Goal: Task Accomplishment & Management: Complete application form

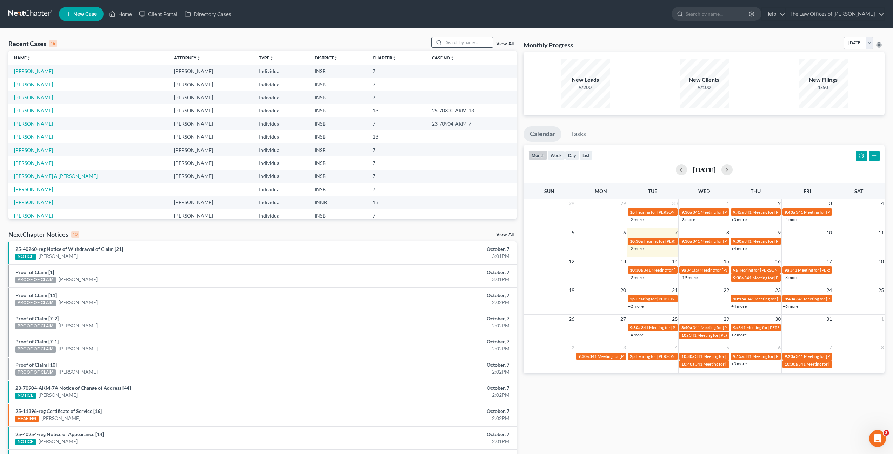
click at [468, 45] on input "search" at bounding box center [468, 42] width 49 height 10
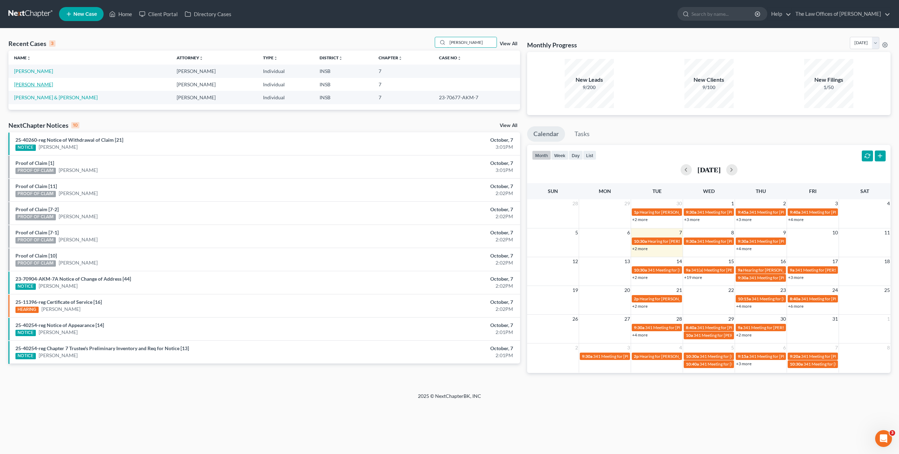
type input "[PERSON_NAME]"
click at [32, 82] on link "[PERSON_NAME]" at bounding box center [33, 84] width 39 height 6
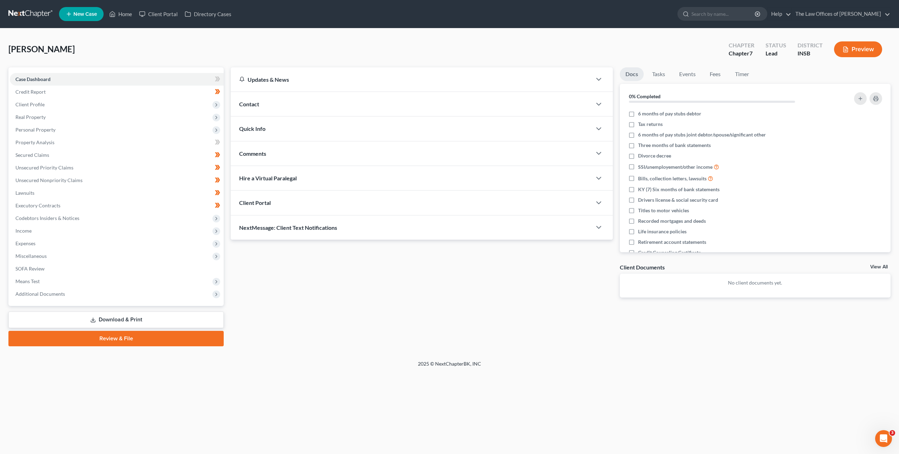
click at [290, 41] on div "[PERSON_NAME] Upgraded Chapter Chapter 7 Status Lead District INSB Preview" at bounding box center [449, 52] width 882 height 31
click at [351, 329] on div "Updates & News × [US_STATE] [GEOGRAPHIC_DATA] Notes Take a look at NextChapter'…" at bounding box center [560, 206] width 667 height 279
click at [373, 299] on div "Updates & News × [US_STATE] [GEOGRAPHIC_DATA] Notes Take a look at NextChapter'…" at bounding box center [421, 187] width 389 height 241
click at [373, 300] on div "Updates & News × [US_STATE] [GEOGRAPHIC_DATA] Notes Take a look at NextChapter'…" at bounding box center [421, 187] width 389 height 241
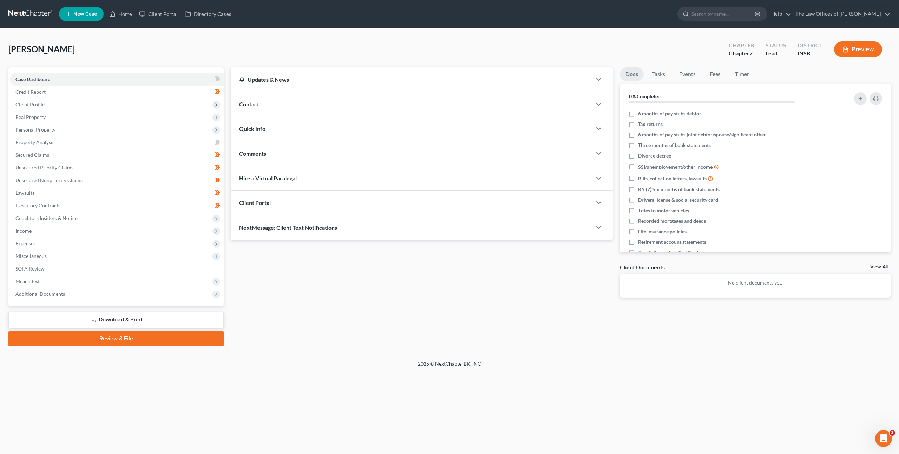
click at [341, 281] on div "Updates & News × [US_STATE] [GEOGRAPHIC_DATA] Notes Take a look at NextChapter'…" at bounding box center [421, 187] width 389 height 241
click at [379, 311] on div "Updates & News × [US_STATE] [GEOGRAPHIC_DATA] Notes Take a look at NextChapter'…" at bounding box center [560, 206] width 667 height 279
click at [413, 303] on div "Updates & News × [US_STATE] [GEOGRAPHIC_DATA] Notes Take a look at NextChapter'…" at bounding box center [421, 187] width 389 height 241
click at [386, 291] on div "Updates & News × [US_STATE] [GEOGRAPHIC_DATA] Notes Take a look at NextChapter'…" at bounding box center [421, 187] width 389 height 241
click at [323, 286] on div "Updates & News × [US_STATE] [GEOGRAPHIC_DATA] Notes Take a look at NextChapter'…" at bounding box center [421, 187] width 389 height 241
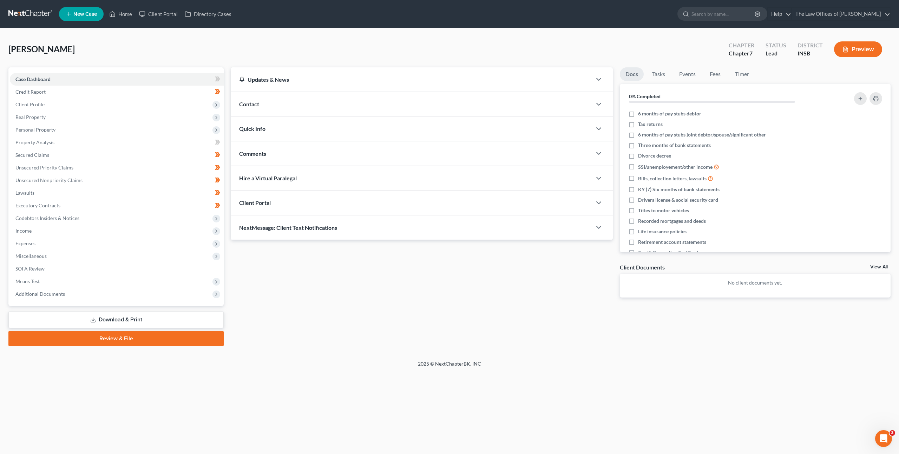
click at [473, 261] on div "Updates & News × [US_STATE] [GEOGRAPHIC_DATA] Notes Take a look at NextChapter'…" at bounding box center [421, 187] width 389 height 241
click at [347, 301] on div "Updates & News × [US_STATE] [GEOGRAPHIC_DATA] Notes Take a look at NextChapter'…" at bounding box center [421, 187] width 389 height 241
drag, startPoint x: 448, startPoint y: 293, endPoint x: 442, endPoint y: 293, distance: 5.6
click at [448, 293] on div "Updates & News × [US_STATE] [GEOGRAPHIC_DATA] Notes Take a look at NextChapter'…" at bounding box center [421, 187] width 389 height 241
click at [316, 302] on div "Updates & News × [US_STATE] [GEOGRAPHIC_DATA] Notes Take a look at NextChapter'…" at bounding box center [421, 187] width 389 height 241
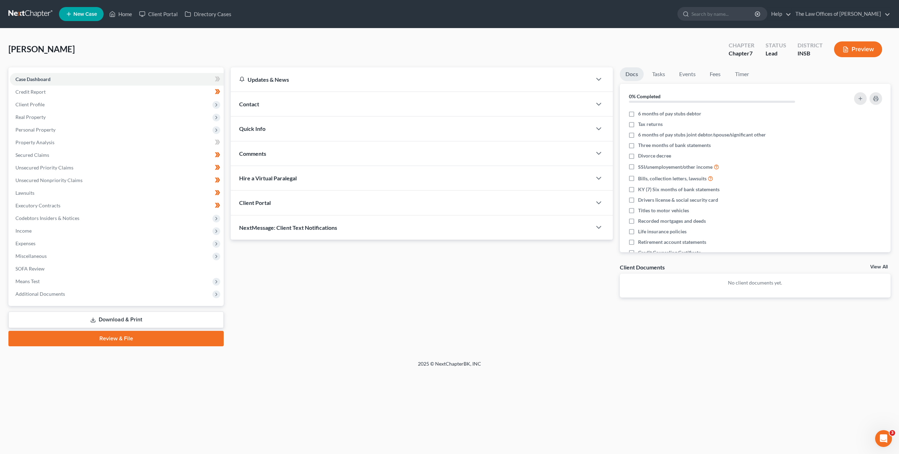
click at [315, 298] on div "Updates & News × [US_STATE] [GEOGRAPHIC_DATA] Notes Take a look at NextChapter'…" at bounding box center [421, 187] width 389 height 241
click at [348, 306] on div "Updates & News × [US_STATE] [GEOGRAPHIC_DATA] Notes Take a look at NextChapter'…" at bounding box center [421, 187] width 389 height 241
click at [141, 243] on span "Expenses" at bounding box center [117, 243] width 214 height 13
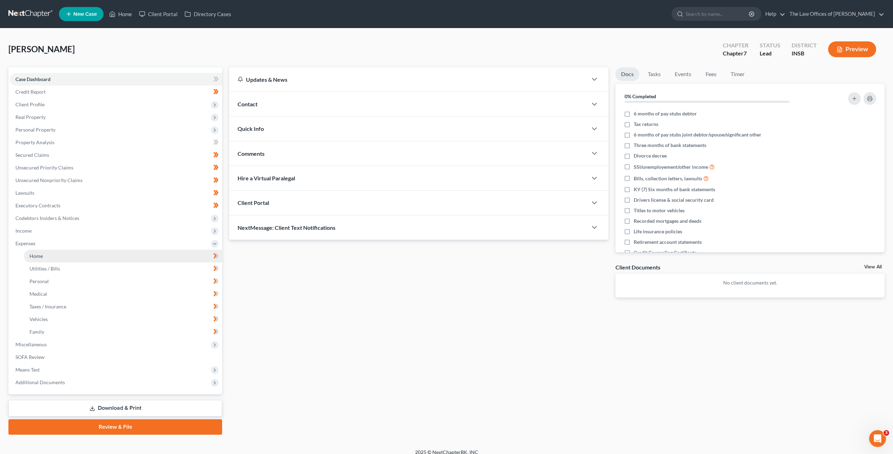
click at [133, 257] on link "Home" at bounding box center [123, 256] width 198 height 13
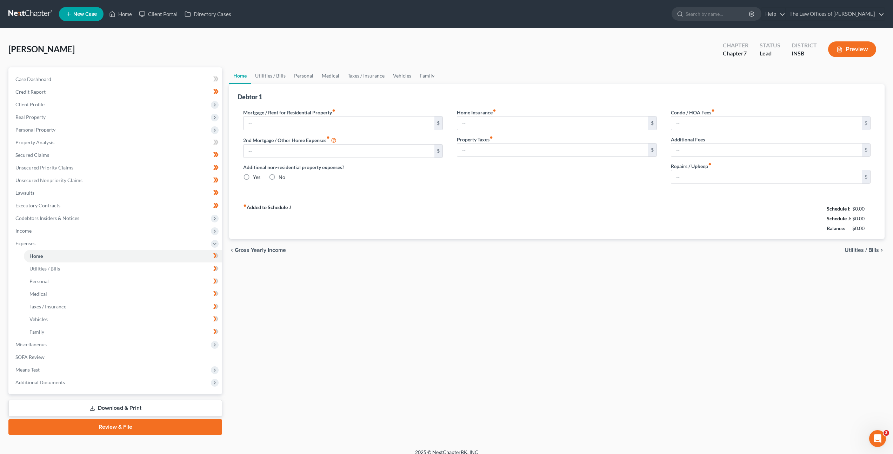
type input "600.00"
type input "0.00"
radio input "true"
type input "0.00"
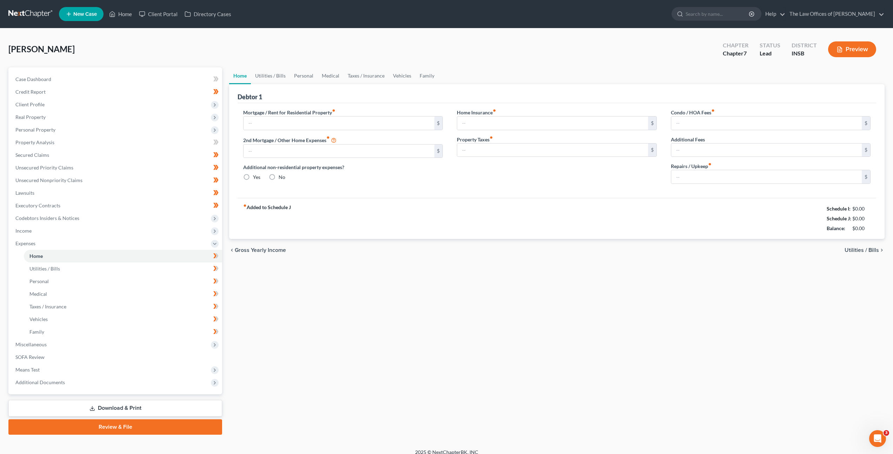
type input "0.00"
type input "10.00"
click at [416, 76] on link "Family" at bounding box center [427, 75] width 23 height 17
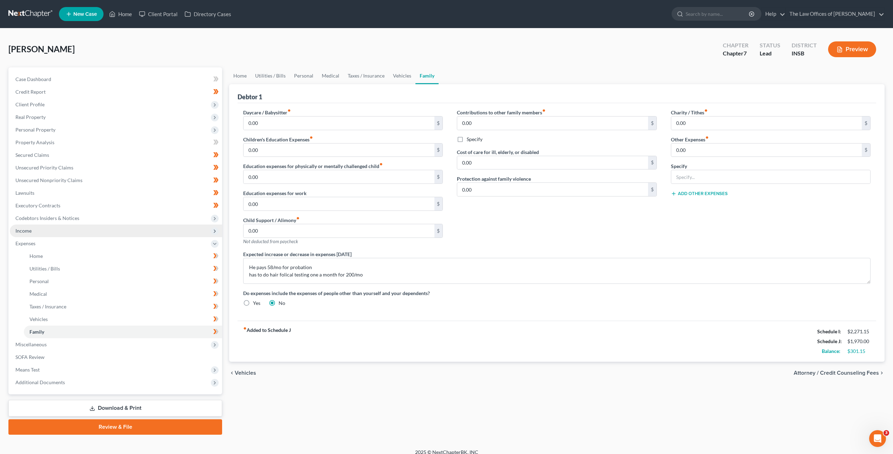
click at [153, 227] on span "Income" at bounding box center [116, 231] width 212 height 13
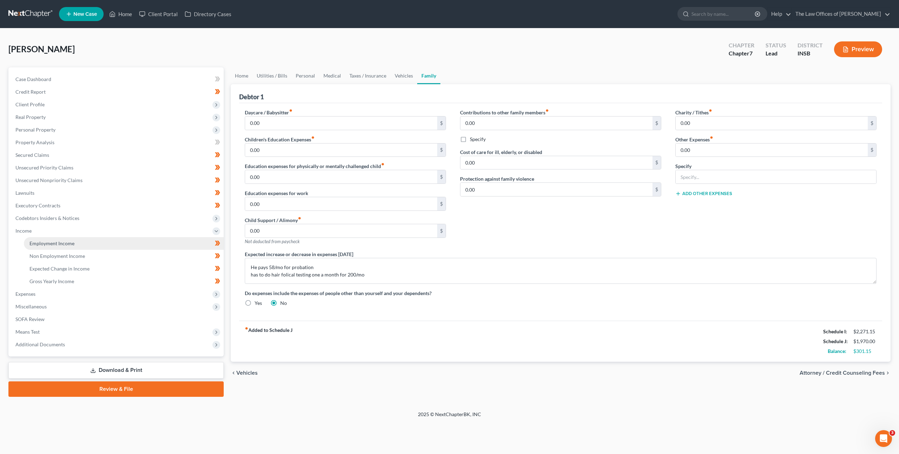
drag, startPoint x: 165, startPoint y: 244, endPoint x: 188, endPoint y: 237, distance: 24.3
click at [165, 244] on link "Employment Income" at bounding box center [124, 243] width 200 height 13
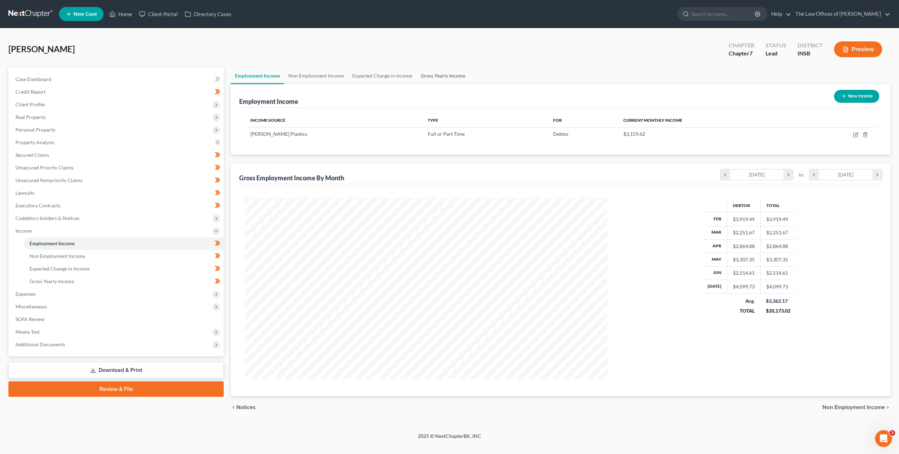
scroll to position [181, 377]
click at [430, 74] on link "Gross Yearly Income" at bounding box center [442, 75] width 53 height 17
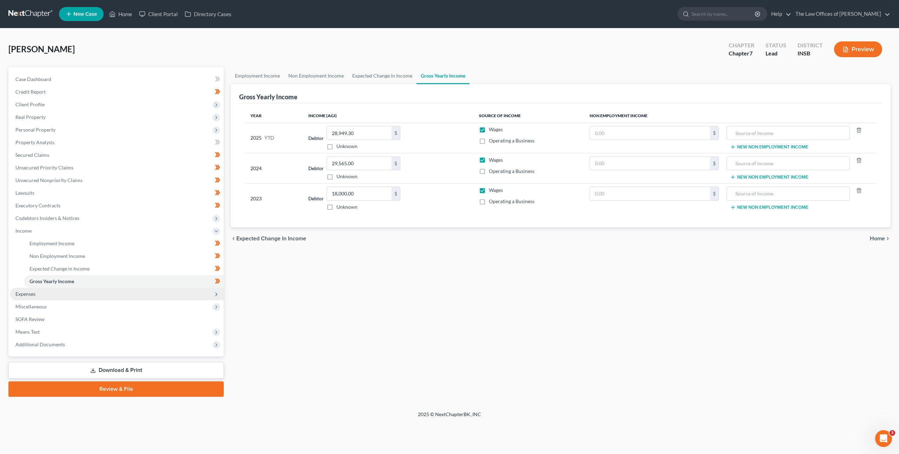
click at [147, 295] on span "Expenses" at bounding box center [117, 294] width 214 height 13
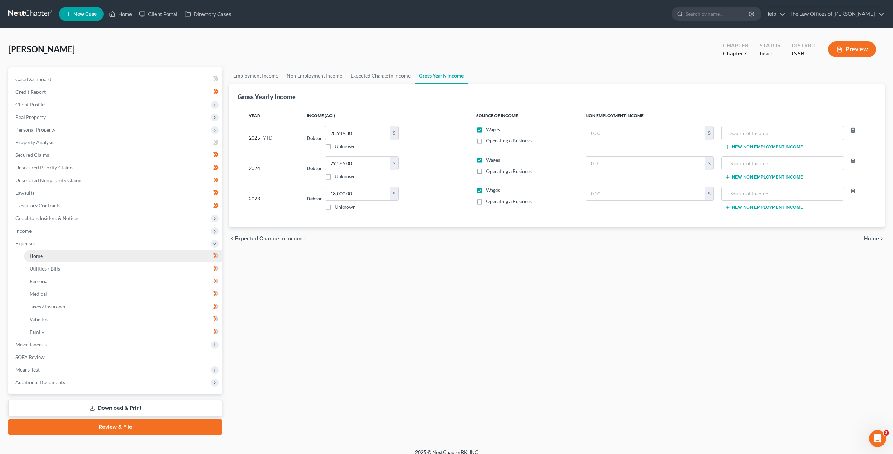
click at [128, 259] on link "Home" at bounding box center [123, 256] width 198 height 13
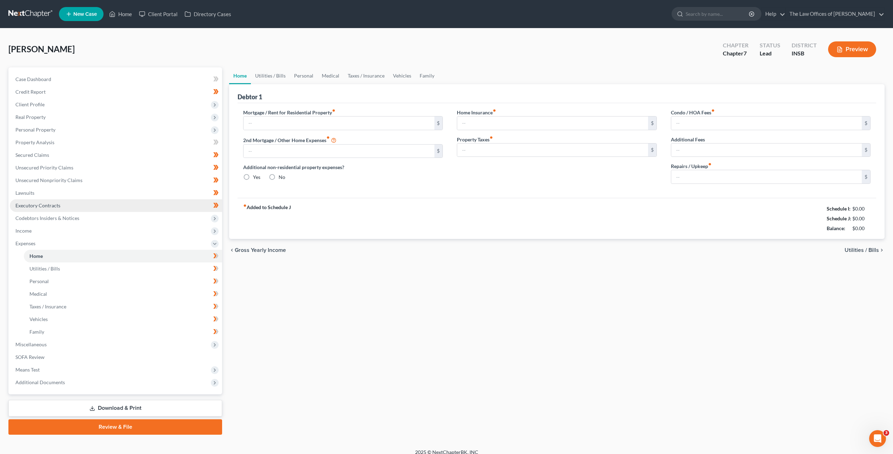
click at [95, 207] on link "Executory Contracts" at bounding box center [116, 205] width 212 height 13
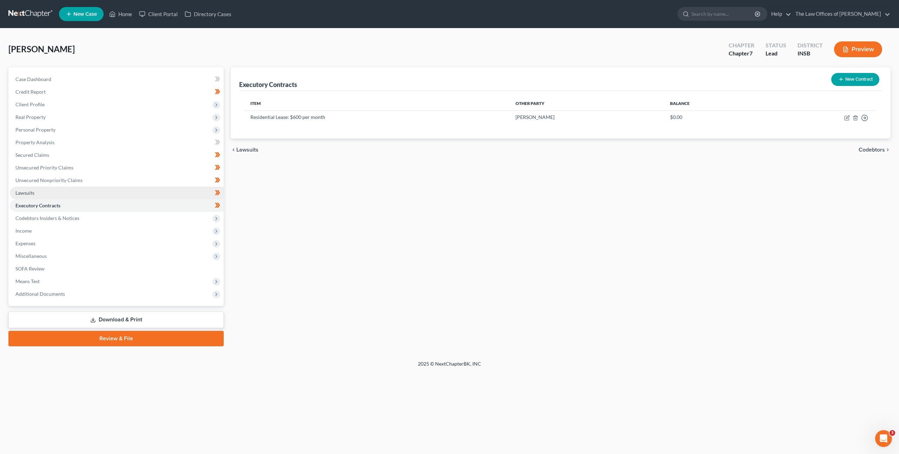
click at [95, 196] on link "Lawsuits" at bounding box center [117, 193] width 214 height 13
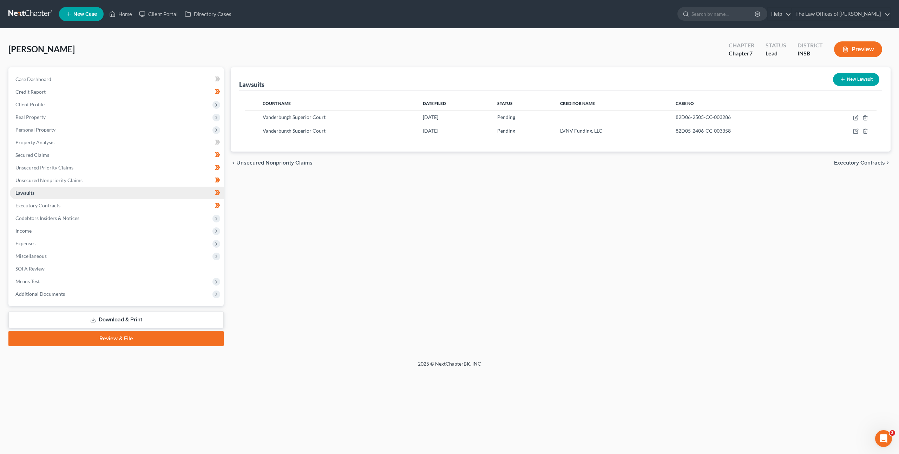
click at [101, 187] on link "Lawsuits" at bounding box center [117, 193] width 214 height 13
click at [108, 181] on link "Unsecured Nonpriority Claims" at bounding box center [117, 180] width 214 height 13
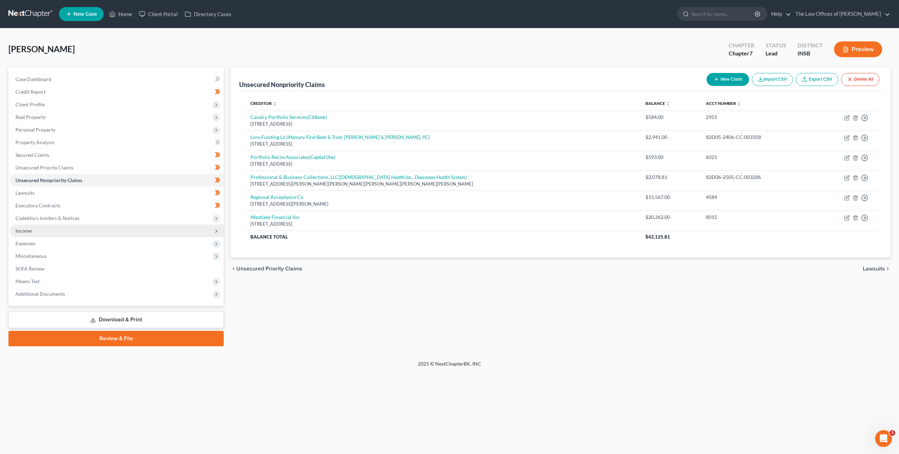
click at [92, 227] on span "Income" at bounding box center [117, 231] width 214 height 13
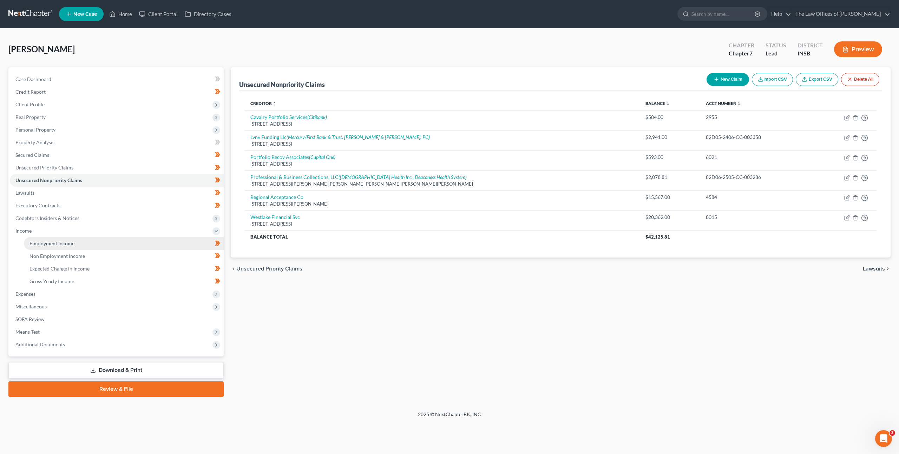
click at [93, 246] on link "Employment Income" at bounding box center [124, 243] width 200 height 13
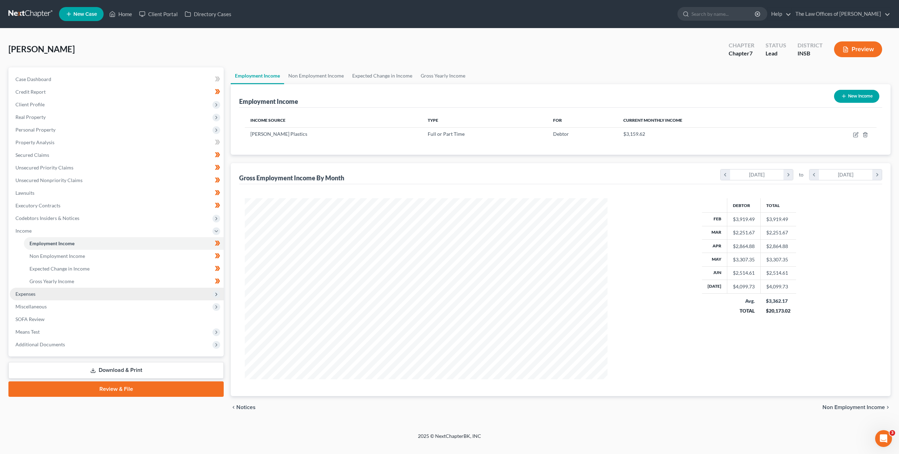
scroll to position [350810, 350614]
click at [85, 293] on span "Expenses" at bounding box center [117, 294] width 214 height 13
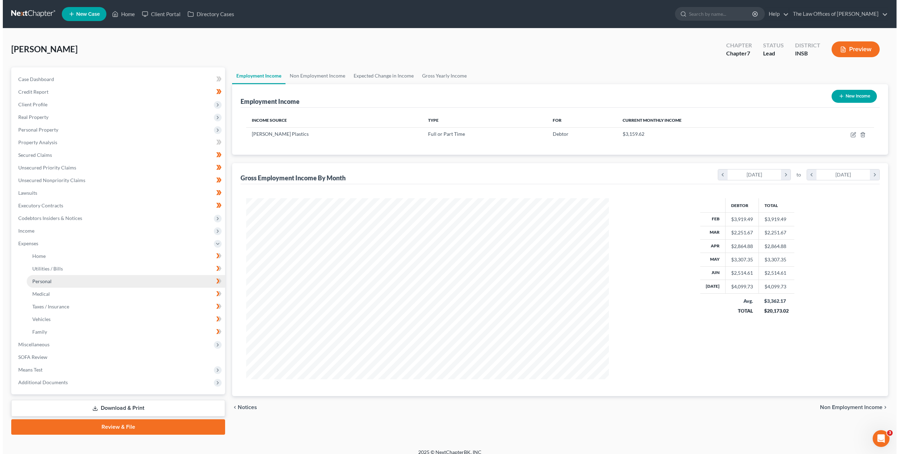
scroll to position [350811, 350617]
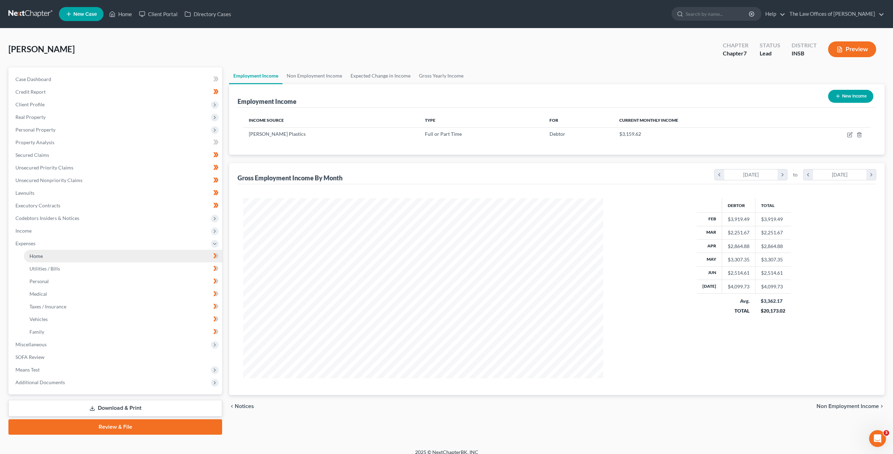
click at [98, 257] on link "Home" at bounding box center [123, 256] width 198 height 13
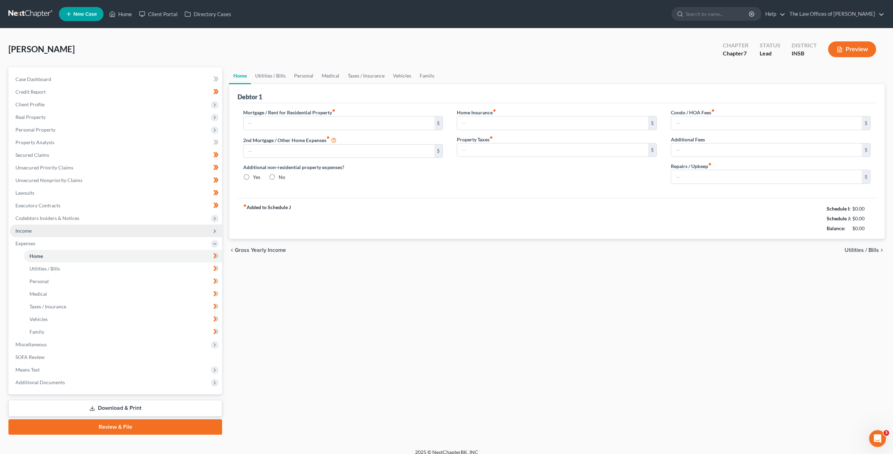
type input "600.00"
type input "0.00"
radio input "true"
type input "0.00"
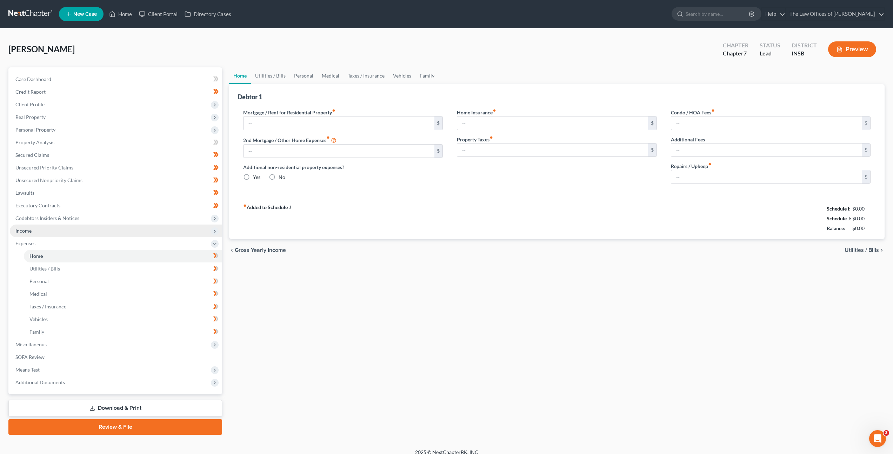
type input "0.00"
type input "10.00"
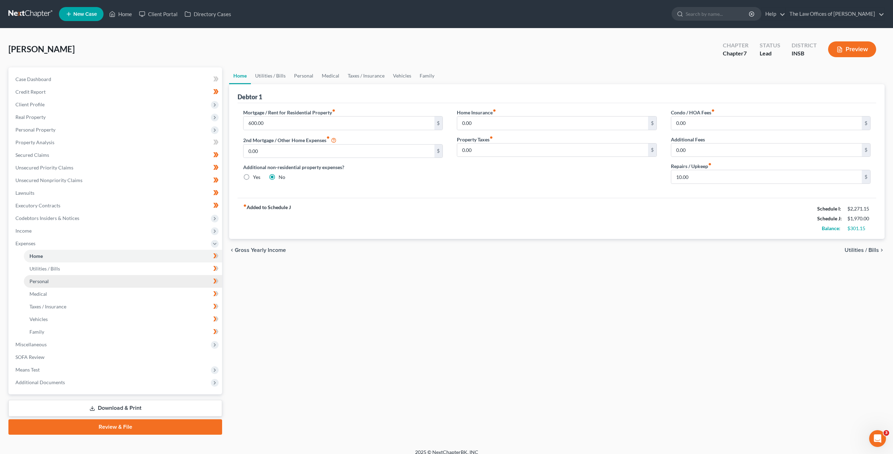
click at [139, 279] on link "Personal" at bounding box center [123, 281] width 198 height 13
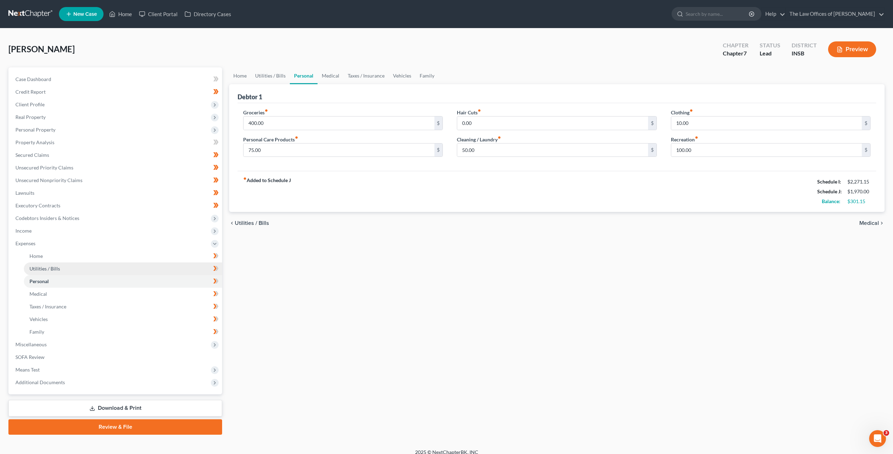
click at [139, 274] on link "Utilities / Bills" at bounding box center [123, 269] width 198 height 13
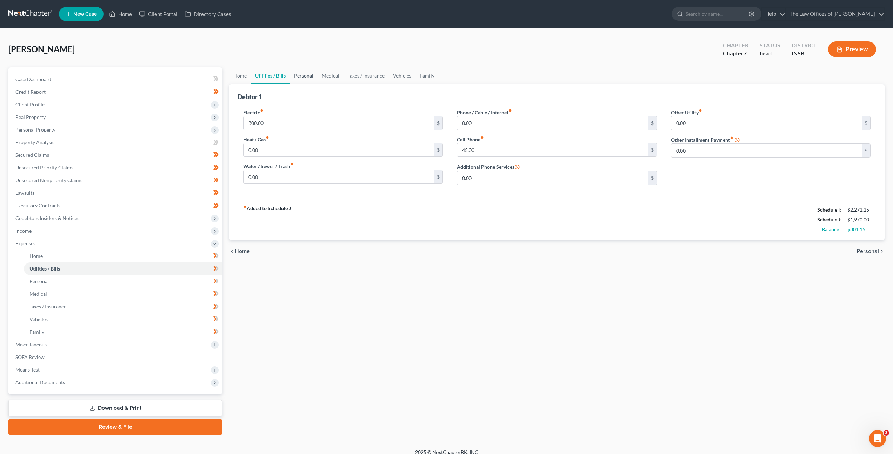
click at [303, 79] on link "Personal" at bounding box center [304, 75] width 28 height 17
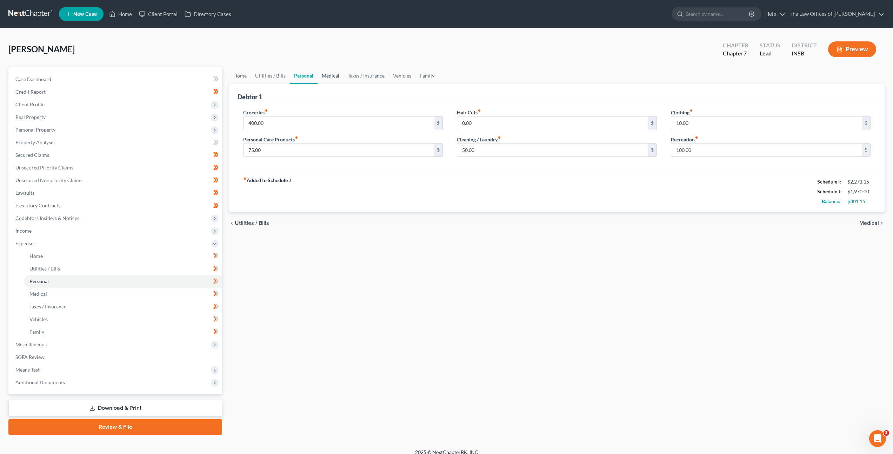
click at [333, 77] on link "Medical" at bounding box center [331, 75] width 26 height 17
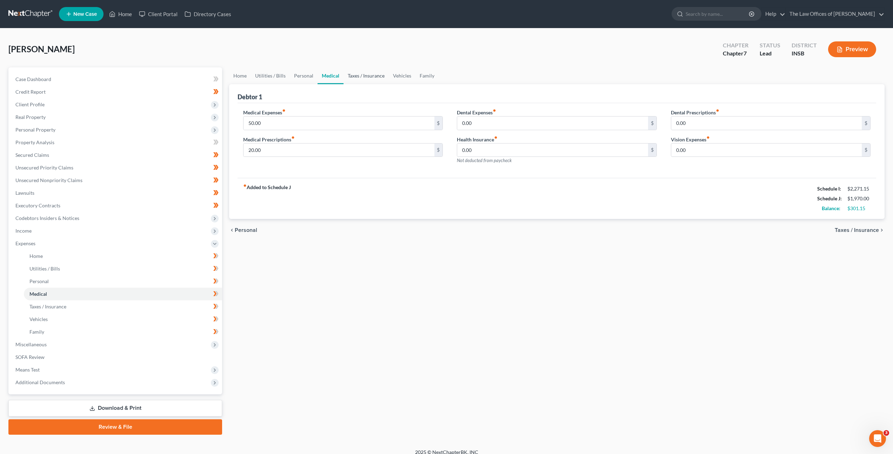
click at [355, 79] on link "Taxes / Insurance" at bounding box center [366, 75] width 45 height 17
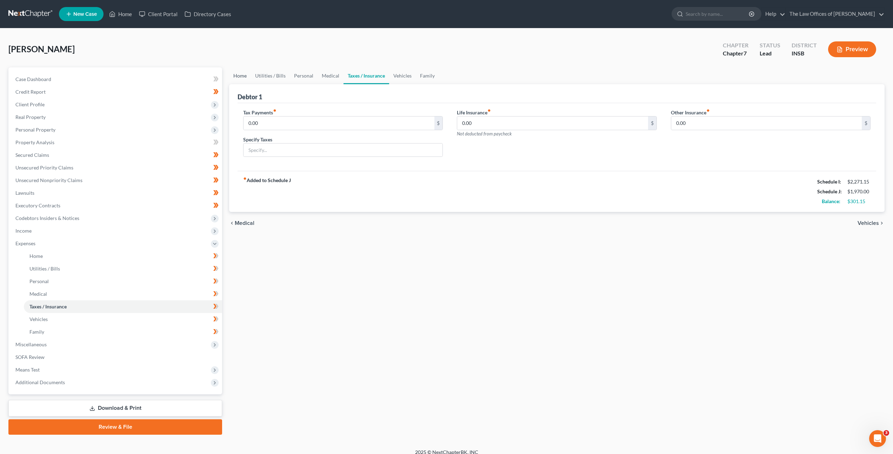
click at [245, 76] on link "Home" at bounding box center [240, 75] width 22 height 17
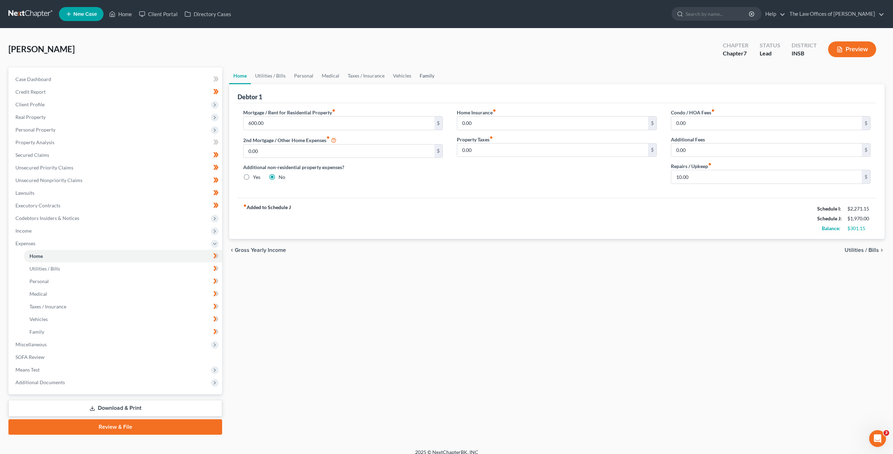
click at [423, 74] on link "Family" at bounding box center [427, 75] width 23 height 17
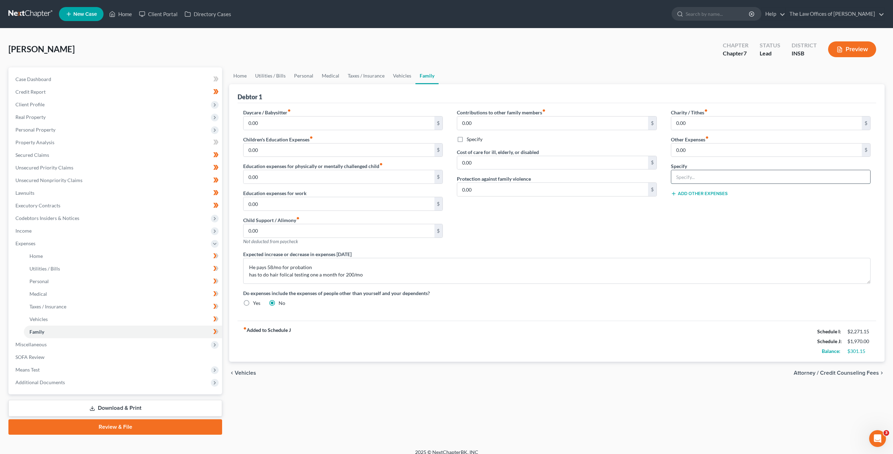
click at [690, 180] on input "text" at bounding box center [770, 176] width 199 height 13
click at [700, 149] on input "0.00" at bounding box center [766, 150] width 191 height 13
click at [658, 217] on div "Contributions to other family members fiber_manual_record 0.00 $ Specify Cost o…" at bounding box center [557, 180] width 214 height 142
click at [700, 151] on input "0.00" at bounding box center [766, 150] width 191 height 13
type input "258"
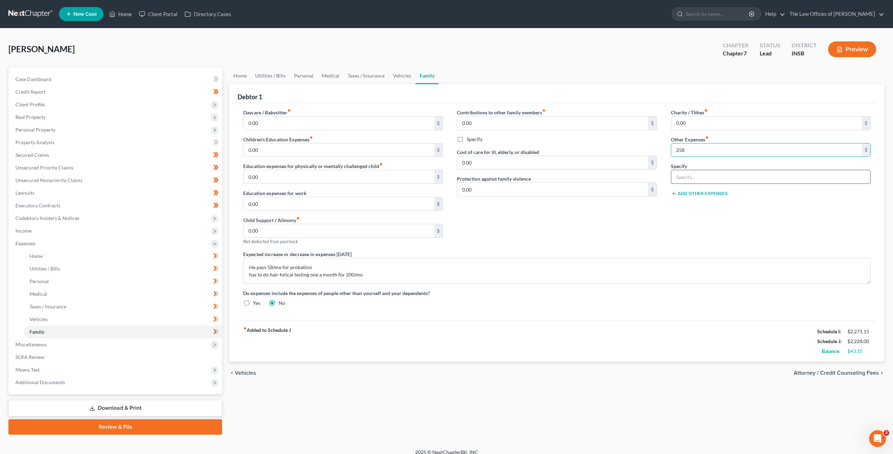
click at [723, 173] on input "text" at bounding box center [770, 176] width 199 height 13
type input "Pr"
click at [705, 148] on input "258" at bounding box center [766, 150] width 191 height 13
type input "58"
type input "Probation Fees"
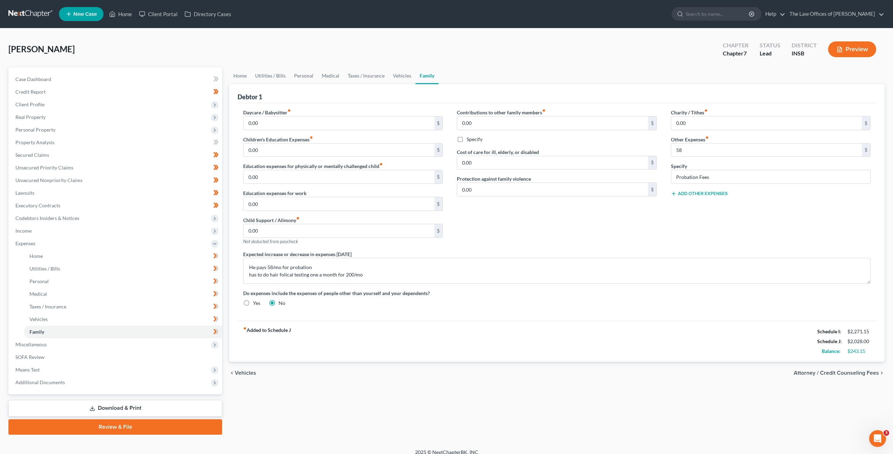
click at [682, 192] on button "Add Other Expenses" at bounding box center [699, 194] width 57 height 6
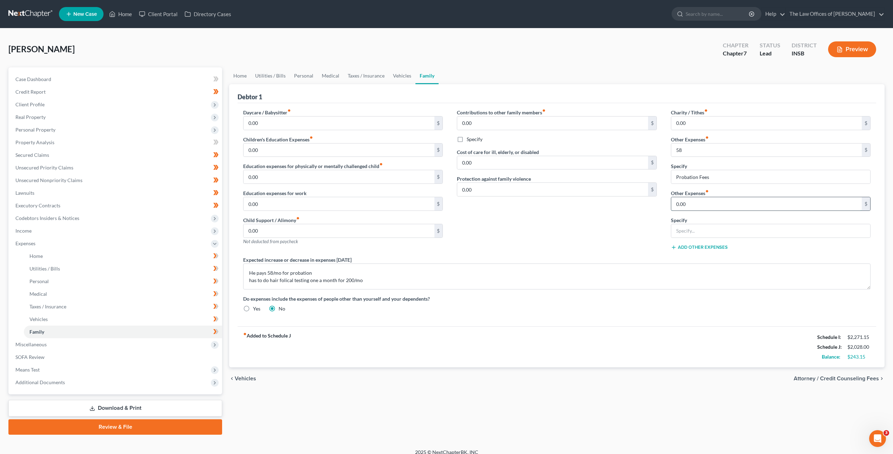
drag, startPoint x: 682, startPoint y: 205, endPoint x: 704, endPoint y: 200, distance: 22.0
click at [683, 205] on input "0.00" at bounding box center [766, 203] width 191 height 13
type input "200"
click at [709, 233] on input "text" at bounding box center [770, 230] width 199 height 13
type input "[MEDICAL_DATA] Testing (Probation)"
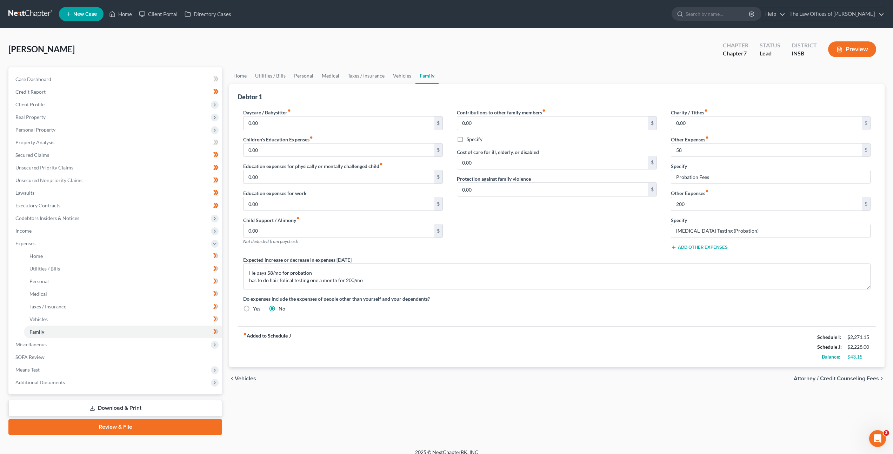
click at [560, 236] on div "Contributions to other family members fiber_manual_record 0.00 $ Specify Cost o…" at bounding box center [557, 182] width 214 height 147
click at [451, 281] on textarea "He pays 58/mo for probation has to do hair folical testing one a month for 200/…" at bounding box center [557, 277] width 628 height 26
drag, startPoint x: 88, startPoint y: 228, endPoint x: 53, endPoint y: 216, distance: 37.2
click at [57, 220] on div "Petition Navigation Case Dashboard Payments Invoices Payments Payments Credit R…" at bounding box center [446, 250] width 883 height 367
click at [545, 219] on div "Contributions to other family members fiber_manual_record 0.00 $ Specify Cost o…" at bounding box center [557, 182] width 214 height 147
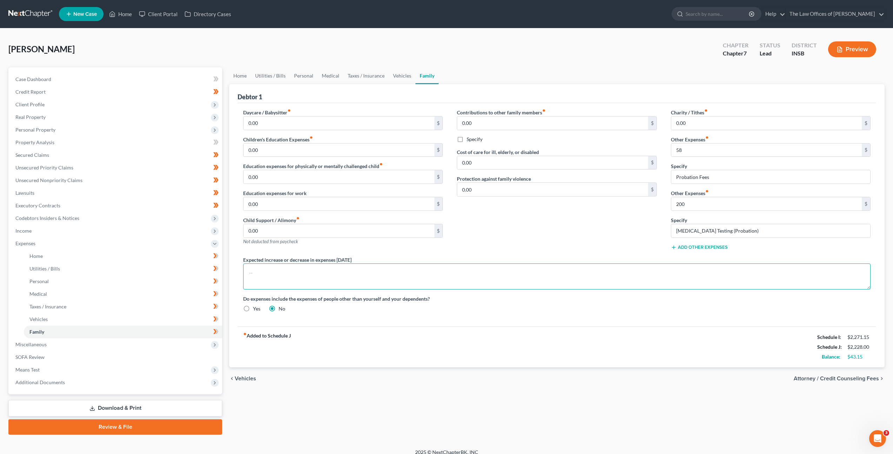
click at [457, 279] on textarea at bounding box center [557, 277] width 628 height 26
click at [553, 326] on div "Daycare / Babysitter fiber_manual_record 0.00 $ Children's Education Expenses f…" at bounding box center [557, 214] width 639 height 223
click at [507, 272] on textarea at bounding box center [557, 277] width 628 height 26
paste textarea "Subject to [PERSON_NAME]'s acceptance of a Chapter 7 Bankruptcy Post-petition […"
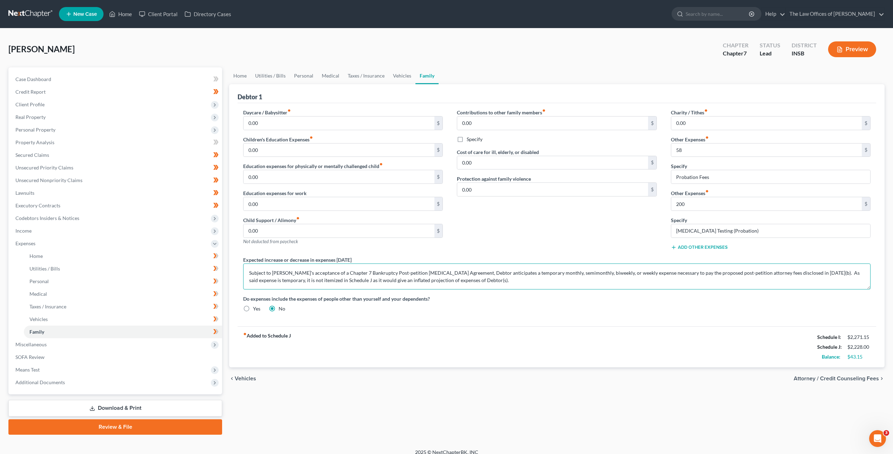
type textarea "Subject to [PERSON_NAME]'s acceptance of a Chapter 7 Bankruptcy Post-petition […"
click at [495, 329] on div "fiber_manual_record Added to Schedule J Schedule I: $2,271.15 Schedule J: $2,22…" at bounding box center [557, 346] width 639 height 41
click at [476, 352] on div "fiber_manual_record Added to Schedule J Schedule I: $2,271.15 Schedule J: $2,22…" at bounding box center [557, 346] width 639 height 41
click at [216, 260] on icon at bounding box center [215, 256] width 5 height 9
click at [214, 271] on icon at bounding box center [214, 268] width 3 height 5
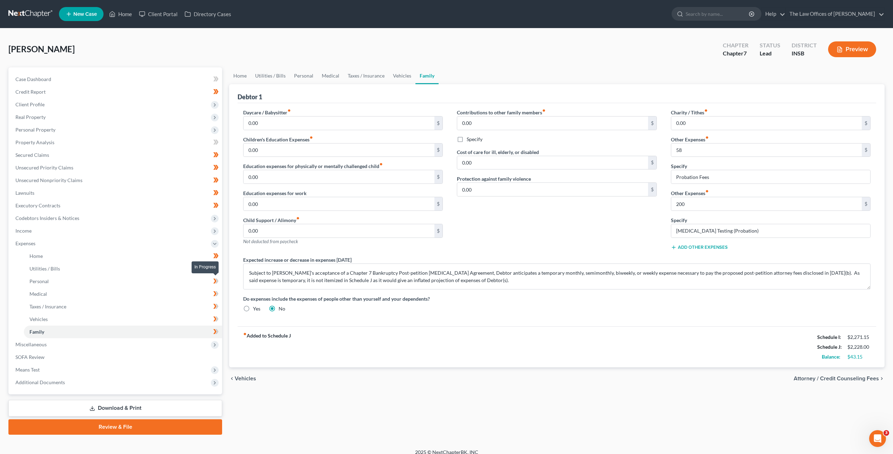
click at [216, 281] on icon at bounding box center [214, 281] width 3 height 5
click at [215, 294] on icon at bounding box center [214, 293] width 3 height 5
click at [217, 310] on icon at bounding box center [215, 306] width 5 height 9
click at [216, 315] on icon at bounding box center [215, 319] width 5 height 9
click at [216, 329] on icon at bounding box center [215, 331] width 5 height 9
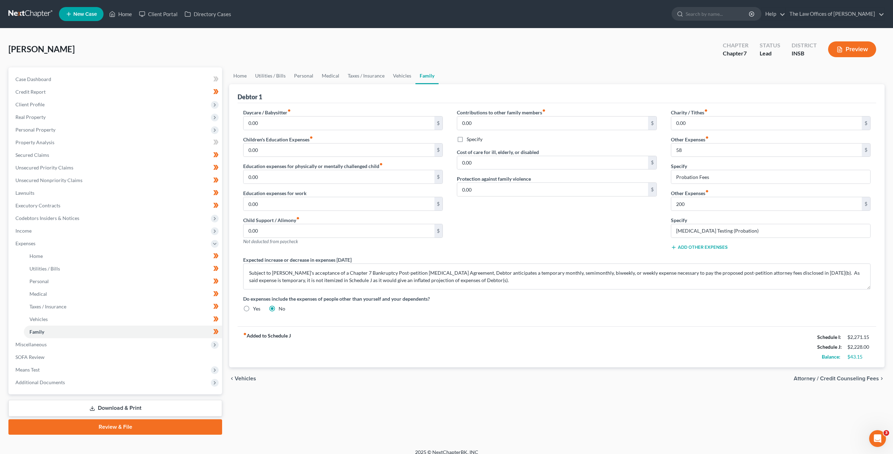
click at [434, 346] on div "fiber_manual_record Added to Schedule J Schedule I: $2,271.15 Schedule J: $2,22…" at bounding box center [557, 346] width 639 height 41
click at [111, 349] on span "Miscellaneous" at bounding box center [116, 344] width 212 height 13
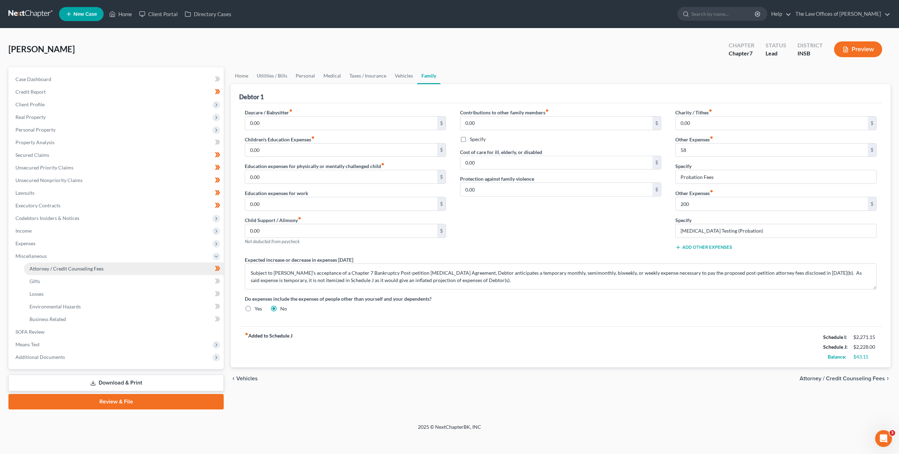
click at [101, 268] on span "Attorney / Credit Counseling Fees" at bounding box center [66, 269] width 74 height 6
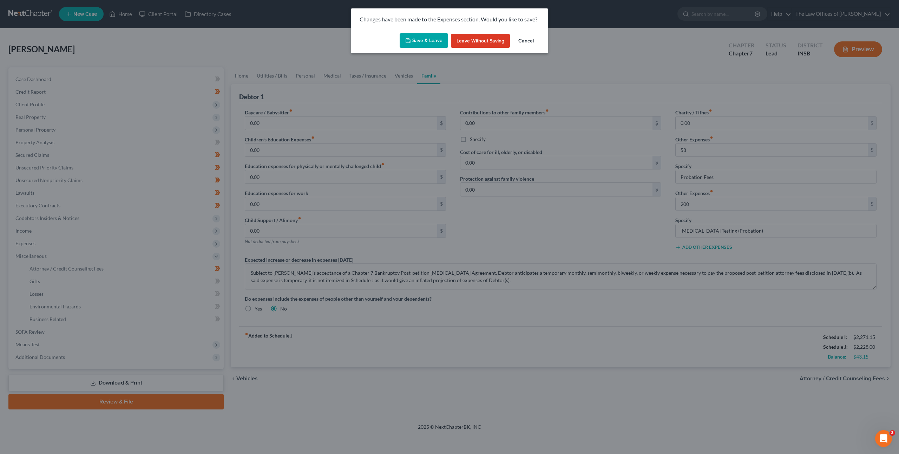
click at [442, 39] on button "Save & Leave" at bounding box center [423, 40] width 48 height 15
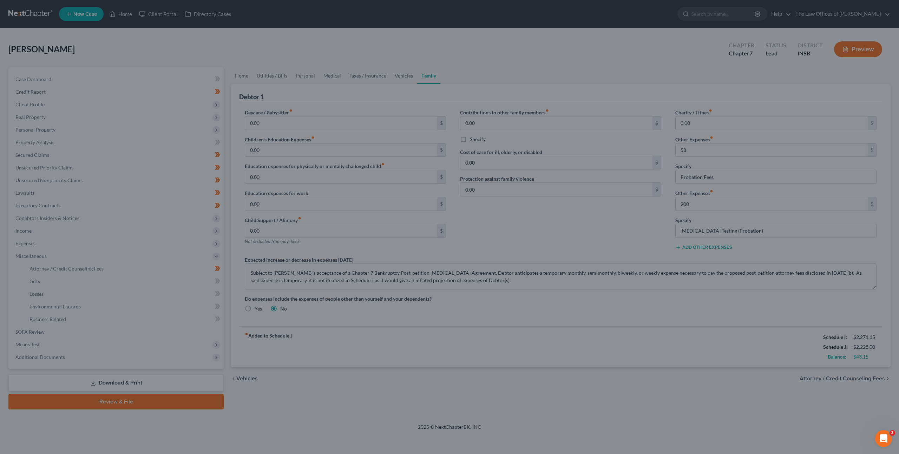
type input "58.00"
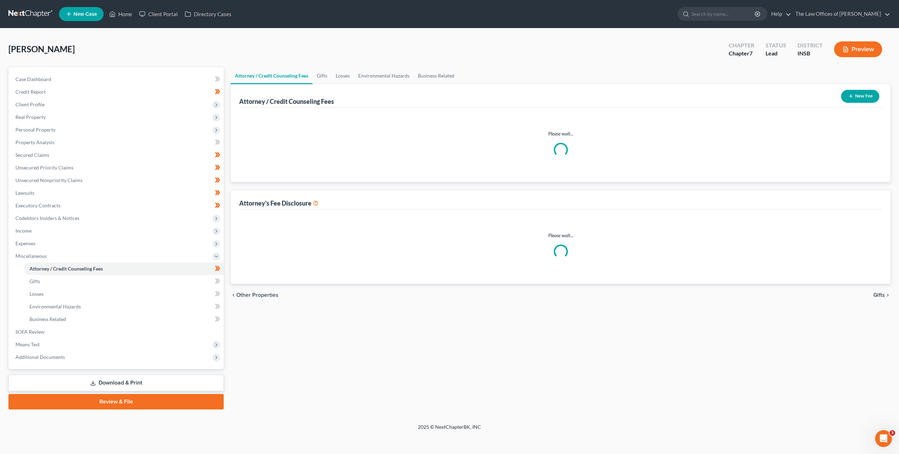
select select "18"
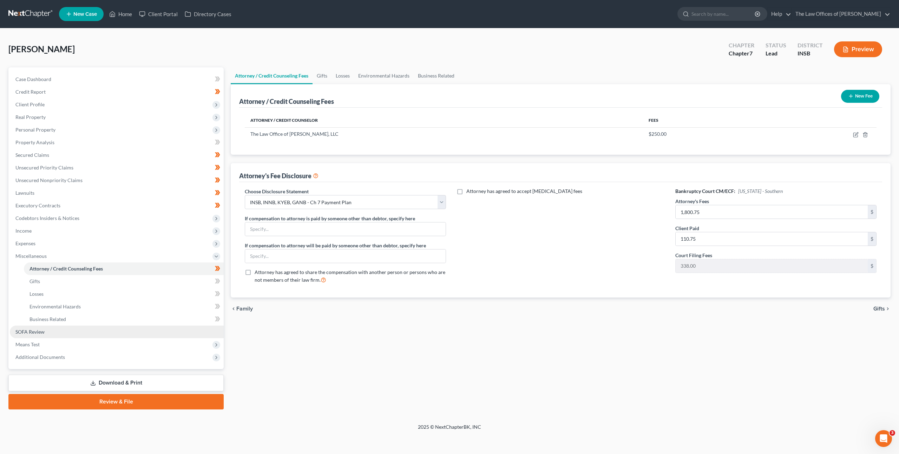
drag, startPoint x: 102, startPoint y: 342, endPoint x: 121, endPoint y: 330, distance: 22.6
click at [102, 342] on span "Means Test" at bounding box center [117, 344] width 214 height 13
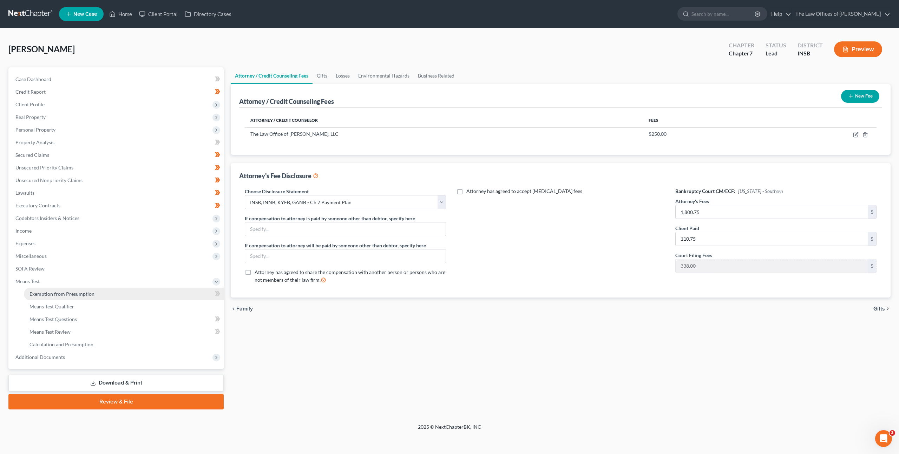
click at [135, 296] on link "Exemption from Presumption" at bounding box center [124, 294] width 200 height 13
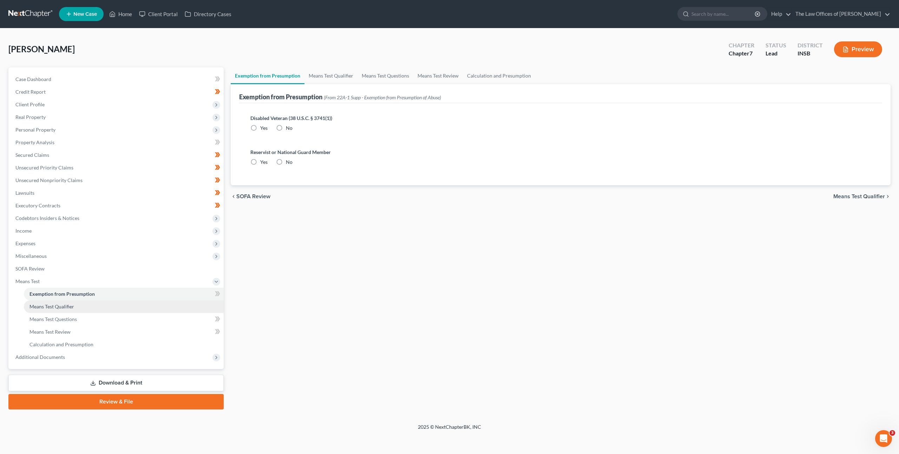
click at [131, 305] on link "Means Test Qualifier" at bounding box center [124, 306] width 200 height 13
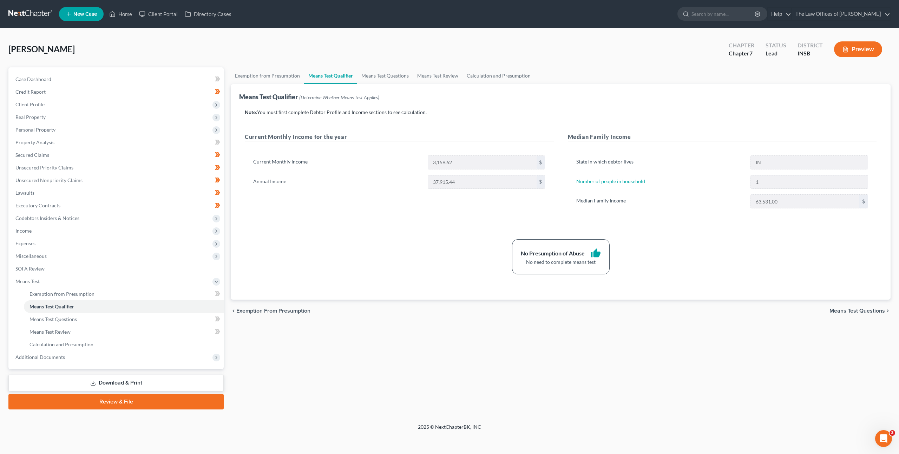
click at [361, 220] on div "Current Monthly Income for the year Current Monthly Income 3,159.62 $ Annual In…" at bounding box center [399, 178] width 323 height 90
click at [160, 377] on link "Download & Print" at bounding box center [115, 383] width 215 height 16
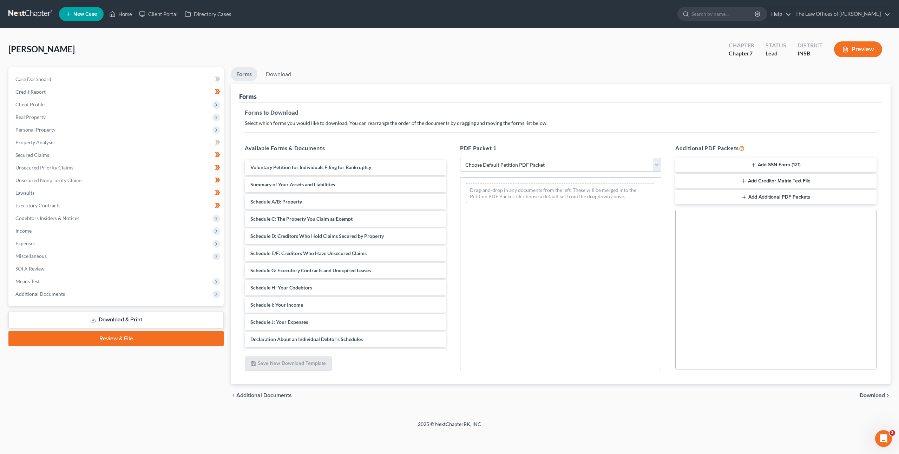
click at [501, 164] on select "Choose Default Petition PDF Packet Complete Bankruptcy Petition (all forms and …" at bounding box center [560, 165] width 201 height 14
select select "0"
click at [460, 158] on select "Choose Default Petition PDF Packet Complete Bankruptcy Petition (all forms and …" at bounding box center [560, 165] width 201 height 14
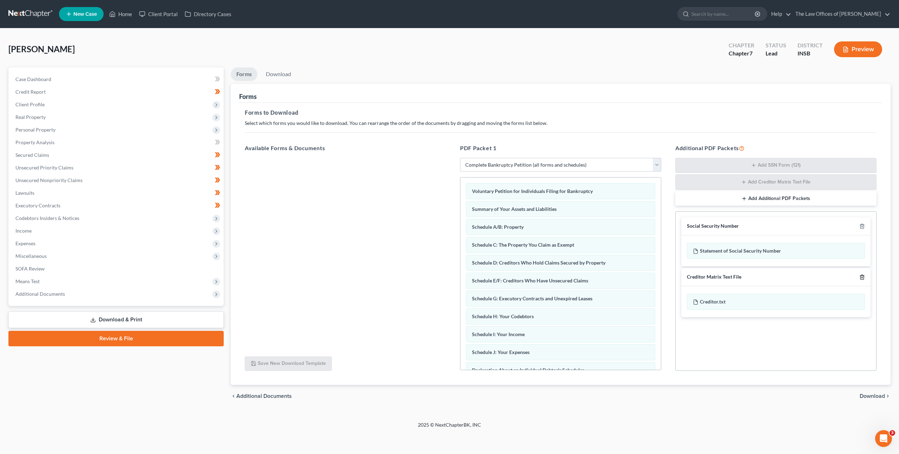
click at [860, 278] on icon "button" at bounding box center [862, 277] width 6 height 6
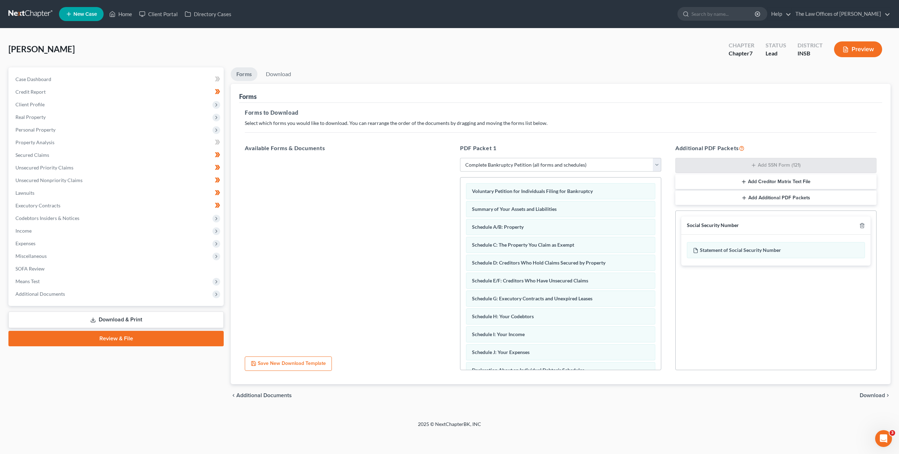
click at [869, 393] on span "Download" at bounding box center [871, 396] width 25 height 6
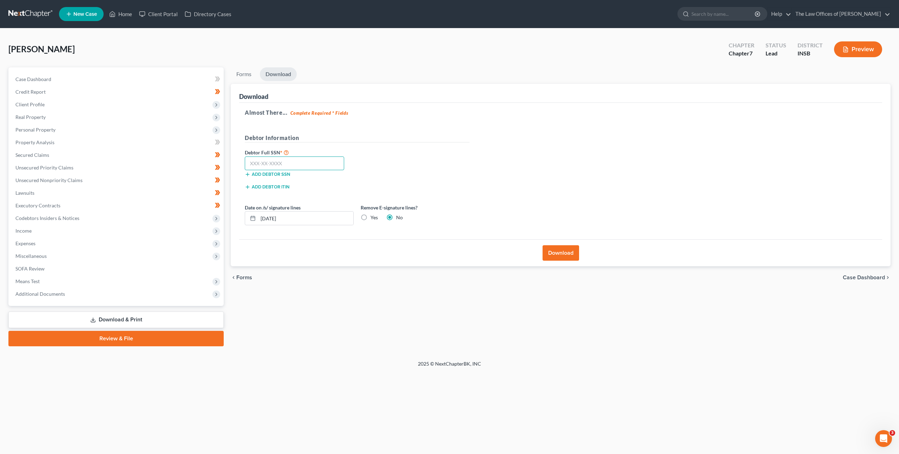
drag, startPoint x: 299, startPoint y: 160, endPoint x: 363, endPoint y: 157, distance: 63.2
click at [300, 160] on input "text" at bounding box center [294, 164] width 99 height 14
paste input "309-78-7623"
type input "309-78-7623"
click at [413, 155] on div "Debtor Full SSN * 309-78-7623 Add debtor SSN" at bounding box center [357, 165] width 232 height 35
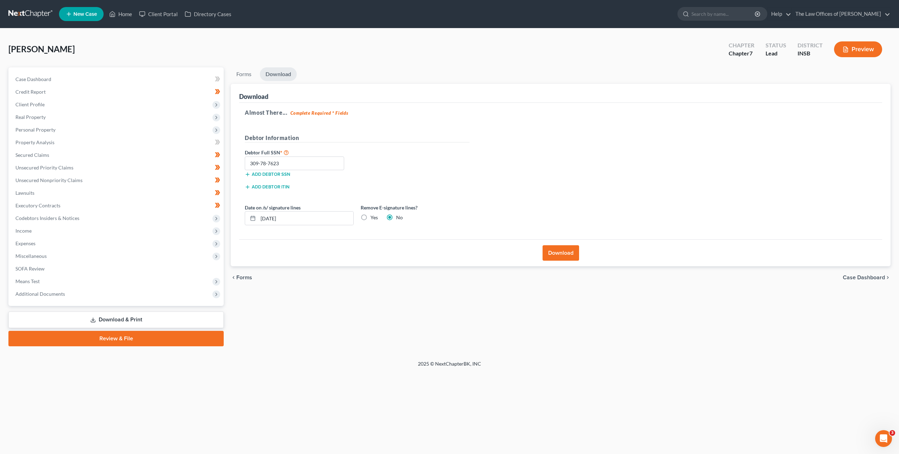
click at [370, 217] on label "Yes" at bounding box center [373, 217] width 7 height 7
click at [373, 217] on input "Yes" at bounding box center [375, 216] width 5 height 5
radio input "true"
radio input "false"
drag, startPoint x: 436, startPoint y: 175, endPoint x: 451, endPoint y: 181, distance: 16.6
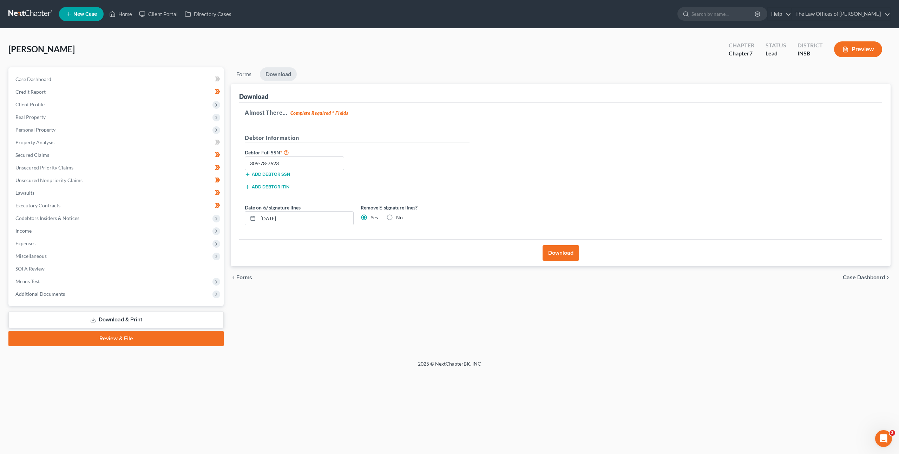
click at [436, 175] on div "Debtor Full SSN * 309-78-7623 Add debtor SSN" at bounding box center [357, 165] width 232 height 35
drag, startPoint x: 568, startPoint y: 250, endPoint x: 586, endPoint y: 167, distance: 84.3
click at [568, 250] on button "Download" at bounding box center [560, 252] width 37 height 15
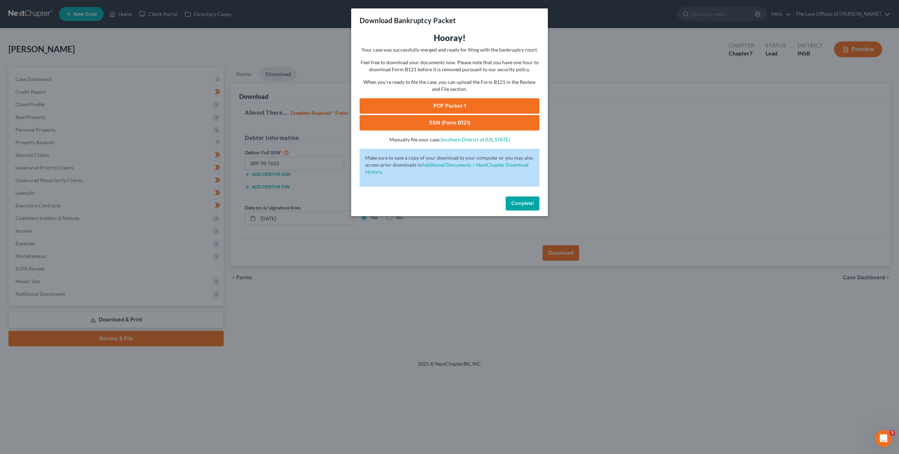
click at [460, 105] on link "PDF Packet 1" at bounding box center [449, 105] width 180 height 15
click at [404, 126] on link "SSN (Form B121)" at bounding box center [449, 122] width 180 height 15
click at [526, 201] on span "Complete!" at bounding box center [522, 203] width 22 height 6
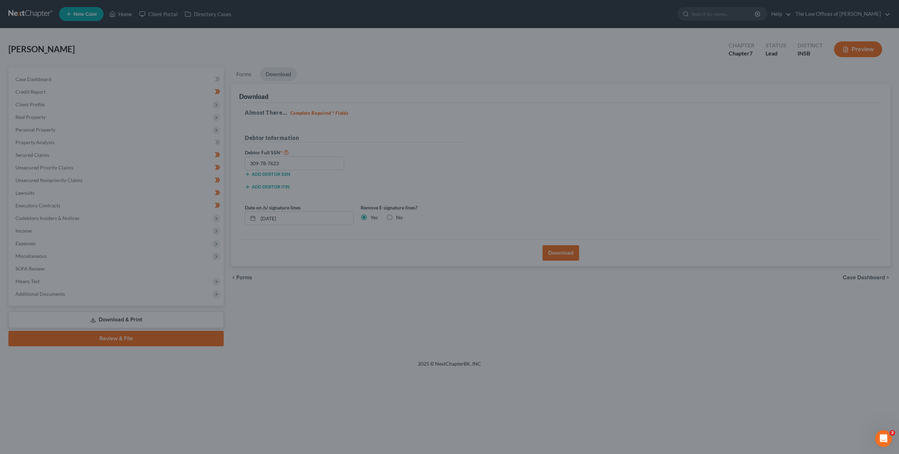
click at [324, 306] on div at bounding box center [449, 227] width 899 height 454
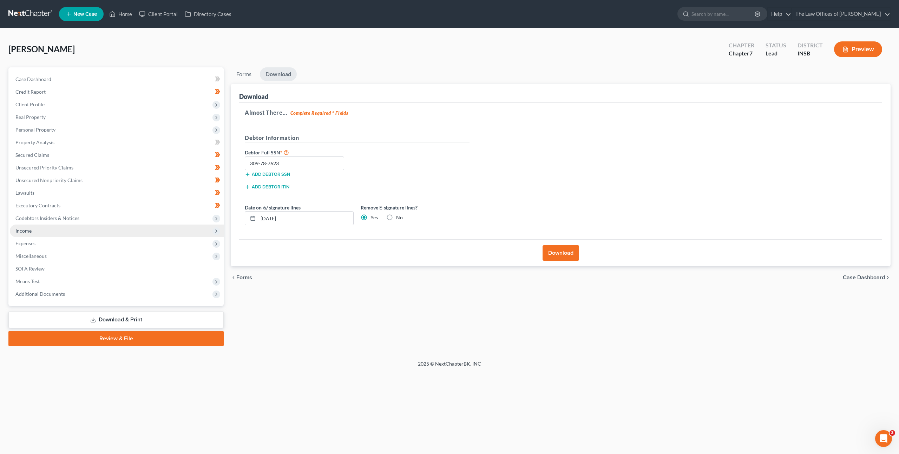
click at [73, 233] on span "Income" at bounding box center [117, 231] width 214 height 13
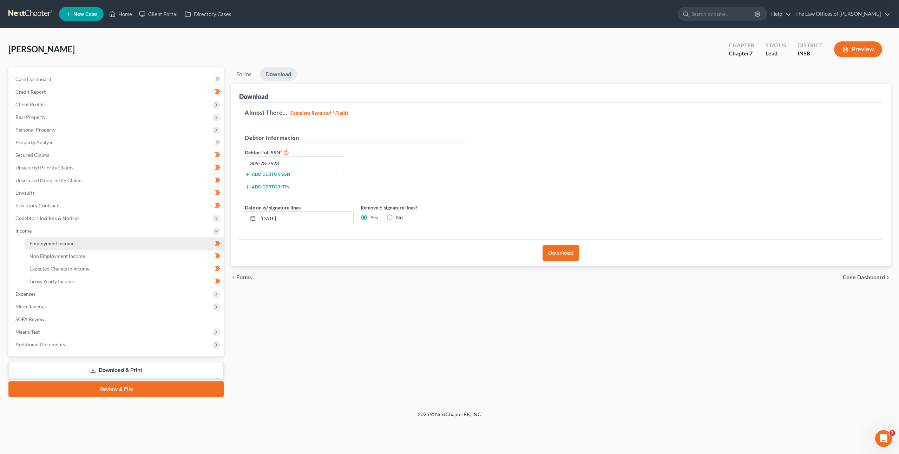
click at [87, 240] on link "Employment Income" at bounding box center [124, 243] width 200 height 13
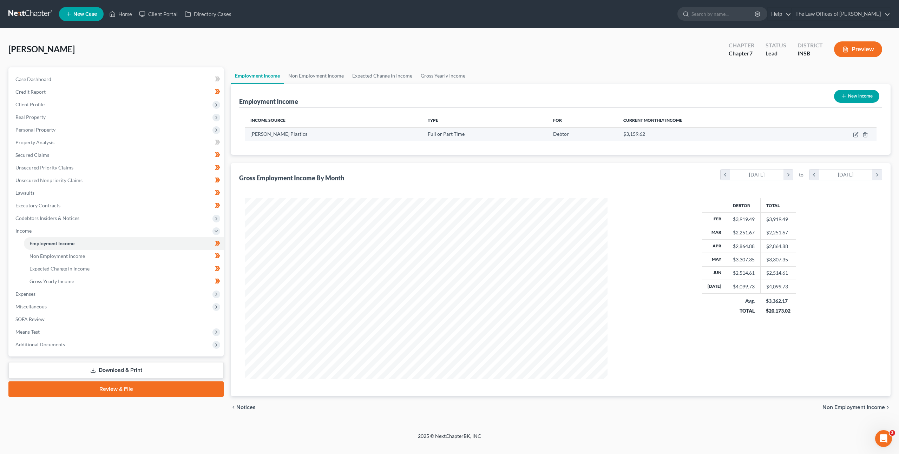
scroll to position [181, 377]
click at [853, 134] on icon "button" at bounding box center [856, 135] width 6 height 6
select select "0"
select select "15"
select select "2"
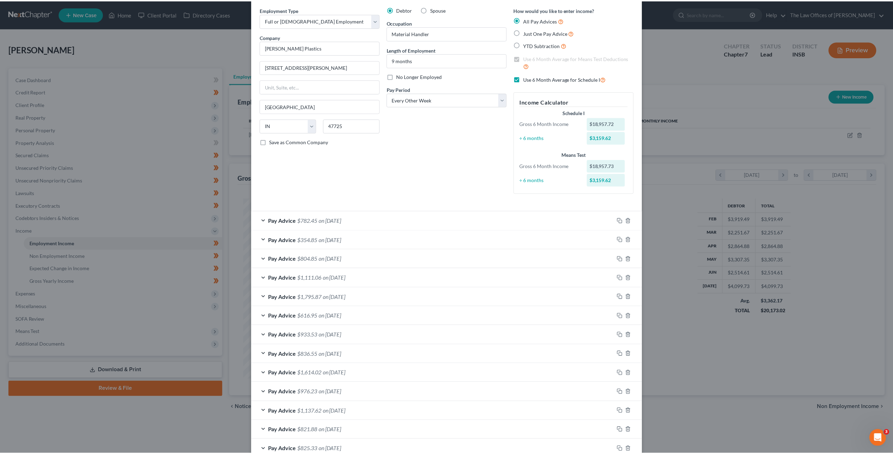
scroll to position [0, 0]
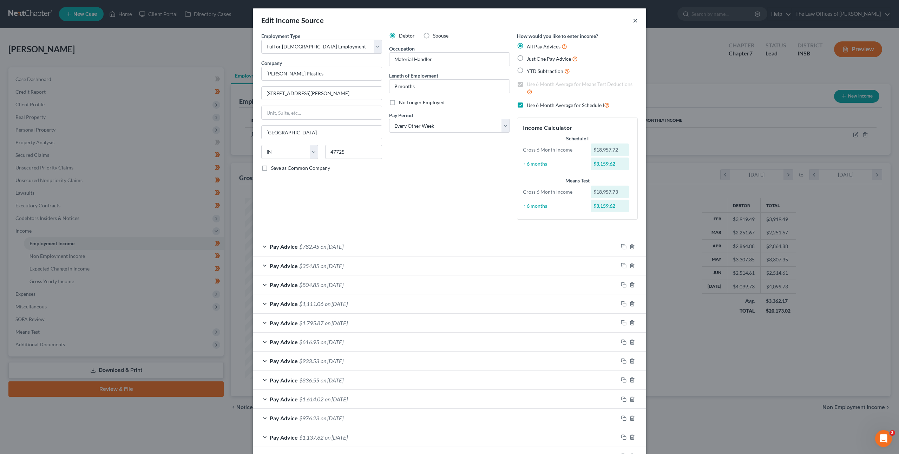
click at [632, 21] on button "×" at bounding box center [634, 20] width 5 height 8
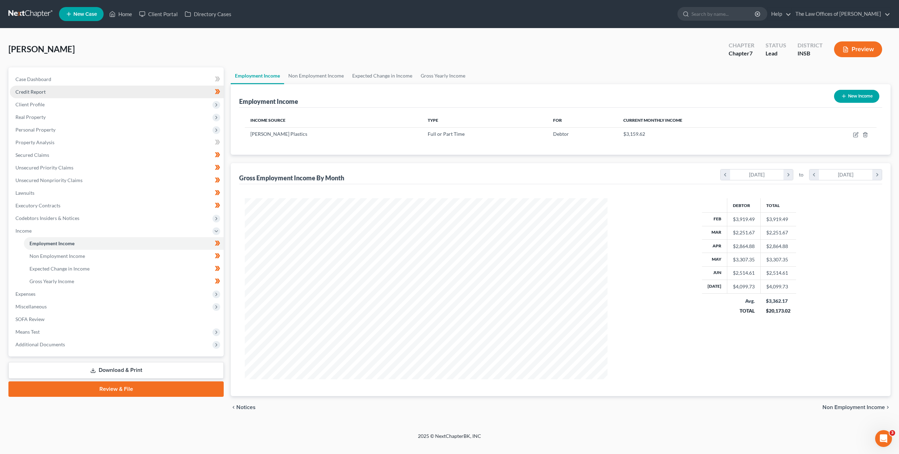
click at [59, 91] on link "Credit Report" at bounding box center [117, 92] width 214 height 13
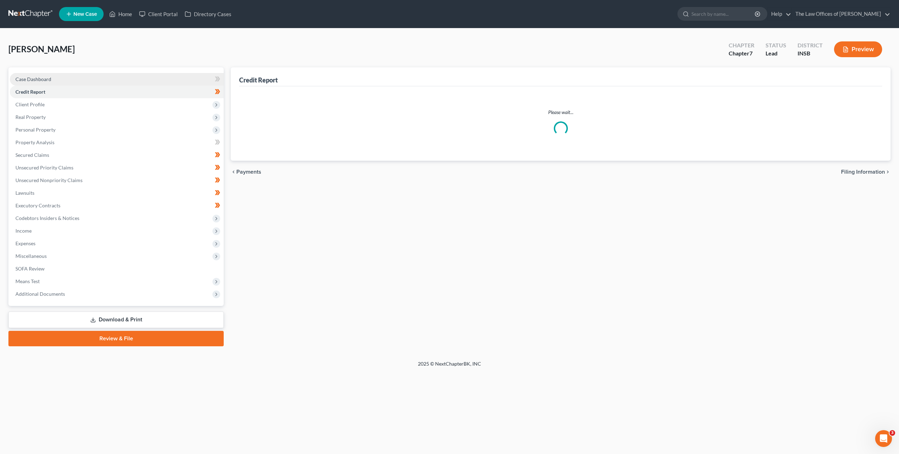
click at [74, 79] on link "Case Dashboard" at bounding box center [117, 79] width 214 height 13
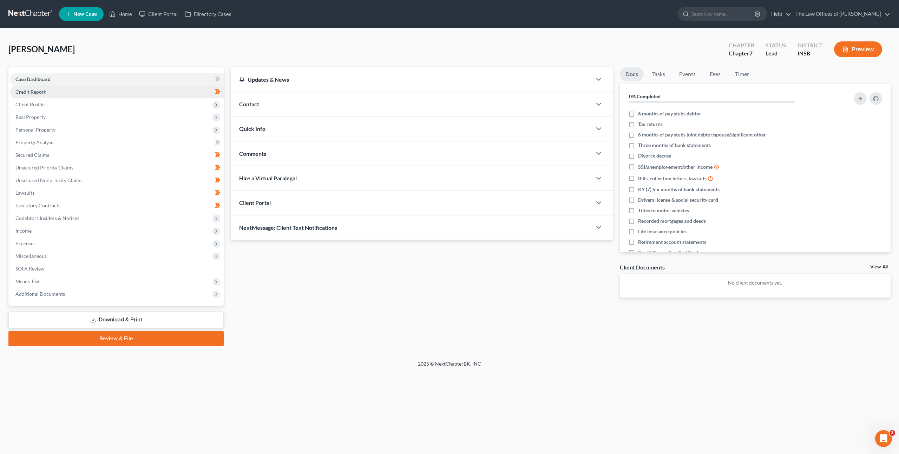
click at [145, 88] on link "Credit Report" at bounding box center [117, 92] width 214 height 13
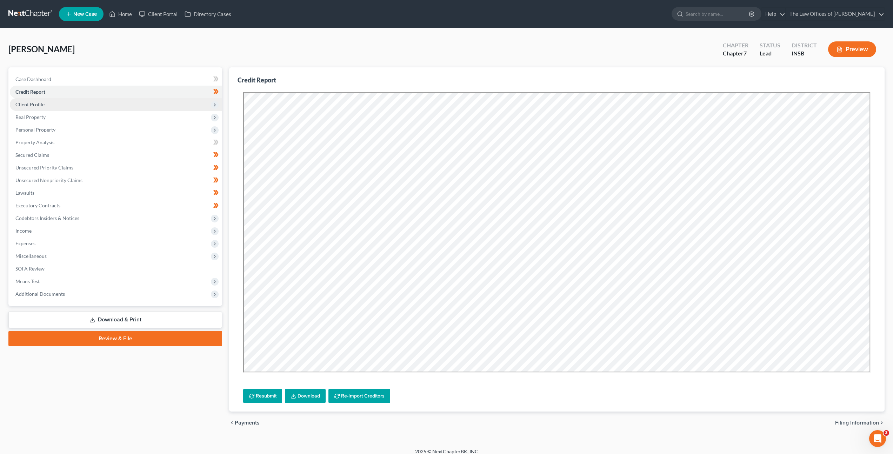
click at [144, 104] on span "Client Profile" at bounding box center [116, 104] width 212 height 13
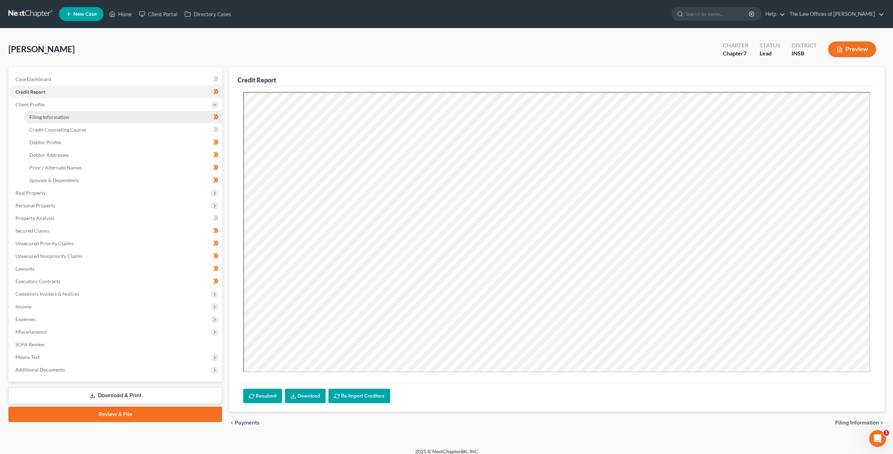
click at [138, 117] on link "Filing Information" at bounding box center [123, 117] width 198 height 13
select select "1"
select select "0"
select select "15"
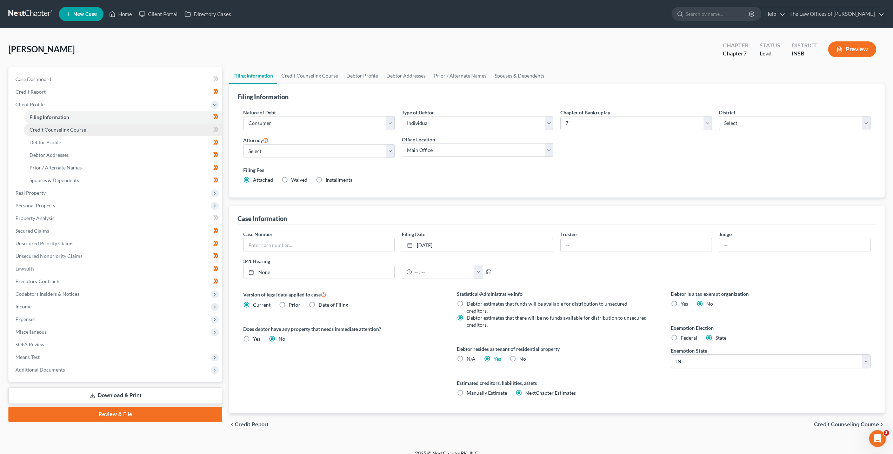
click at [145, 128] on link "Credit Counseling Course" at bounding box center [123, 130] width 198 height 13
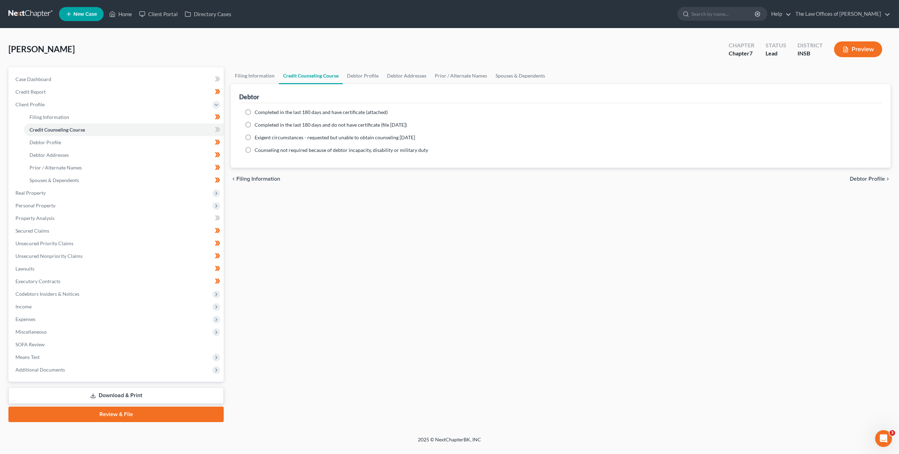
click at [325, 112] on span "Completed in the last 180 days and have certificate (attached)" at bounding box center [320, 112] width 133 height 6
click at [262, 112] on input "Completed in the last 180 days and have certificate (attached)" at bounding box center [259, 111] width 5 height 5
radio input "true"
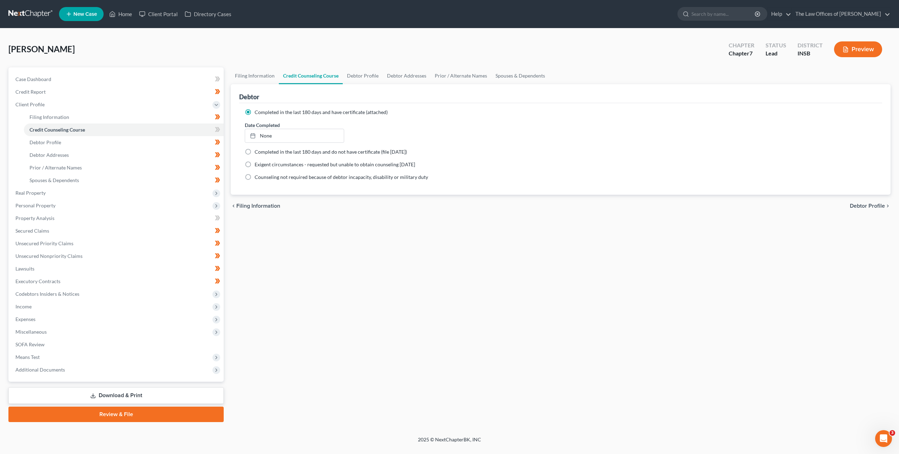
click at [271, 143] on ng-include "Completed in the last 180 days and have certificate (attached) Date Completed N…" at bounding box center [560, 145] width 631 height 72
click at [281, 137] on link "None" at bounding box center [294, 135] width 99 height 13
click at [351, 239] on div "Filing Information Credit Counseling Course Debtor Profile Debtor Addresses Pri…" at bounding box center [560, 244] width 667 height 355
click at [218, 129] on icon at bounding box center [217, 129] width 5 height 9
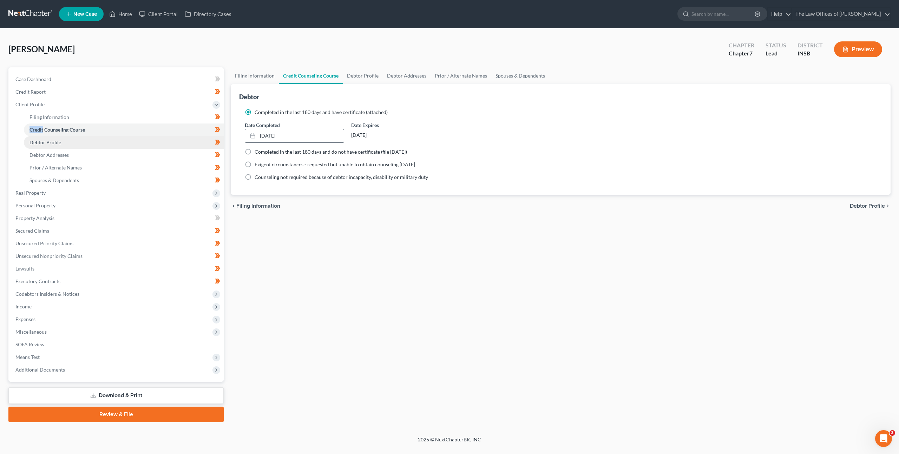
click at [182, 142] on link "Debtor Profile" at bounding box center [124, 142] width 200 height 13
select select "3"
select select "0"
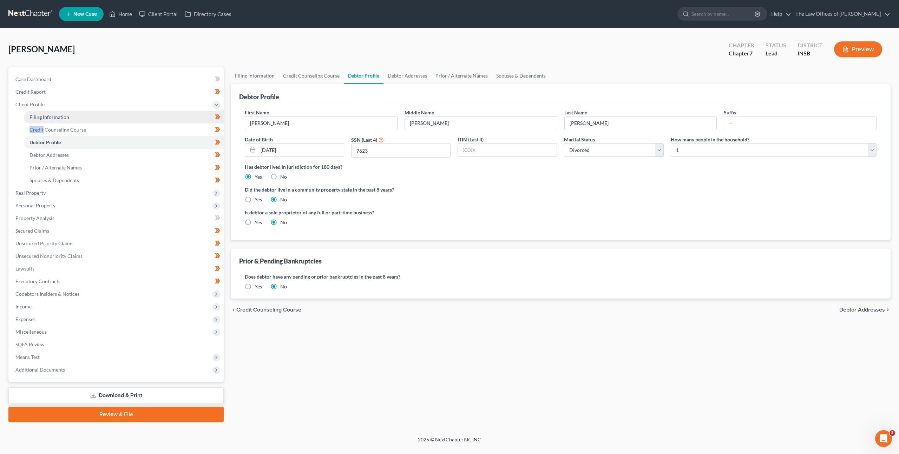
drag, startPoint x: 86, startPoint y: 117, endPoint x: 145, endPoint y: 135, distance: 62.3
click at [86, 117] on link "Filing Information" at bounding box center [124, 117] width 200 height 13
select select "1"
select select "0"
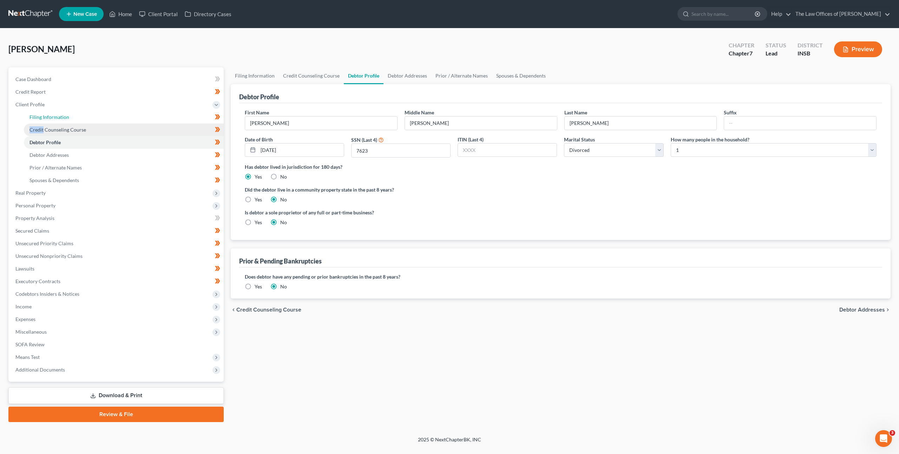
select select "28"
select select "0"
select select "15"
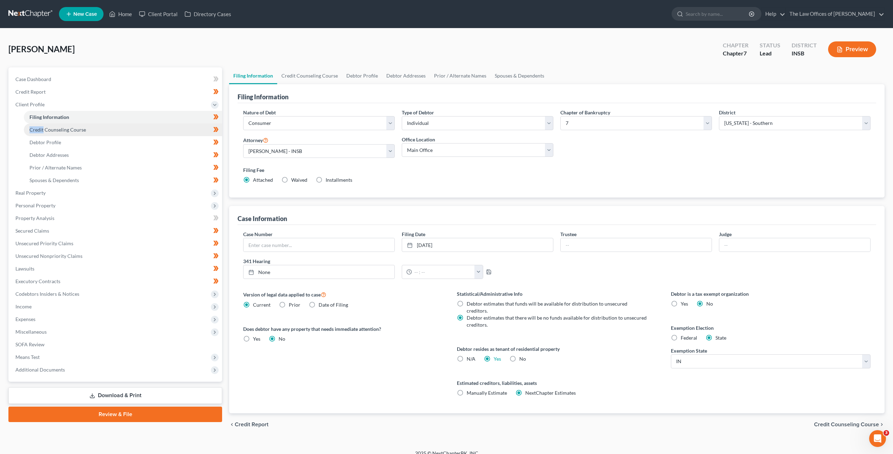
click at [68, 132] on span "Credit Counseling Course" at bounding box center [57, 130] width 57 height 6
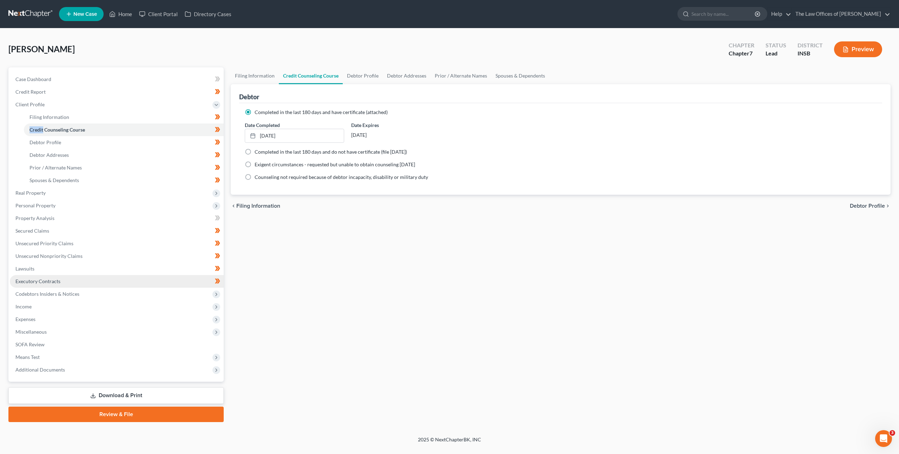
click at [64, 279] on link "Executory Contracts" at bounding box center [117, 281] width 214 height 13
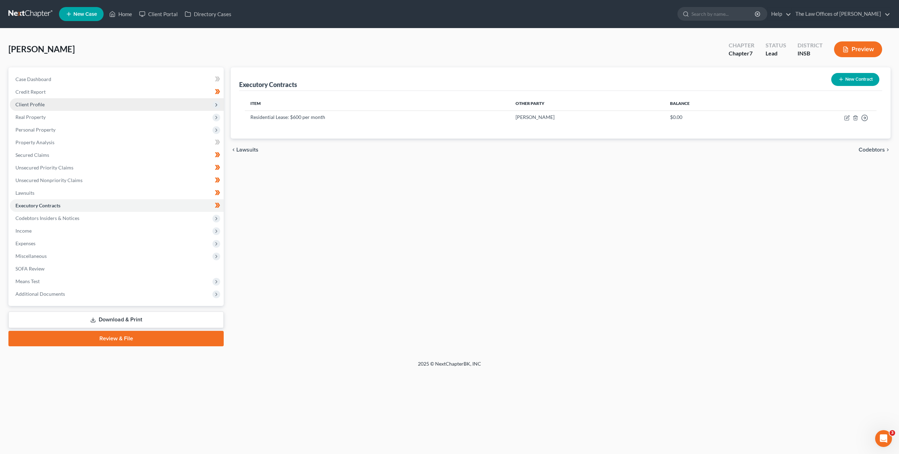
click at [59, 106] on span "Client Profile" at bounding box center [117, 104] width 214 height 13
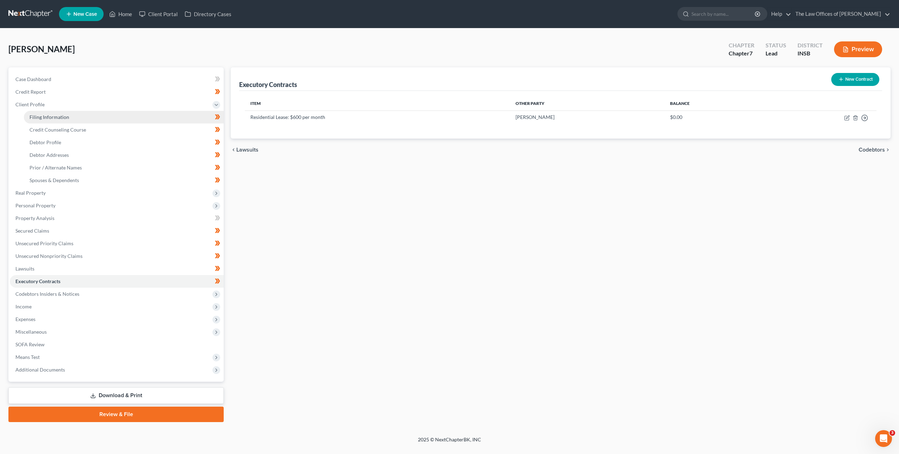
click at [59, 119] on span "Filing Information" at bounding box center [49, 117] width 40 height 6
select select "1"
select select "0"
select select "28"
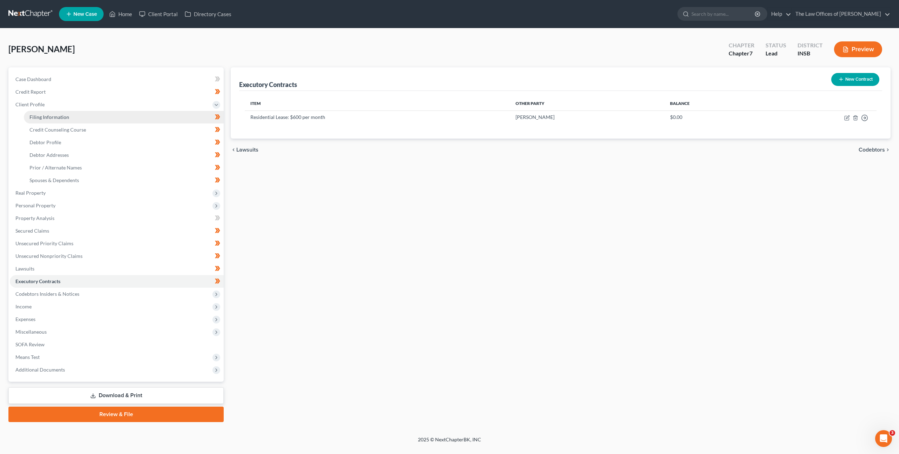
select select "0"
select select "15"
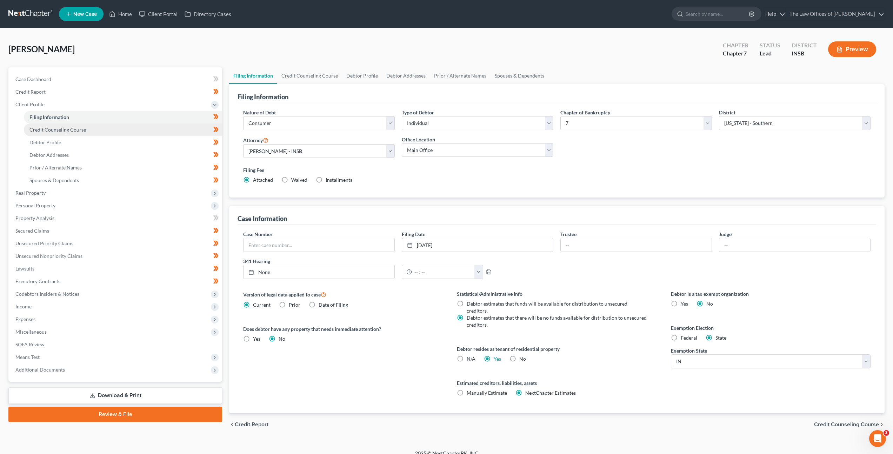
click at [85, 130] on link "Credit Counseling Course" at bounding box center [123, 130] width 198 height 13
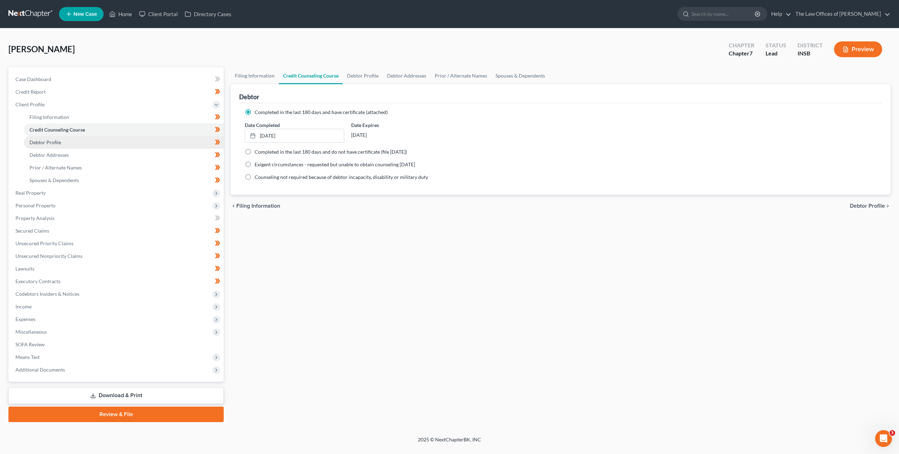
click at [89, 143] on link "Debtor Profile" at bounding box center [124, 142] width 200 height 13
select select "3"
select select "0"
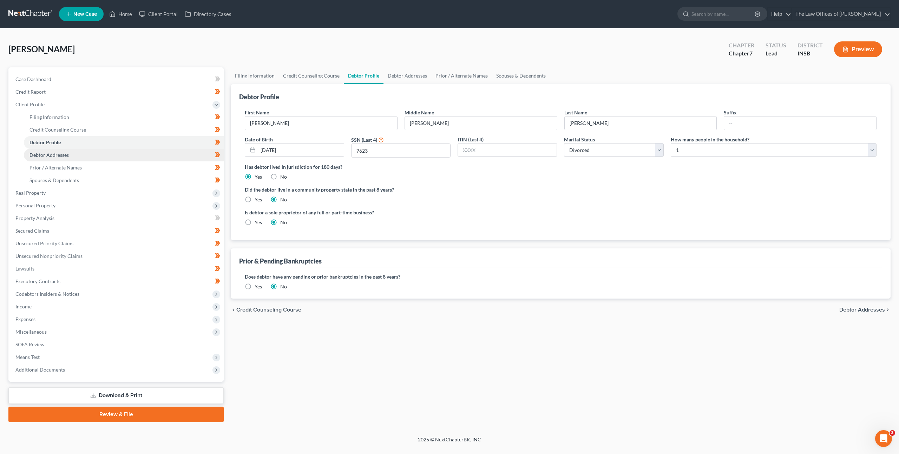
click at [69, 151] on link "Debtor Addresses" at bounding box center [124, 155] width 200 height 13
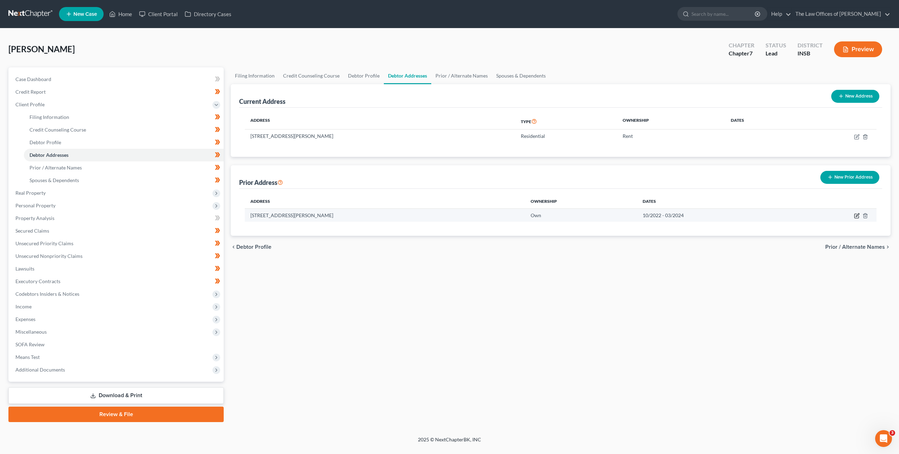
click at [855, 216] on icon "button" at bounding box center [856, 214] width 3 height 3
select select "15"
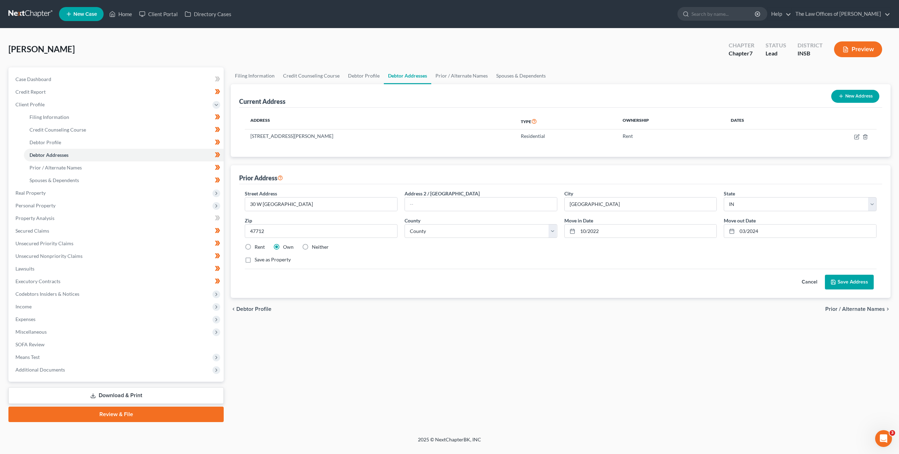
click at [809, 283] on button "Cancel" at bounding box center [809, 282] width 31 height 14
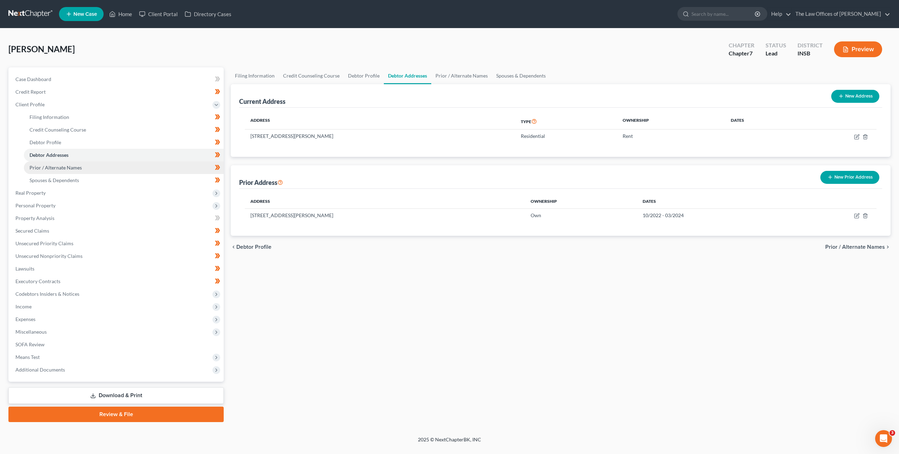
click at [82, 168] on link "Prior / Alternate Names" at bounding box center [124, 167] width 200 height 13
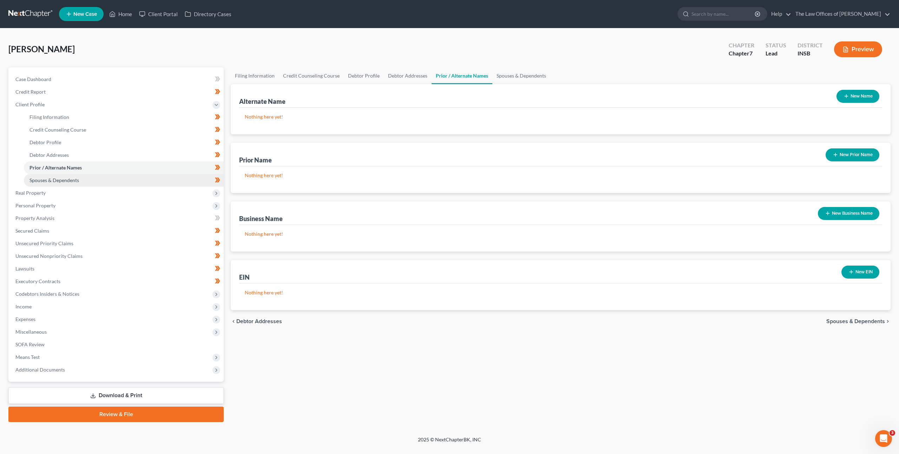
click at [120, 174] on link "Spouses & Dependents" at bounding box center [124, 180] width 200 height 13
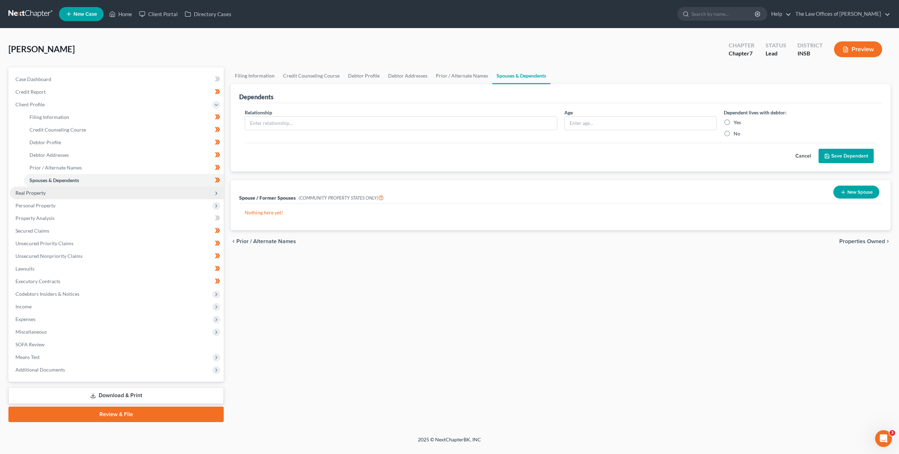
click at [138, 192] on span "Real Property" at bounding box center [117, 193] width 214 height 13
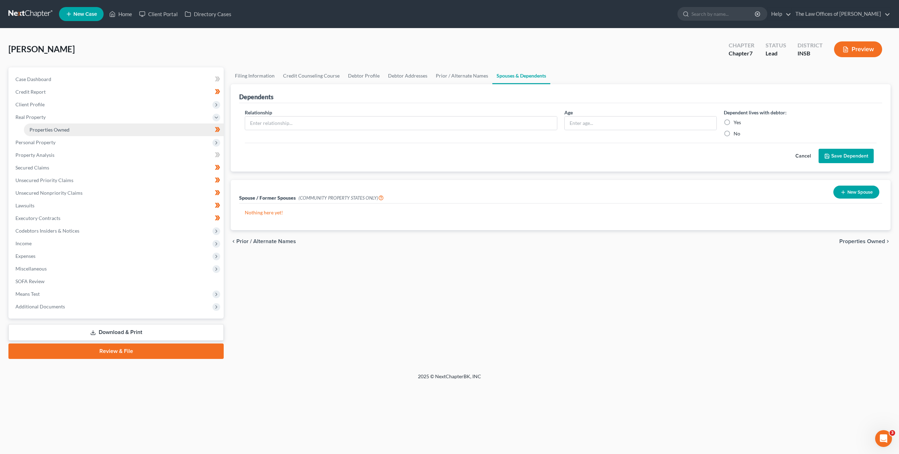
click at [148, 132] on link "Properties Owned" at bounding box center [124, 130] width 200 height 13
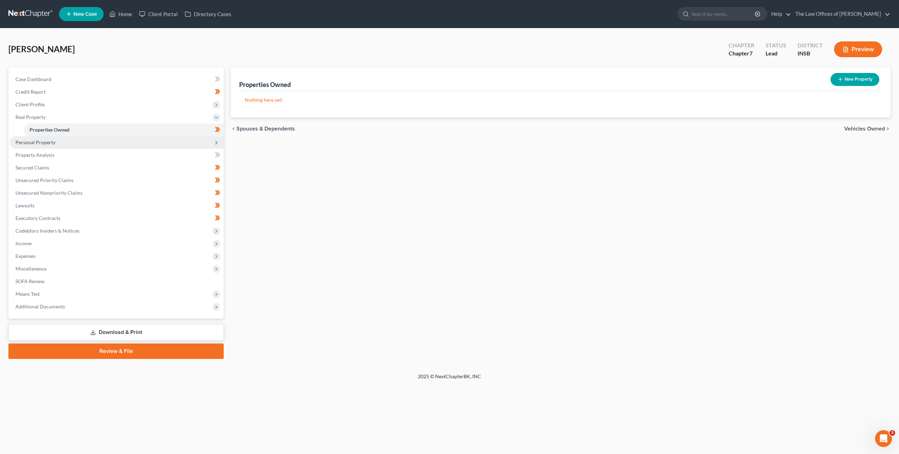
click at [139, 143] on span "Personal Property" at bounding box center [117, 142] width 214 height 13
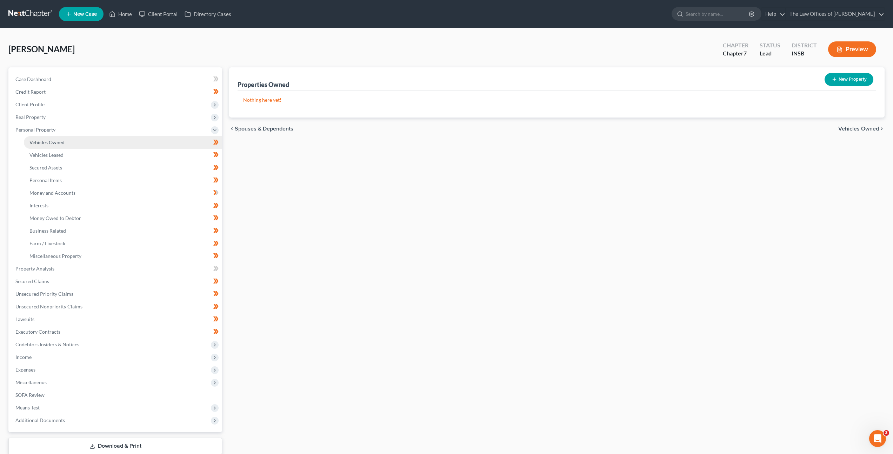
click at [131, 147] on link "Vehicles Owned" at bounding box center [123, 142] width 198 height 13
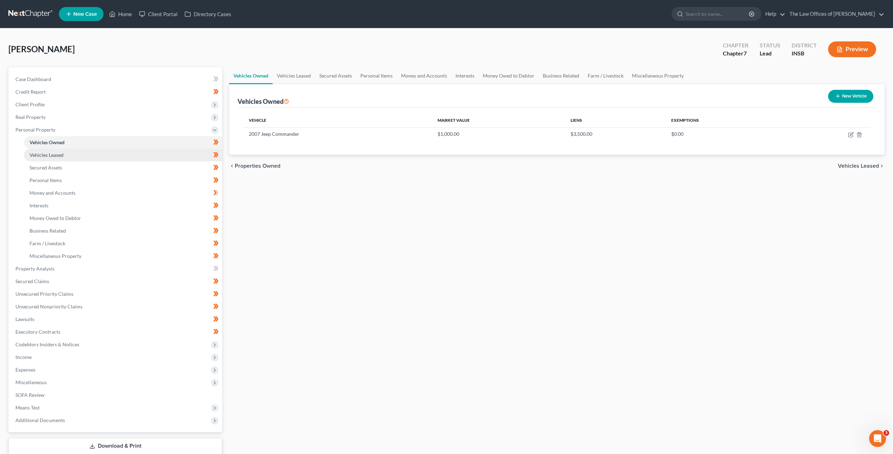
click at [132, 154] on link "Vehicles Leased" at bounding box center [123, 155] width 198 height 13
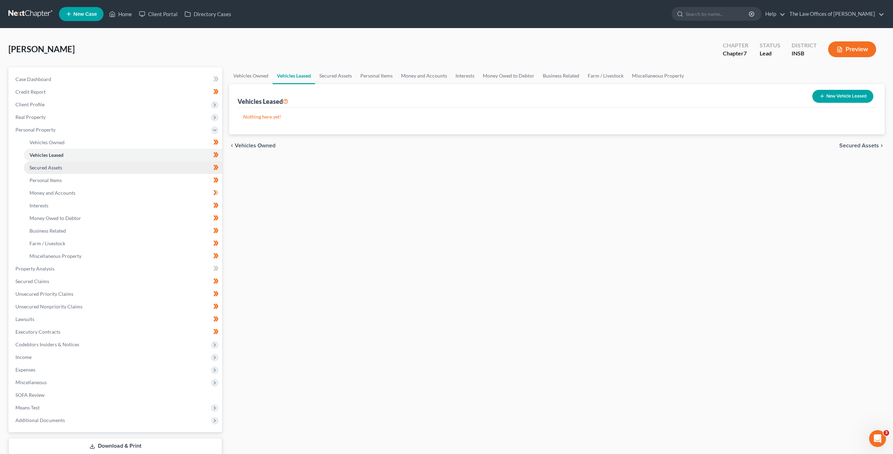
click at [130, 164] on link "Secured Assets" at bounding box center [123, 167] width 198 height 13
click at [129, 179] on link "Personal Items" at bounding box center [123, 180] width 198 height 13
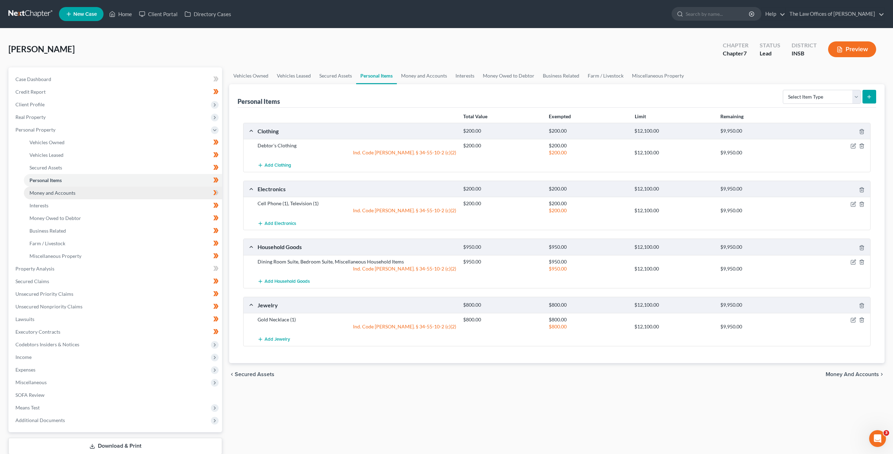
click at [125, 192] on link "Money and Accounts" at bounding box center [123, 193] width 198 height 13
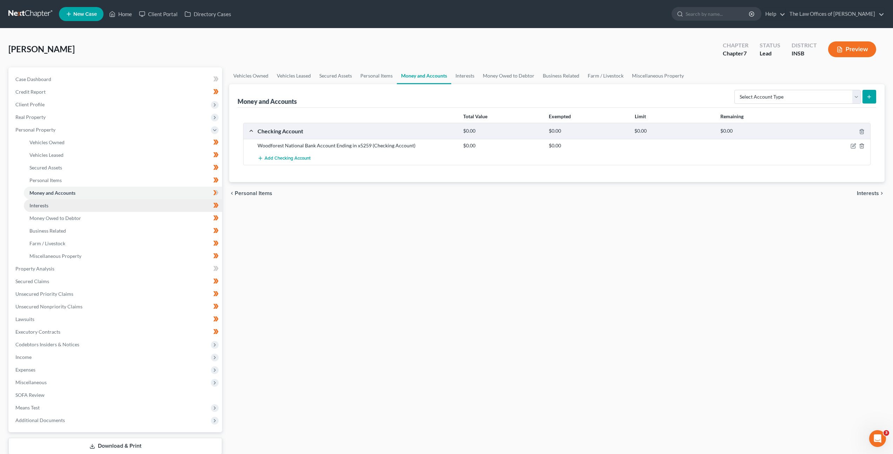
click at [135, 204] on link "Interests" at bounding box center [123, 205] width 198 height 13
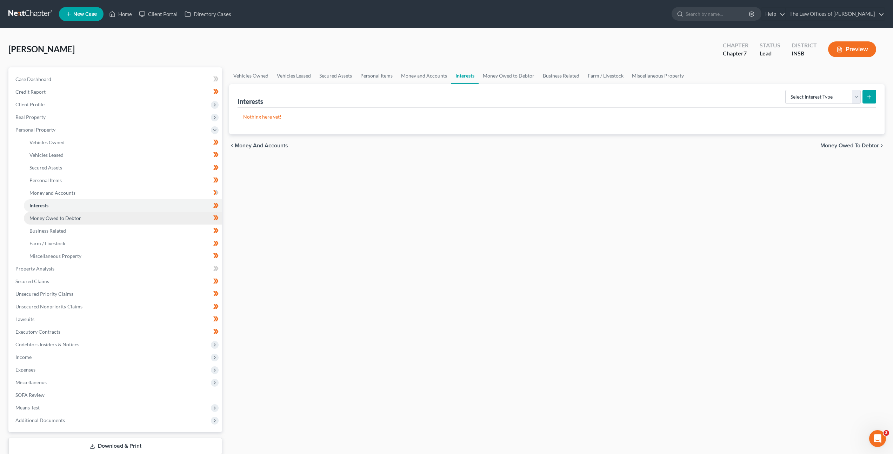
click at [137, 219] on link "Money Owed to Debtor" at bounding box center [123, 218] width 198 height 13
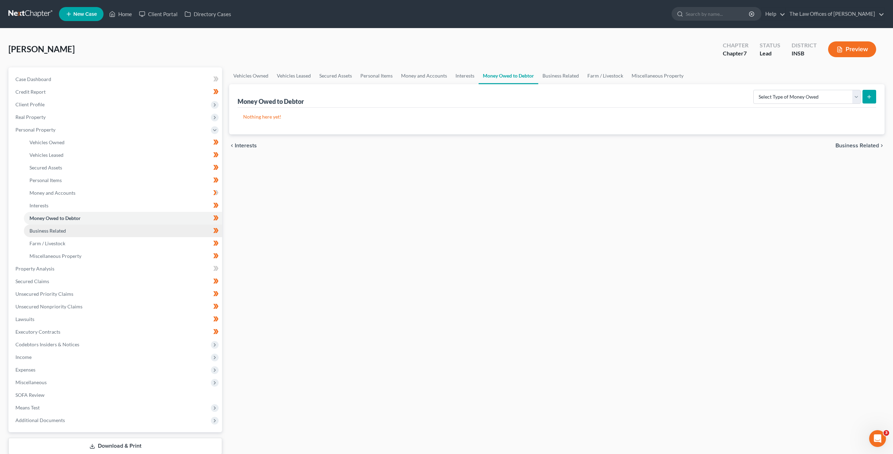
click at [136, 225] on link "Business Related" at bounding box center [123, 231] width 198 height 13
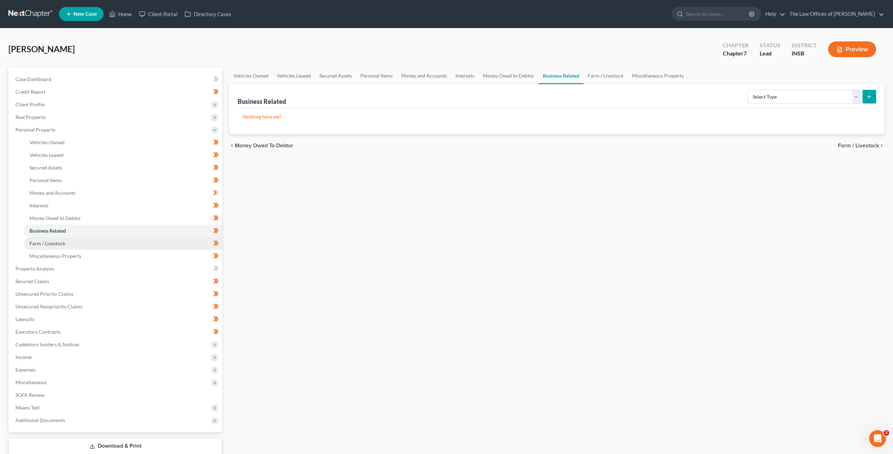
click at [126, 240] on link "Farm / Livestock" at bounding box center [123, 243] width 198 height 13
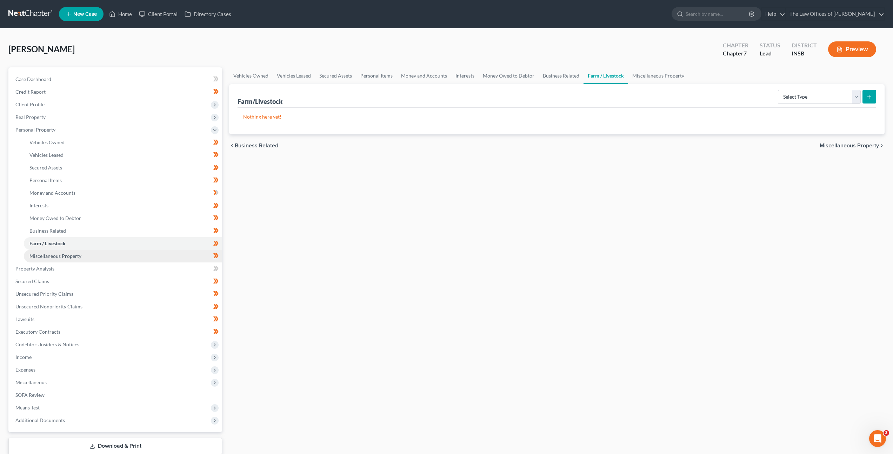
click at [121, 254] on link "Miscellaneous Property" at bounding box center [123, 256] width 198 height 13
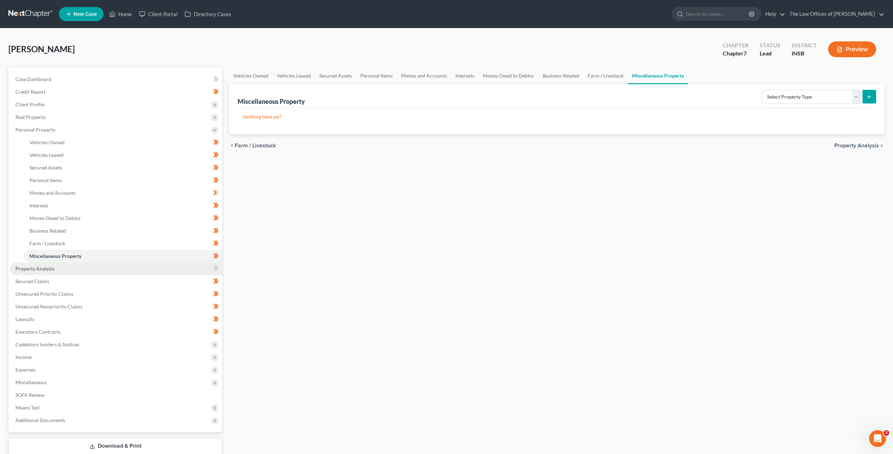
click at [113, 265] on link "Property Analysis" at bounding box center [116, 269] width 212 height 13
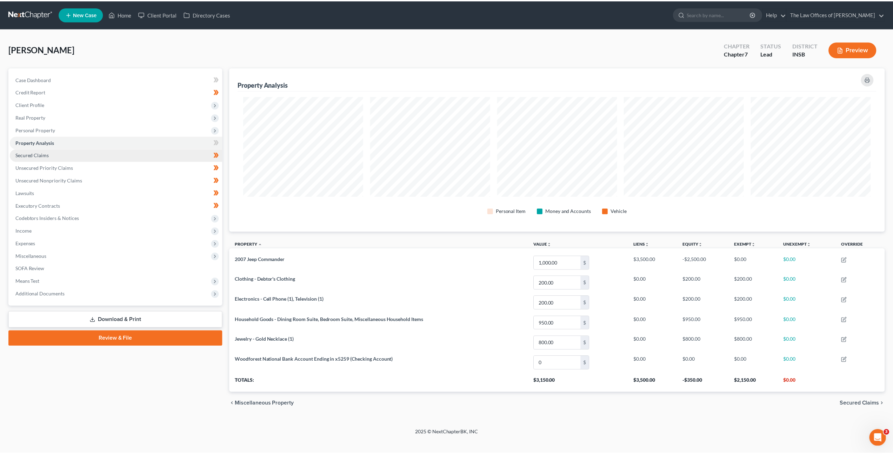
scroll to position [164, 660]
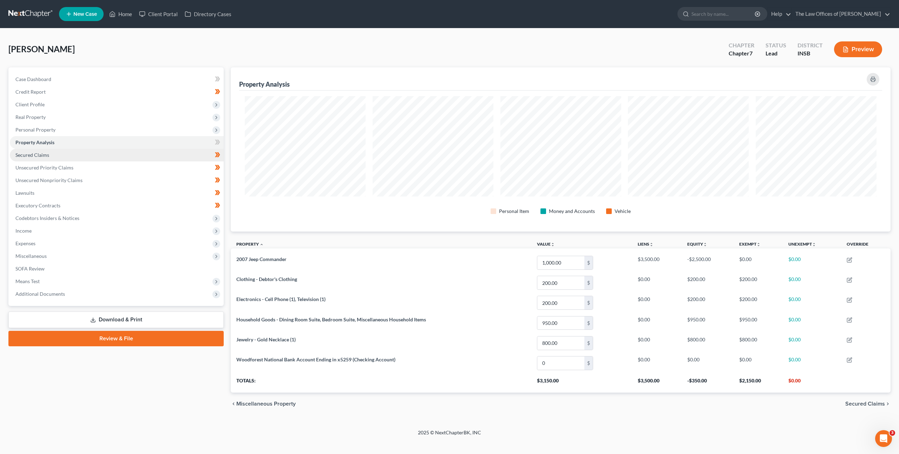
click at [124, 157] on link "Secured Claims" at bounding box center [117, 155] width 214 height 13
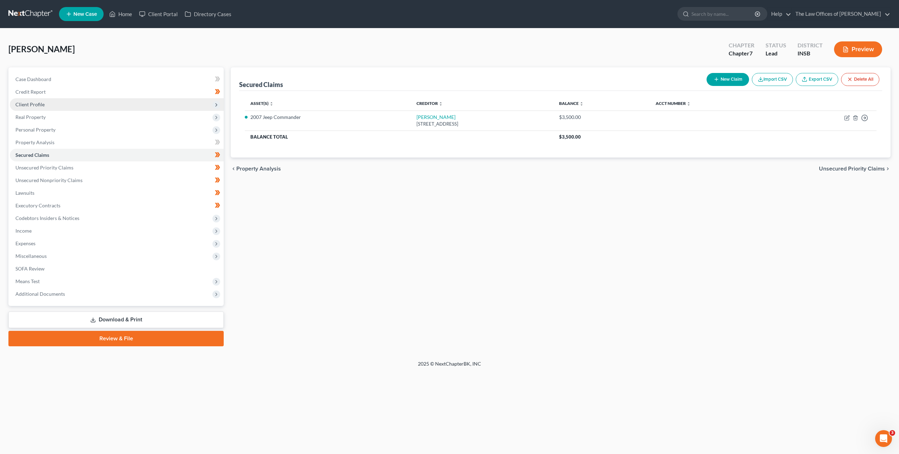
click at [144, 100] on span "Client Profile" at bounding box center [117, 104] width 214 height 13
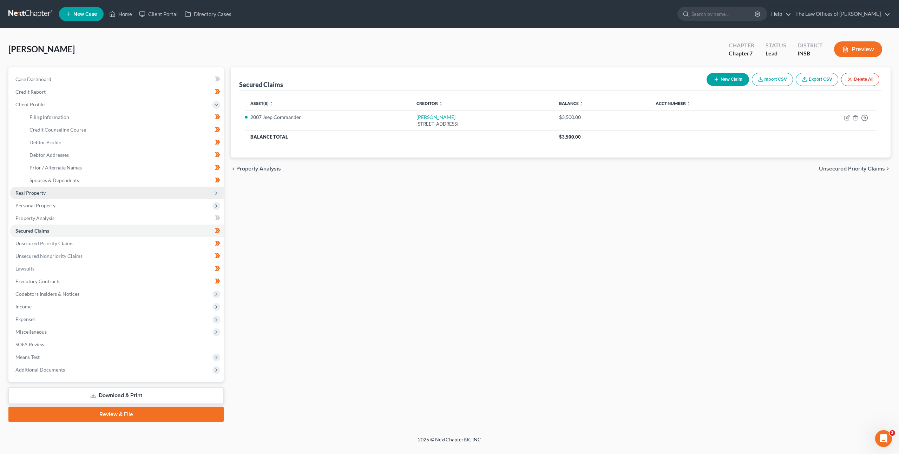
click at [117, 196] on span "Real Property" at bounding box center [117, 193] width 214 height 13
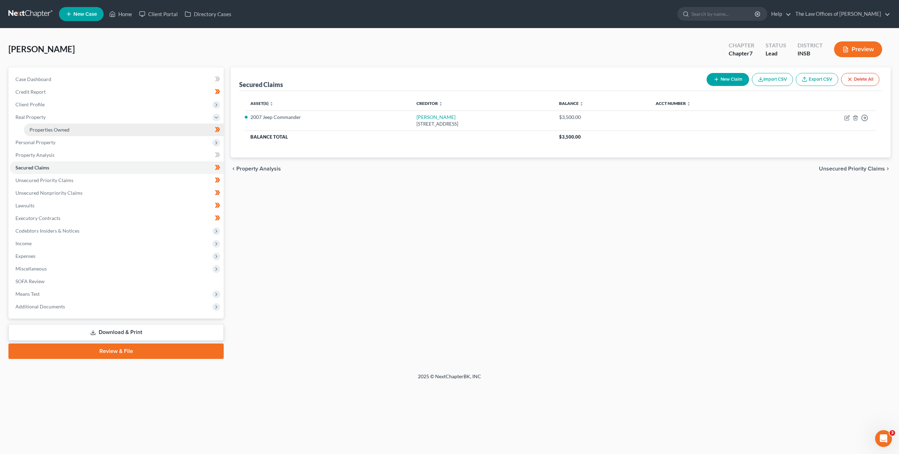
click at [122, 131] on link "Properties Owned" at bounding box center [124, 130] width 200 height 13
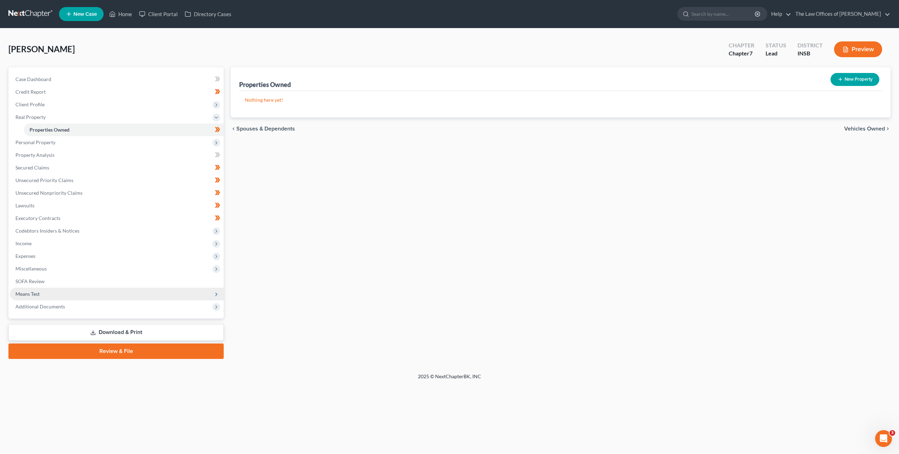
click at [129, 288] on span "Means Test" at bounding box center [117, 294] width 214 height 13
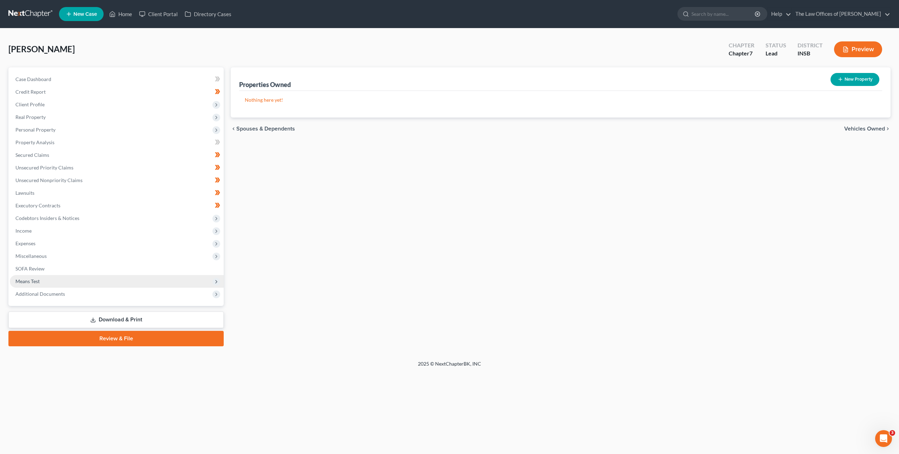
click at [131, 291] on span "Additional Documents" at bounding box center [117, 294] width 214 height 13
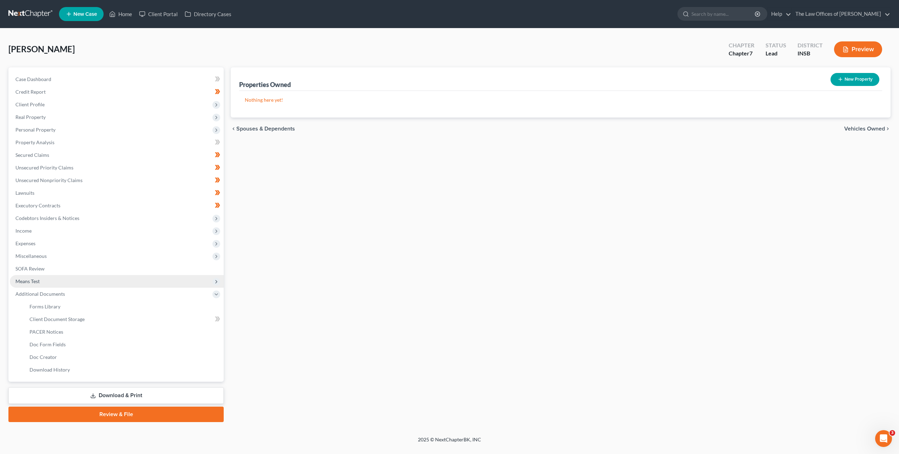
click at [129, 280] on span "Means Test" at bounding box center [117, 281] width 214 height 13
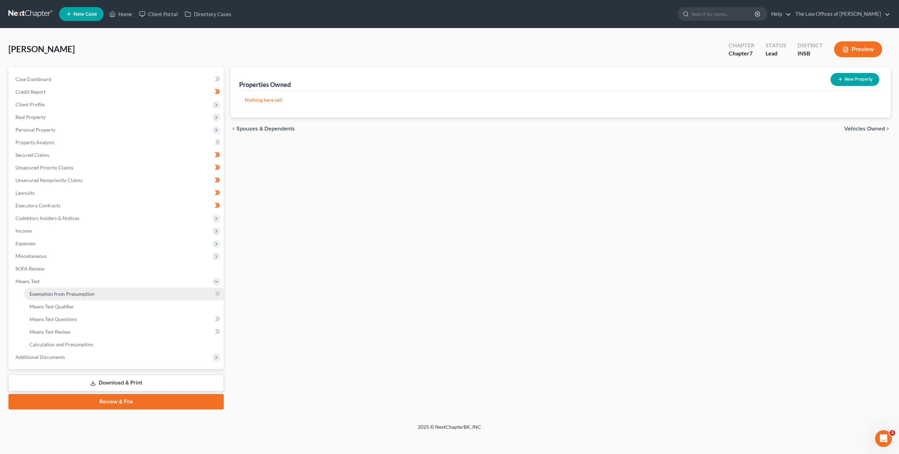
click at [129, 292] on link "Exemption from Presumption" at bounding box center [124, 294] width 200 height 13
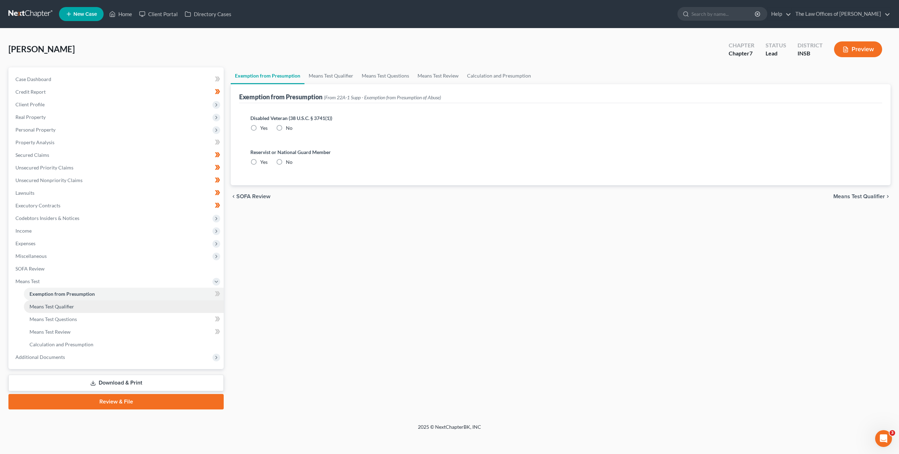
click at [127, 308] on link "Means Test Qualifier" at bounding box center [124, 306] width 200 height 13
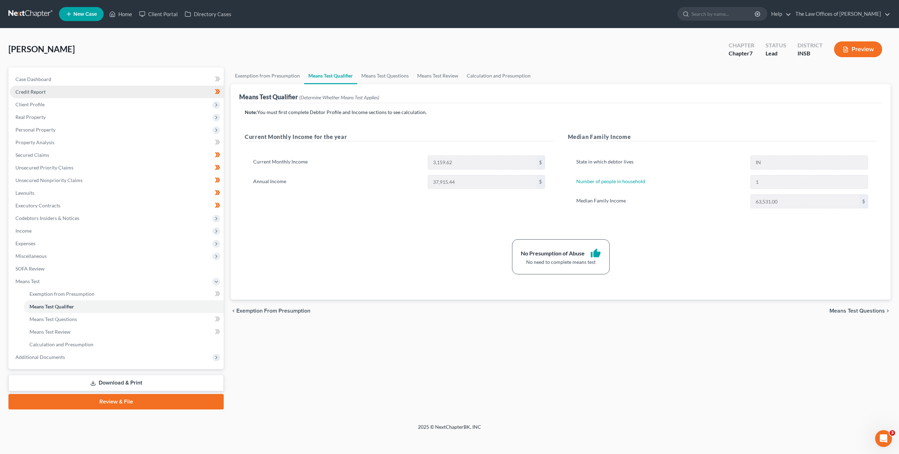
click at [98, 90] on link "Credit Report" at bounding box center [117, 92] width 214 height 13
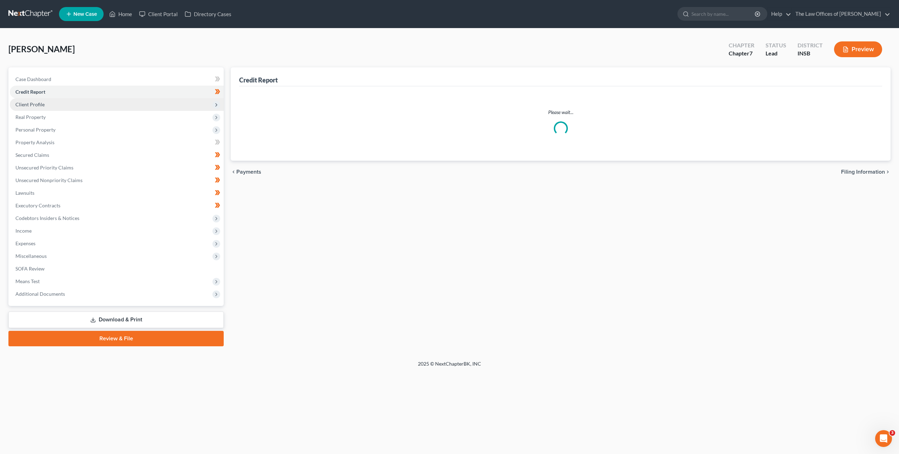
click at [101, 107] on span "Client Profile" at bounding box center [117, 104] width 214 height 13
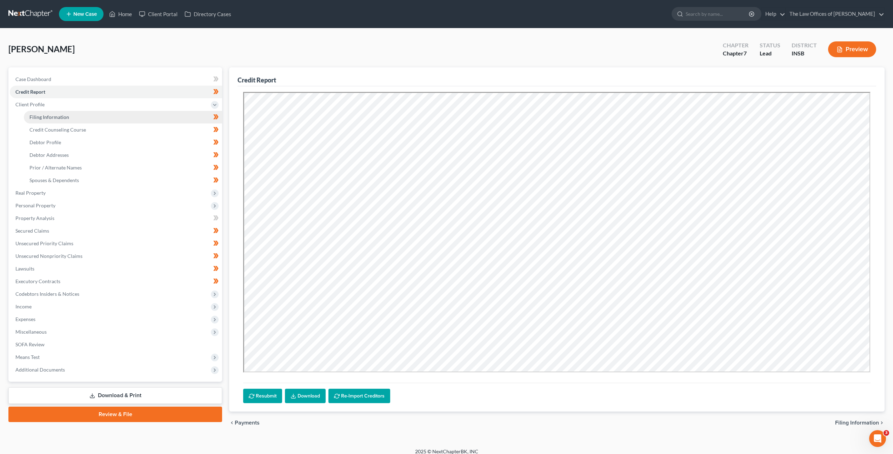
click at [100, 118] on link "Filing Information" at bounding box center [123, 117] width 198 height 13
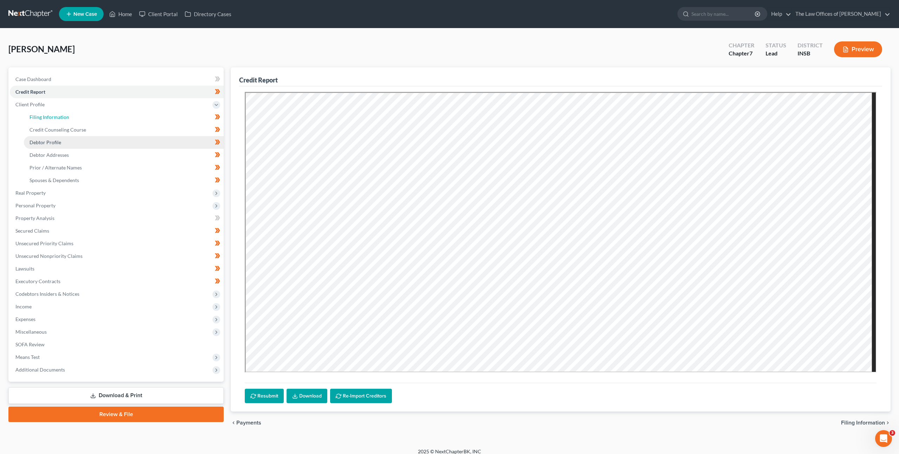
select select "1"
select select "0"
select select "28"
select select "0"
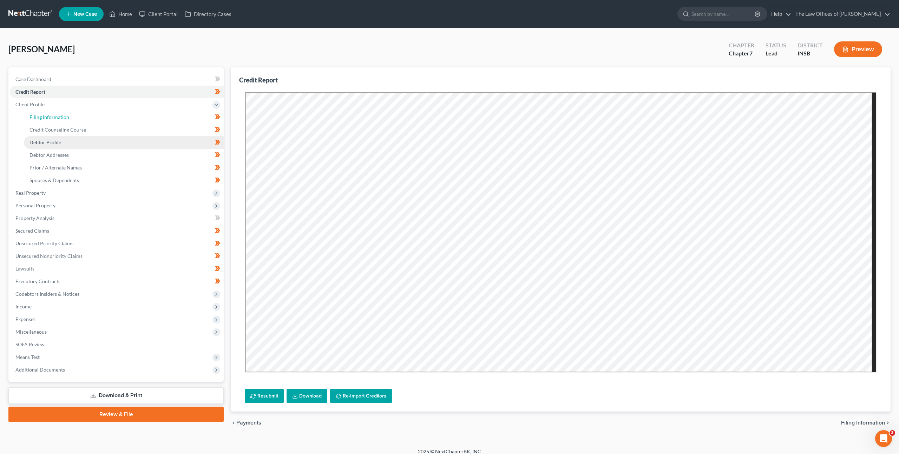
select select "15"
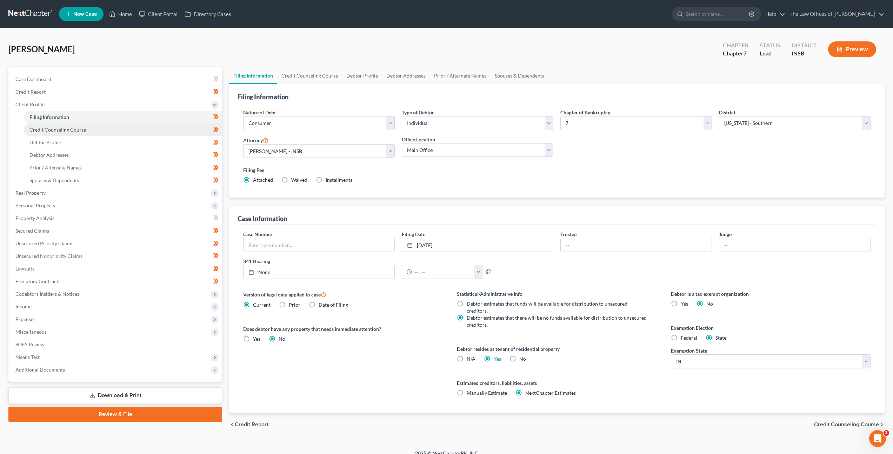
click at [106, 133] on link "Credit Counseling Course" at bounding box center [123, 130] width 198 height 13
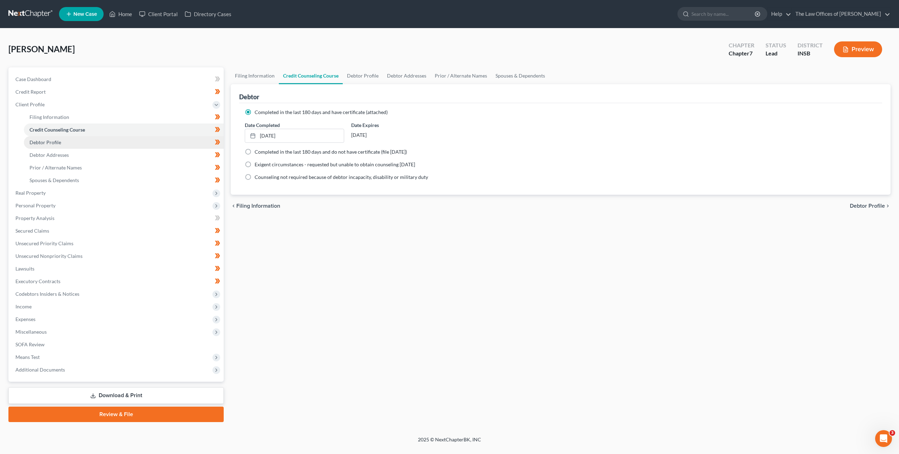
click at [101, 140] on link "Debtor Profile" at bounding box center [124, 142] width 200 height 13
select select "3"
select select "0"
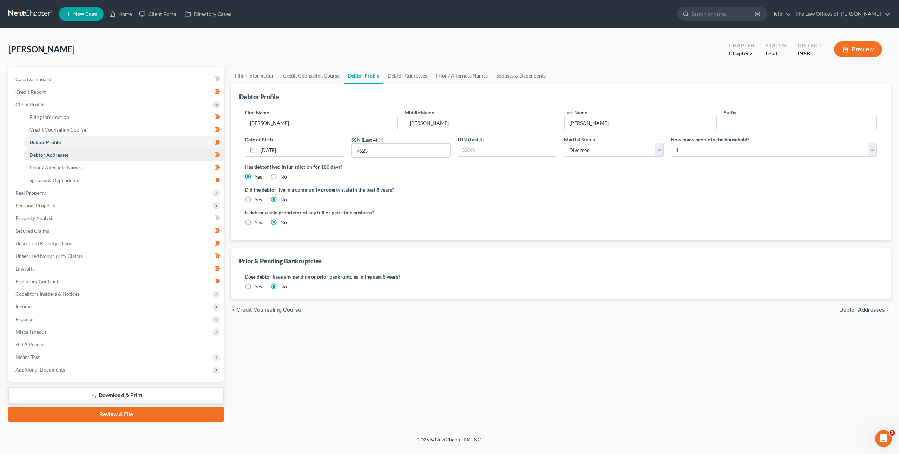
click at [101, 149] on link "Debtor Addresses" at bounding box center [124, 155] width 200 height 13
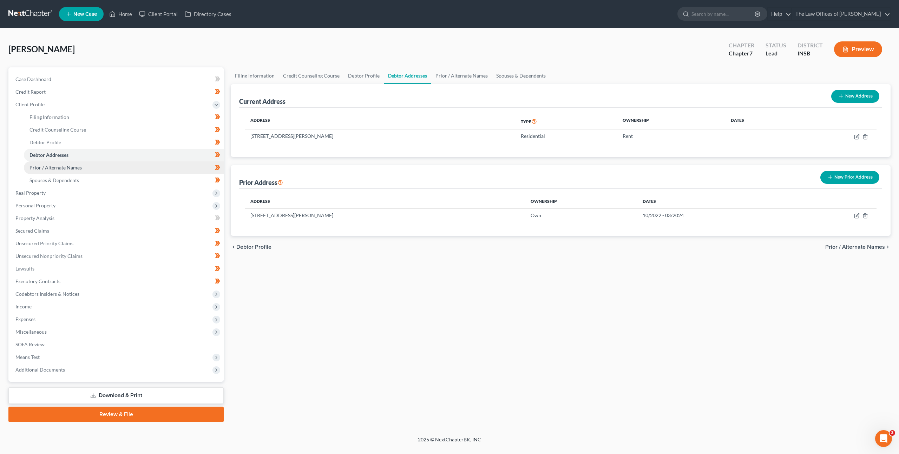
click at [98, 167] on link "Prior / Alternate Names" at bounding box center [124, 167] width 200 height 13
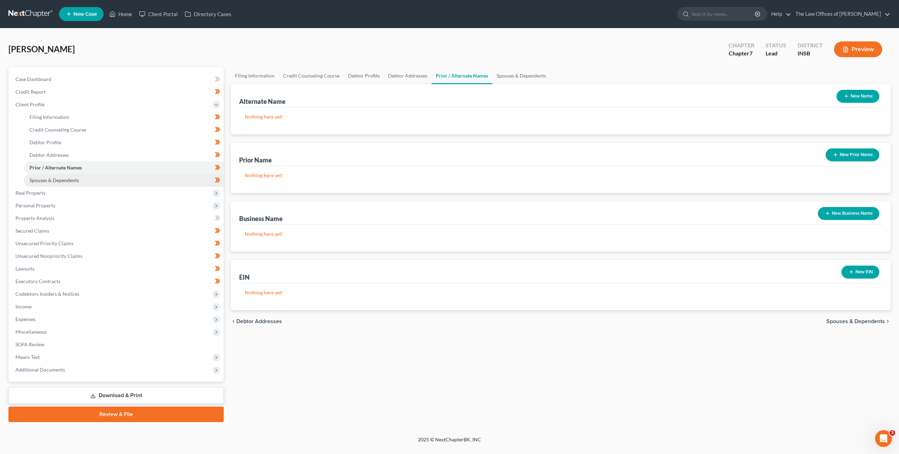
click at [100, 182] on link "Spouses & Dependents" at bounding box center [124, 180] width 200 height 13
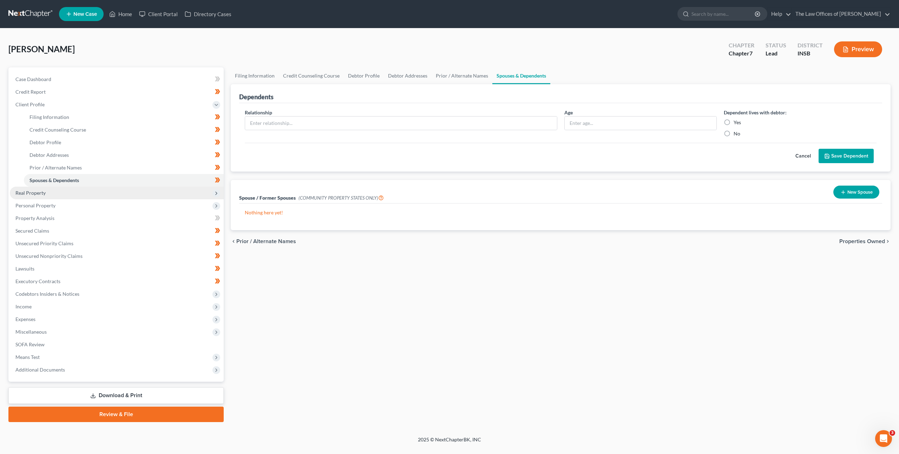
click at [95, 189] on span "Real Property" at bounding box center [117, 193] width 214 height 13
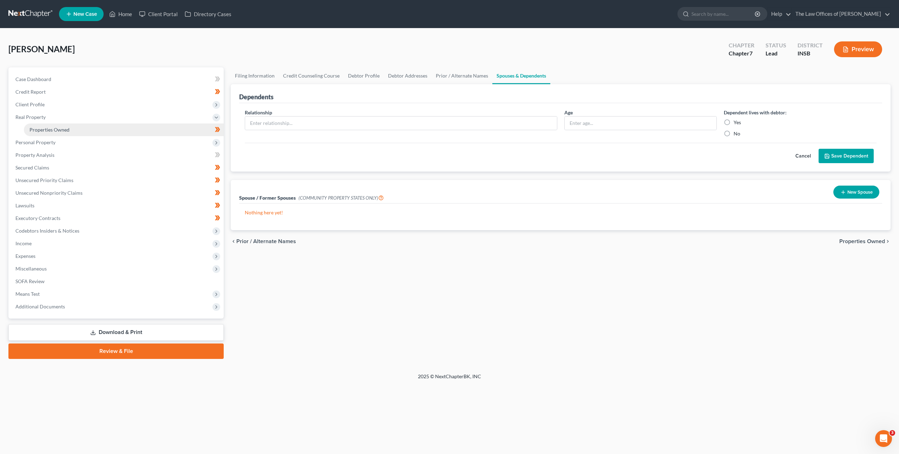
click at [112, 127] on link "Properties Owned" at bounding box center [124, 130] width 200 height 13
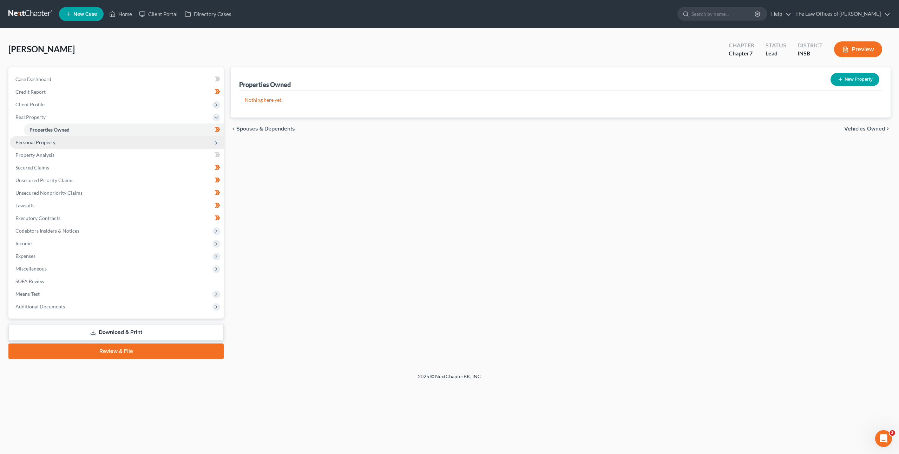
click at [110, 140] on span "Personal Property" at bounding box center [117, 142] width 214 height 13
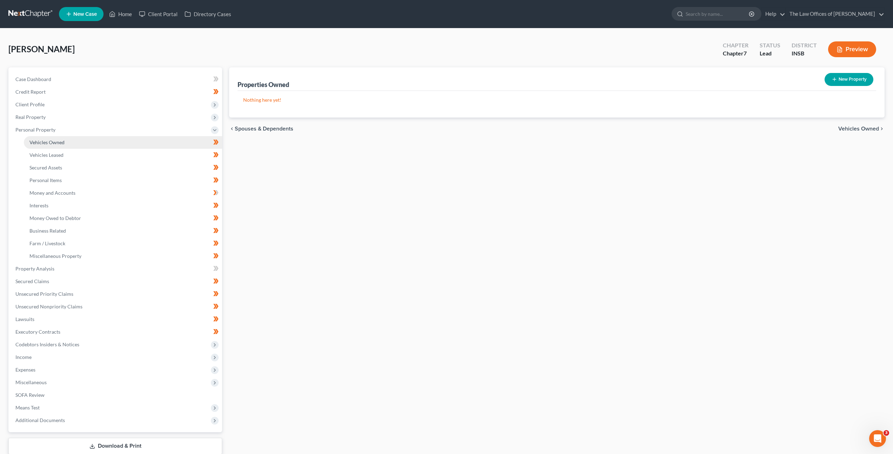
click at [108, 146] on link "Vehicles Owned" at bounding box center [123, 142] width 198 height 13
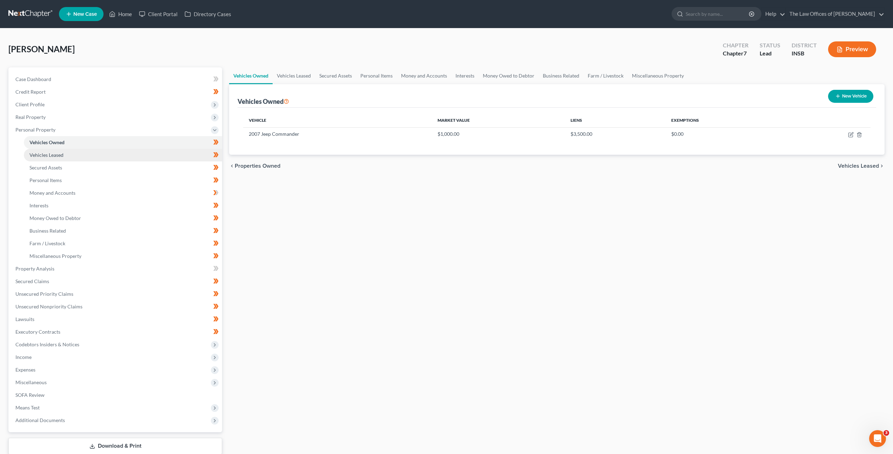
click at [78, 157] on link "Vehicles Leased" at bounding box center [123, 155] width 198 height 13
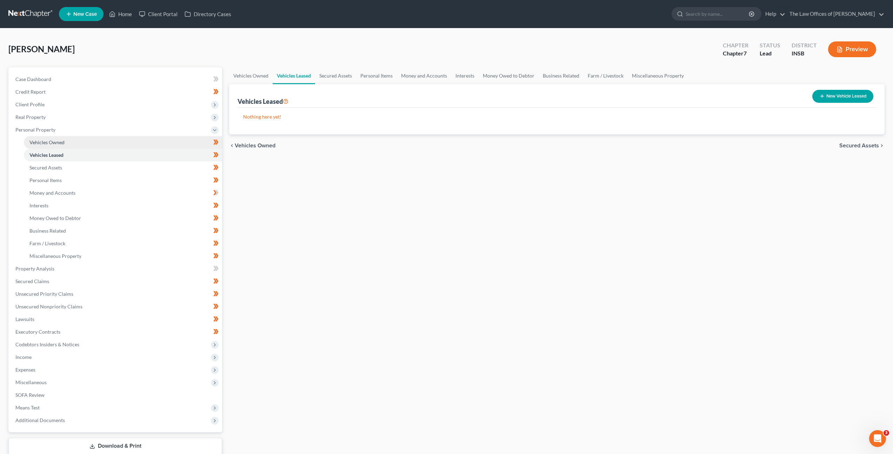
click at [82, 146] on link "Vehicles Owned" at bounding box center [123, 142] width 198 height 13
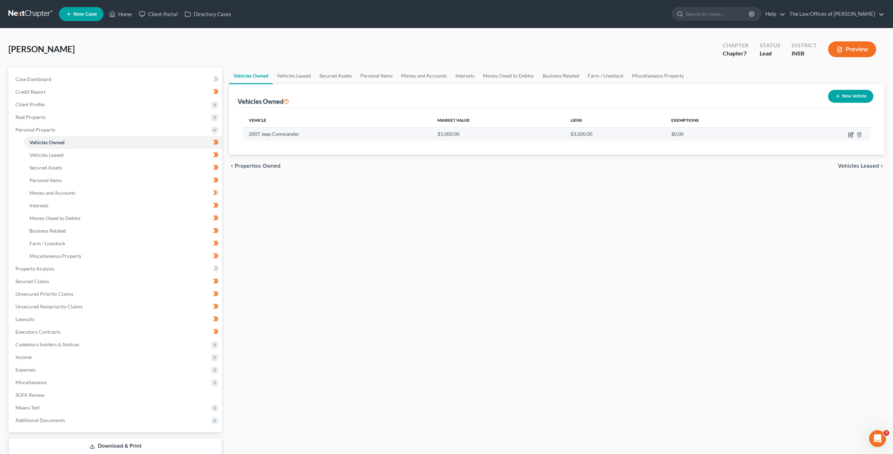
click at [850, 133] on icon "button" at bounding box center [851, 135] width 6 height 6
select select "0"
select select "19"
select select "1"
select select "0"
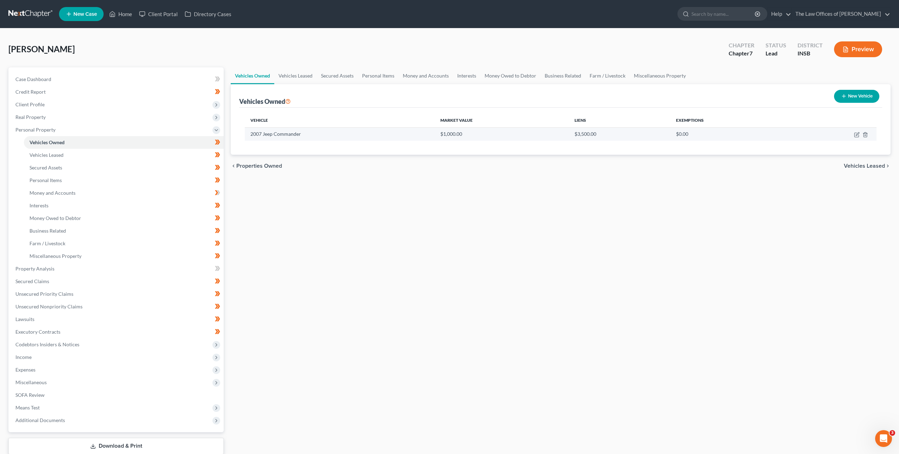
select select "15"
select select "0"
select select "2"
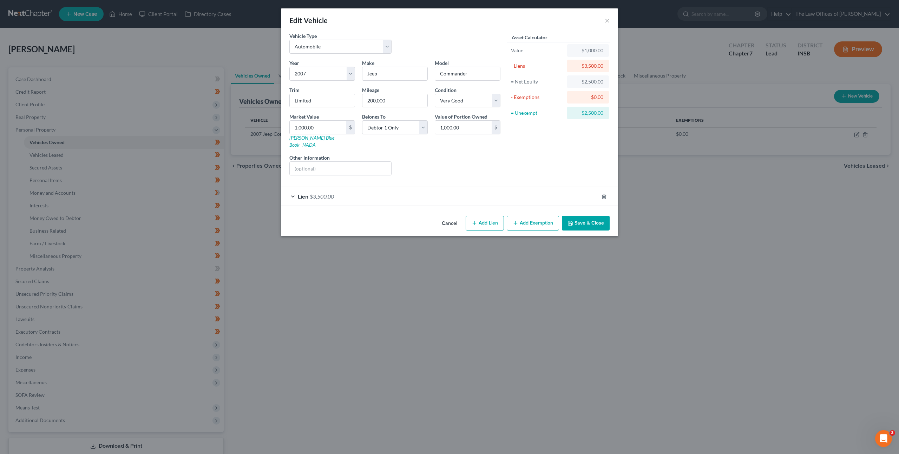
click at [499, 189] on div "Lien $3,500.00" at bounding box center [439, 196] width 317 height 19
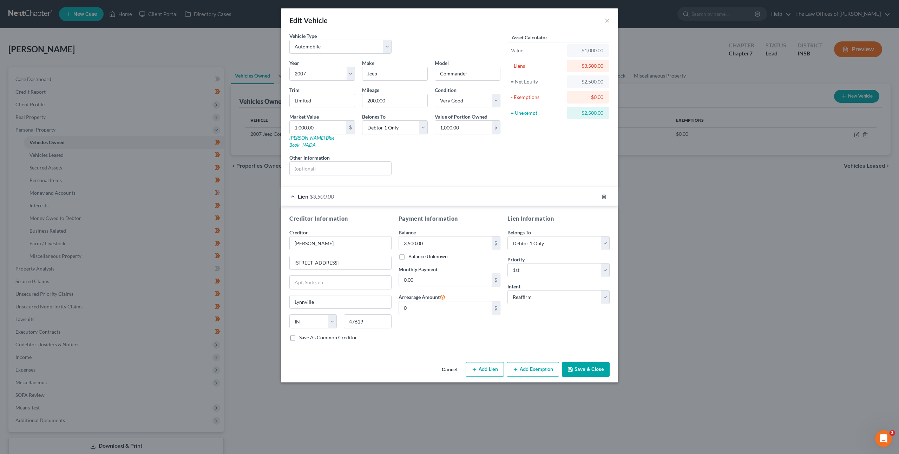
click at [455, 363] on button "Cancel" at bounding box center [449, 370] width 27 height 14
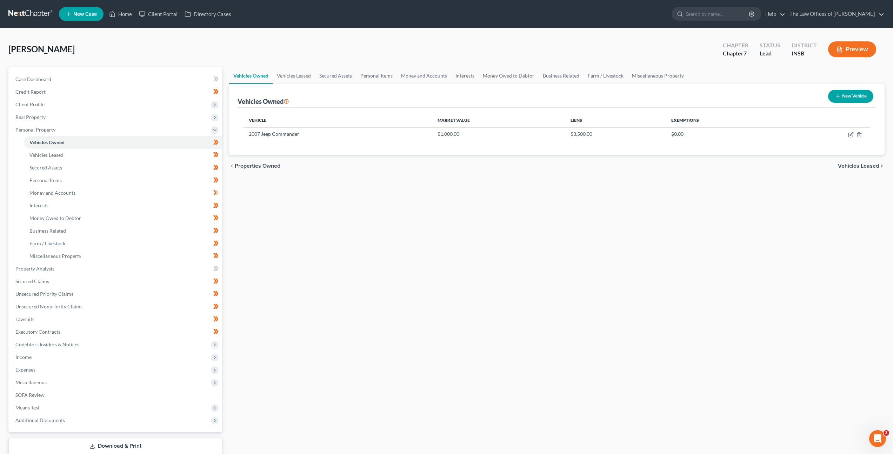
drag, startPoint x: 326, startPoint y: 280, endPoint x: 233, endPoint y: 171, distance: 142.9
click at [324, 277] on div "Vehicles Owned Vehicles Leased Secured Assets Personal Items Money and Accounts…" at bounding box center [557, 269] width 663 height 405
click at [177, 111] on span "Real Property" at bounding box center [116, 117] width 212 height 13
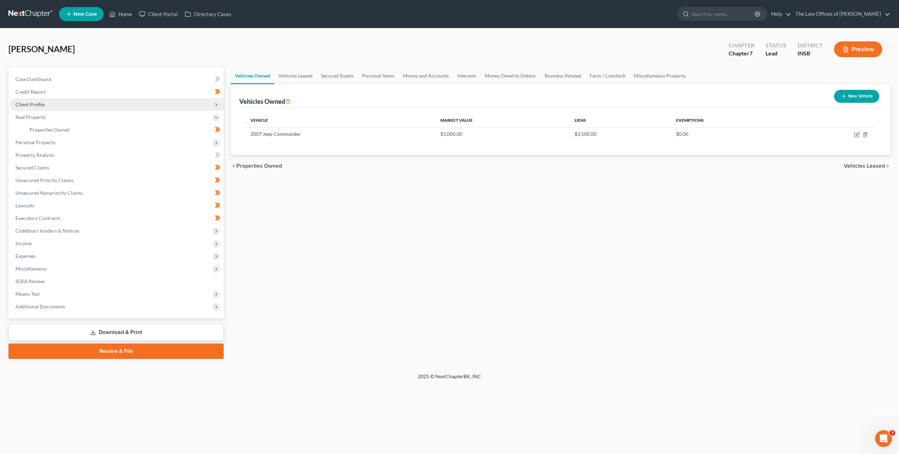
click at [177, 104] on span "Client Profile" at bounding box center [117, 104] width 214 height 13
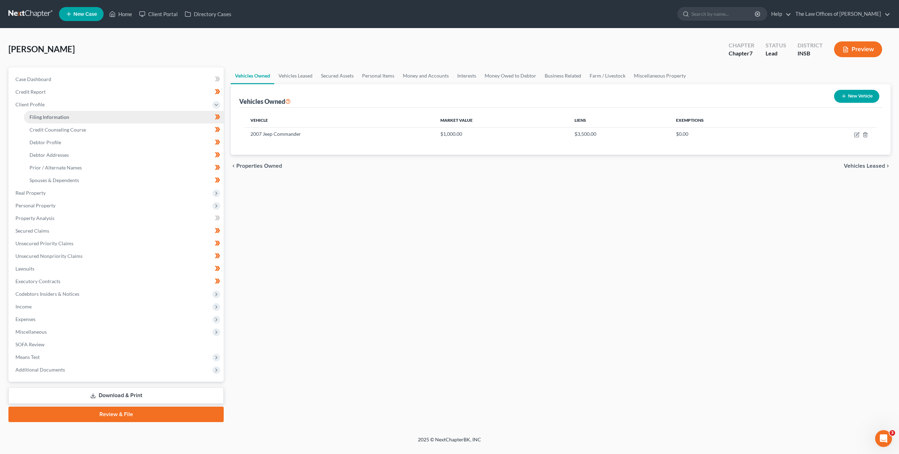
click at [168, 119] on link "Filing Information" at bounding box center [124, 117] width 200 height 13
select select "1"
select select "0"
select select "28"
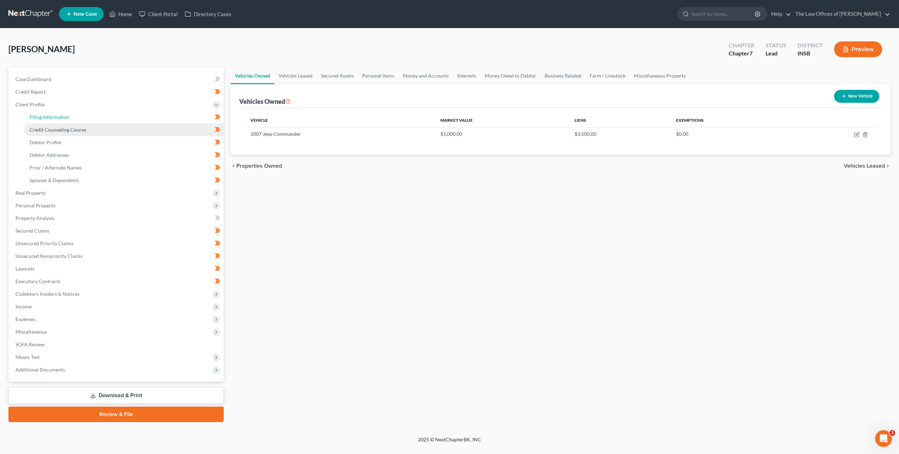
select select "0"
select select "15"
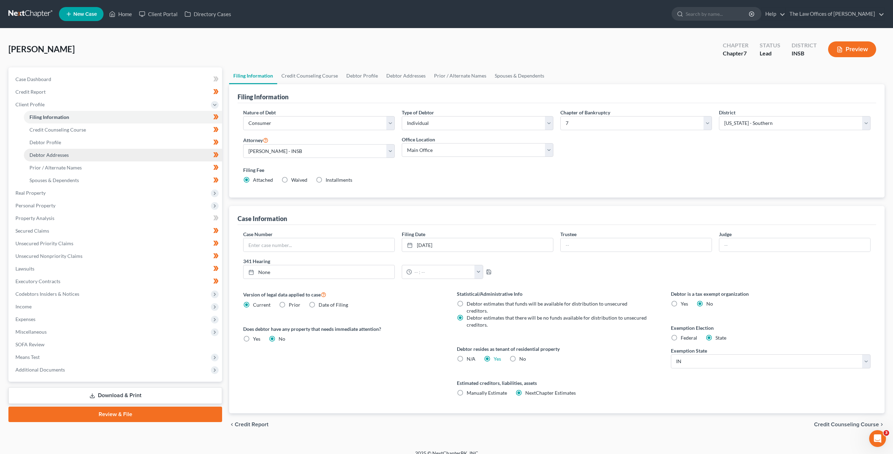
click at [165, 153] on link "Debtor Addresses" at bounding box center [123, 155] width 198 height 13
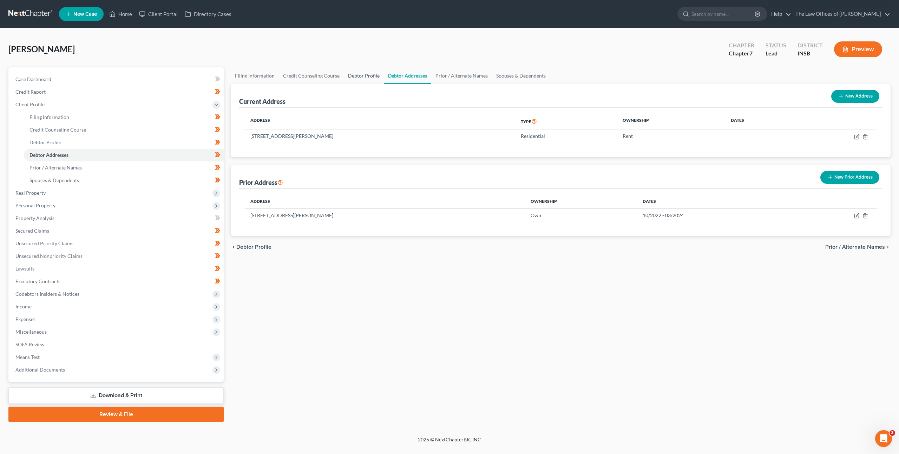
drag, startPoint x: 365, startPoint y: 73, endPoint x: 367, endPoint y: 81, distance: 8.6
click at [365, 73] on link "Debtor Profile" at bounding box center [364, 75] width 40 height 17
select select "3"
select select "0"
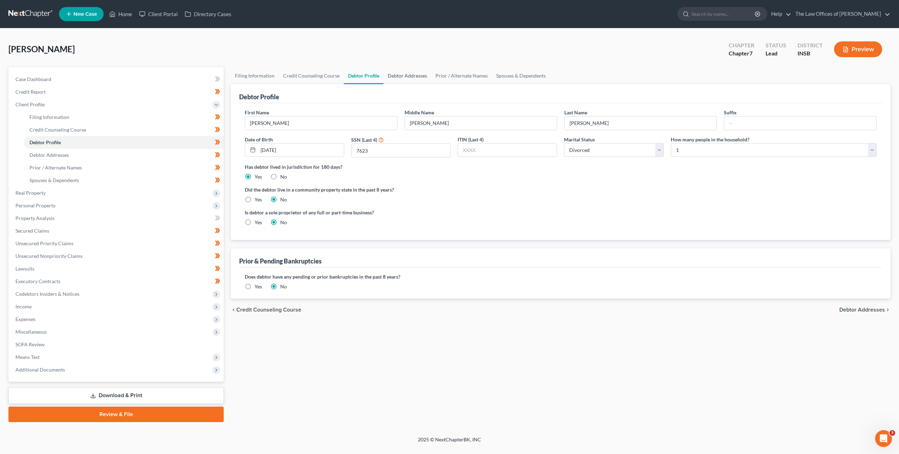
drag, startPoint x: 399, startPoint y: 78, endPoint x: 399, endPoint y: 81, distance: 3.5
click at [399, 78] on link "Debtor Addresses" at bounding box center [407, 75] width 48 height 17
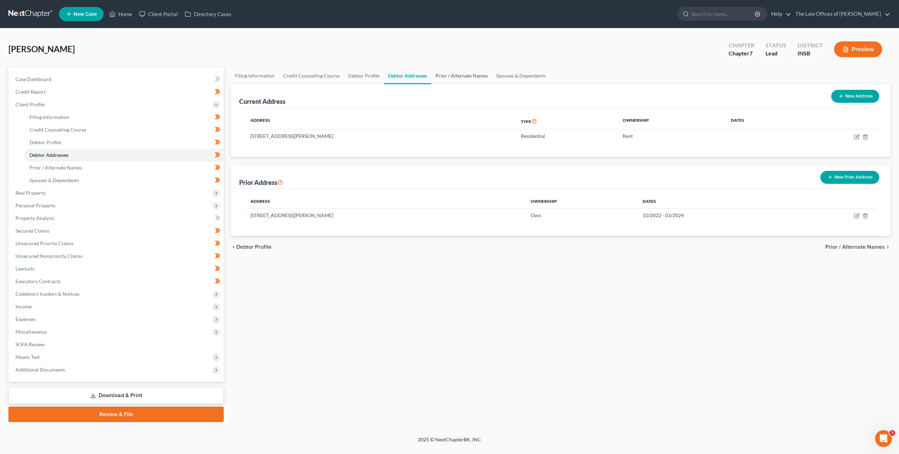
click at [454, 69] on link "Prior / Alternate Names" at bounding box center [461, 75] width 61 height 17
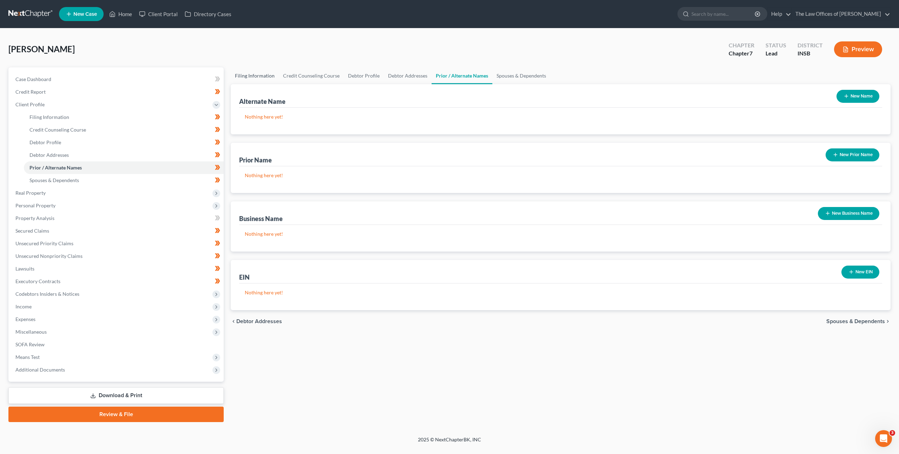
click at [266, 71] on link "Filing Information" at bounding box center [255, 75] width 48 height 17
select select "1"
select select "0"
select select "28"
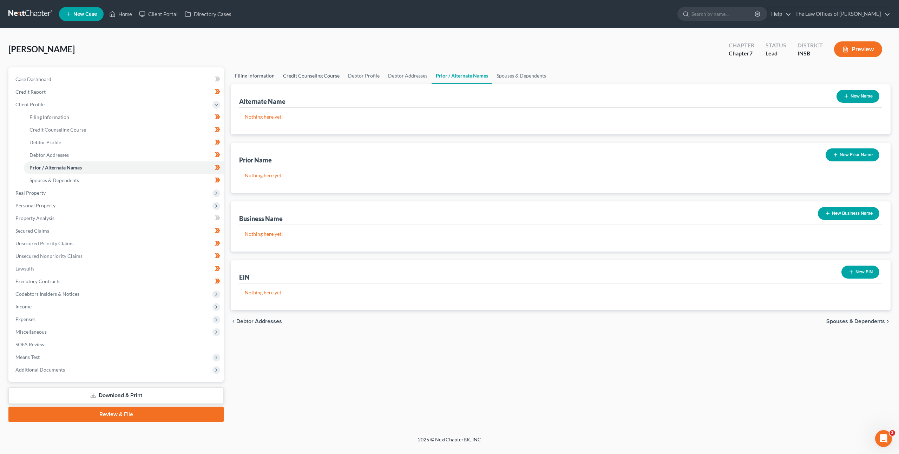
select select "0"
select select "15"
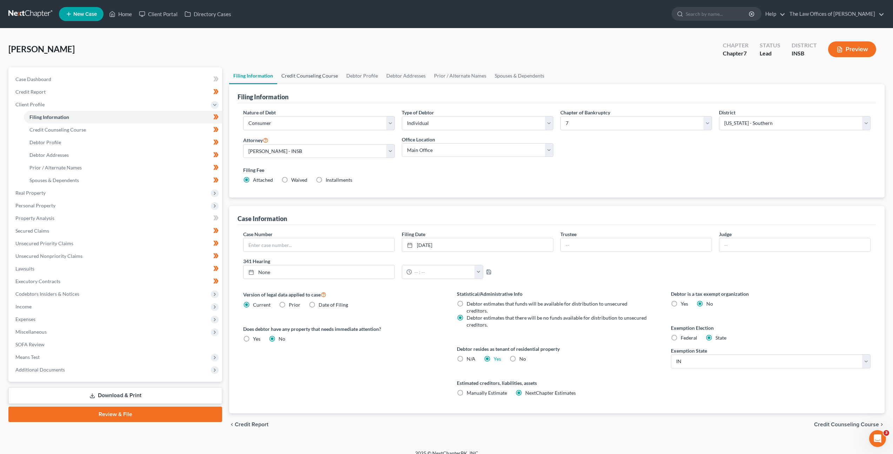
click at [315, 74] on link "Credit Counseling Course" at bounding box center [309, 75] width 65 height 17
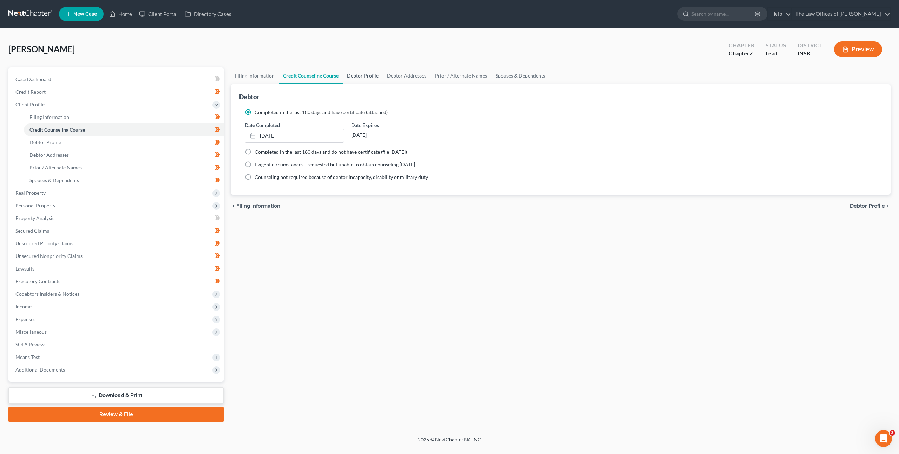
click at [361, 74] on link "Debtor Profile" at bounding box center [363, 75] width 40 height 17
select select "3"
select select "0"
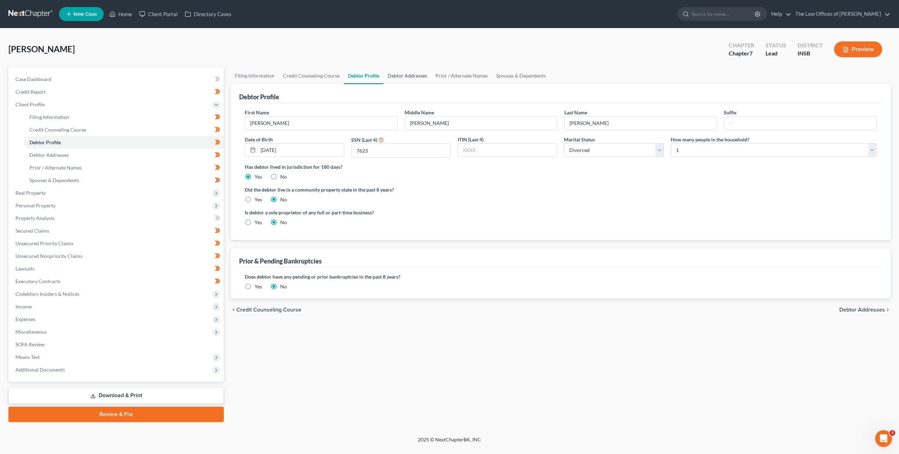
click at [402, 79] on link "Debtor Addresses" at bounding box center [407, 75] width 48 height 17
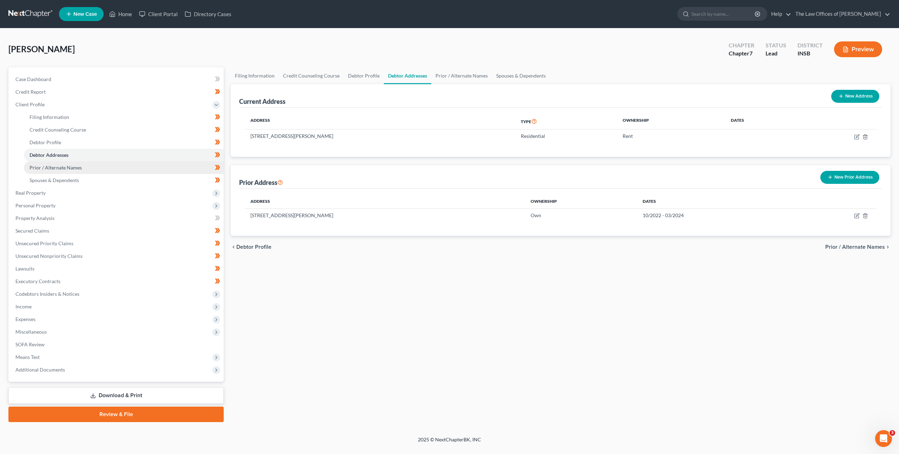
click at [80, 166] on span "Prior / Alternate Names" at bounding box center [55, 168] width 52 height 6
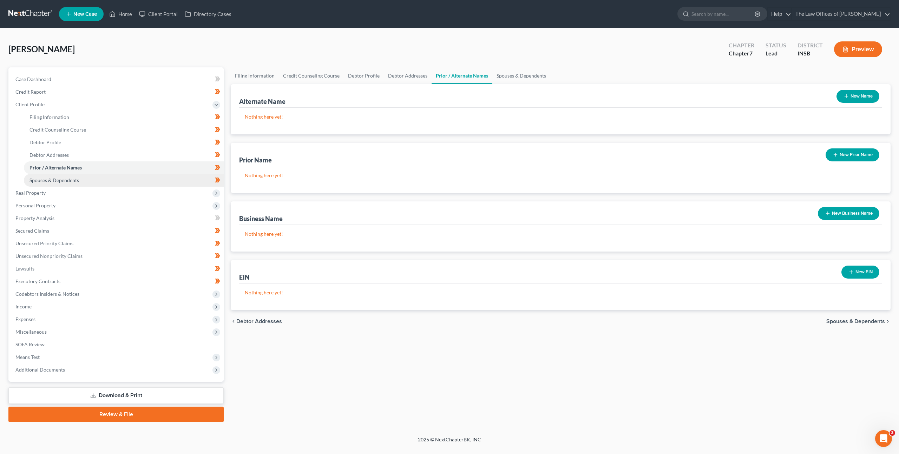
click at [83, 183] on link "Spouses & Dependents" at bounding box center [124, 180] width 200 height 13
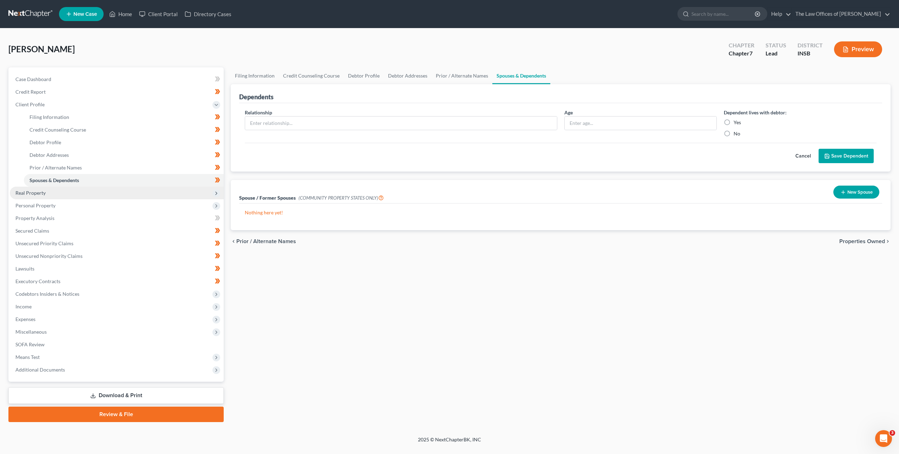
click at [81, 187] on span "Real Property" at bounding box center [117, 193] width 214 height 13
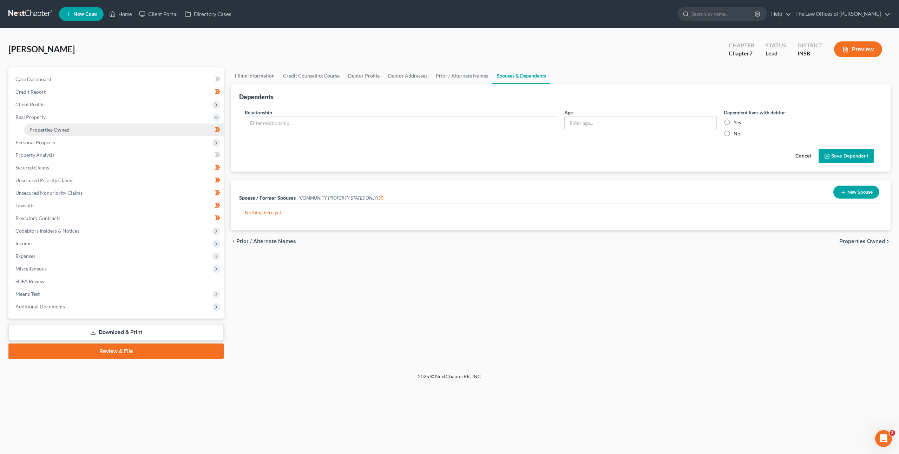
click at [77, 130] on link "Properties Owned" at bounding box center [124, 130] width 200 height 13
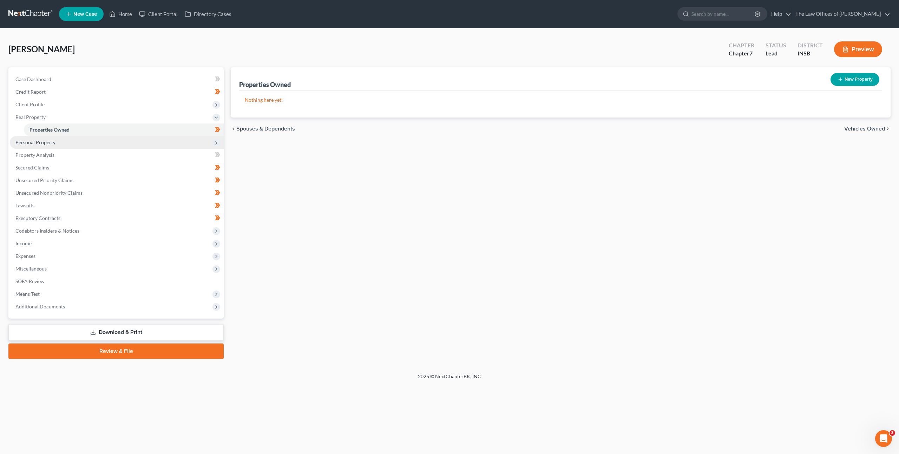
click at [75, 145] on span "Personal Property" at bounding box center [117, 142] width 214 height 13
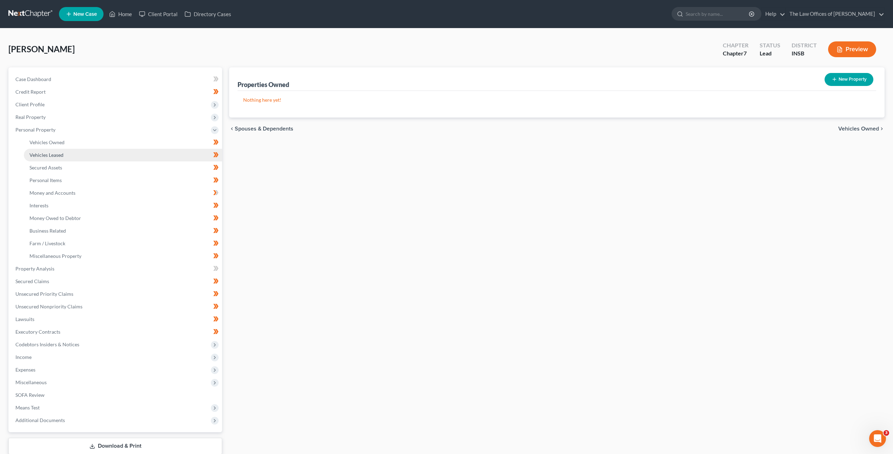
click at [80, 151] on link "Vehicles Leased" at bounding box center [123, 155] width 198 height 13
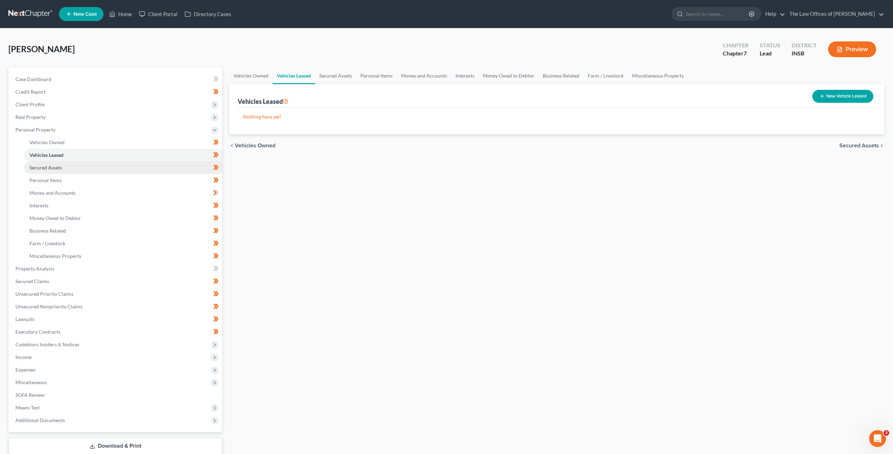
click at [82, 163] on link "Secured Assets" at bounding box center [123, 167] width 198 height 13
click at [80, 184] on link "Personal Items" at bounding box center [123, 180] width 198 height 13
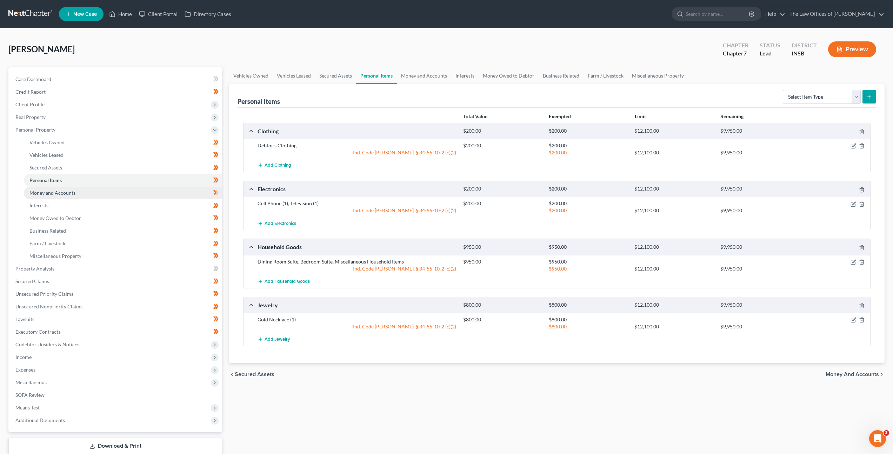
click at [81, 195] on link "Money and Accounts" at bounding box center [123, 193] width 198 height 13
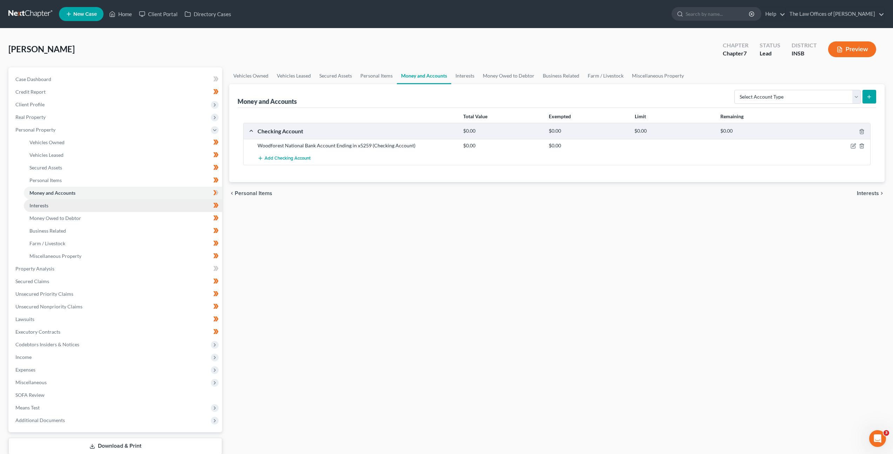
click at [82, 204] on link "Interests" at bounding box center [123, 205] width 198 height 13
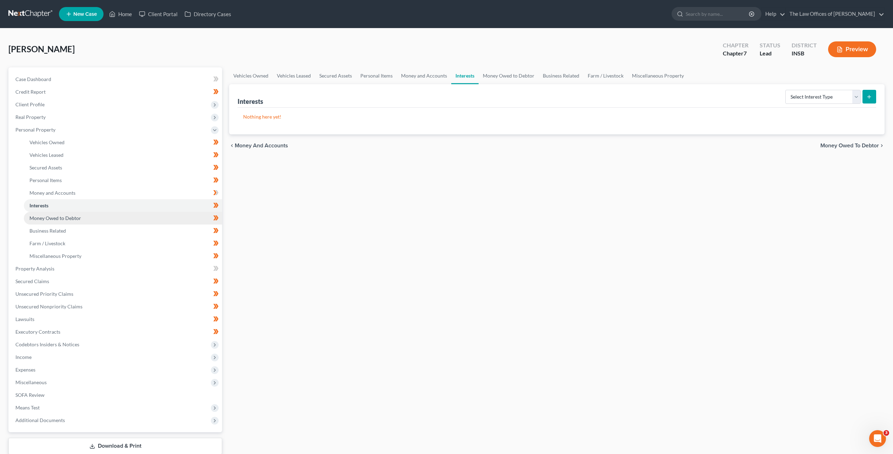
click at [84, 217] on link "Money Owed to Debtor" at bounding box center [123, 218] width 198 height 13
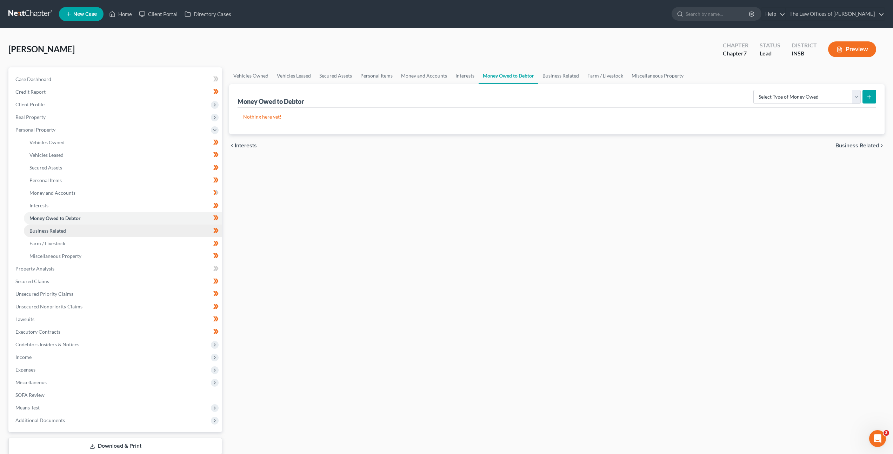
click at [86, 231] on link "Business Related" at bounding box center [123, 231] width 198 height 13
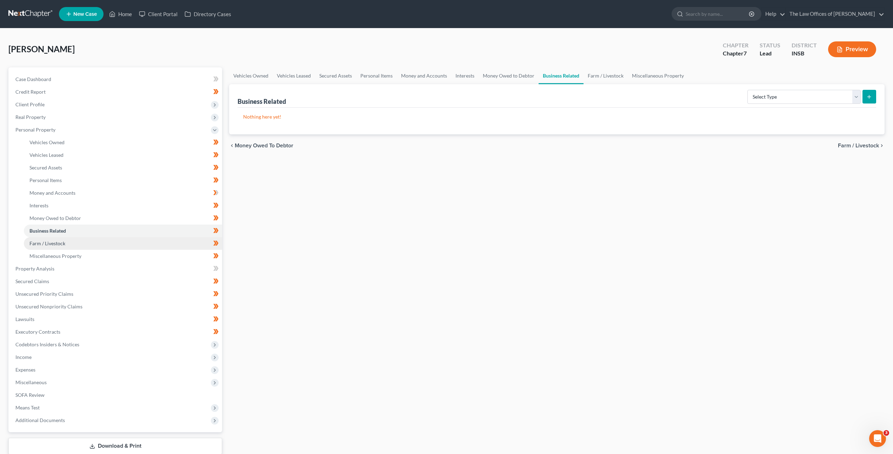
click at [86, 240] on link "Farm / Livestock" at bounding box center [123, 243] width 198 height 13
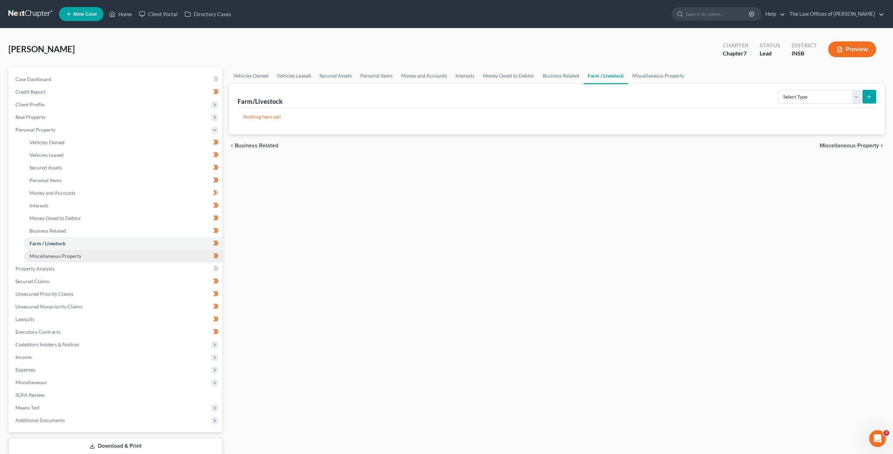
click at [83, 259] on link "Miscellaneous Property" at bounding box center [123, 256] width 198 height 13
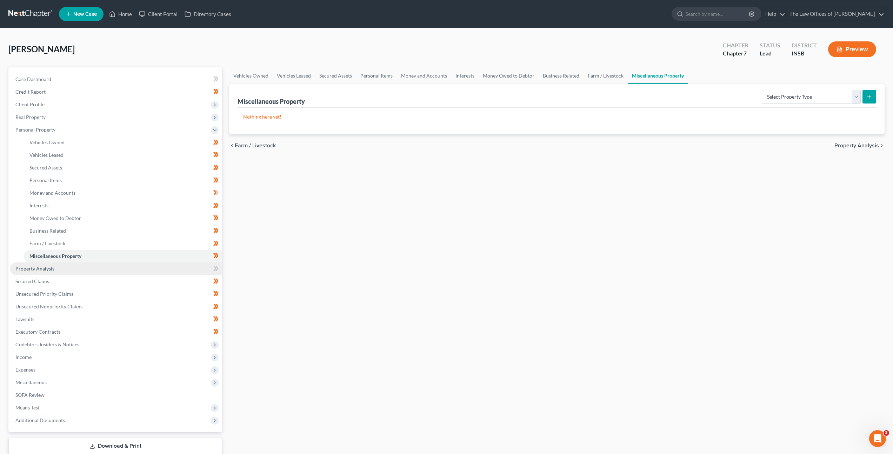
click at [77, 265] on link "Property Analysis" at bounding box center [116, 269] width 212 height 13
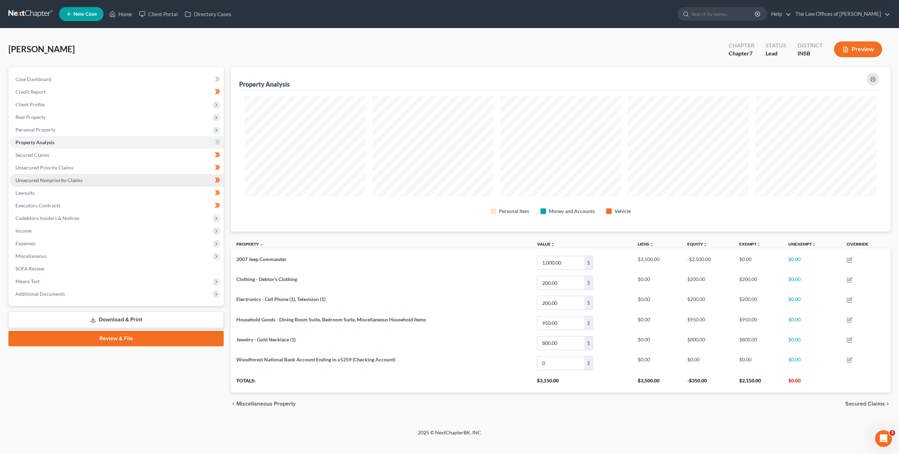
scroll to position [164, 660]
click at [90, 157] on link "Secured Claims" at bounding box center [117, 155] width 214 height 13
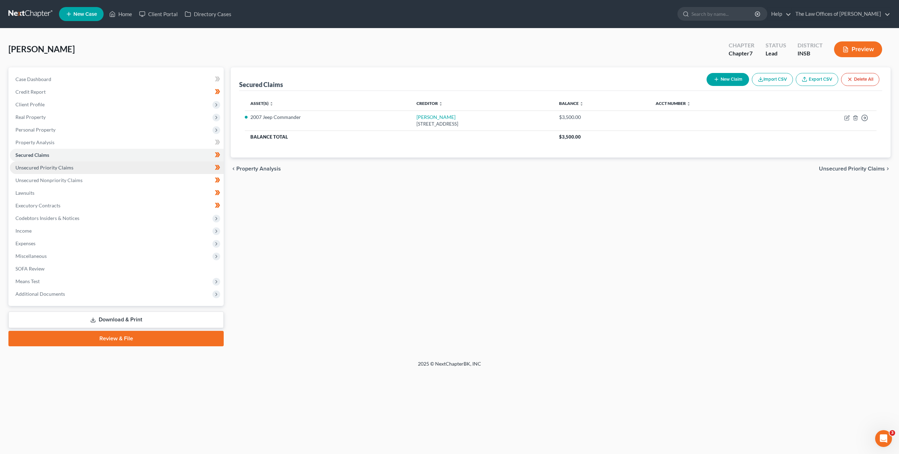
click at [96, 168] on link "Unsecured Priority Claims" at bounding box center [117, 167] width 214 height 13
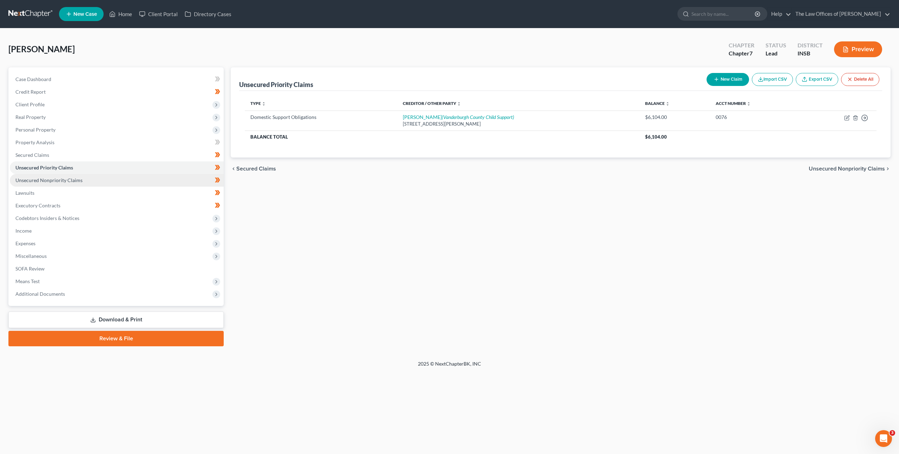
click at [81, 178] on link "Unsecured Nonpriority Claims" at bounding box center [117, 180] width 214 height 13
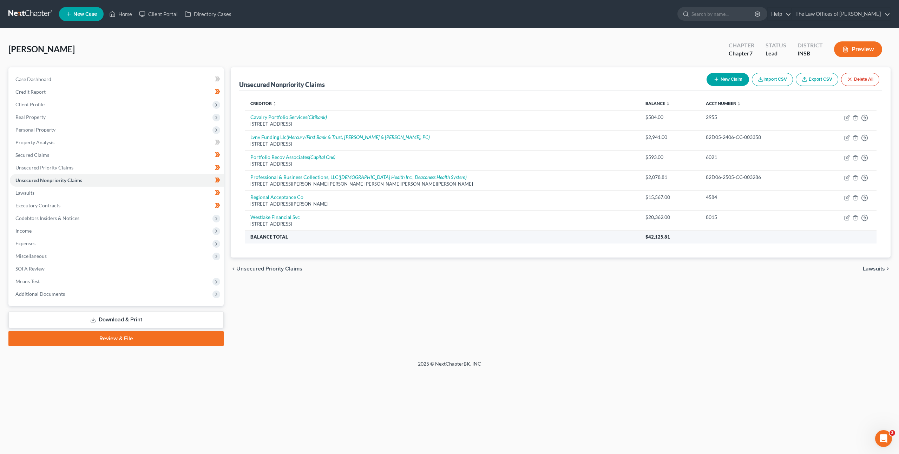
click at [645, 238] on span "$42,125.81" at bounding box center [657, 237] width 25 height 6
drag, startPoint x: 644, startPoint y: 238, endPoint x: 607, endPoint y: 232, distance: 36.9
click at [607, 232] on tr "Balance Total $42,125.81" at bounding box center [560, 237] width 631 height 13
click at [627, 248] on div "Creditor expand_more expand_less unfold_more Balance expand_more expand_less un…" at bounding box center [560, 174] width 643 height 167
drag, startPoint x: 645, startPoint y: 237, endPoint x: 613, endPoint y: 235, distance: 32.3
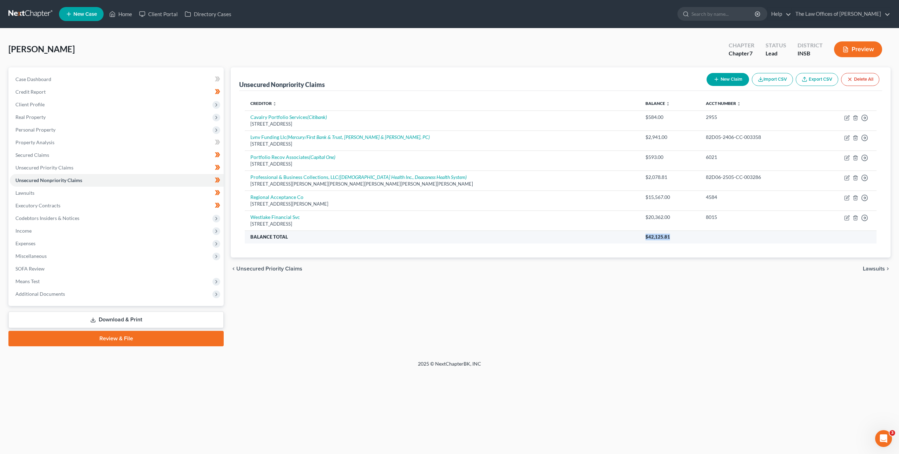
click at [613, 235] on tr "Balance Total $42,125.81" at bounding box center [560, 237] width 631 height 13
copy tr "$42,125.81"
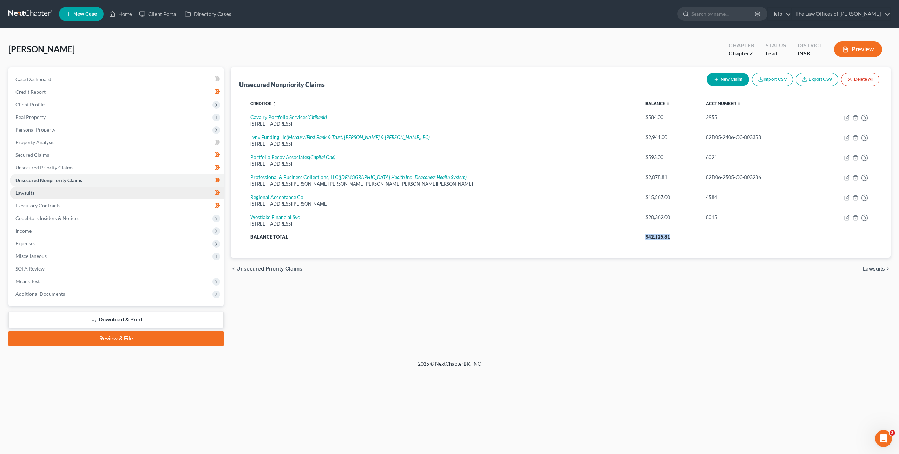
click at [166, 195] on link "Lawsuits" at bounding box center [117, 193] width 214 height 13
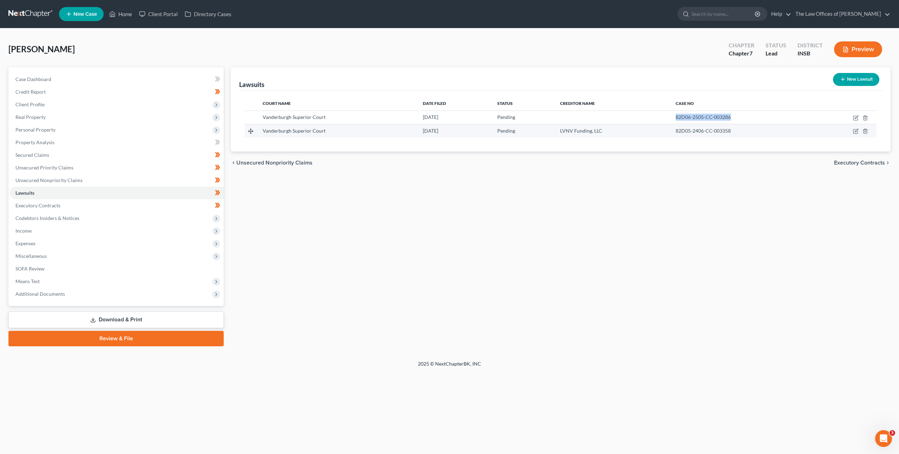
drag, startPoint x: 738, startPoint y: 117, endPoint x: 685, endPoint y: 128, distance: 53.9
click at [663, 117] on tr "Vanderburgh Superior Court [DATE] Pending 82D06-2505-CC-003286" at bounding box center [560, 117] width 631 height 13
copy span "82D06-2505-CC-003286"
drag, startPoint x: 682, startPoint y: 167, endPoint x: 721, endPoint y: 135, distance: 49.8
click at [682, 170] on div "chevron_left Unsecured Nonpriority Claims Executory Contracts chevron_right" at bounding box center [561, 163] width 660 height 22
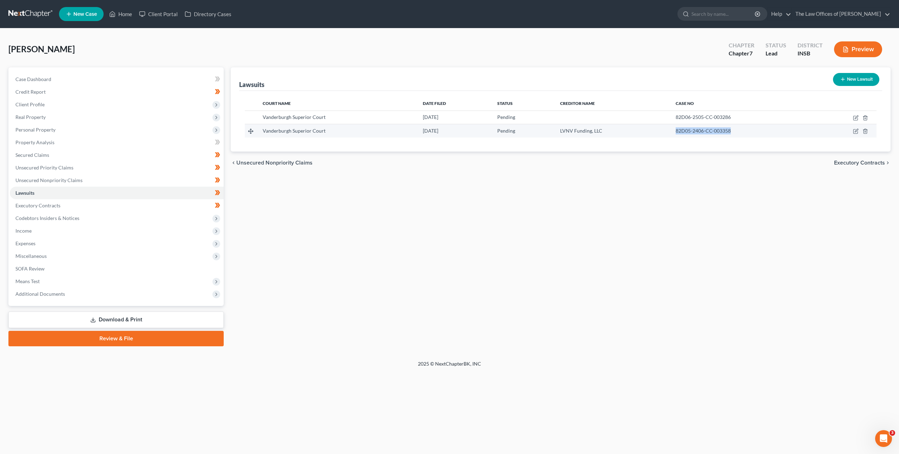
drag, startPoint x: 732, startPoint y: 130, endPoint x: 690, endPoint y: 125, distance: 42.4
click at [690, 125] on td "82D05-2406-CC-003358" at bounding box center [742, 130] width 144 height 13
copy span "82D05-2406-CC-003358"
click at [171, 203] on link "Executory Contracts" at bounding box center [117, 205] width 214 height 13
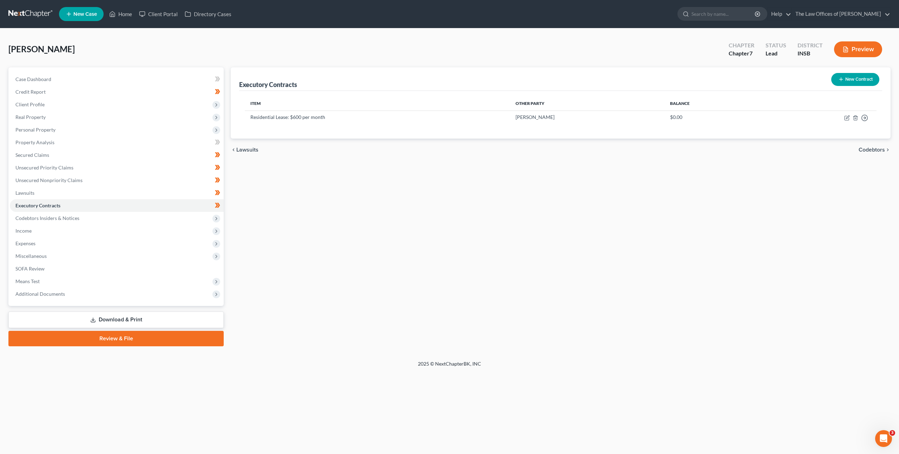
click at [326, 212] on div "Executory Contracts New Contract Item Other Party Balance Residential Lease: $6…" at bounding box center [560, 206] width 667 height 279
click at [191, 221] on span "Codebtors Insiders & Notices" at bounding box center [117, 218] width 214 height 13
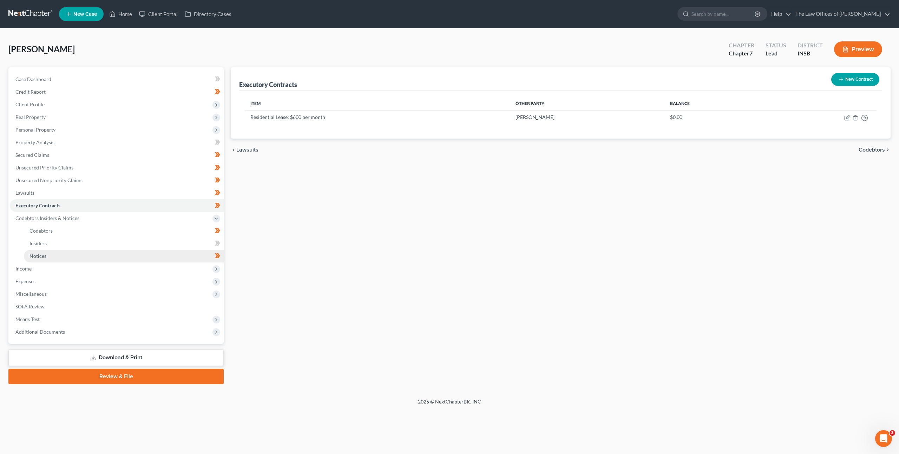
click at [163, 259] on link "Notices" at bounding box center [124, 256] width 200 height 13
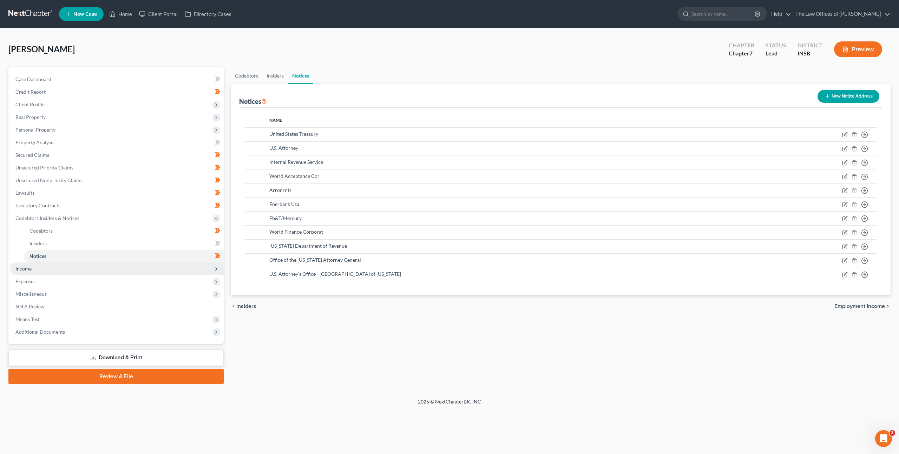
click at [154, 266] on span "Income" at bounding box center [117, 269] width 214 height 13
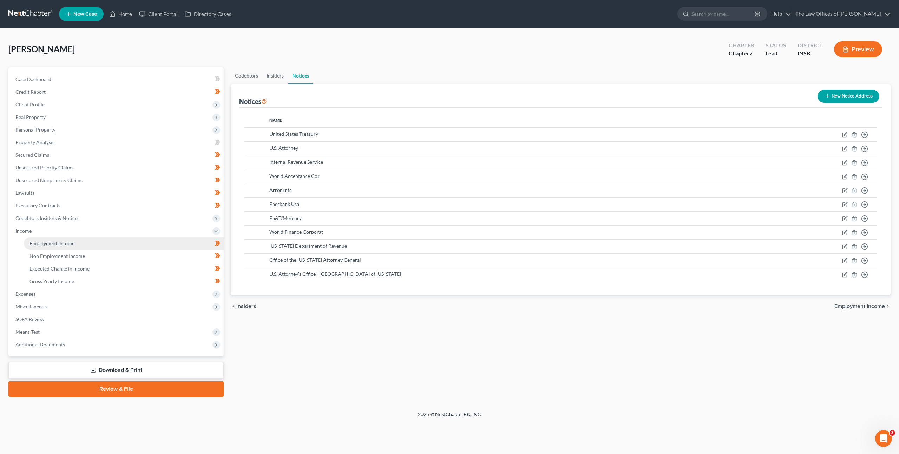
click at [131, 241] on link "Employment Income" at bounding box center [124, 243] width 200 height 13
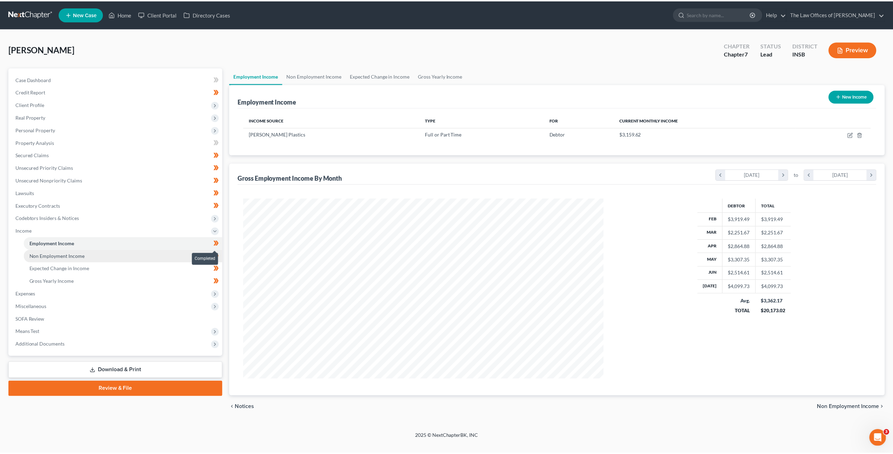
scroll to position [181, 377]
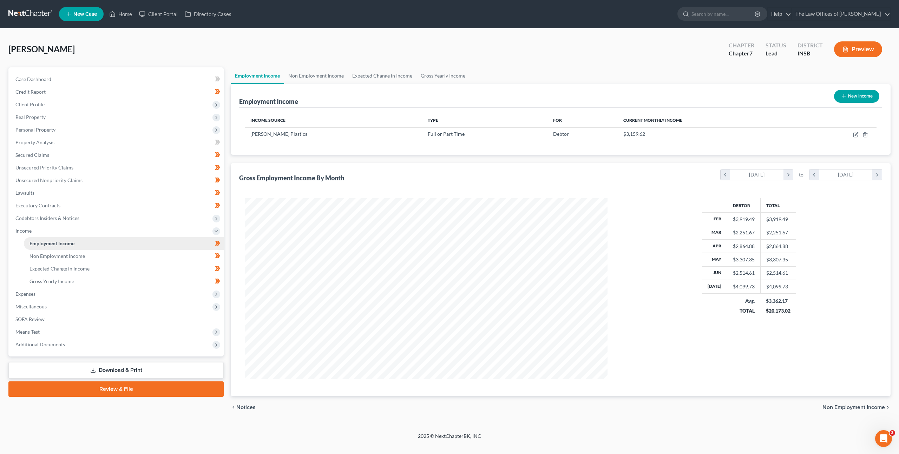
click at [166, 249] on link "Employment Income" at bounding box center [124, 243] width 200 height 13
click at [164, 253] on link "Non Employment Income" at bounding box center [124, 256] width 200 height 13
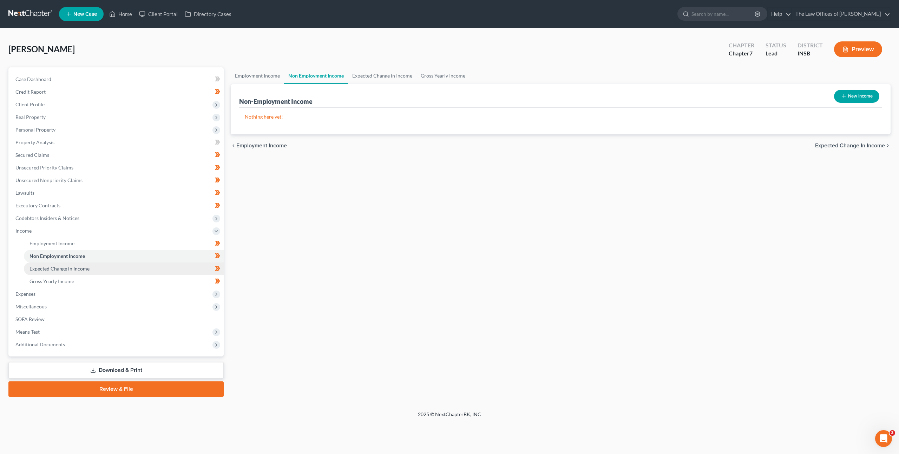
click at [155, 265] on link "Expected Change in Income" at bounding box center [124, 269] width 200 height 13
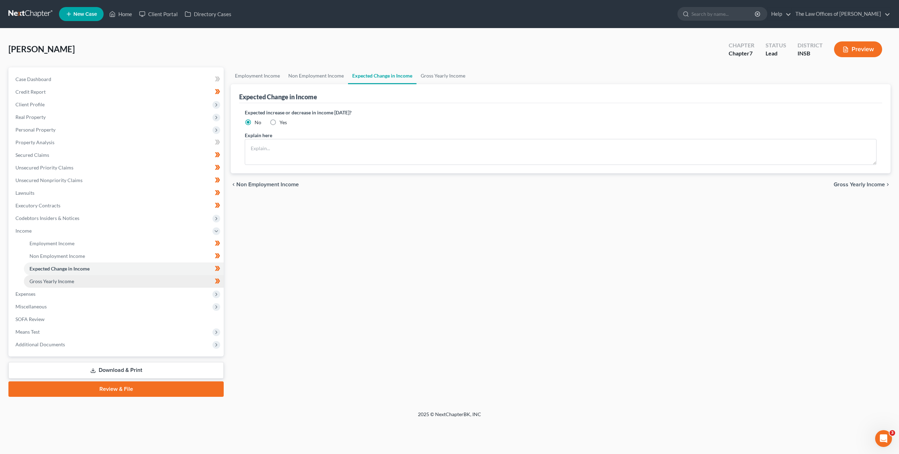
click at [150, 280] on link "Gross Yearly Income" at bounding box center [124, 281] width 200 height 13
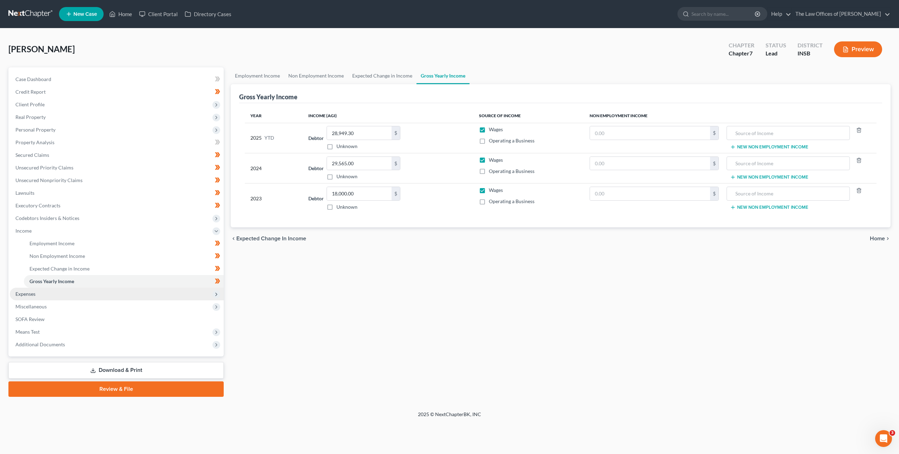
click at [129, 294] on span "Expenses" at bounding box center [117, 294] width 214 height 13
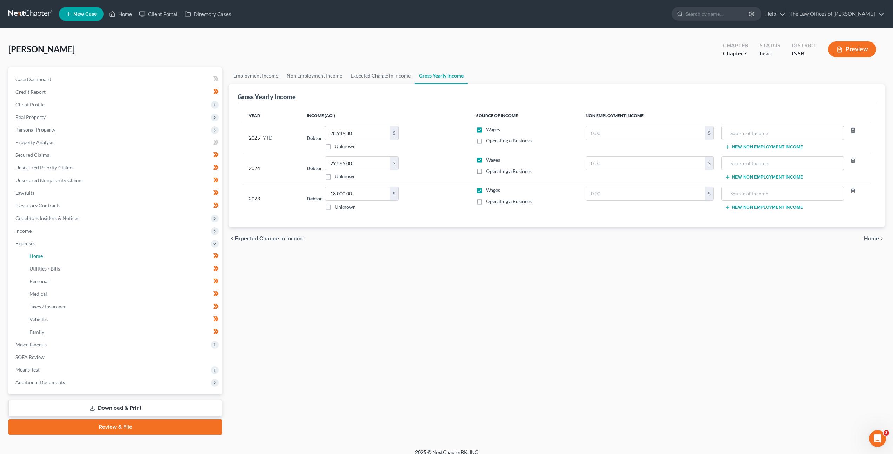
drag, startPoint x: 138, startPoint y: 256, endPoint x: 217, endPoint y: 253, distance: 78.3
click at [138, 255] on link "Home" at bounding box center [123, 256] width 198 height 13
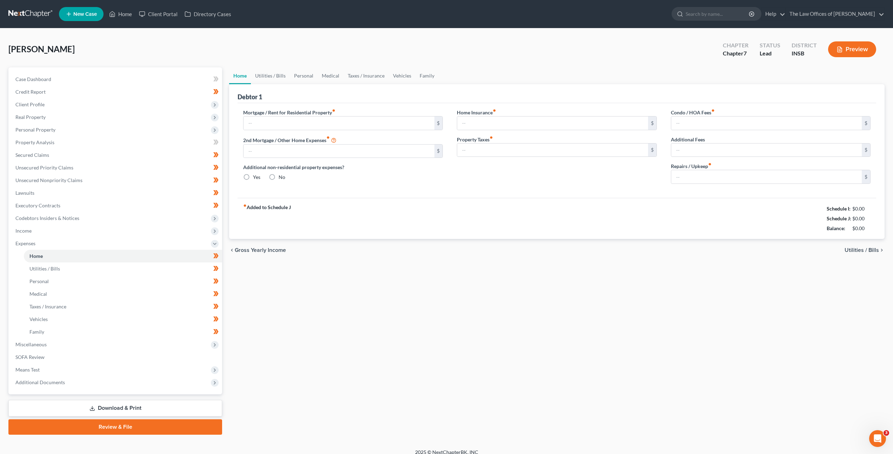
type input "600.00"
type input "0.00"
radio input "true"
type input "0.00"
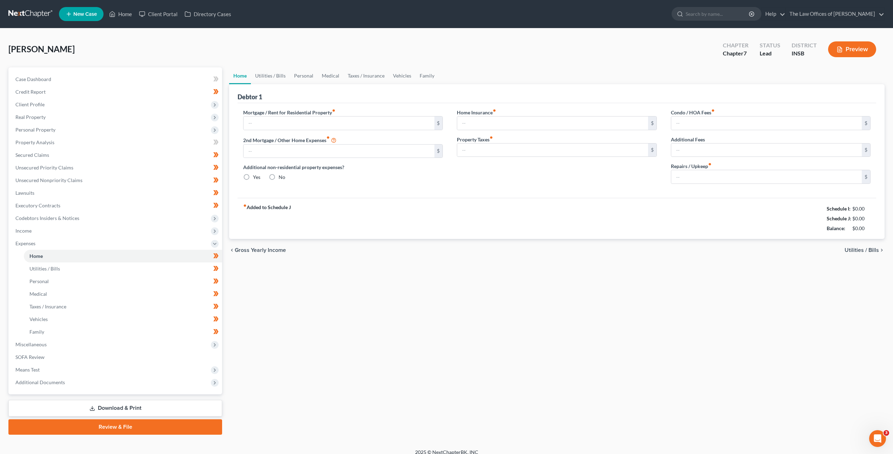
type input "0.00"
type input "10.00"
click at [855, 226] on div "-$2,228.00" at bounding box center [859, 228] width 23 height 7
drag, startPoint x: 858, startPoint y: 228, endPoint x: 804, endPoint y: 211, distance: 56.8
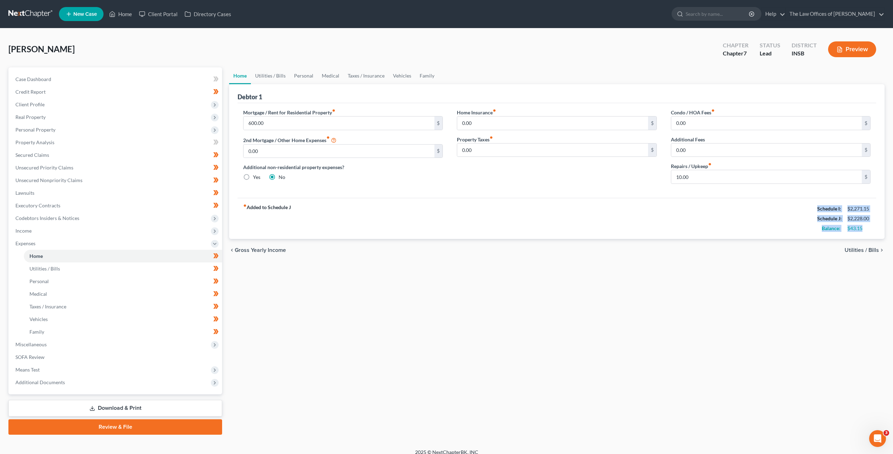
click at [804, 211] on div "fiber_manual_record Added to Schedule J Schedule I: $2,271.15 Schedule J: $2,22…" at bounding box center [557, 218] width 639 height 41
copy div "Schedule I: $2,271.15 Schedule J: $2,228.00 Balance: $43.15"
drag, startPoint x: 126, startPoint y: 355, endPoint x: 320, endPoint y: 274, distance: 209.6
click at [126, 355] on link "SOFA Review" at bounding box center [116, 357] width 212 height 13
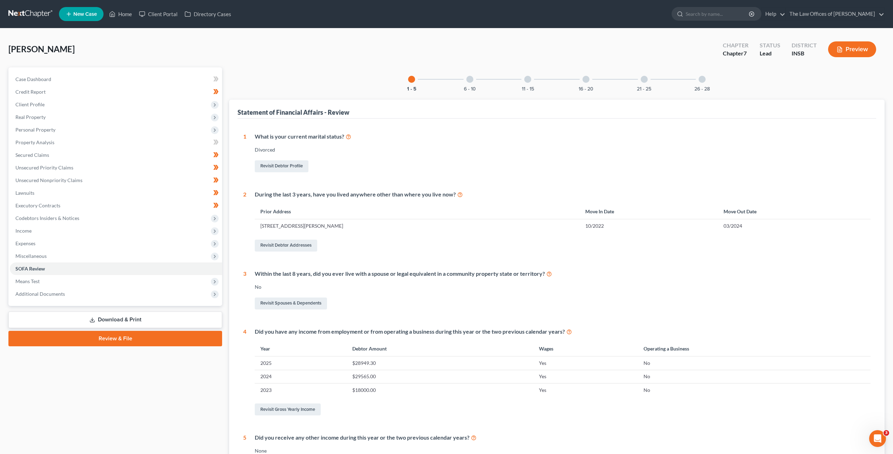
drag, startPoint x: 474, startPoint y: 78, endPoint x: 471, endPoint y: 98, distance: 19.9
click at [474, 78] on div "6 - 10" at bounding box center [470, 79] width 24 height 24
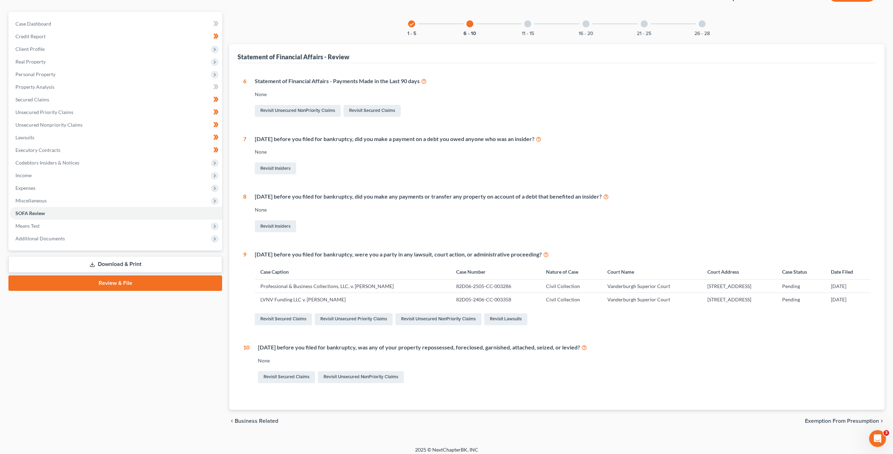
scroll to position [48, 0]
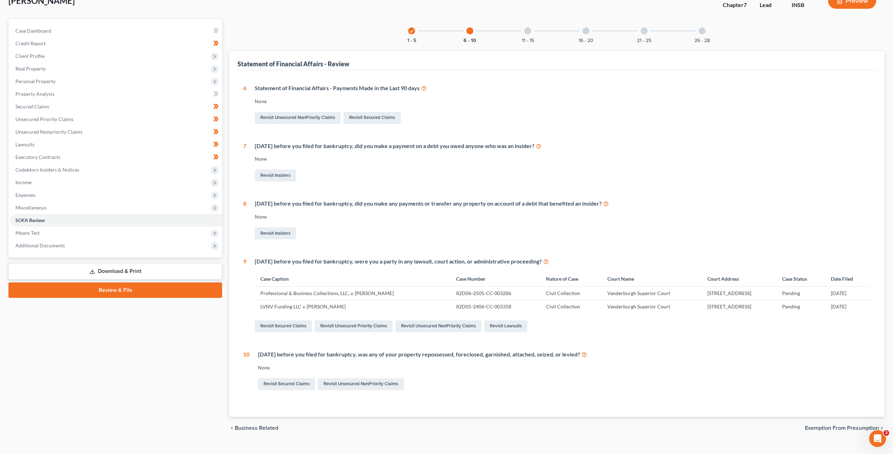
click at [532, 29] on div "11 - 15" at bounding box center [528, 31] width 24 height 24
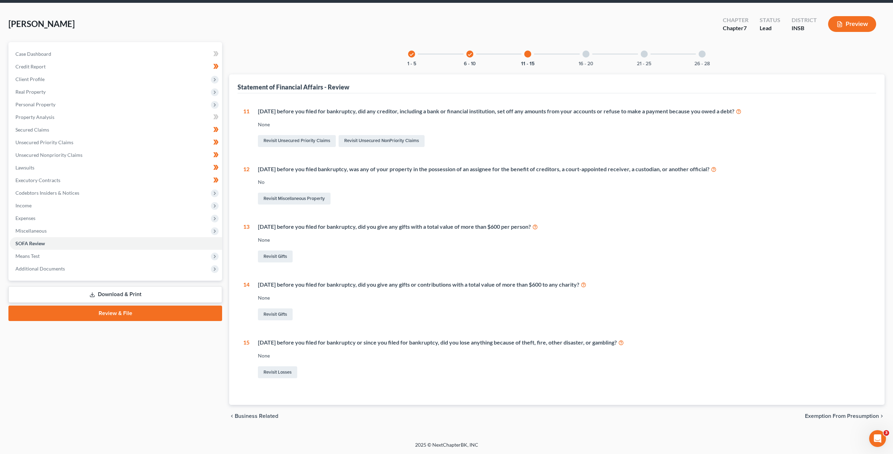
scroll to position [25, 0]
click at [581, 52] on div "16 - 20" at bounding box center [586, 54] width 24 height 24
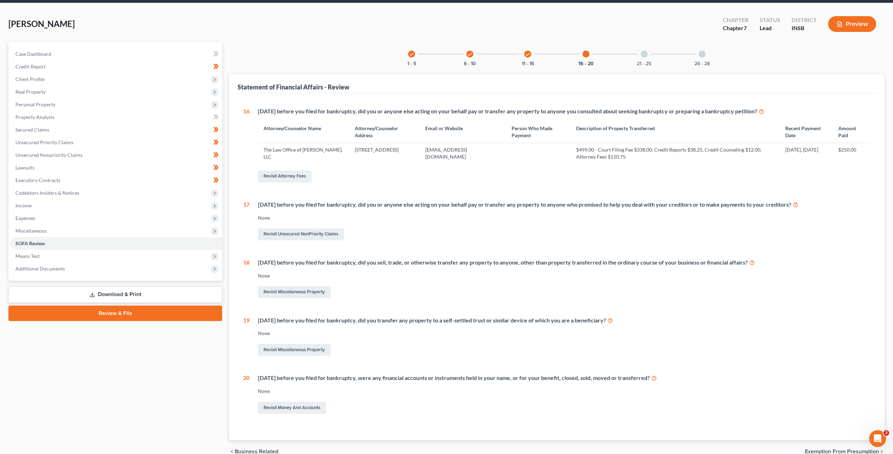
scroll to position [48, 0]
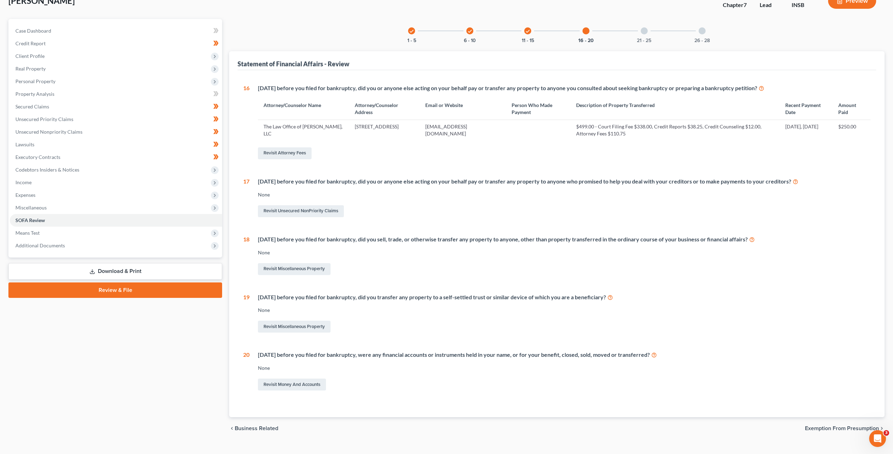
click at [648, 33] on div "21 - 25" at bounding box center [644, 31] width 24 height 24
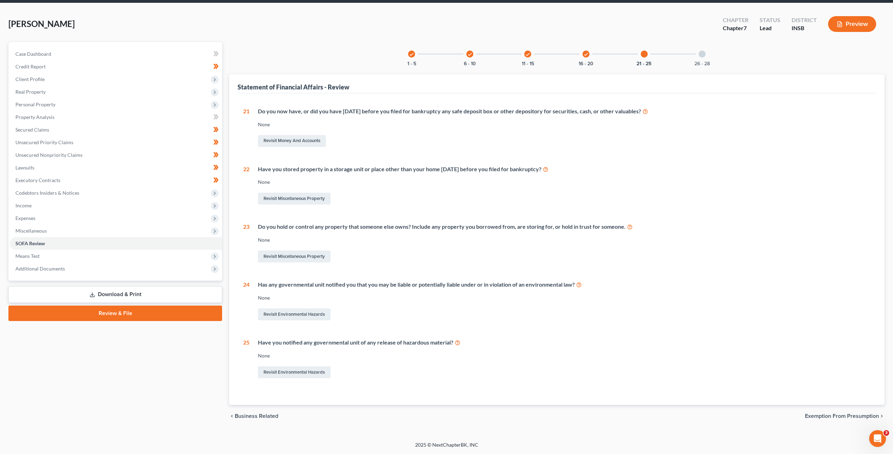
scroll to position [25, 0]
click at [702, 59] on div "26 - 28" at bounding box center [702, 54] width 24 height 24
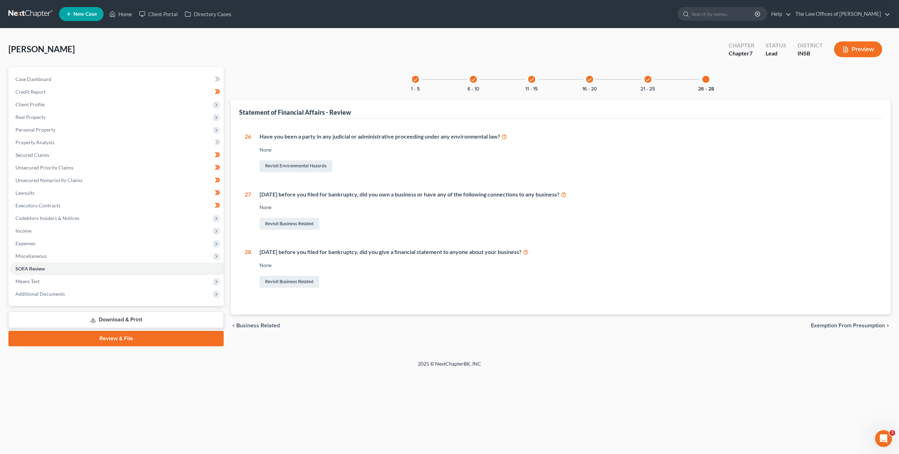
click at [28, 14] on link at bounding box center [30, 14] width 45 height 13
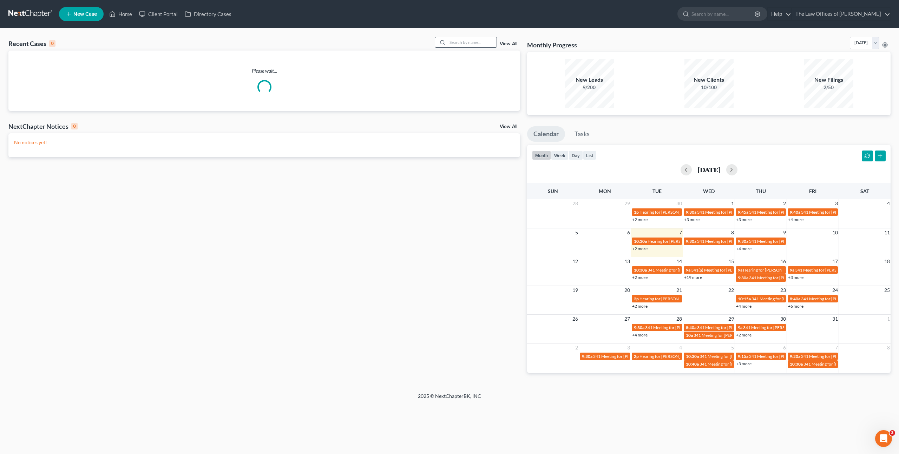
click at [479, 38] on input "search" at bounding box center [471, 42] width 49 height 10
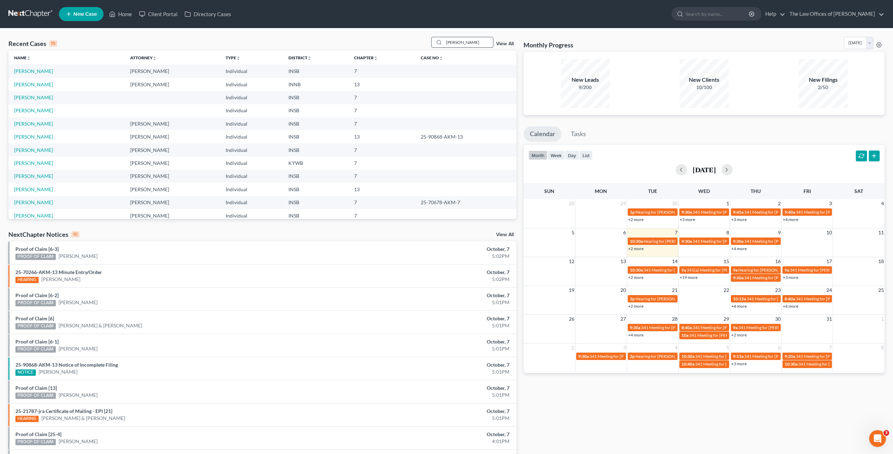
type input "Rebecca"
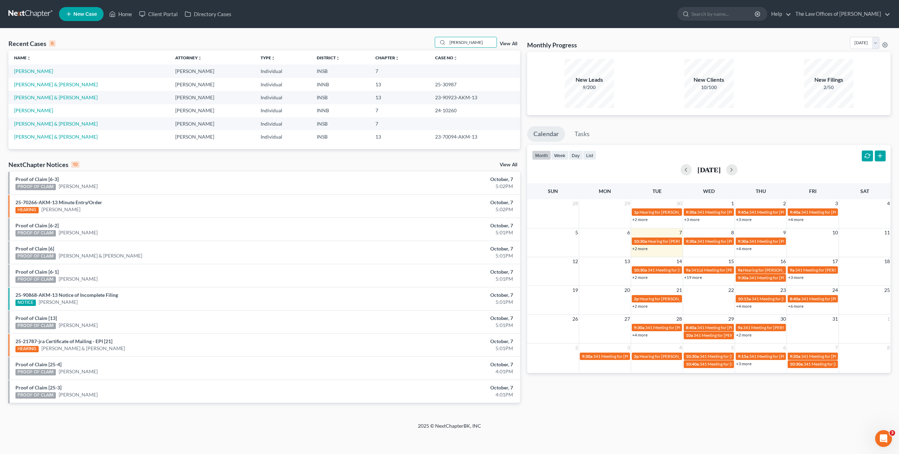
click at [39, 74] on td "[PERSON_NAME]" at bounding box center [88, 71] width 161 height 13
click at [38, 73] on link "[PERSON_NAME]" at bounding box center [33, 71] width 39 height 6
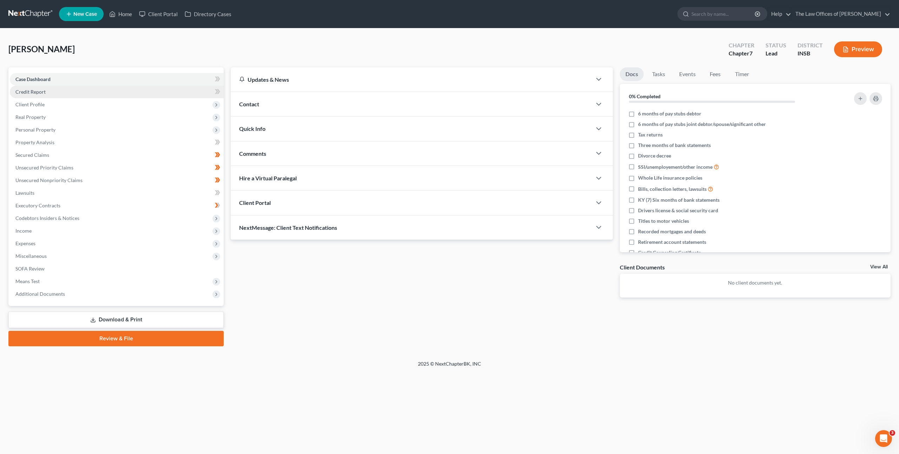
click at [171, 95] on link "Credit Report" at bounding box center [117, 92] width 214 height 13
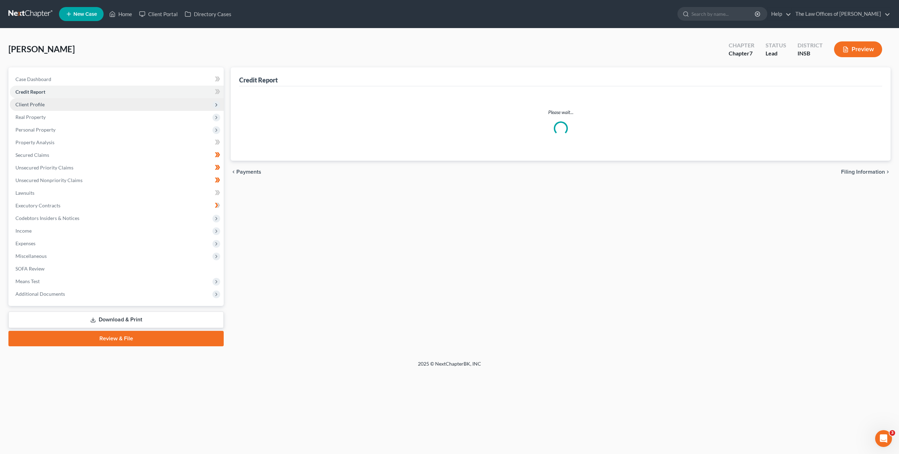
click at [158, 108] on span "Client Profile" at bounding box center [117, 104] width 214 height 13
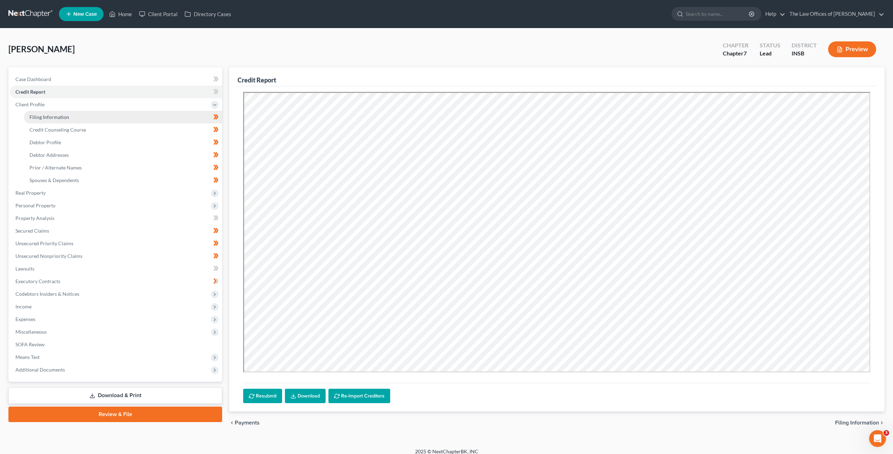
click at [157, 118] on link "Filing Information" at bounding box center [123, 117] width 198 height 13
select select "1"
select select "0"
select select "15"
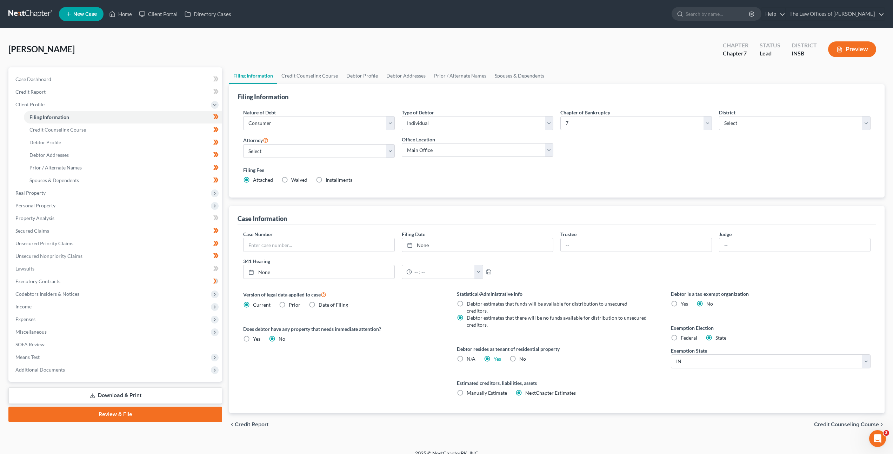
click at [432, 176] on div "Filing Fee Attached Waived Waived Installments Installments" at bounding box center [557, 174] width 628 height 17
click at [156, 128] on link "Credit Counseling Course" at bounding box center [123, 130] width 198 height 13
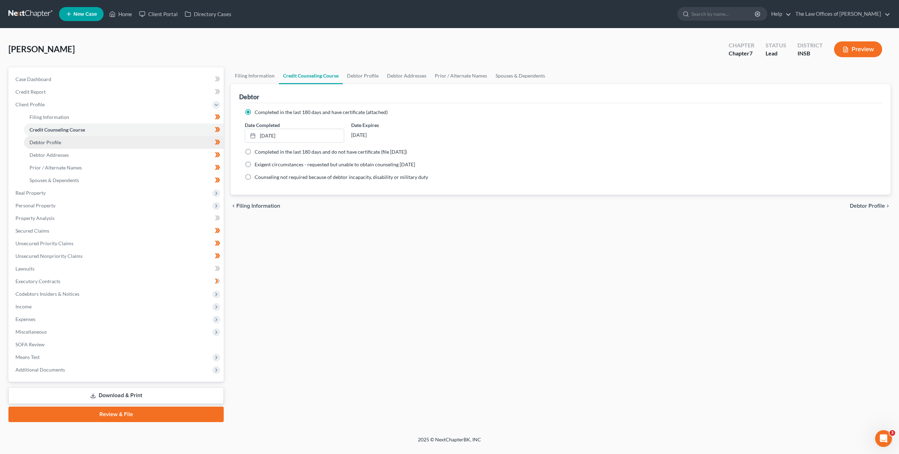
click at [154, 140] on link "Debtor Profile" at bounding box center [124, 142] width 200 height 13
select select "2"
select select "0"
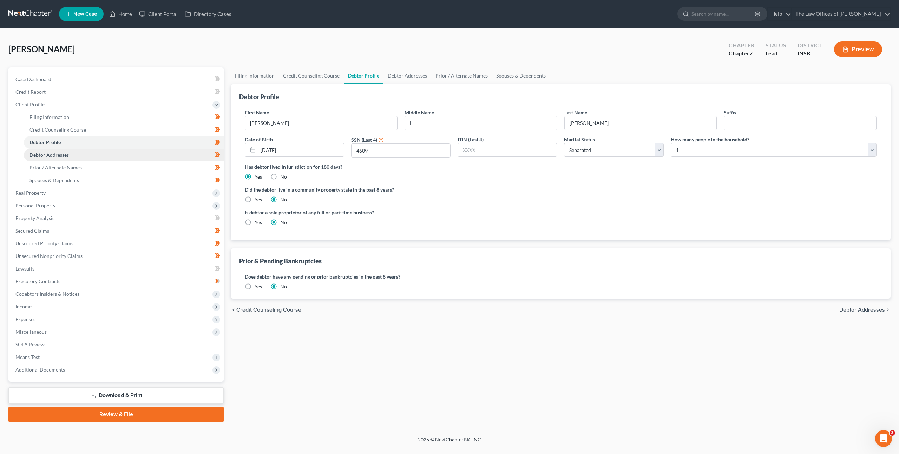
click at [161, 151] on link "Debtor Addresses" at bounding box center [124, 155] width 200 height 13
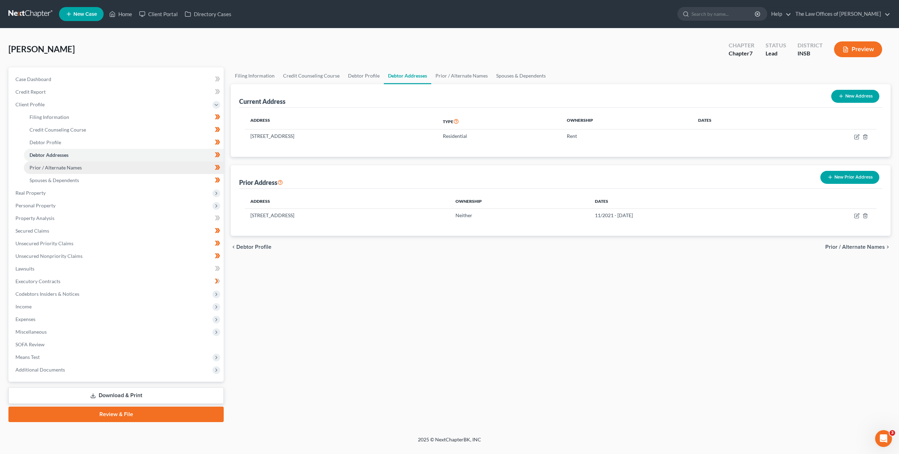
click at [152, 165] on link "Prior / Alternate Names" at bounding box center [124, 167] width 200 height 13
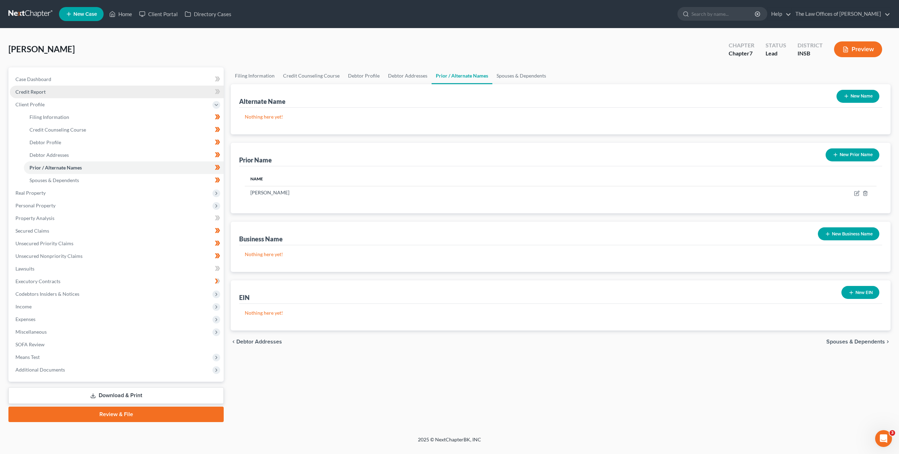
click at [121, 95] on link "Credit Report" at bounding box center [117, 92] width 214 height 13
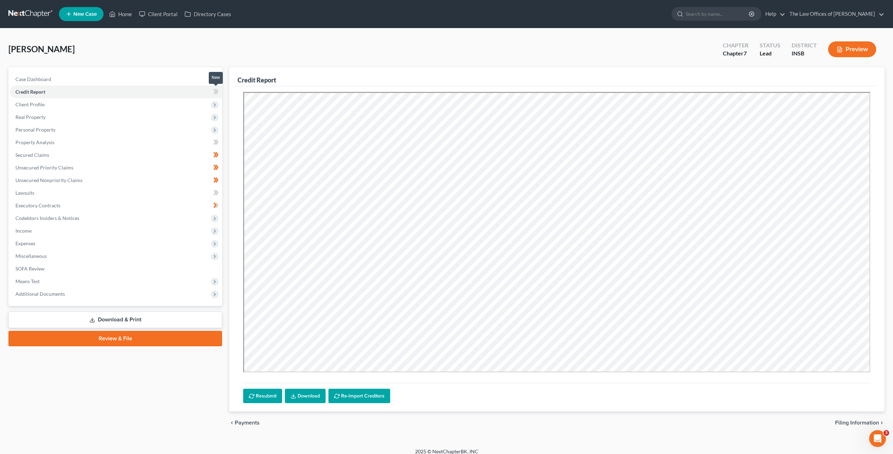
click at [217, 92] on icon at bounding box center [217, 91] width 3 height 5
click at [308, 391] on link "Download" at bounding box center [305, 396] width 41 height 15
click at [135, 104] on span "Client Profile" at bounding box center [116, 104] width 212 height 13
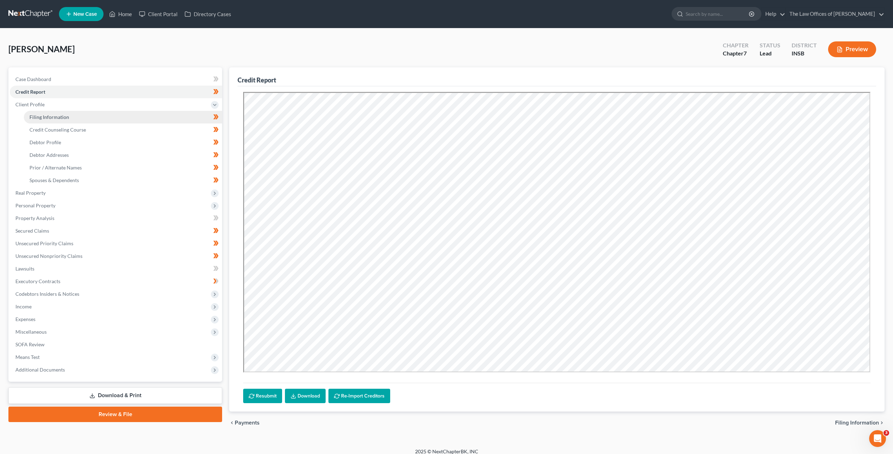
click at [140, 117] on link "Filing Information" at bounding box center [123, 117] width 198 height 13
select select "1"
select select "0"
select select "28"
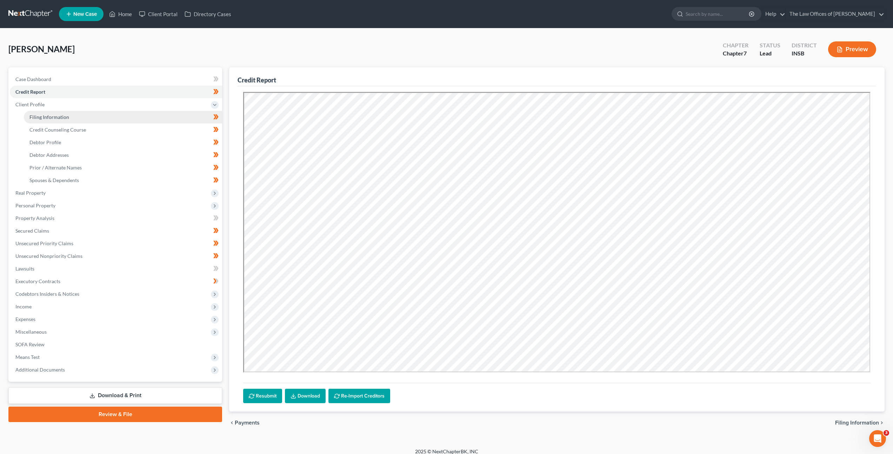
select select "0"
select select "15"
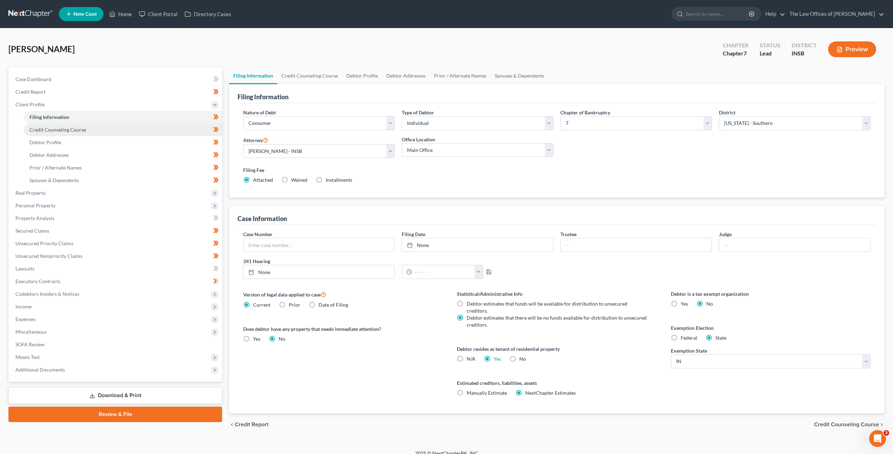
click at [138, 126] on link "Credit Counseling Course" at bounding box center [123, 130] width 198 height 13
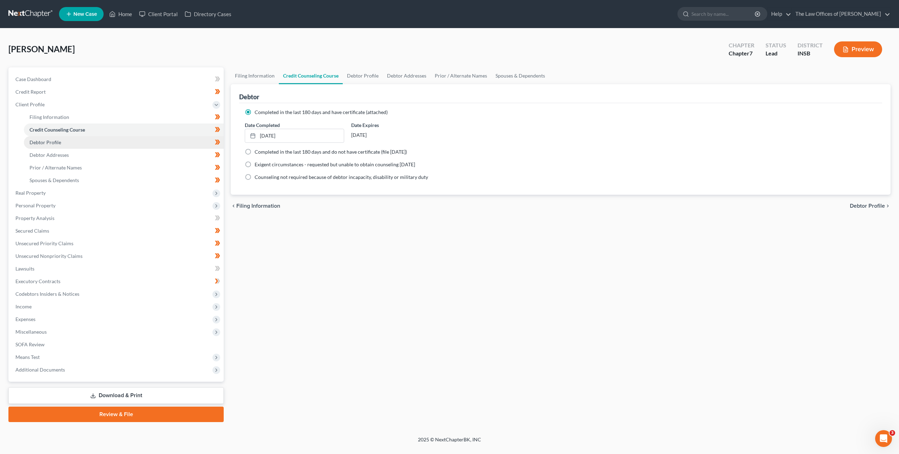
click at [135, 136] on link "Debtor Profile" at bounding box center [124, 142] width 200 height 13
select select "2"
select select "0"
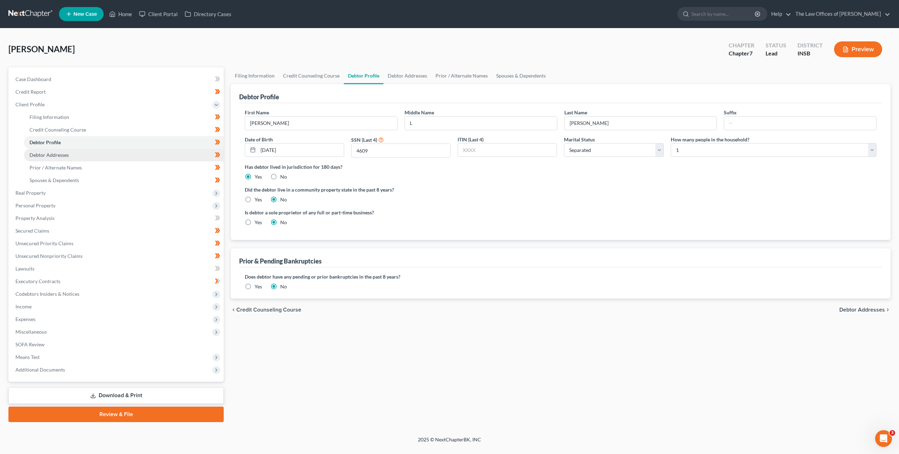
click at [161, 152] on link "Debtor Addresses" at bounding box center [124, 155] width 200 height 13
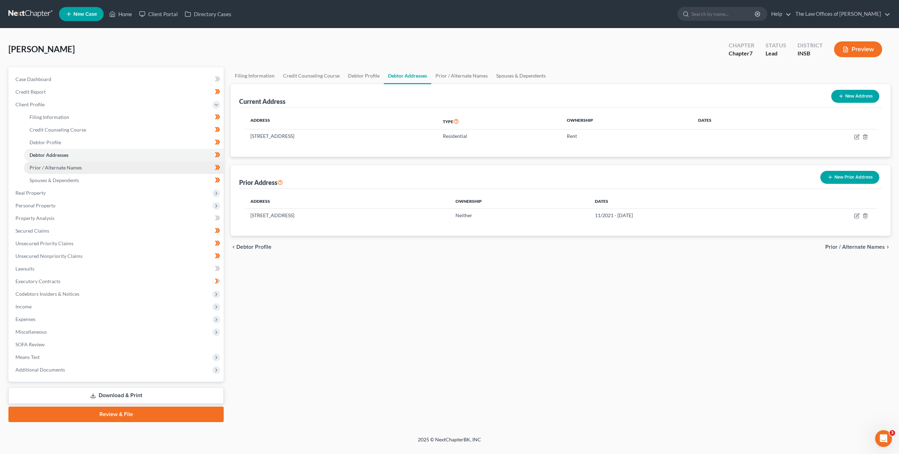
click at [170, 163] on link "Prior / Alternate Names" at bounding box center [124, 167] width 200 height 13
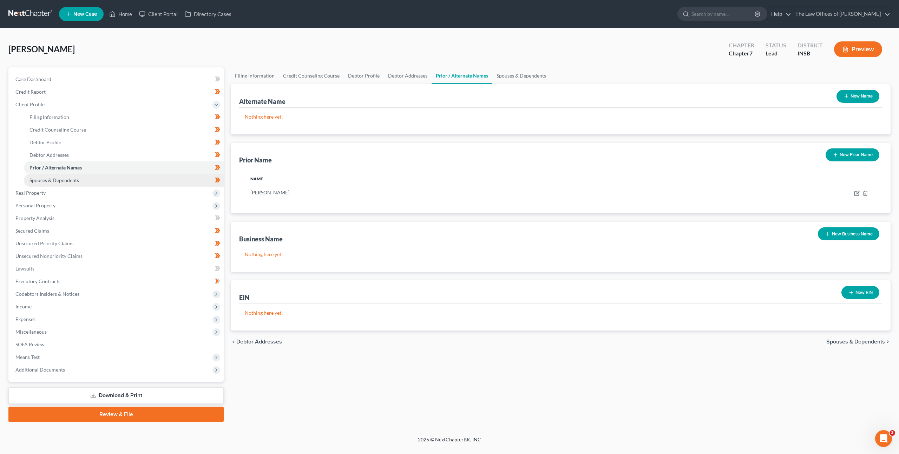
click at [163, 179] on link "Spouses & Dependents" at bounding box center [124, 180] width 200 height 13
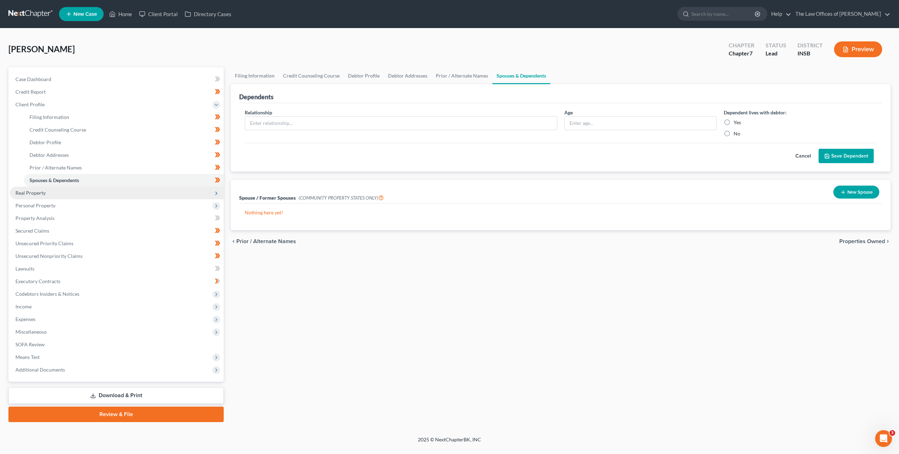
click at [172, 189] on span "Real Property" at bounding box center [117, 193] width 214 height 13
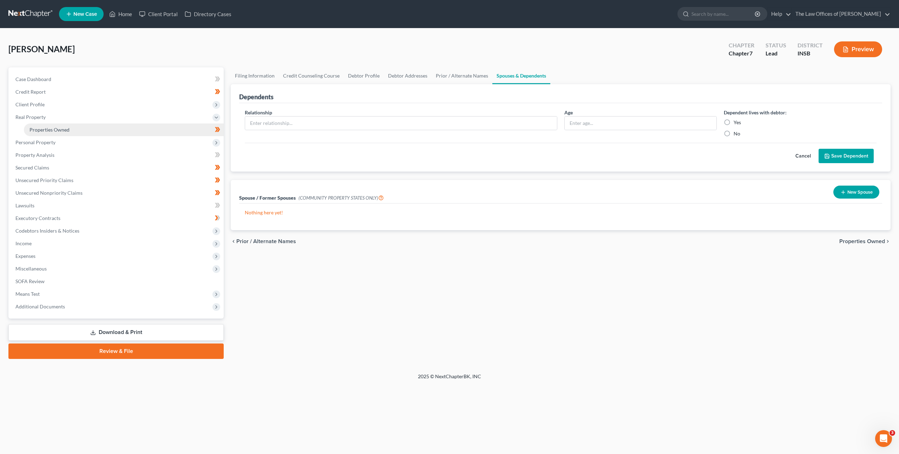
click at [171, 134] on link "Properties Owned" at bounding box center [124, 130] width 200 height 13
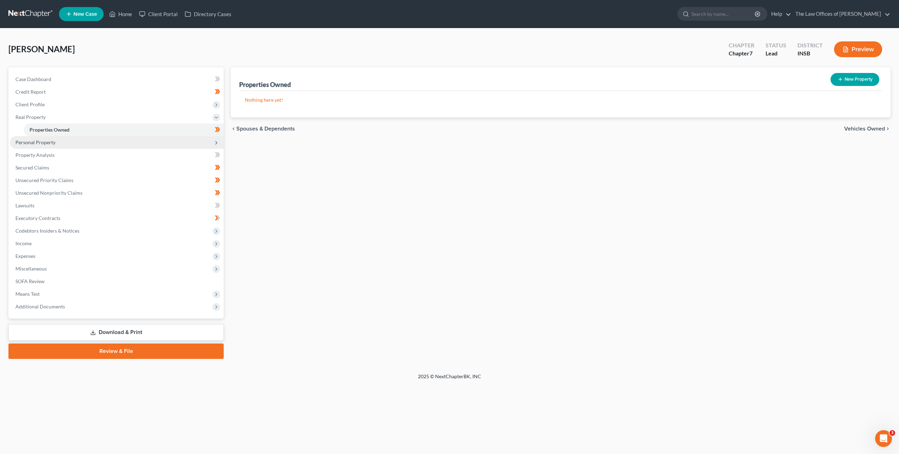
click at [169, 144] on span "Personal Property" at bounding box center [117, 142] width 214 height 13
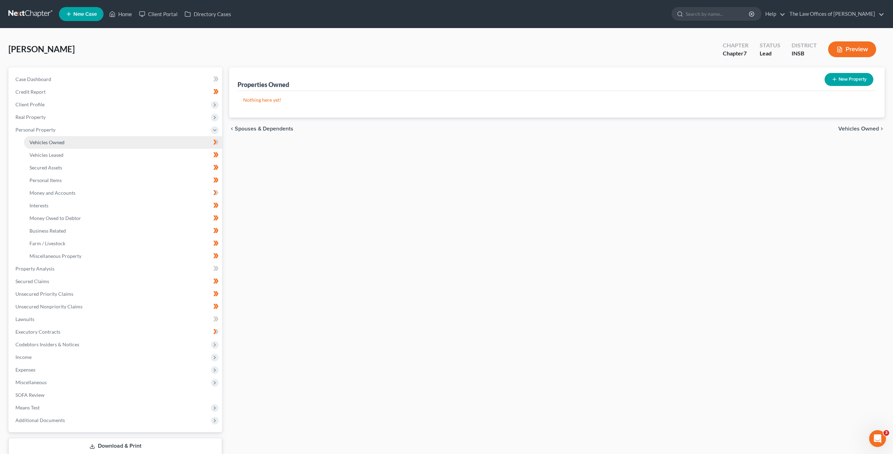
click at [171, 144] on link "Vehicles Owned" at bounding box center [123, 142] width 198 height 13
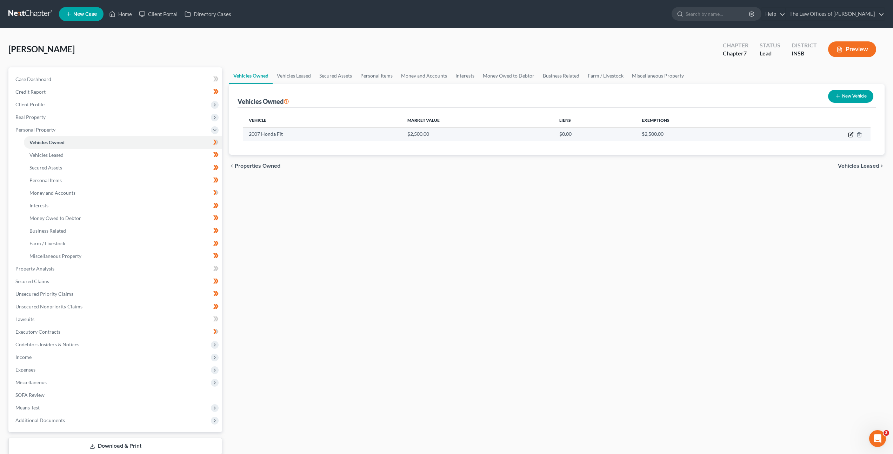
click at [852, 135] on icon "button" at bounding box center [851, 135] width 6 height 6
select select "0"
select select "19"
select select "3"
select select "0"
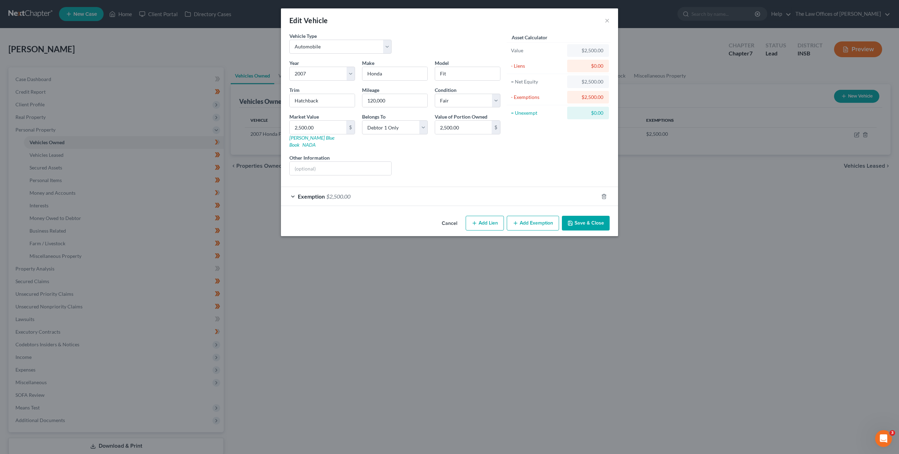
click at [454, 187] on div "Exemption $2,500.00" at bounding box center [439, 196] width 317 height 19
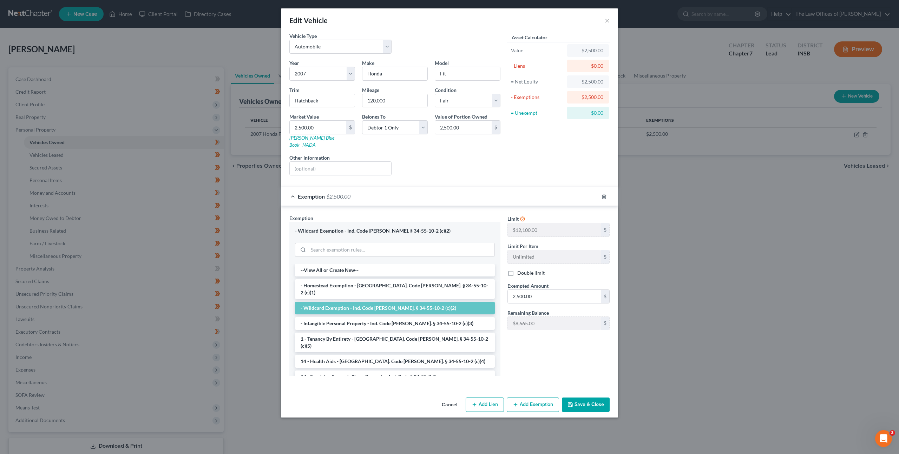
click at [454, 187] on div "Exemption $2,500.00" at bounding box center [439, 196] width 317 height 19
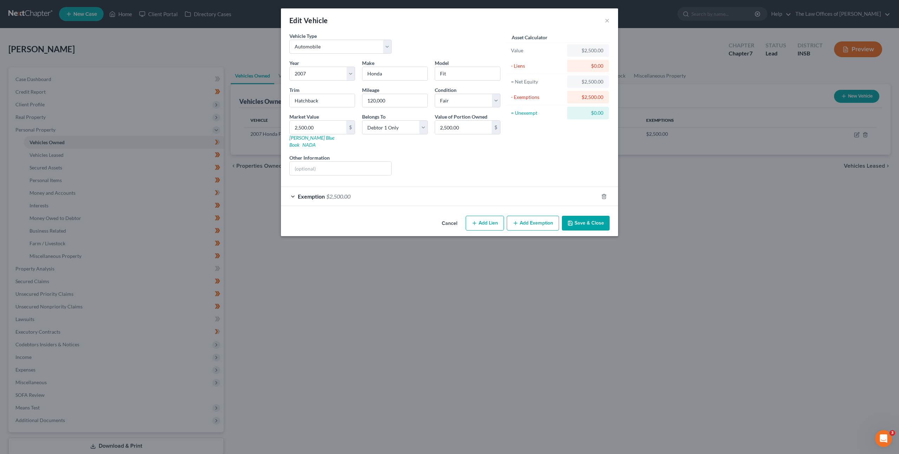
click at [578, 216] on button "Save & Close" at bounding box center [586, 223] width 48 height 15
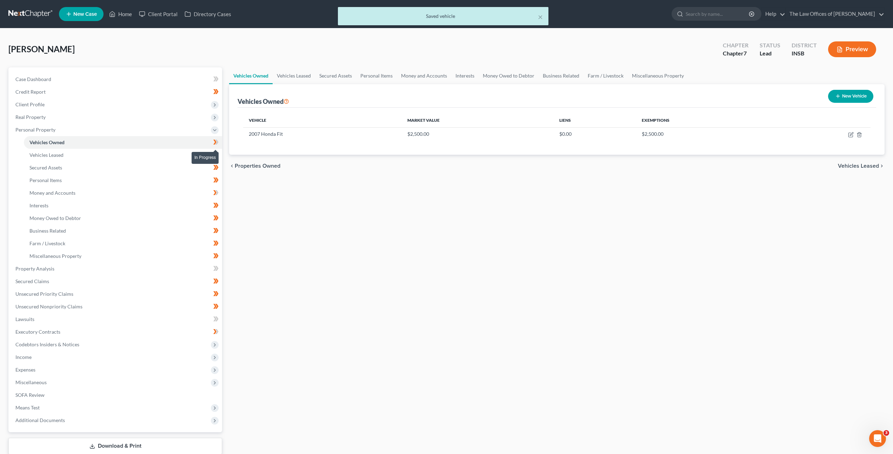
click at [218, 144] on icon at bounding box center [215, 142] width 5 height 9
click at [153, 149] on link "Vehicles Leased" at bounding box center [123, 155] width 198 height 13
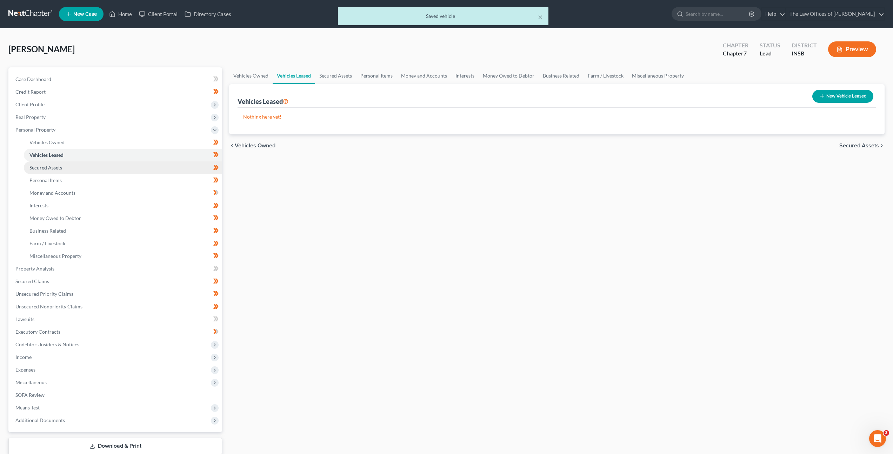
click at [152, 165] on link "Secured Assets" at bounding box center [123, 167] width 198 height 13
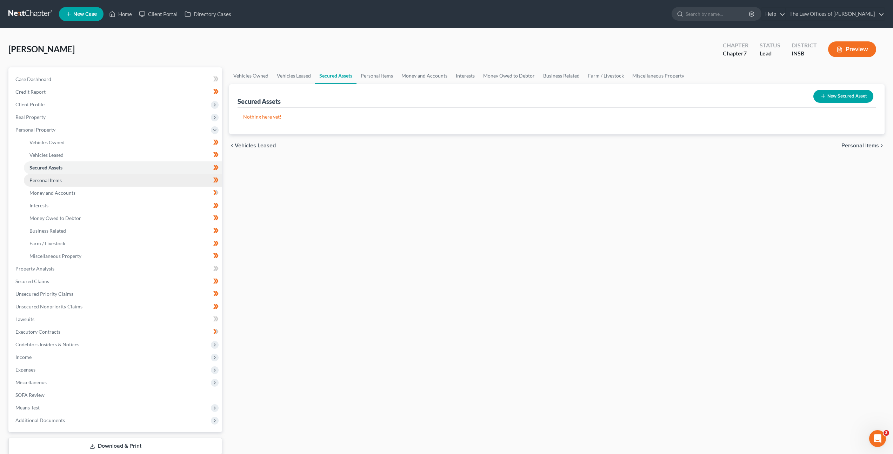
click at [146, 175] on link "Personal Items" at bounding box center [123, 180] width 198 height 13
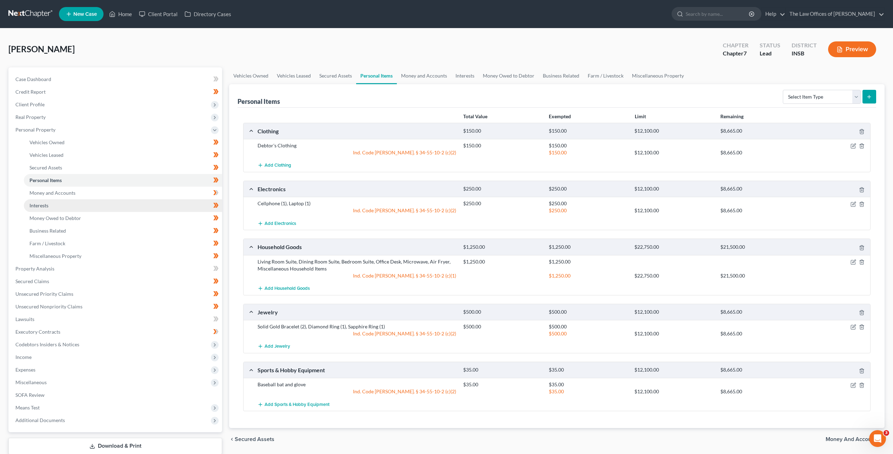
click at [122, 200] on link "Interests" at bounding box center [123, 205] width 198 height 13
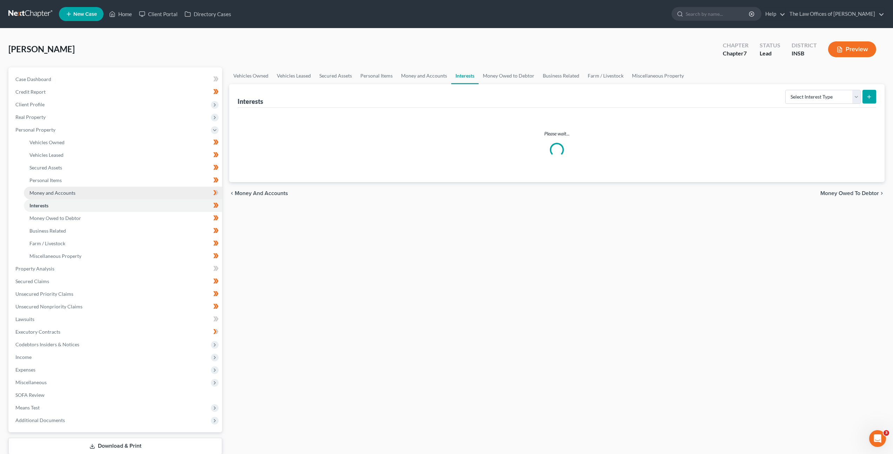
click at [133, 187] on link "Money and Accounts" at bounding box center [123, 193] width 198 height 13
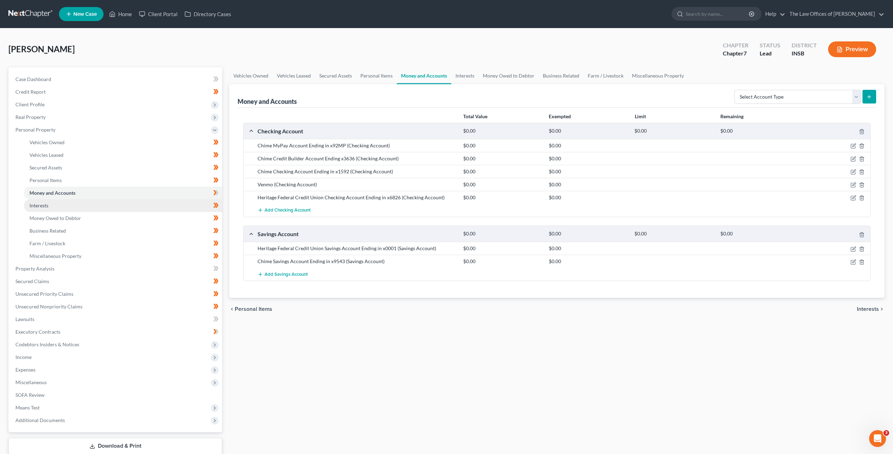
click at [128, 203] on link "Interests" at bounding box center [123, 205] width 198 height 13
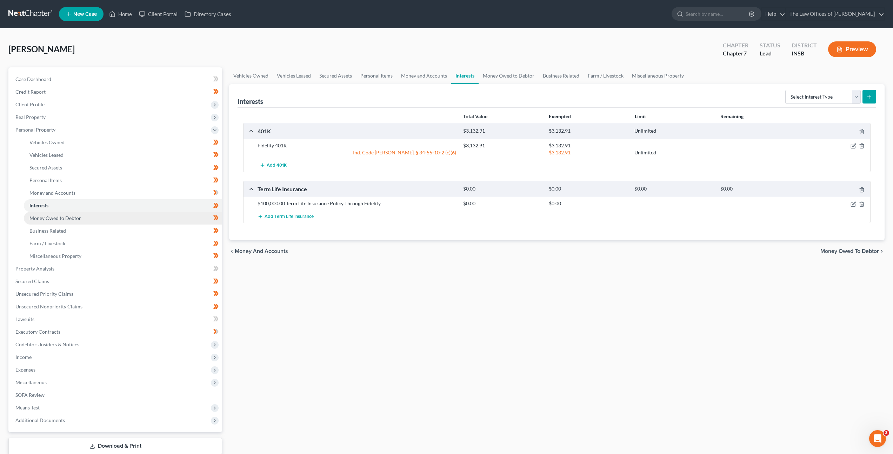
click at [133, 221] on link "Money Owed to Debtor" at bounding box center [123, 218] width 198 height 13
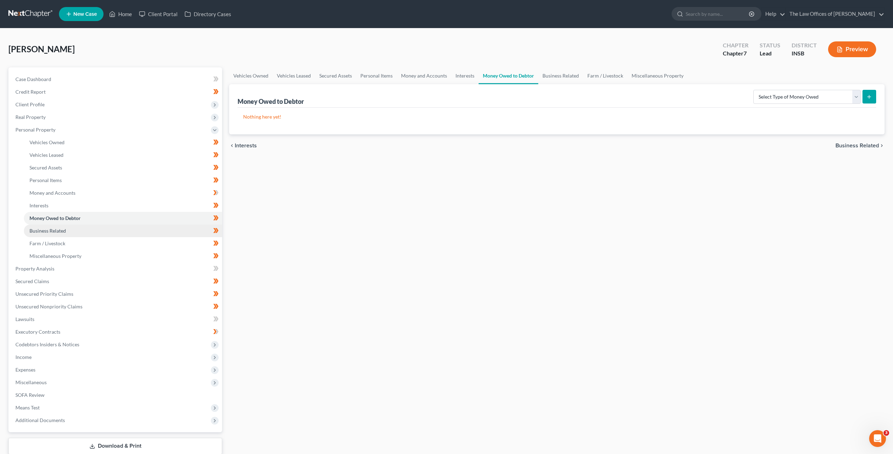
click at [131, 229] on link "Business Related" at bounding box center [123, 231] width 198 height 13
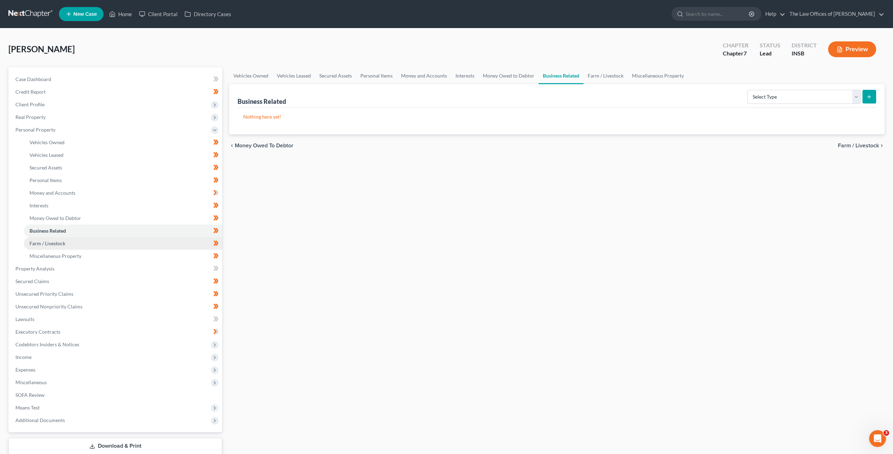
click at [120, 241] on link "Farm / Livestock" at bounding box center [123, 243] width 198 height 13
click at [120, 247] on link "Farm / Livestock" at bounding box center [123, 243] width 198 height 13
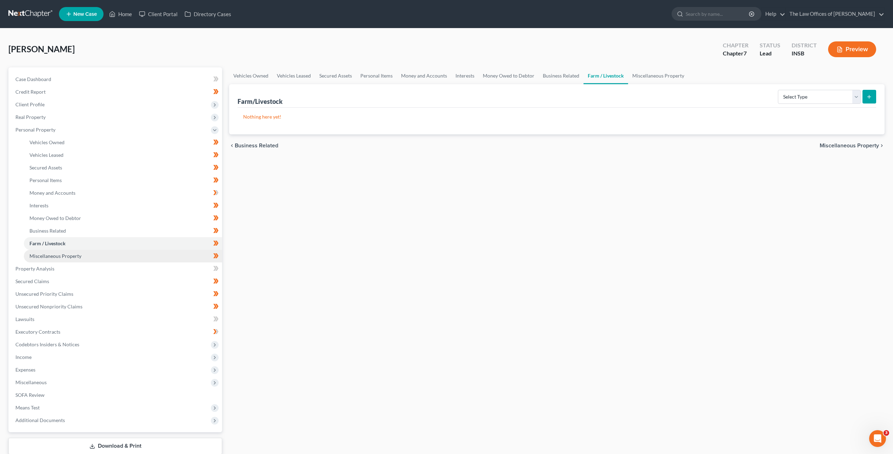
click at [113, 254] on link "Miscellaneous Property" at bounding box center [123, 256] width 198 height 13
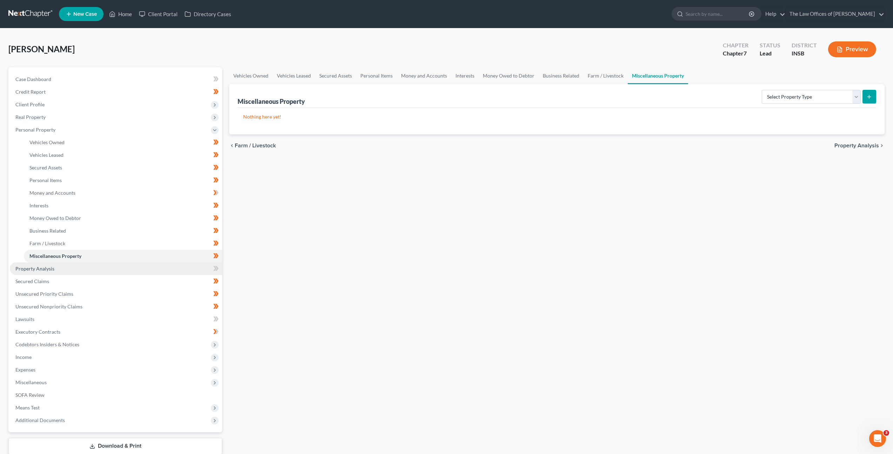
click at [108, 263] on link "Property Analysis" at bounding box center [116, 269] width 212 height 13
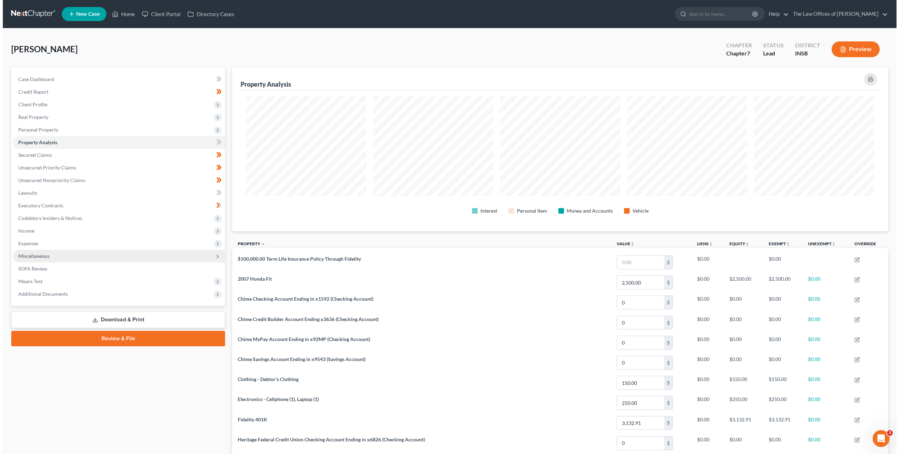
scroll to position [164, 656]
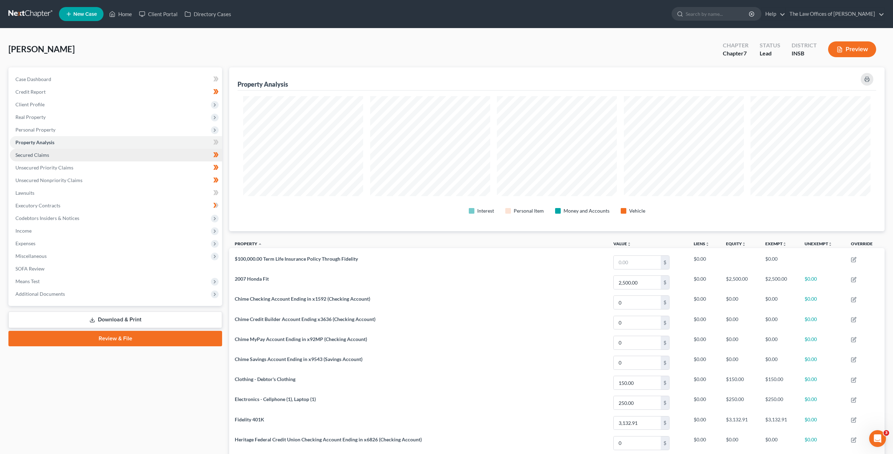
click at [95, 157] on link "Secured Claims" at bounding box center [116, 155] width 212 height 13
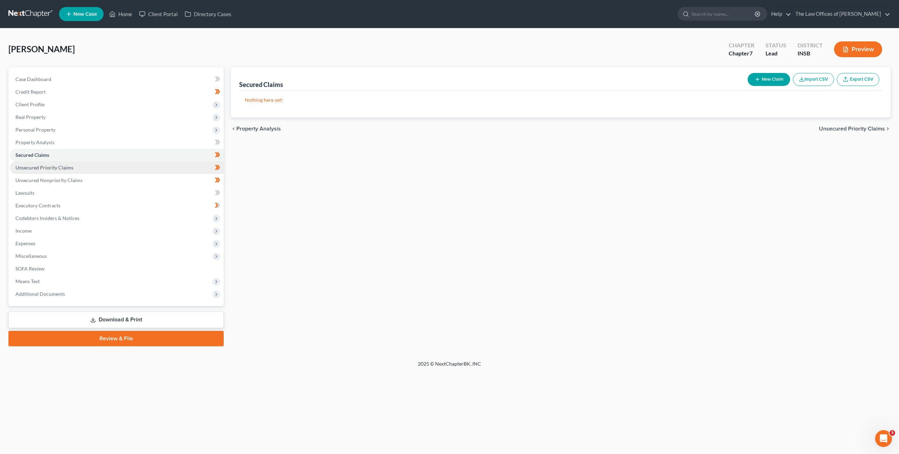
click at [92, 164] on link "Unsecured Priority Claims" at bounding box center [117, 167] width 214 height 13
click at [93, 178] on link "Unsecured Nonpriority Claims" at bounding box center [117, 180] width 214 height 13
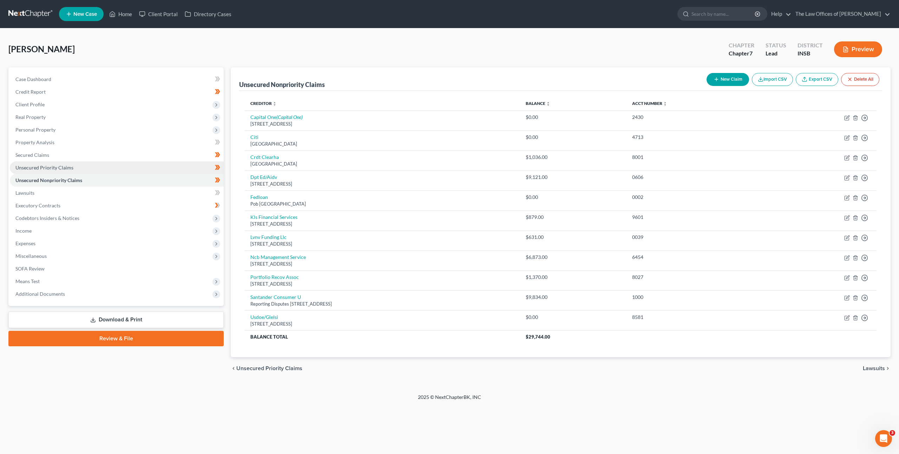
click at [93, 165] on link "Unsecured Priority Claims" at bounding box center [117, 167] width 214 height 13
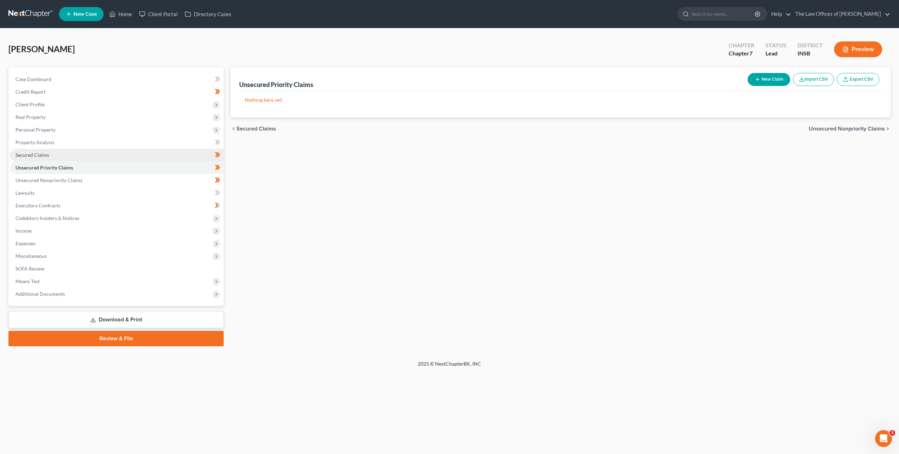
click at [100, 150] on link "Secured Claims" at bounding box center [117, 155] width 214 height 13
click at [96, 165] on link "Unsecured Priority Claims" at bounding box center [117, 167] width 214 height 13
click at [99, 174] on li "Unsecured Nonpriority Claims" at bounding box center [117, 180] width 214 height 13
click at [98, 177] on link "Unsecured Nonpriority Claims" at bounding box center [117, 180] width 214 height 13
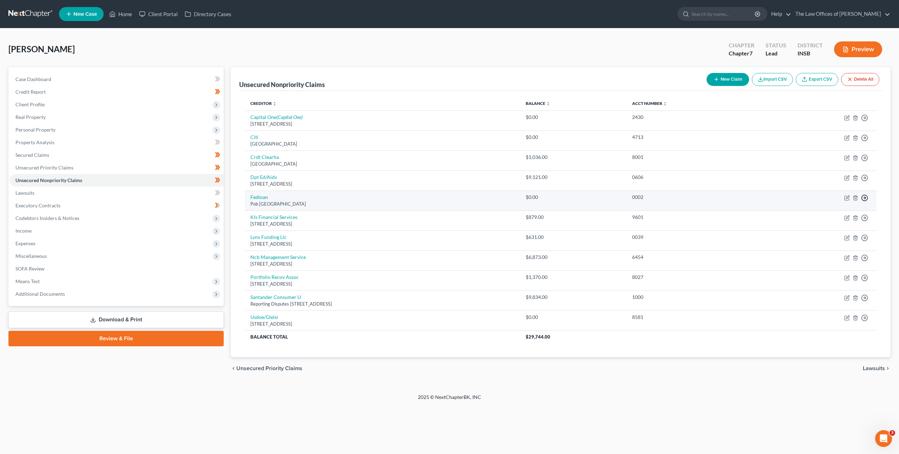
click at [865, 200] on circle "button" at bounding box center [864, 198] width 6 height 6
click at [837, 238] on link "Move to Notice Only" at bounding box center [832, 238] width 59 height 12
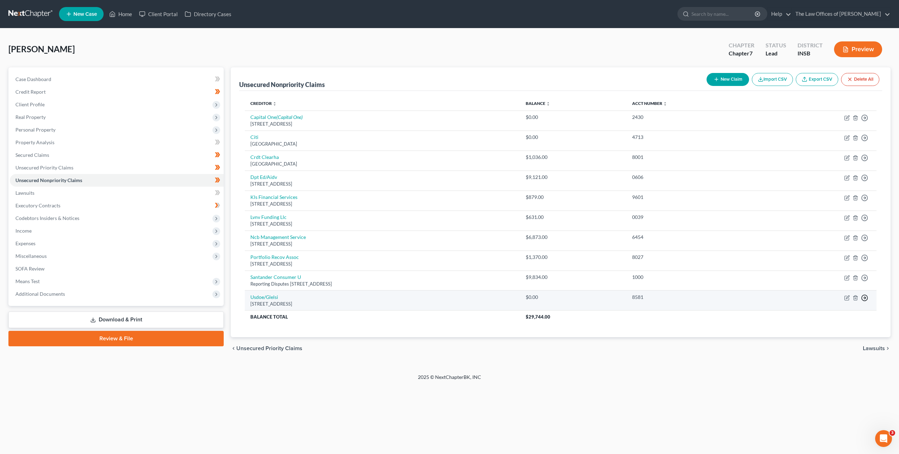
click at [862, 298] on icon "button" at bounding box center [864, 297] width 7 height 7
click at [837, 342] on link "Move to Notice Only" at bounding box center [832, 338] width 59 height 12
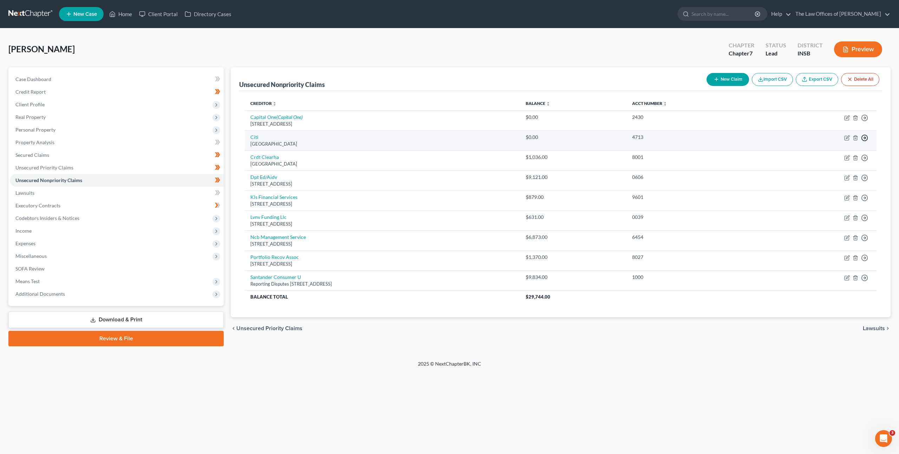
click at [864, 139] on polyline "button" at bounding box center [864, 138] width 1 height 2
click at [838, 180] on link "Move to Notice Only" at bounding box center [832, 178] width 59 height 12
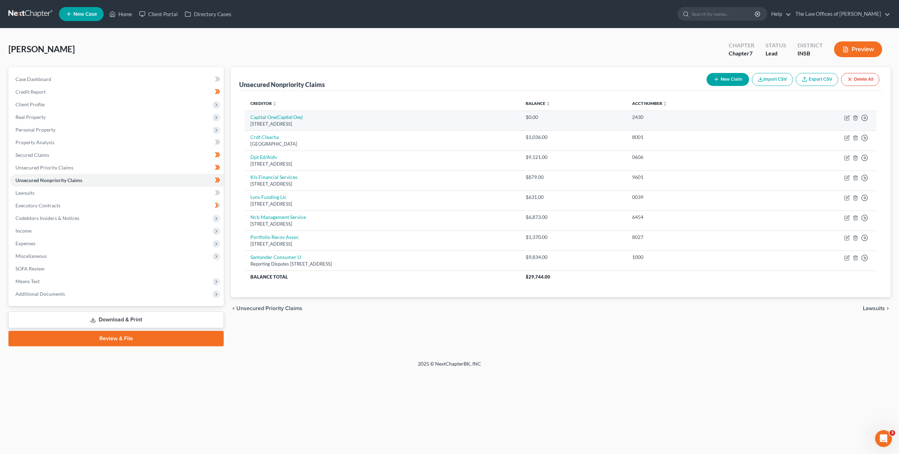
click at [868, 117] on td "Move to D Move to E Move to G Move to Notice Only" at bounding box center [819, 121] width 113 height 20
click at [866, 118] on icon "button" at bounding box center [864, 117] width 7 height 7
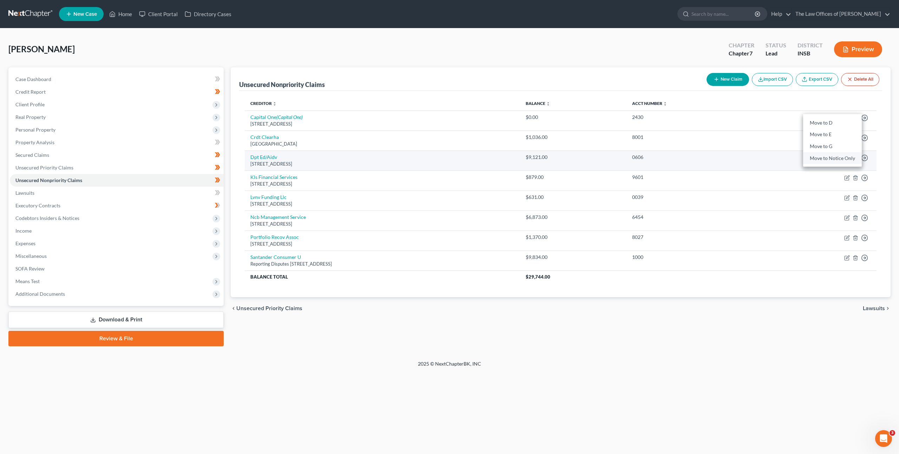
click at [843, 160] on link "Move to Notice Only" at bounding box center [832, 158] width 59 height 12
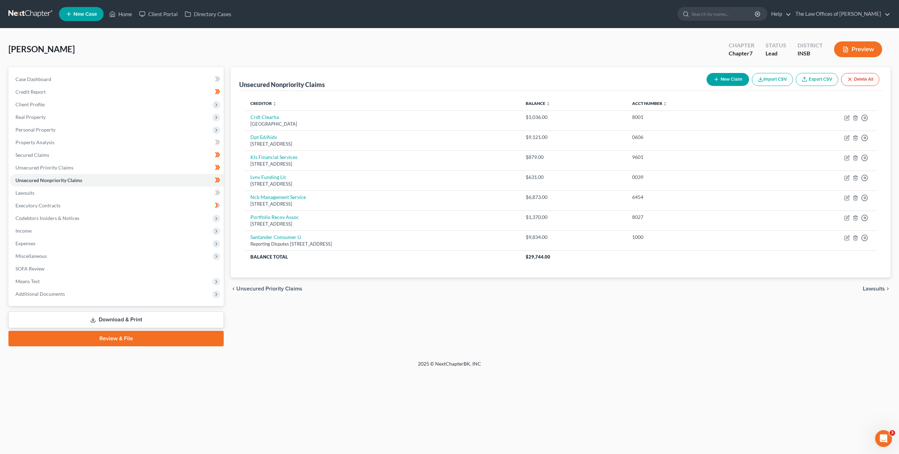
drag, startPoint x: 679, startPoint y: 313, endPoint x: 611, endPoint y: 284, distance: 74.1
click at [679, 313] on div "Unsecured Nonpriority Claims New Claim Import CSV Export CSV Delete All Credito…" at bounding box center [560, 206] width 667 height 279
click at [180, 194] on link "Lawsuits" at bounding box center [117, 193] width 214 height 13
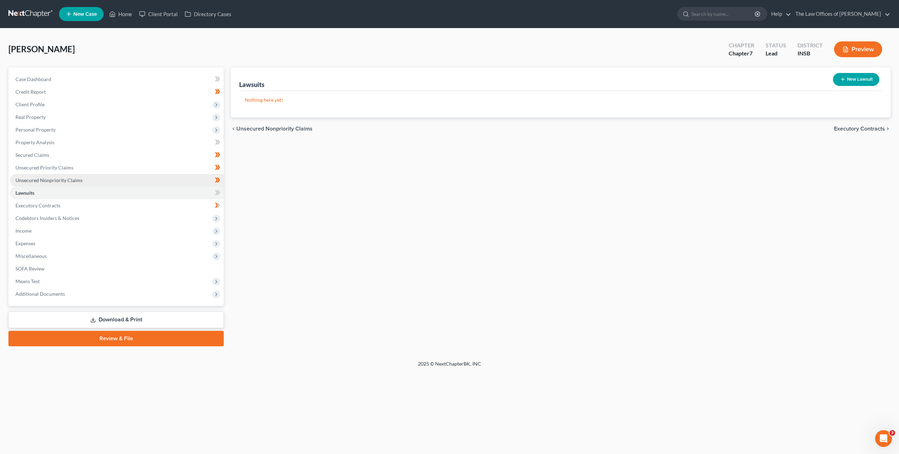
click at [177, 180] on link "Unsecured Nonpriority Claims" at bounding box center [117, 180] width 214 height 13
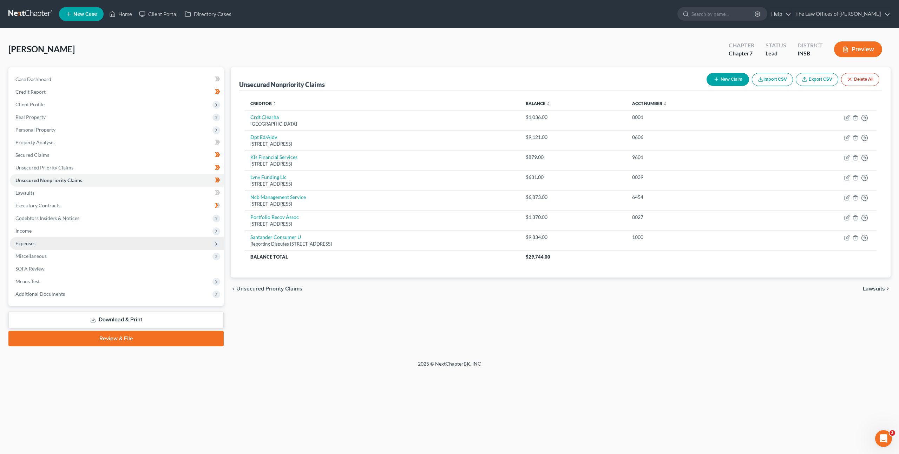
click at [98, 239] on span "Expenses" at bounding box center [117, 243] width 214 height 13
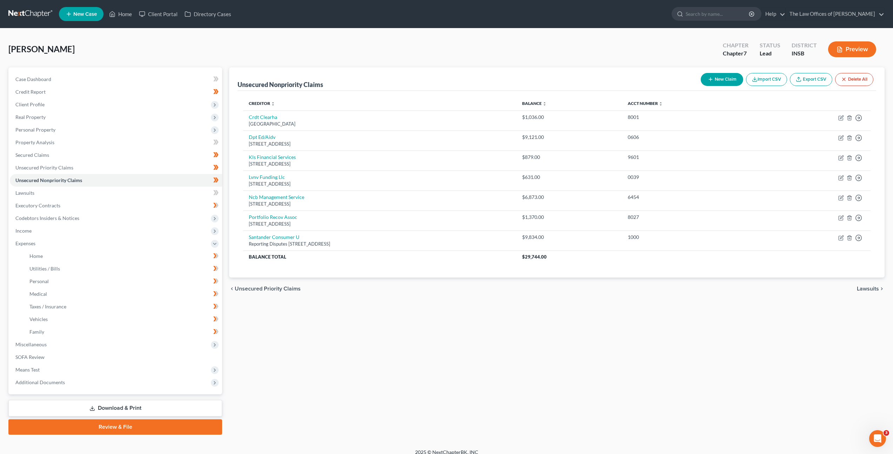
click at [727, 78] on button "New Claim" at bounding box center [722, 79] width 42 height 13
select select "0"
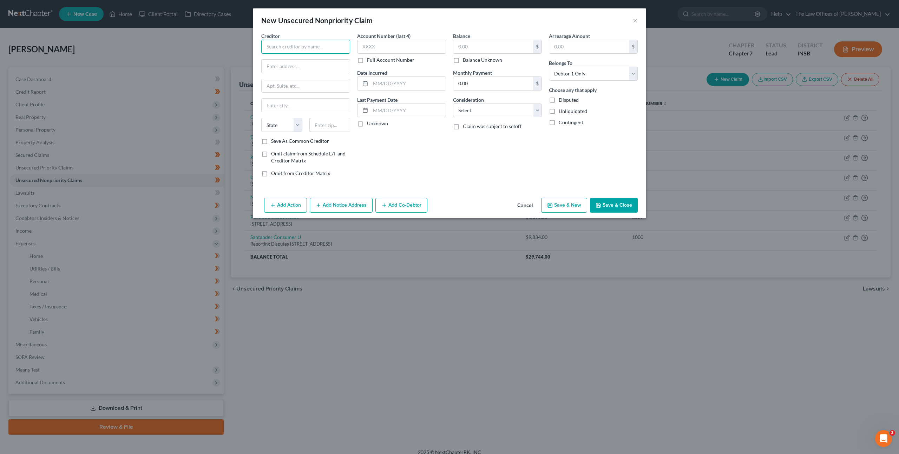
click at [346, 49] on input "text" at bounding box center [305, 47] width 89 height 14
click at [316, 63] on div "PO Box 8756, Pompano Beach, FL 33075" at bounding box center [303, 65] width 73 height 6
type input "AMR Global Medical Response"
type input "PO Box 8756"
type input "Pompano Beach"
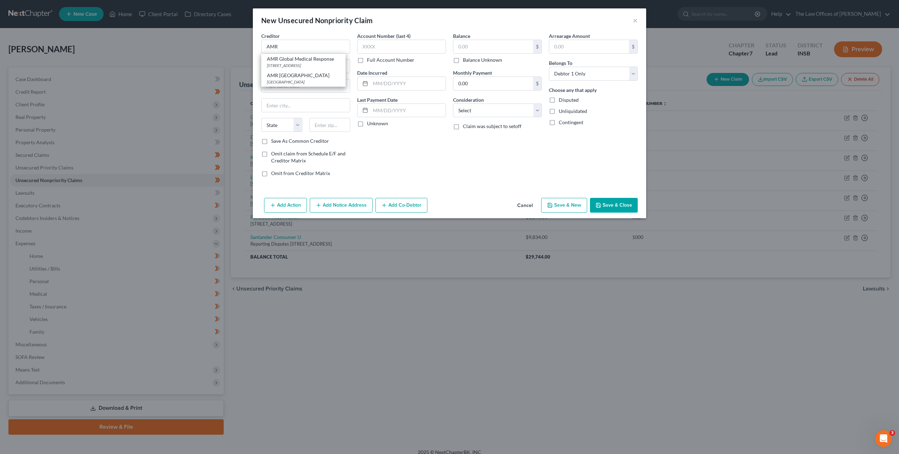
select select "9"
type input "33075"
drag, startPoint x: 412, startPoint y: 166, endPoint x: 418, endPoint y: 135, distance: 31.6
click at [412, 166] on div "Account Number (last 4) Full Account Number Date Incurred Last Payment Date Unk…" at bounding box center [401, 107] width 96 height 150
click at [396, 46] on input "text" at bounding box center [401, 47] width 89 height 14
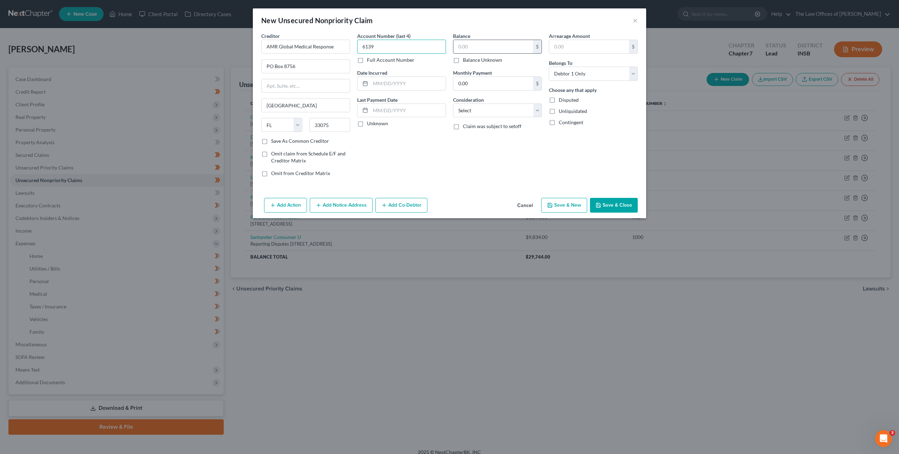
type input "6139"
click at [492, 40] on div "$" at bounding box center [497, 47] width 89 height 14
type input "2,392.82"
click at [464, 107] on select "Select Cable / Satellite Services Collection Agency Credit Card Debt Debt Couns…" at bounding box center [497, 111] width 89 height 14
select select "9"
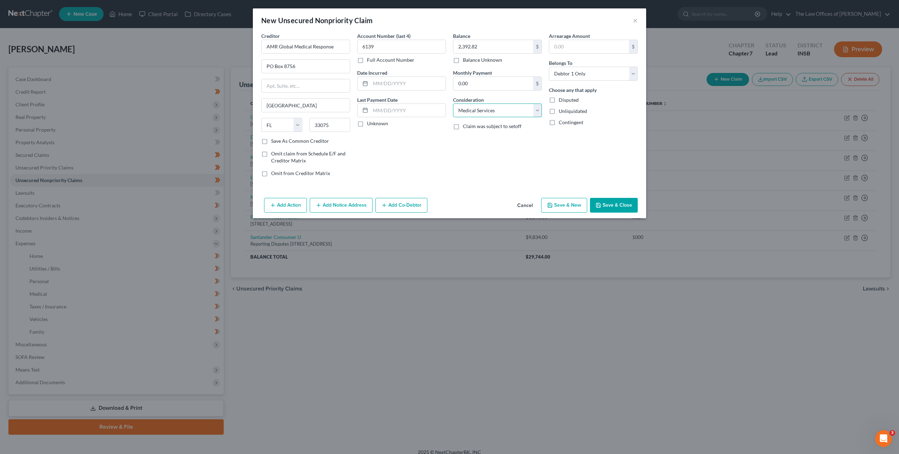
click at [453, 104] on select "Select Cable / Satellite Services Collection Agency Credit Card Debt Debt Couns…" at bounding box center [497, 111] width 89 height 14
click at [443, 165] on div "Account Number (last 4) 6139 Full Account Number Date Incurred Last Payment Dat…" at bounding box center [401, 107] width 96 height 150
click at [617, 200] on button "Save & Close" at bounding box center [614, 205] width 48 height 15
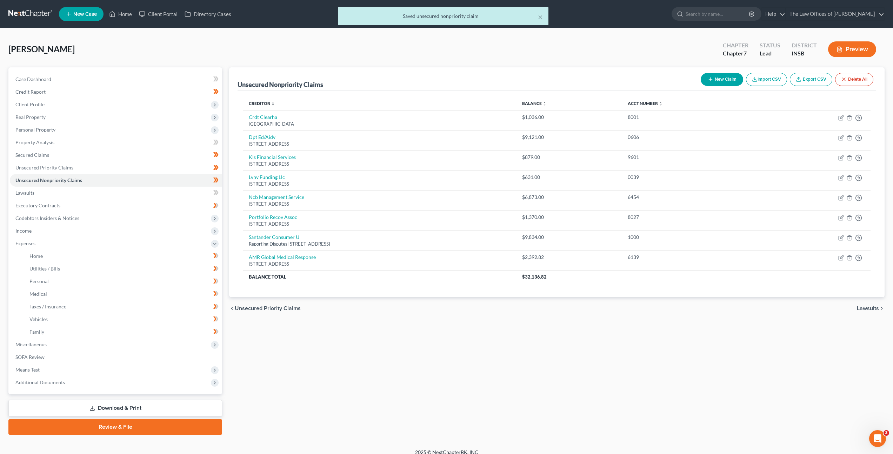
drag, startPoint x: 529, startPoint y: 347, endPoint x: 549, endPoint y: 324, distance: 30.9
click at [530, 347] on div "Unsecured Nonpriority Claims New Claim Import CSV Export CSV Delete All Credito…" at bounding box center [557, 250] width 663 height 367
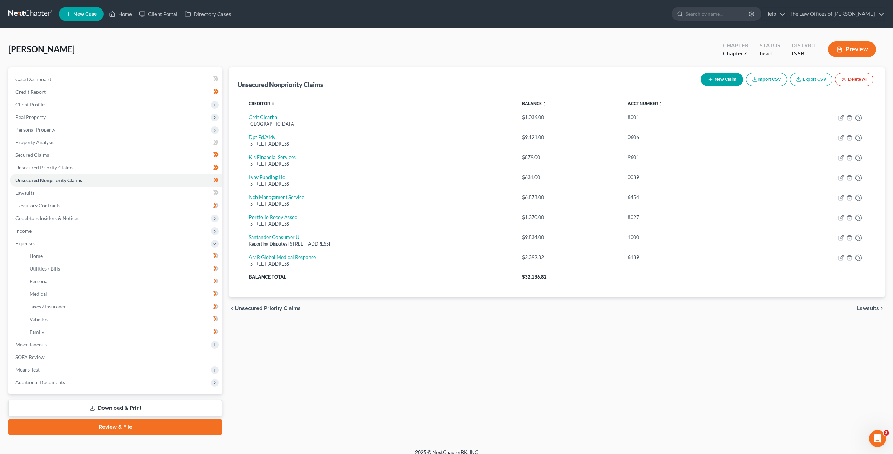
click at [709, 74] on button "New Claim" at bounding box center [722, 79] width 42 height 13
select select "0"
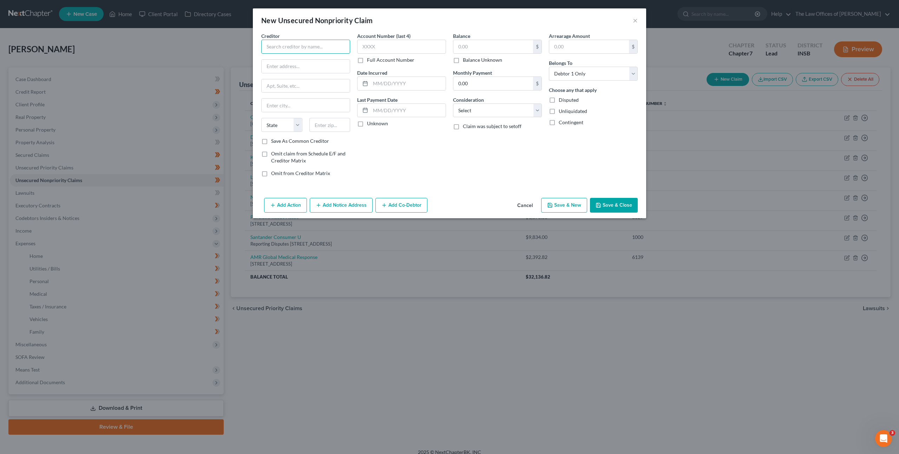
click at [296, 48] on input "text" at bounding box center [305, 47] width 89 height 14
drag, startPoint x: 305, startPoint y: 68, endPoint x: 308, endPoint y: 57, distance: 11.2
click at [305, 68] on input "text" at bounding box center [305, 66] width 88 height 13
click at [308, 48] on input "Complete" at bounding box center [305, 47] width 89 height 14
click at [316, 68] on div "517 US Highway 31 N, Greenwood, IN 46142" at bounding box center [303, 65] width 73 height 6
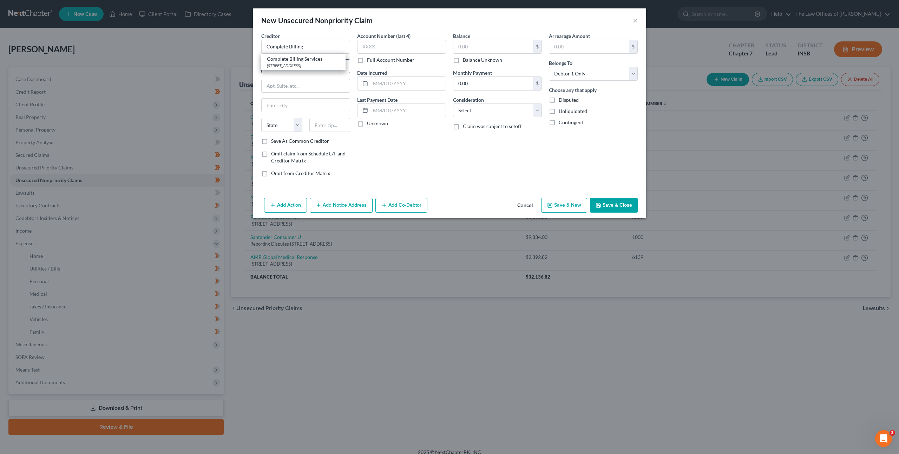
type input "Complete Billing Services"
type input "517 US Highway 31 N"
type input "Greenwood"
select select "15"
type input "46142"
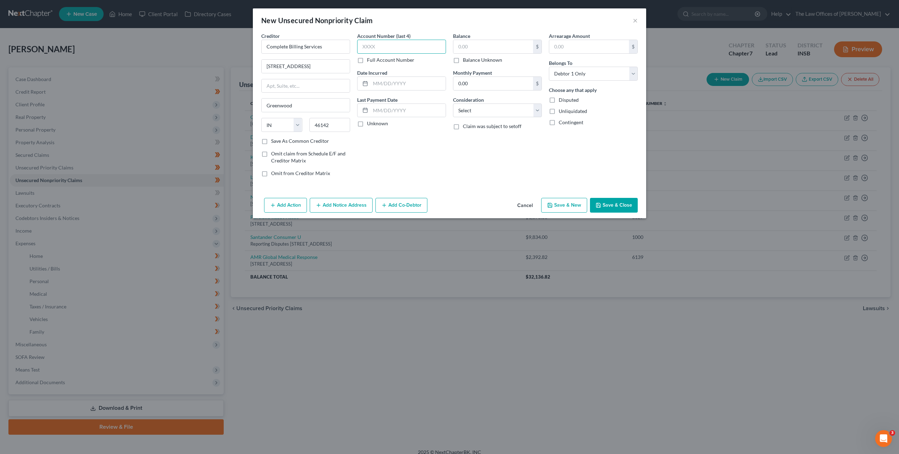
click at [386, 47] on input "text" at bounding box center [401, 47] width 89 height 14
type input "2371"
click at [473, 45] on input "text" at bounding box center [493, 46] width 80 height 13
type input "301.55"
click at [475, 116] on select "Select Cable / Satellite Services Collection Agency Credit Card Debt Debt Couns…" at bounding box center [497, 111] width 89 height 14
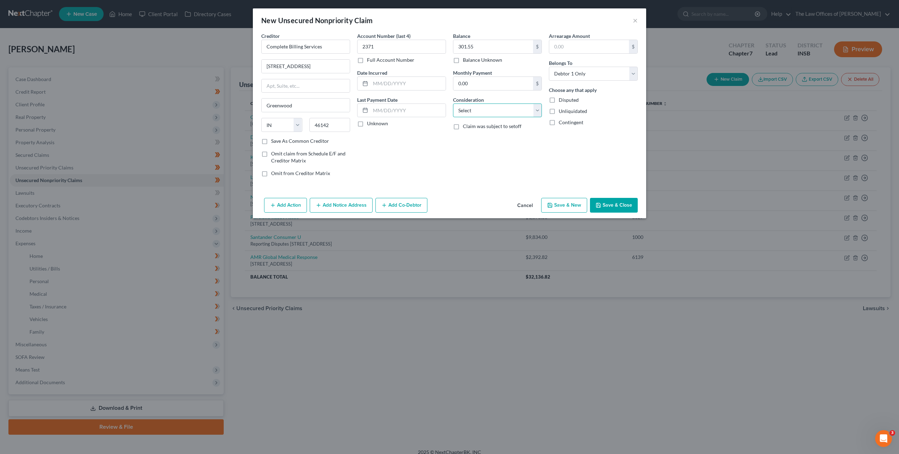
select select "1"
click at [453, 104] on select "Select Cable / Satellite Services Collection Agency Credit Card Debt Debt Couns…" at bounding box center [497, 111] width 89 height 14
click at [416, 129] on div "Account Number (last 4) 2371 Full Account Number Date Incurred Last Payment Dat…" at bounding box center [401, 107] width 96 height 150
click at [345, 211] on button "Add Notice Address" at bounding box center [341, 205] width 63 height 15
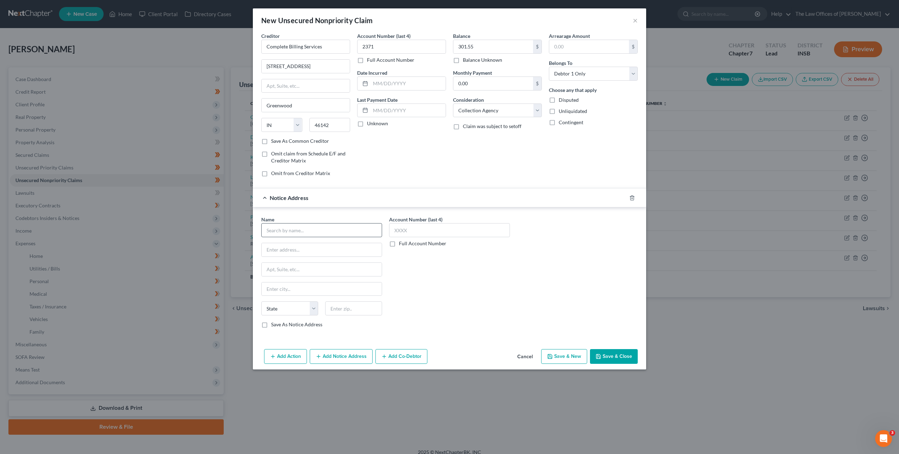
click at [314, 223] on div "Name *" at bounding box center [321, 226] width 121 height 21
click at [347, 228] on input "text" at bounding box center [321, 230] width 121 height 14
click at [297, 250] on div "PO Box 1230, Evansville, IN 47706" at bounding box center [303, 249] width 73 height 6
type input "Deaconess Health System"
type input "PO Box 1230"
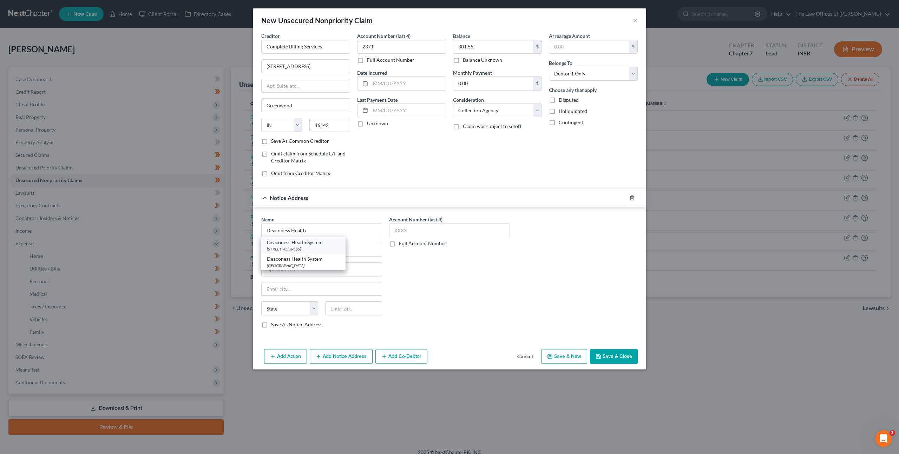
type input "[GEOGRAPHIC_DATA]"
select select "15"
type input "47706"
click at [510, 279] on div "Account Number (last 4) Full Account Number" at bounding box center [449, 275] width 128 height 118
click at [605, 353] on button "Save & Close" at bounding box center [614, 356] width 48 height 15
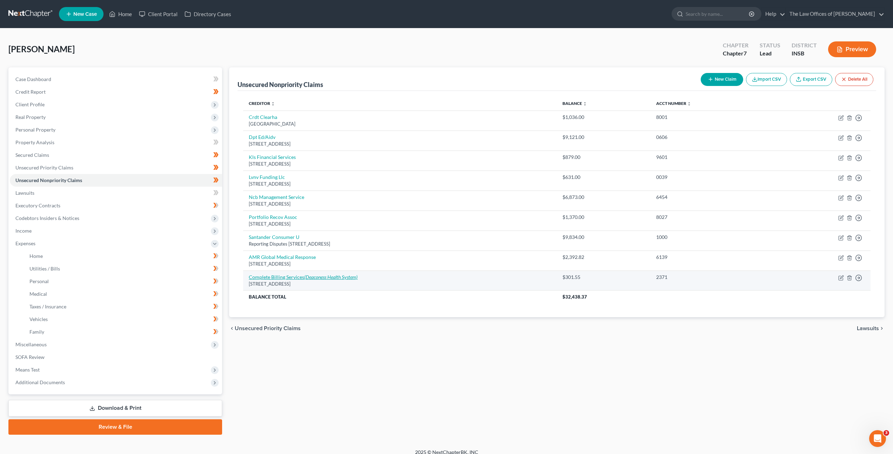
click at [317, 276] on icon "(Deaconess Health System)" at bounding box center [330, 277] width 53 height 6
select select "15"
select select "1"
select select "0"
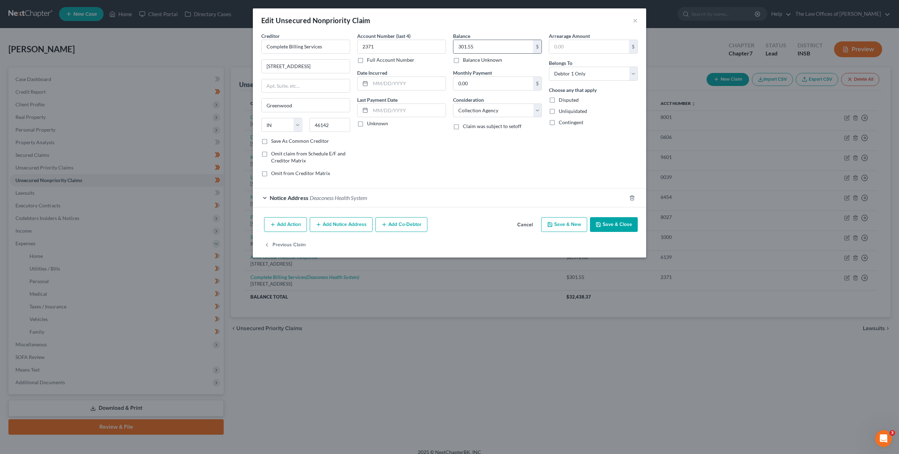
click at [470, 47] on input "301.55" at bounding box center [493, 46] width 80 height 13
drag, startPoint x: 532, startPoint y: 166, endPoint x: 612, endPoint y: 125, distance: 89.9
click at [532, 165] on div "Balance 2,111.80 $ Balance Unknown Balance Undetermined 2,111.80 $ Balance Unkn…" at bounding box center [497, 107] width 96 height 150
click at [493, 42] on input "2,111.80" at bounding box center [493, 46] width 80 height 13
click at [491, 45] on input "2,111.80" at bounding box center [493, 46] width 80 height 13
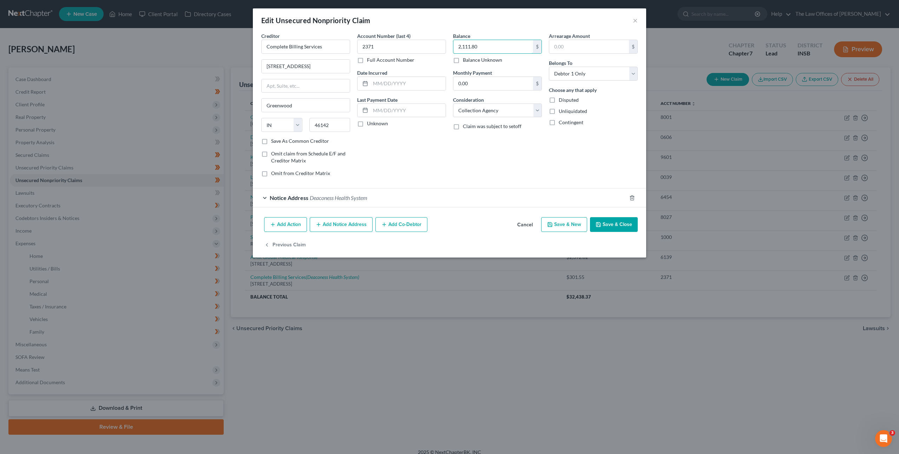
drag, startPoint x: 490, startPoint y: 47, endPoint x: 398, endPoint y: 27, distance: 93.6
click at [385, 27] on div "Edit Unsecured Nonpriority Claim × Creditor * Complete Billing Services 517 US …" at bounding box center [449, 132] width 393 height 249
type input "2,910.80"
click at [382, 141] on div "Account Number (last 4) 2371 Full Account Number Date Incurred Last Payment Dat…" at bounding box center [401, 107] width 96 height 150
click at [621, 227] on button "Save & Close" at bounding box center [614, 224] width 48 height 15
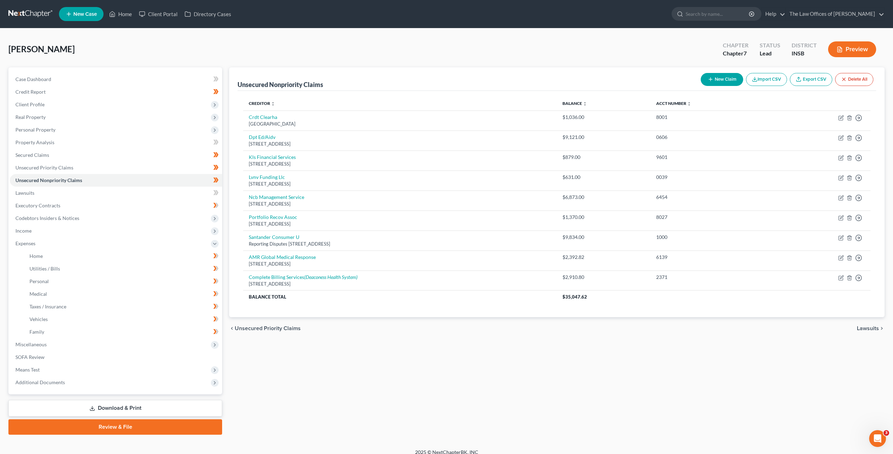
click at [715, 82] on button "New Claim" at bounding box center [722, 79] width 42 height 13
select select "0"
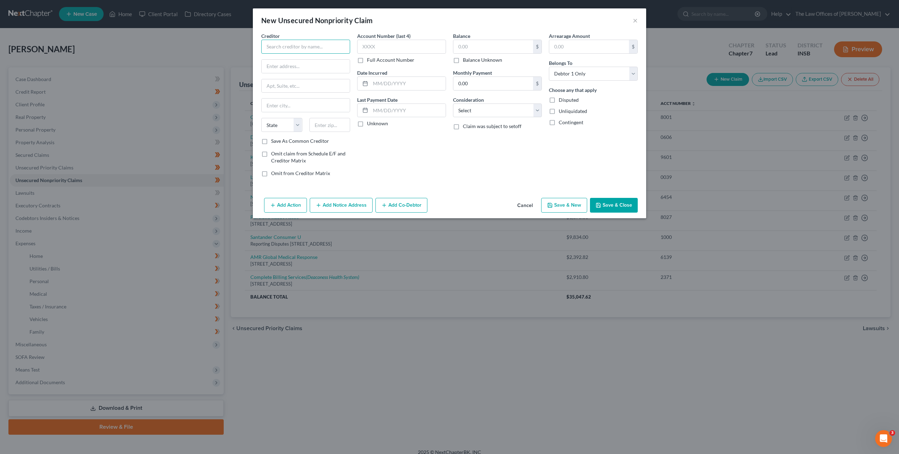
click at [329, 47] on input "text" at bounding box center [305, 47] width 89 height 14
click at [320, 77] on div "Deaconess Health System" at bounding box center [303, 75] width 73 height 7
type input "Deaconess Health System"
type input "PO Box 630229"
type input "Cincinnati"
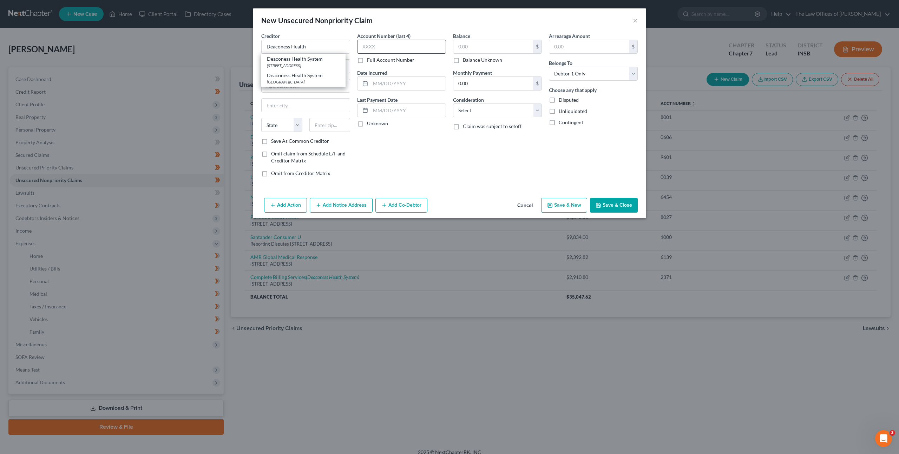
select select "36"
type input "45263"
click at [416, 43] on input "text" at bounding box center [401, 47] width 89 height 14
click at [410, 42] on input "text" at bounding box center [401, 47] width 89 height 14
type input "3035"
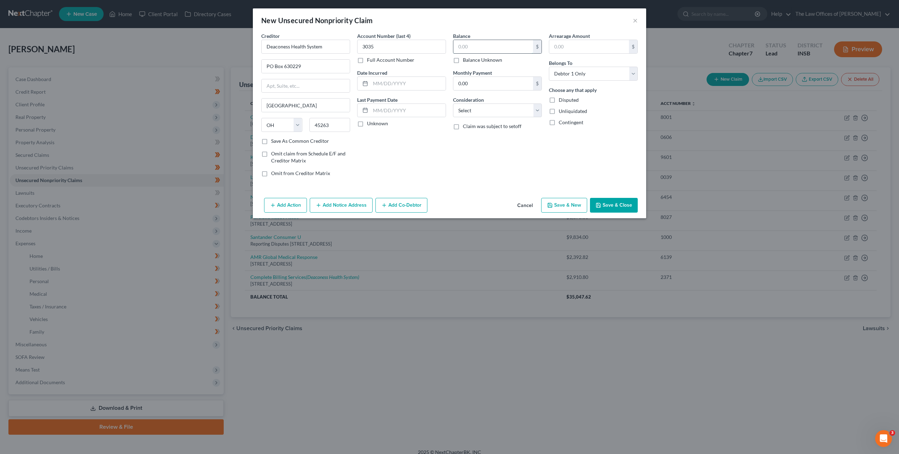
click at [481, 45] on input "text" at bounding box center [493, 46] width 80 height 13
click at [478, 47] on input "text" at bounding box center [493, 46] width 80 height 13
type input "158.29"
click at [483, 117] on select "Select Cable / Satellite Services Collection Agency Credit Card Debt Debt Couns…" at bounding box center [497, 111] width 89 height 14
select select "9"
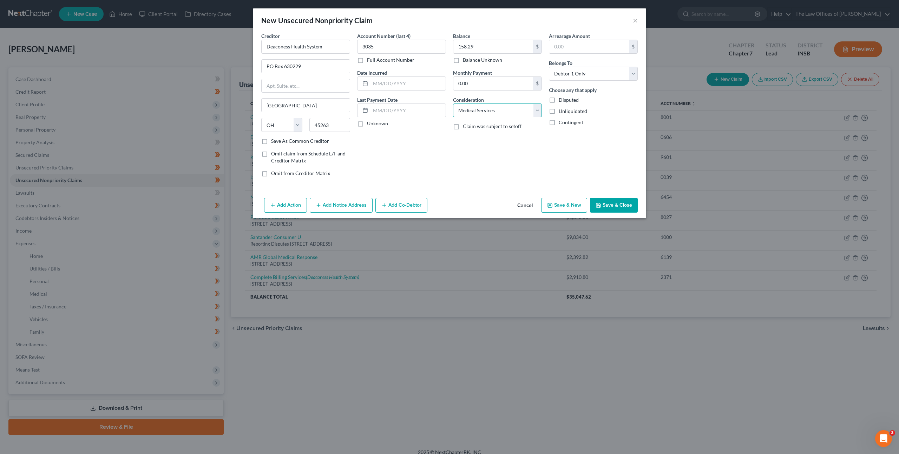
click at [453, 104] on select "Select Cable / Satellite Services Collection Agency Credit Card Debt Debt Couns…" at bounding box center [497, 111] width 89 height 14
click at [479, 165] on div "Balance 158.29 $ Balance Unknown Balance Undetermined 158.29 $ Balance Unknown …" at bounding box center [497, 107] width 96 height 150
drag, startPoint x: 604, startPoint y: 204, endPoint x: 615, endPoint y: 200, distance: 11.0
click at [605, 204] on button "Save & Close" at bounding box center [614, 205] width 48 height 15
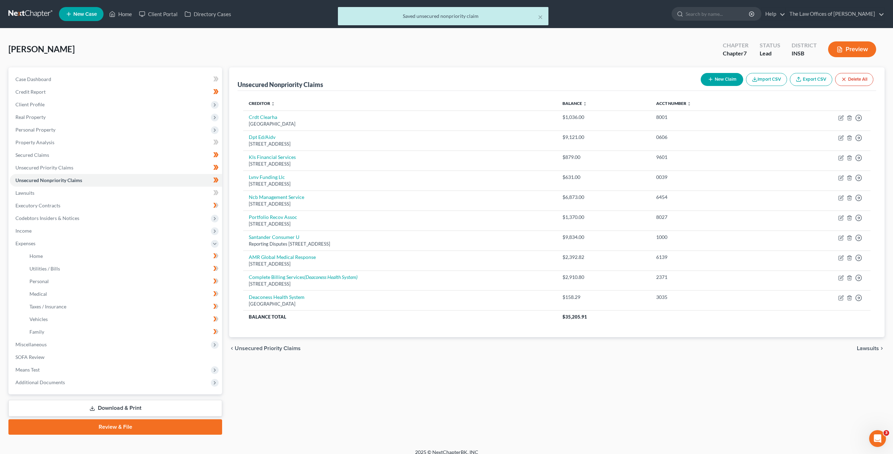
click at [712, 74] on button "New Claim" at bounding box center [722, 79] width 42 height 13
select select "0"
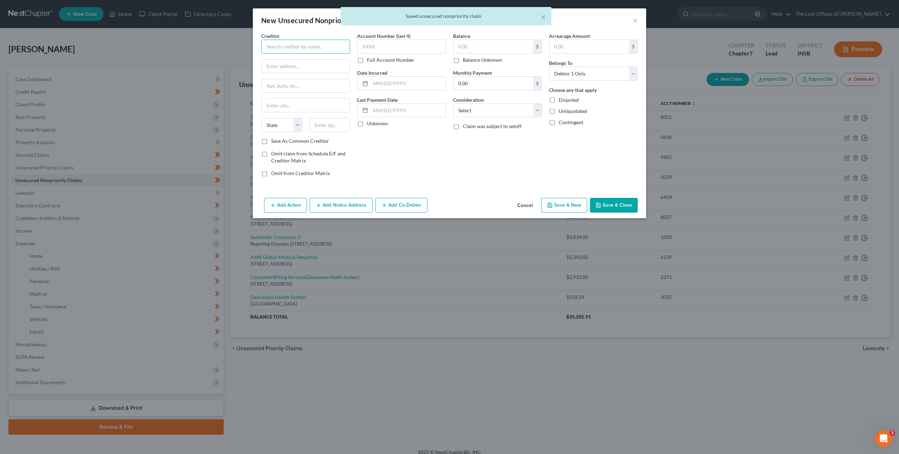
click at [320, 44] on input "text" at bounding box center [305, 47] width 89 height 14
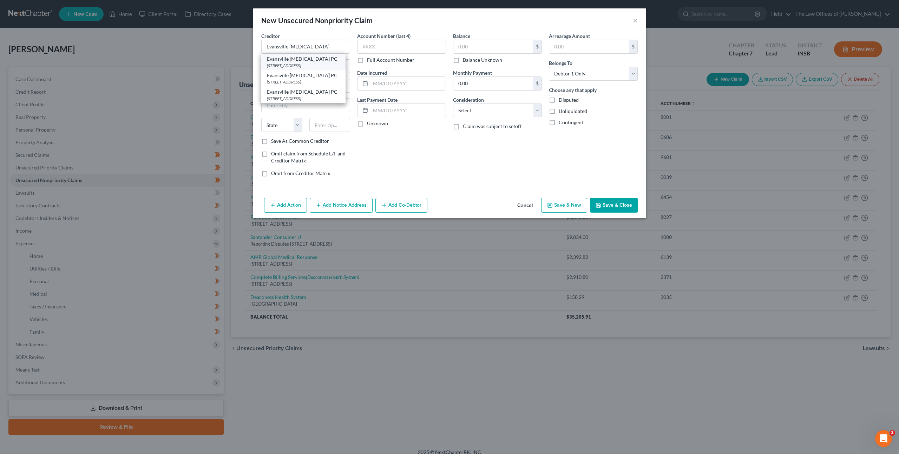
click at [327, 66] on div "350 W Columbia Suite 420, Evansville, IN 47710" at bounding box center [303, 65] width 73 height 6
type input "Evansville Radiology PC"
type input "350 W Columbia Suite 420"
type input "[GEOGRAPHIC_DATA]"
select select "15"
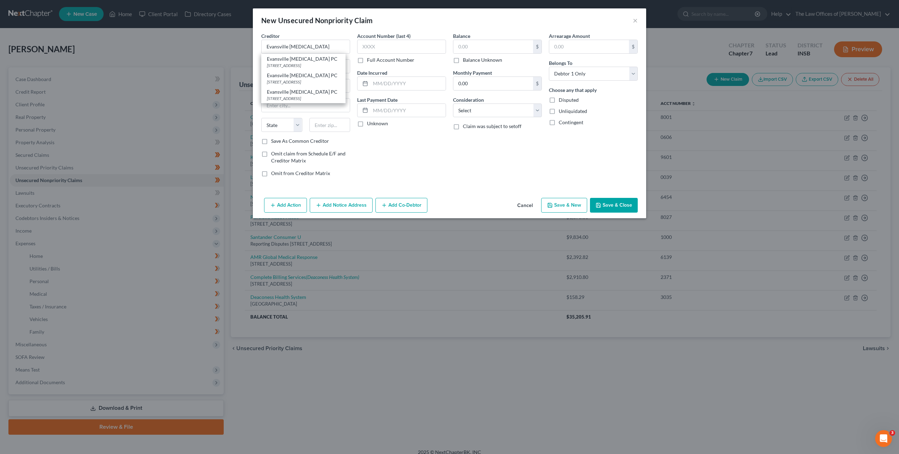
type input "47710"
click at [400, 47] on input "text" at bounding box center [401, 47] width 89 height 14
type input "9038"
click at [470, 42] on input "text" at bounding box center [493, 46] width 80 height 13
click at [520, 44] on input "text" at bounding box center [493, 46] width 80 height 13
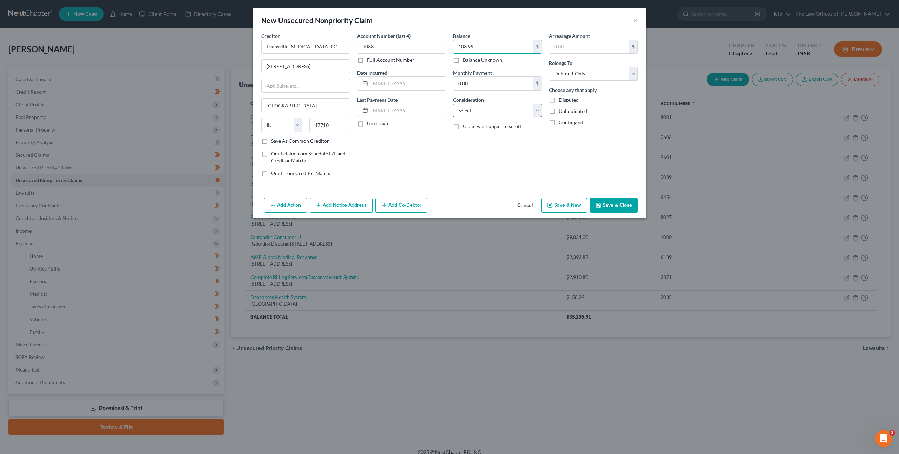
type input "103.99"
click at [502, 109] on select "Select Cable / Satellite Services Collection Agency Credit Card Debt Debt Couns…" at bounding box center [497, 111] width 89 height 14
select select "9"
click at [453, 104] on select "Select Cable / Satellite Services Collection Agency Credit Card Debt Debt Couns…" at bounding box center [497, 111] width 89 height 14
click at [598, 205] on icon "button" at bounding box center [598, 206] width 6 height 6
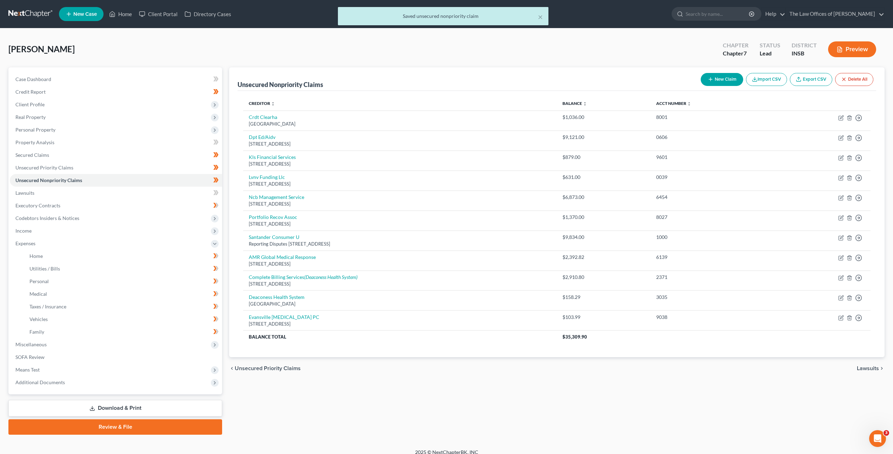
click at [731, 79] on button "New Claim" at bounding box center [722, 79] width 42 height 13
select select "0"
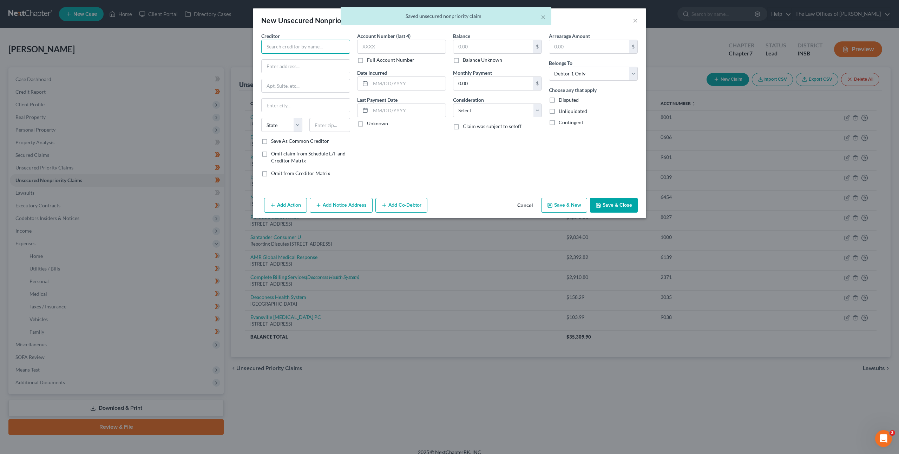
drag, startPoint x: 306, startPoint y: 49, endPoint x: 322, endPoint y: 49, distance: 16.5
click at [311, 49] on input "text" at bounding box center [305, 47] width 89 height 14
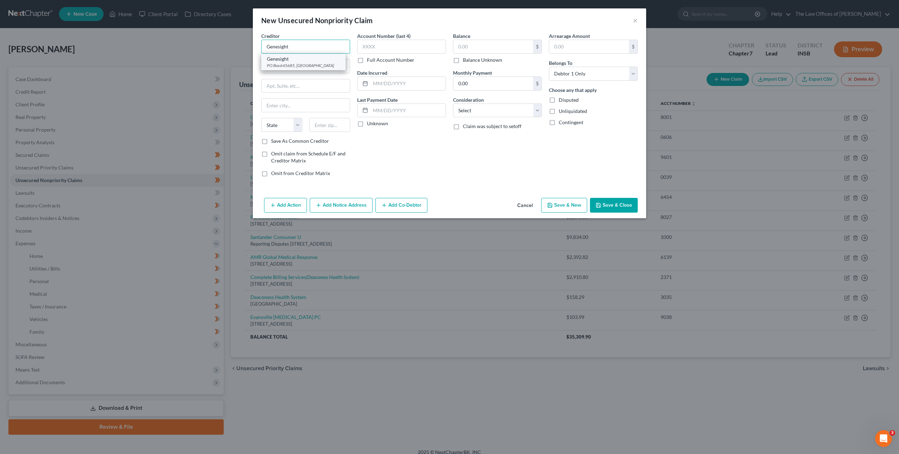
type input "Genesight"
click at [306, 61] on div "Genesight" at bounding box center [303, 58] width 73 height 7
type input "PO Box645685"
type input "Cincinnati"
select select "36"
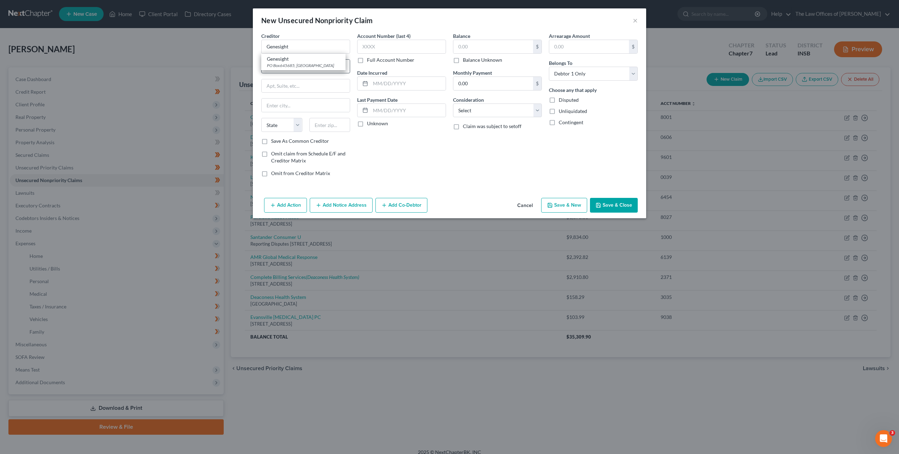
type input "45264"
click at [422, 45] on input "text" at bounding box center [401, 47] width 89 height 14
type input "8873"
click at [474, 35] on div "Balance $ Balance Unknown Balance Undetermined $ Balance Unknown" at bounding box center [497, 47] width 89 height 31
click at [473, 44] on input "text" at bounding box center [493, 46] width 80 height 13
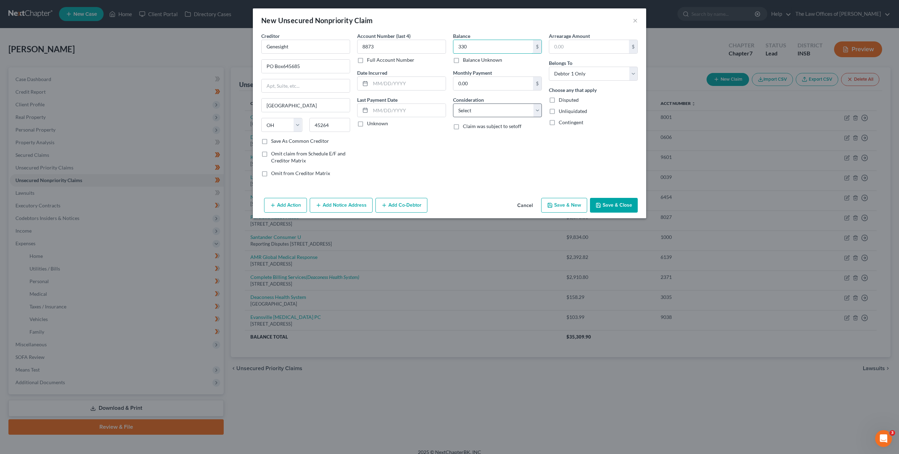
type input "330"
click at [495, 114] on select "Select Cable / Satellite Services Collection Agency Credit Card Debt Debt Couns…" at bounding box center [497, 111] width 89 height 14
select select "9"
click at [453, 104] on select "Select Cable / Satellite Services Collection Agency Credit Card Debt Debt Couns…" at bounding box center [497, 111] width 89 height 14
click at [536, 160] on div "Balance 330.00 $ Balance Unknown Balance Undetermined 330 $ Balance Unknown Mon…" at bounding box center [497, 107] width 96 height 150
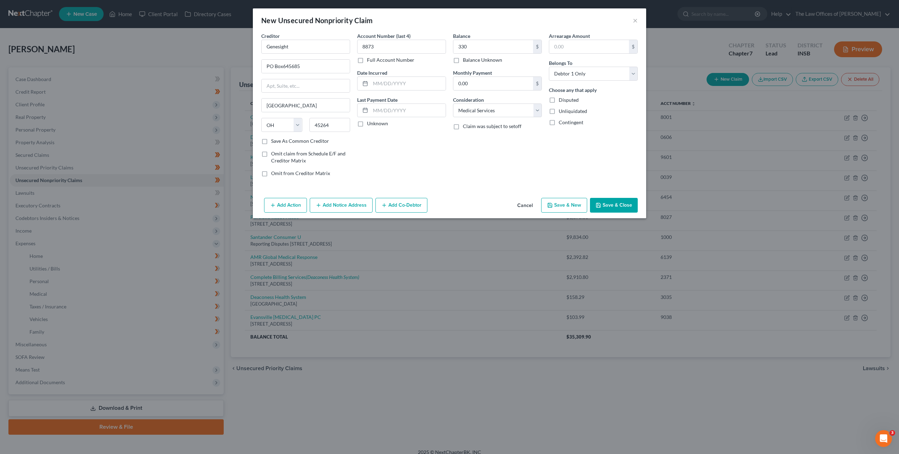
click at [609, 204] on button "Save & Close" at bounding box center [614, 205] width 48 height 15
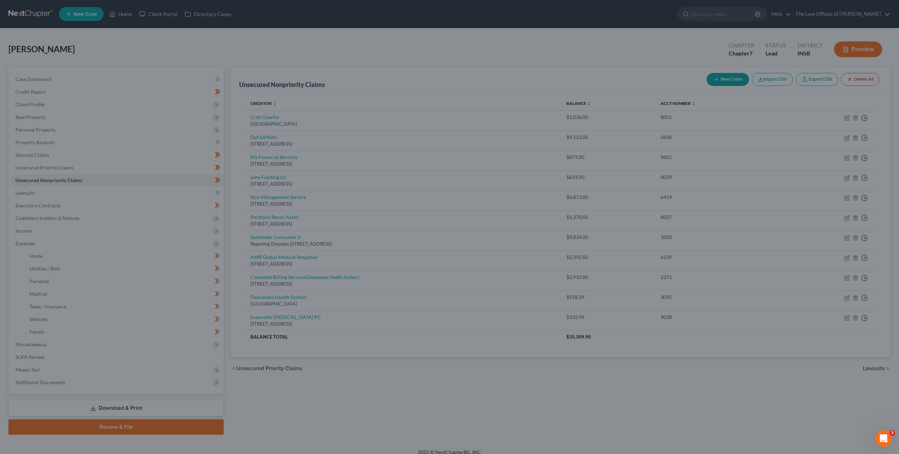
type input "330.00"
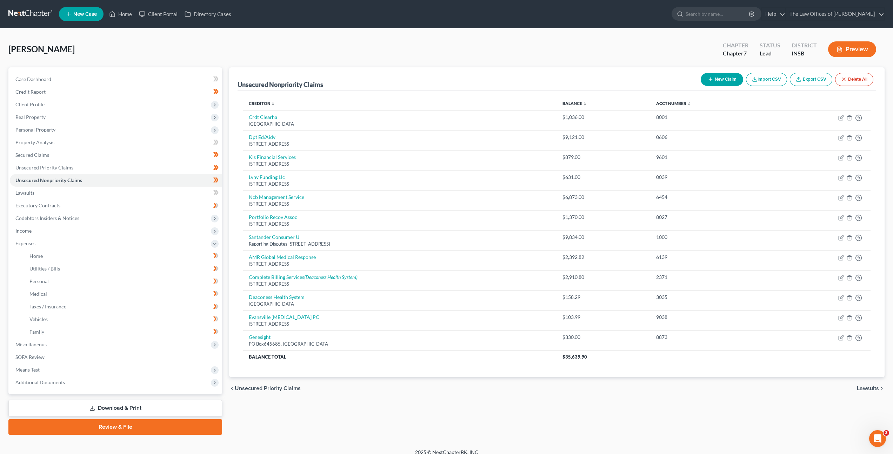
click at [718, 76] on button "New Claim" at bounding box center [722, 79] width 42 height 13
select select "0"
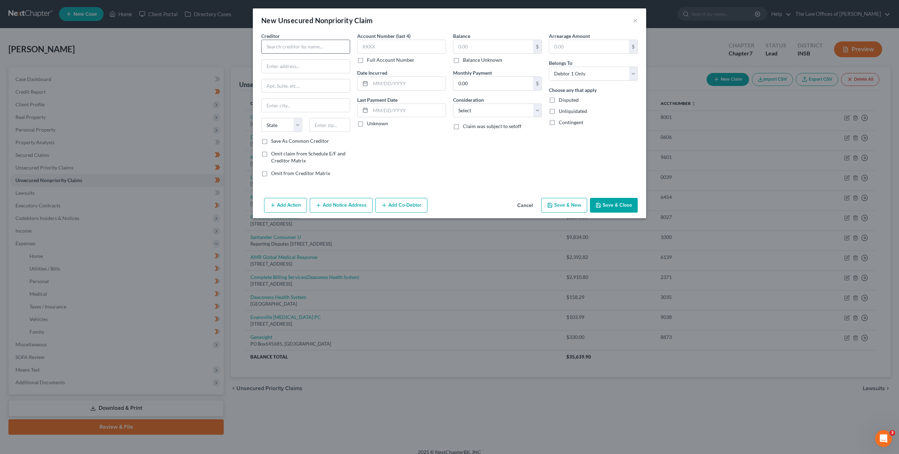
click at [279, 56] on div "Creditor * State AL AK AR AZ CA CO CT DE DC FL GA GU HI ID IL IN IA KS KY LA ME…" at bounding box center [305, 84] width 89 height 105
drag, startPoint x: 303, startPoint y: 43, endPoint x: 354, endPoint y: 37, distance: 51.6
click at [305, 42] on input "text" at bounding box center [305, 47] width 89 height 14
type input "Deaconess Lab"
click at [526, 200] on button "Cancel" at bounding box center [524, 206] width 27 height 14
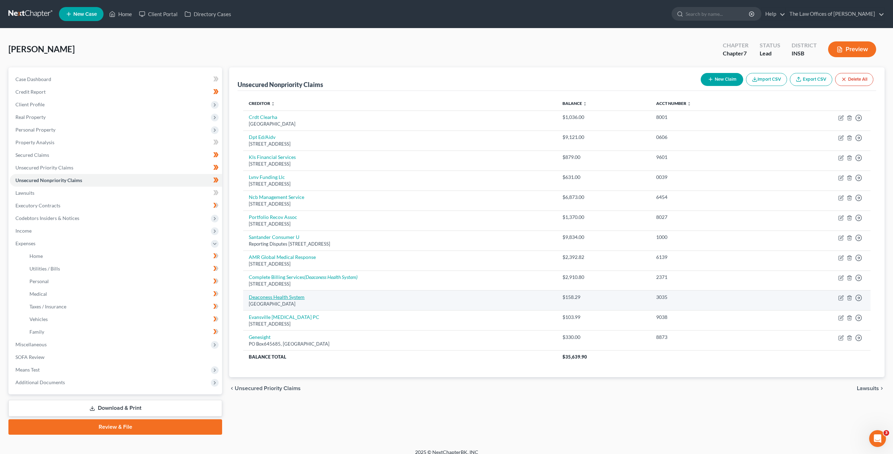
click at [289, 296] on link "Deaconess Health System" at bounding box center [277, 297] width 56 height 6
select select "36"
select select "9"
select select "0"
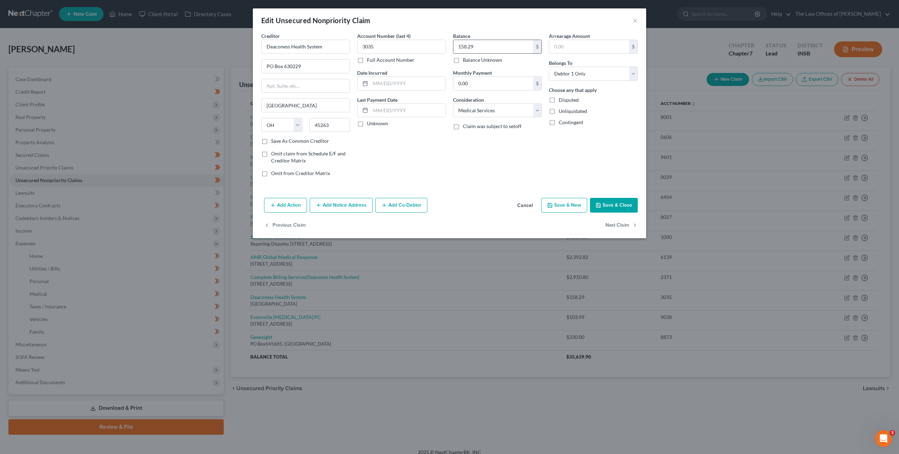
click at [498, 45] on input "158.29" at bounding box center [493, 46] width 80 height 13
type input "274.94"
click at [599, 198] on button "Save & Close" at bounding box center [614, 205] width 48 height 15
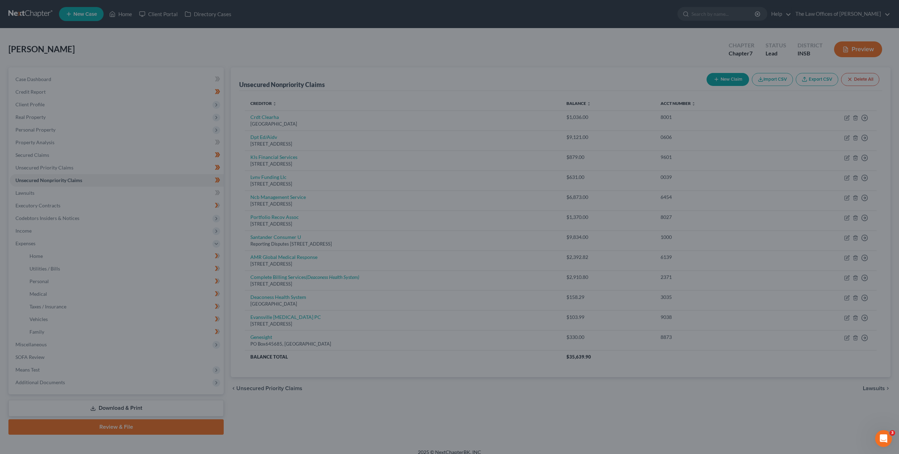
type input "0"
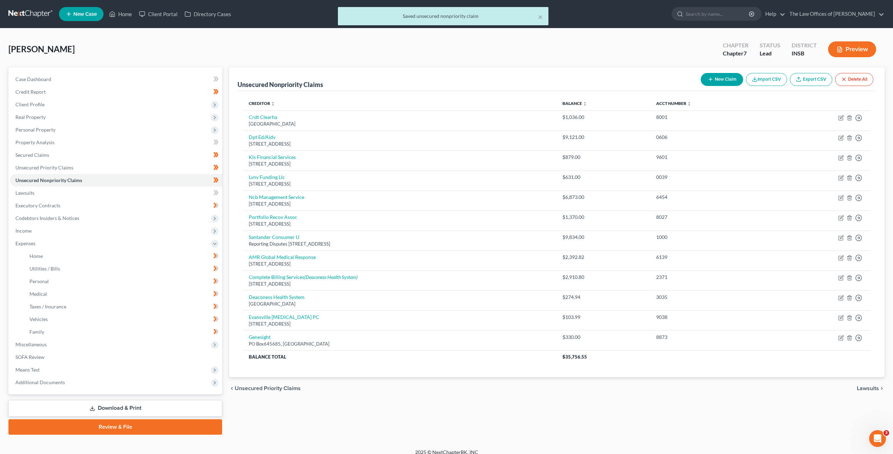
click at [721, 77] on button "New Claim" at bounding box center [722, 79] width 42 height 13
select select "0"
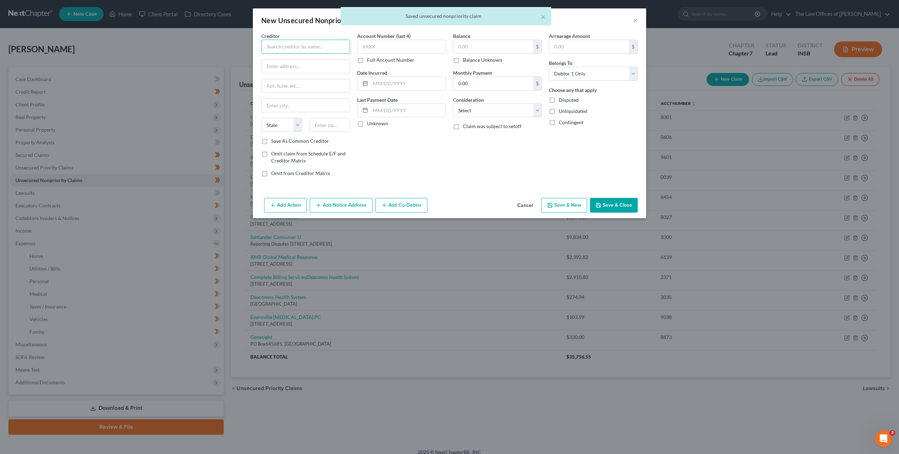
click at [320, 51] on input "text" at bounding box center [305, 47] width 89 height 14
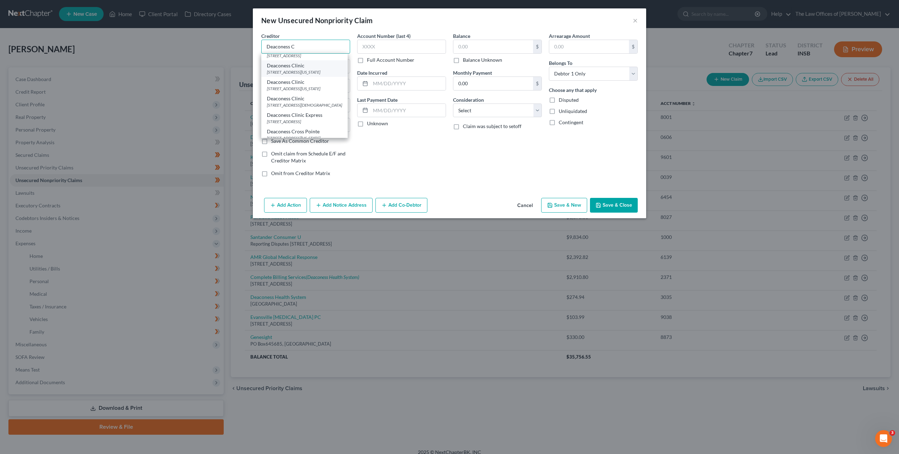
scroll to position [15, 0]
type input "Deaconess C"
drag, startPoint x: 466, startPoint y: 164, endPoint x: 518, endPoint y: 184, distance: 55.5
click at [466, 164] on div "Balance $ Balance Unknown Balance Undetermined $ Balance Unknown Monthly Paymen…" at bounding box center [497, 107] width 96 height 150
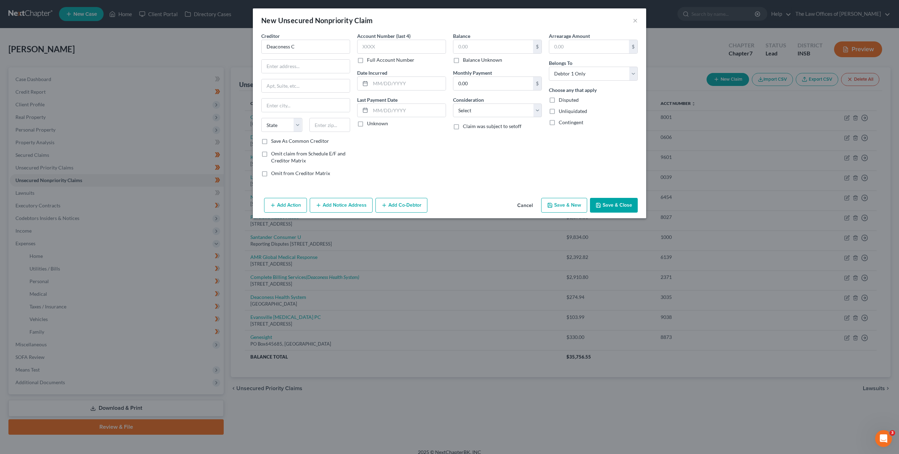
click at [531, 205] on button "Cancel" at bounding box center [524, 206] width 27 height 14
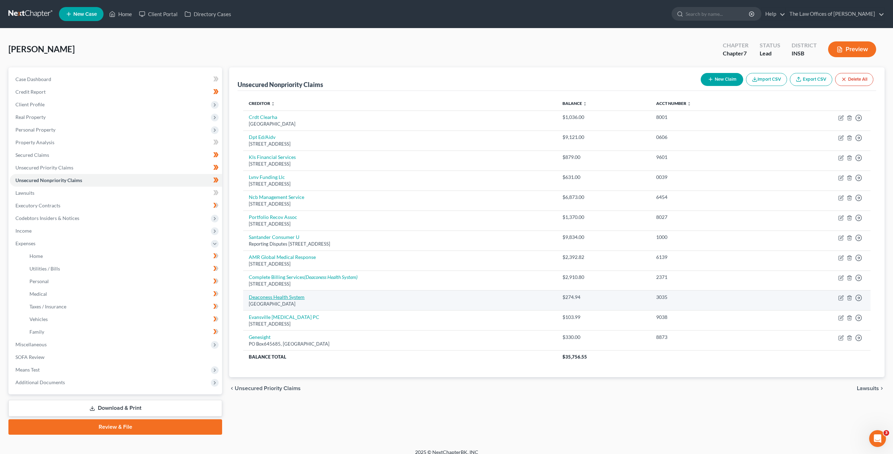
click at [299, 298] on link "Deaconess Health System" at bounding box center [277, 297] width 56 height 6
select select "36"
select select "9"
select select "0"
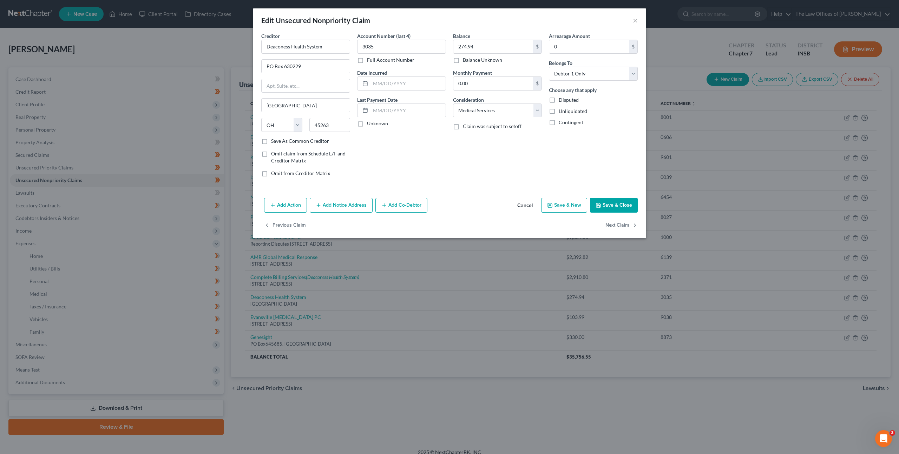
click at [522, 210] on button "Cancel" at bounding box center [524, 206] width 27 height 14
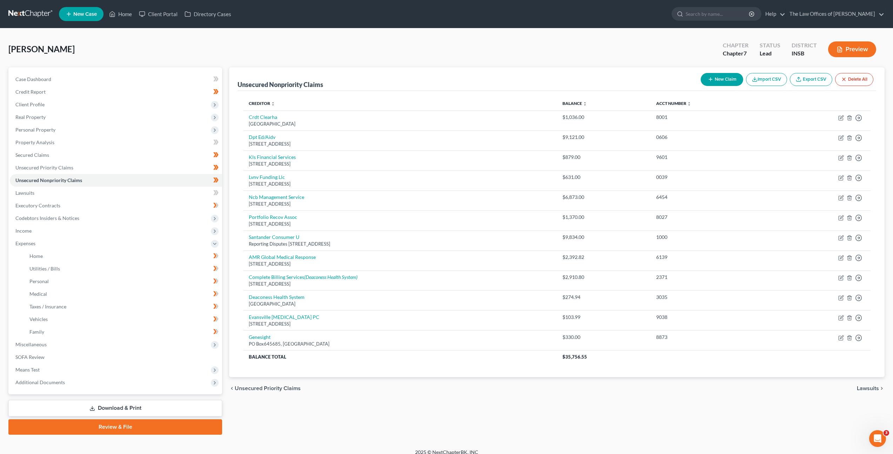
click at [720, 81] on button "New Claim" at bounding box center [722, 79] width 42 height 13
select select "0"
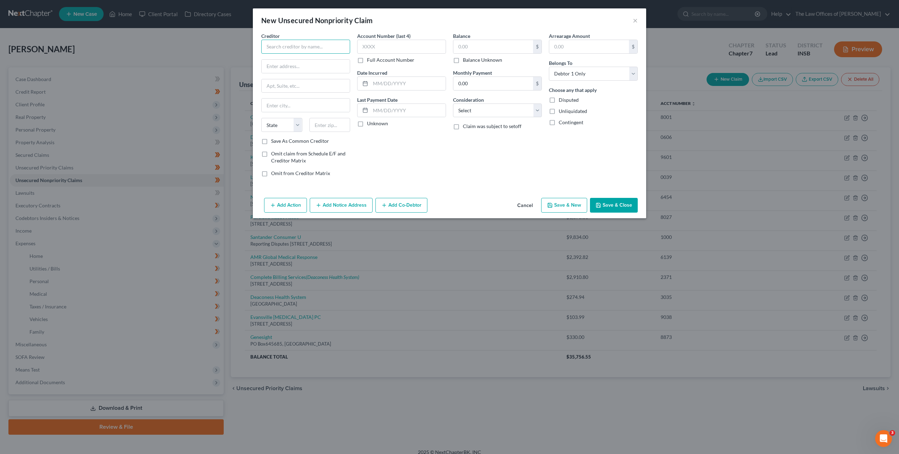
click at [326, 46] on input "text" at bounding box center [305, 47] width 89 height 14
type input "Deaconess Clinic Boonville"
click at [525, 207] on button "Cancel" at bounding box center [524, 206] width 27 height 14
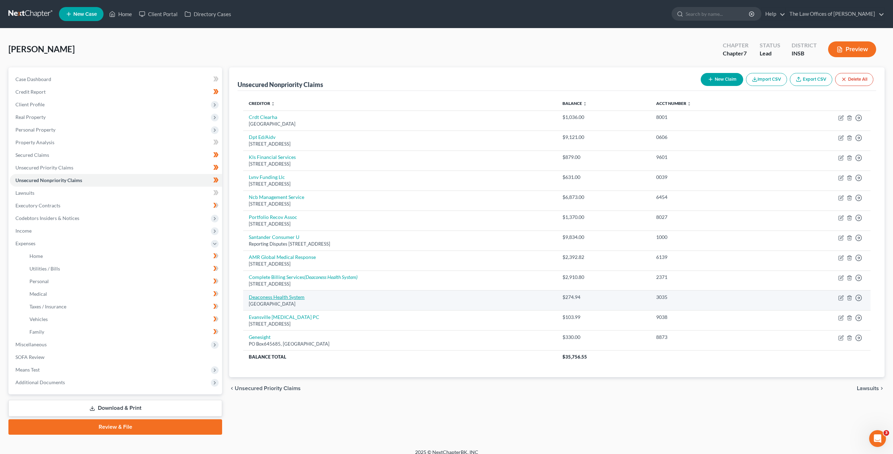
click at [287, 299] on link "Deaconess Health System" at bounding box center [277, 297] width 56 height 6
select select "36"
select select "9"
select select "0"
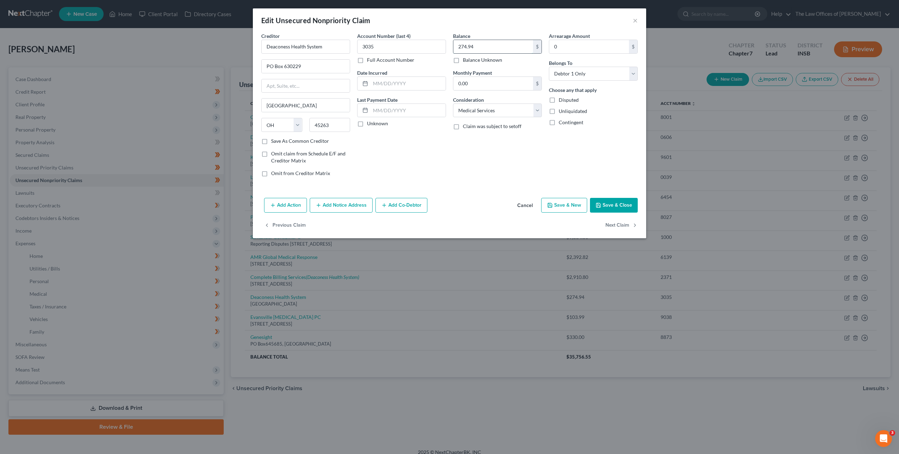
click at [493, 49] on input "274.94" at bounding box center [493, 46] width 80 height 13
type input "3,526.61"
click at [613, 203] on button "Save & Close" at bounding box center [614, 205] width 48 height 15
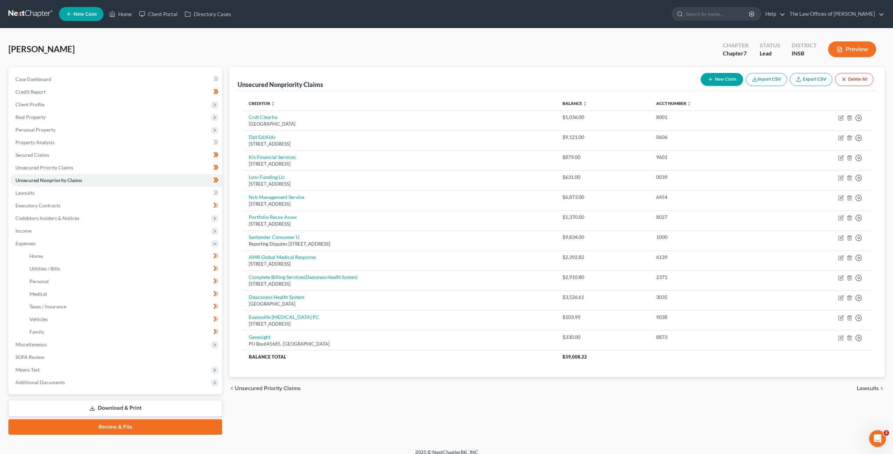
click at [714, 78] on button "New Claim" at bounding box center [722, 79] width 42 height 13
select select "0"
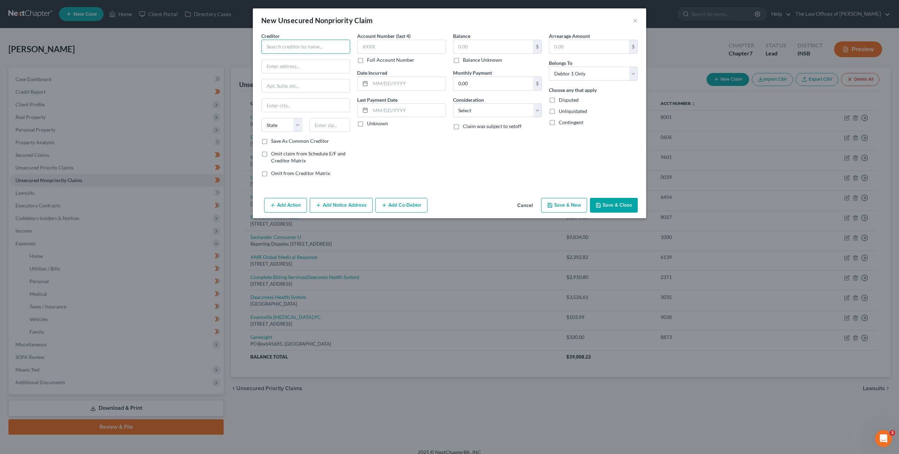
click at [275, 46] on input "text" at bounding box center [305, 47] width 89 height 14
type input "Paul W Morrison MD LLC"
type input "4727 Rosebud Ln"
type input "Suite D"
type input "47630"
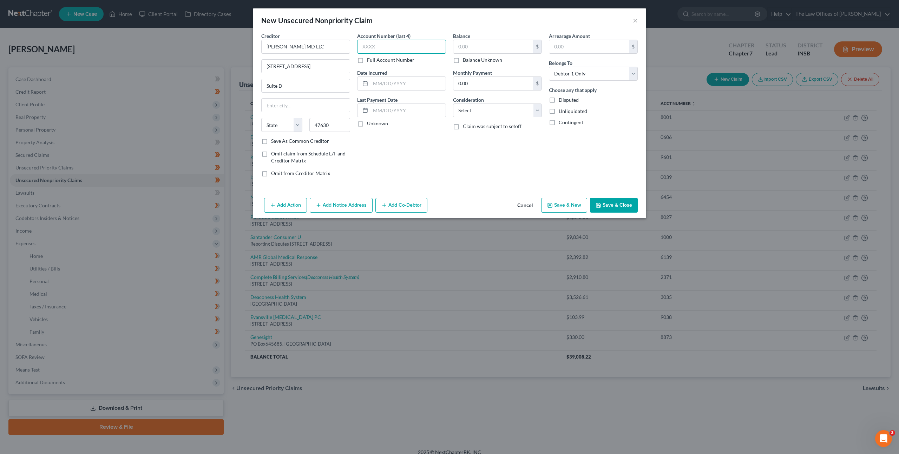
click at [387, 43] on input "text" at bounding box center [401, 47] width 89 height 14
type input "Newburgh"
select select "15"
click at [483, 113] on select "Select Cable / Satellite Services Collection Agency Credit Card Debt Debt Couns…" at bounding box center [497, 111] width 89 height 14
select select "9"
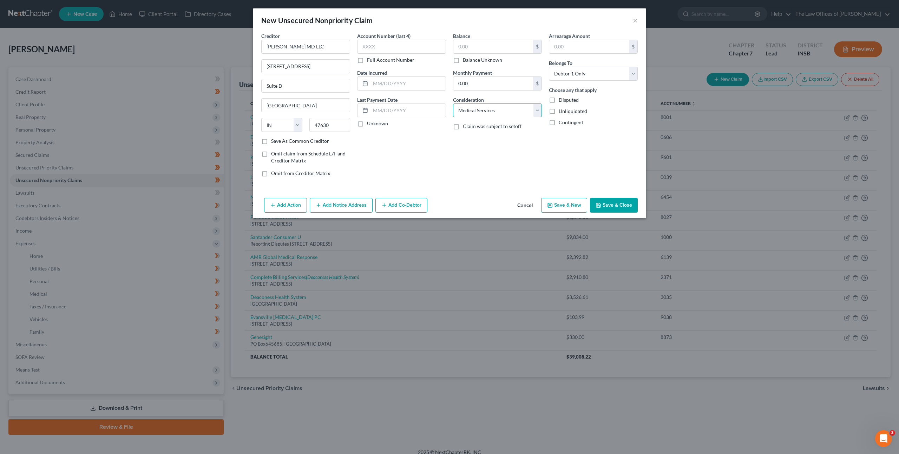
click at [453, 104] on select "Select Cable / Satellite Services Collection Agency Credit Card Debt Debt Couns…" at bounding box center [497, 111] width 89 height 14
drag, startPoint x: 608, startPoint y: 206, endPoint x: 616, endPoint y: 150, distance: 56.8
click at [608, 206] on button "Save & Close" at bounding box center [614, 205] width 48 height 15
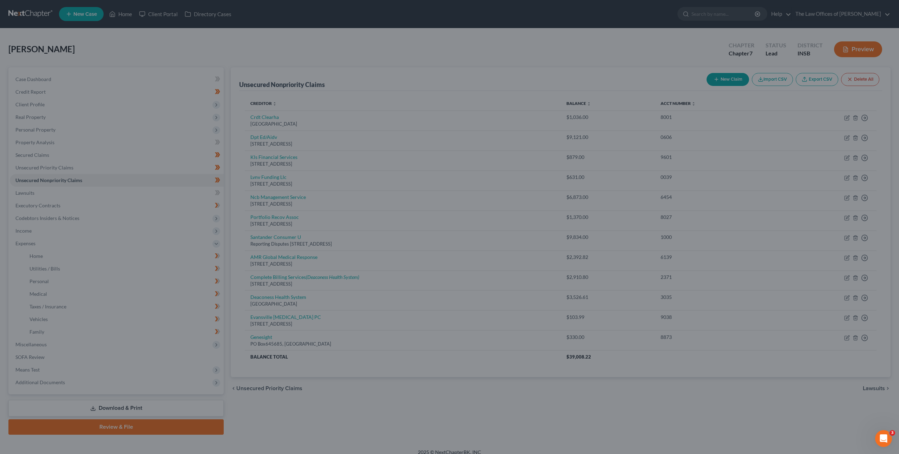
type input "0.00"
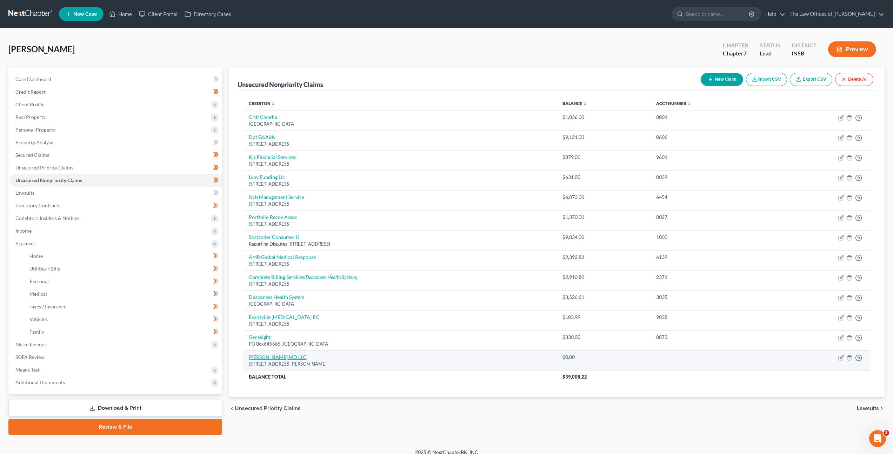
click at [296, 355] on link "Paul W Morrison MD LLC" at bounding box center [278, 357] width 58 height 6
select select "15"
select select "9"
select select "0"
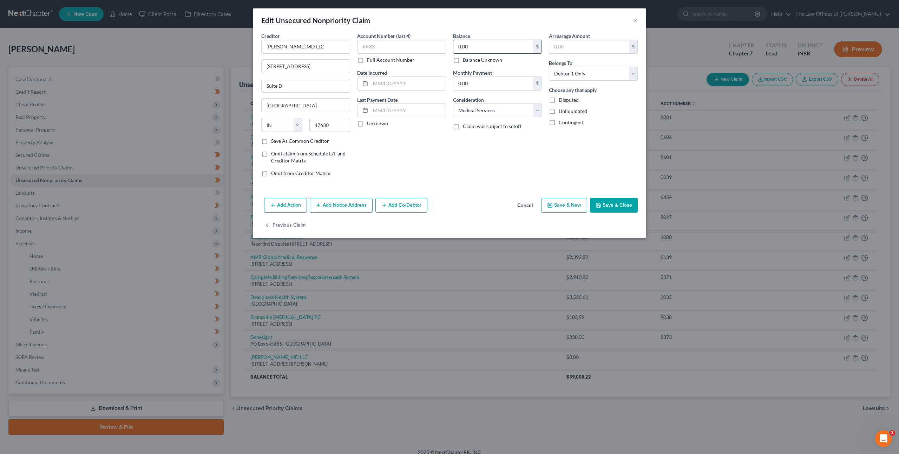
click at [468, 43] on input "0.00" at bounding box center [493, 46] width 80 height 13
type input "187.18"
click at [604, 199] on button "Save & Close" at bounding box center [614, 205] width 48 height 15
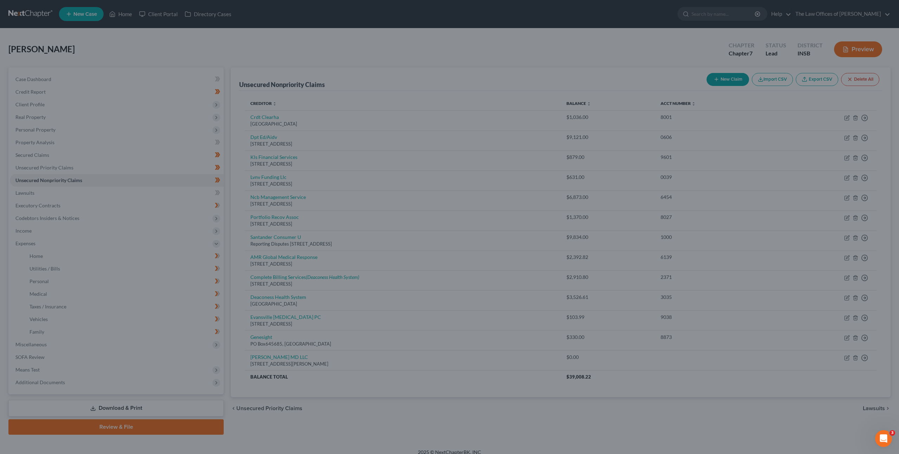
type input "0"
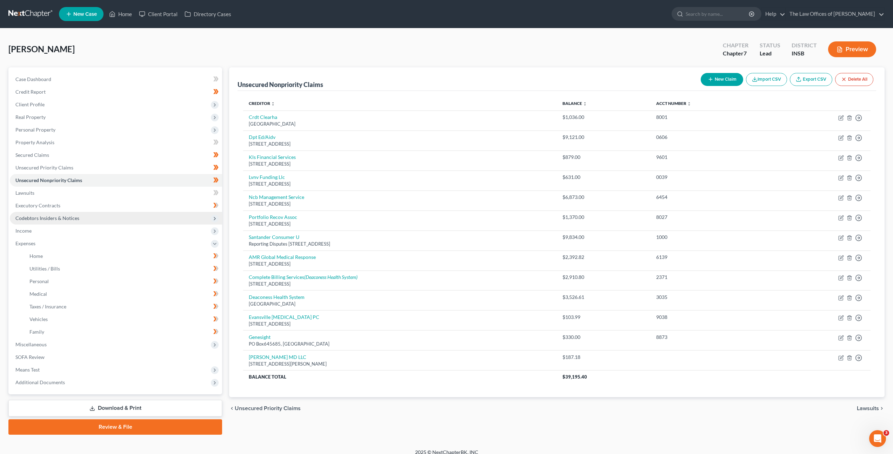
click at [113, 221] on span "Codebtors Insiders & Notices" at bounding box center [116, 218] width 212 height 13
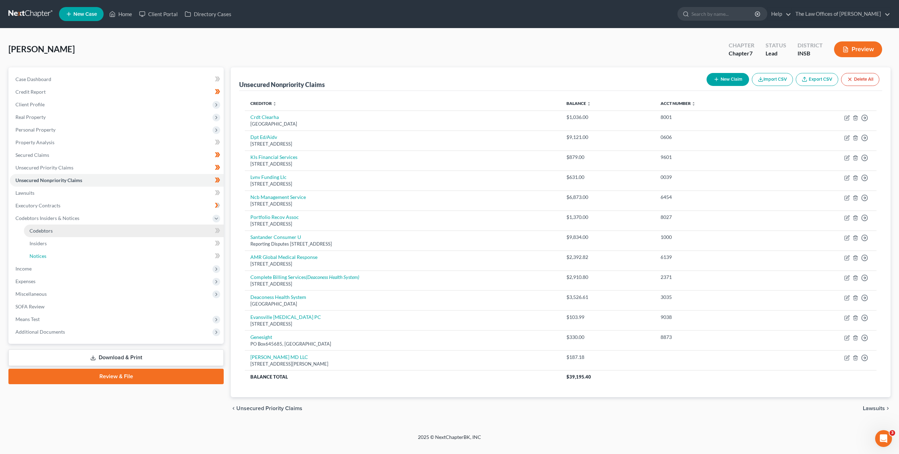
drag, startPoint x: 107, startPoint y: 256, endPoint x: 198, endPoint y: 229, distance: 95.1
click at [107, 255] on link "Notices" at bounding box center [124, 256] width 200 height 13
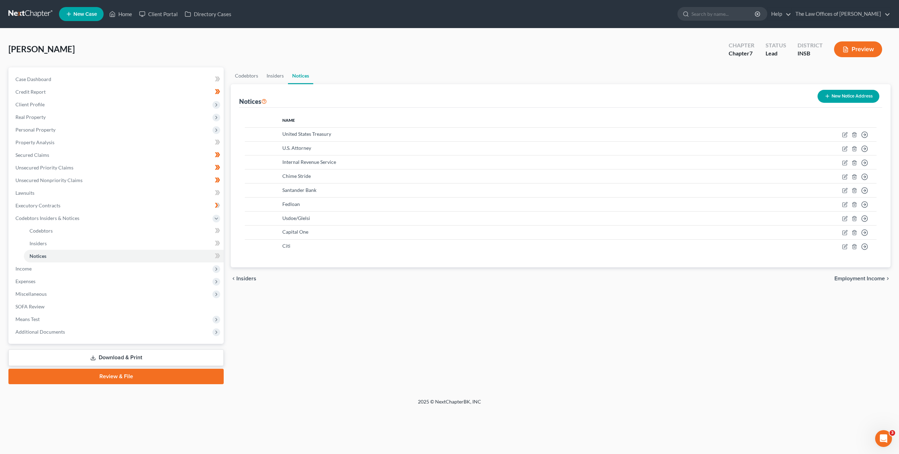
click at [822, 91] on button "New Notice Address" at bounding box center [848, 96] width 62 height 13
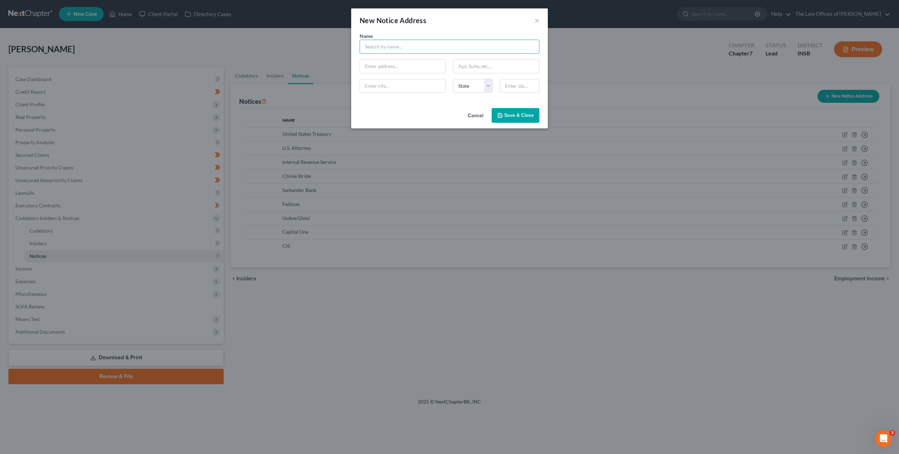
drag, startPoint x: 392, startPoint y: 48, endPoint x: 416, endPoint y: 57, distance: 25.2
click at [392, 48] on input "text" at bounding box center [449, 47] width 180 height 14
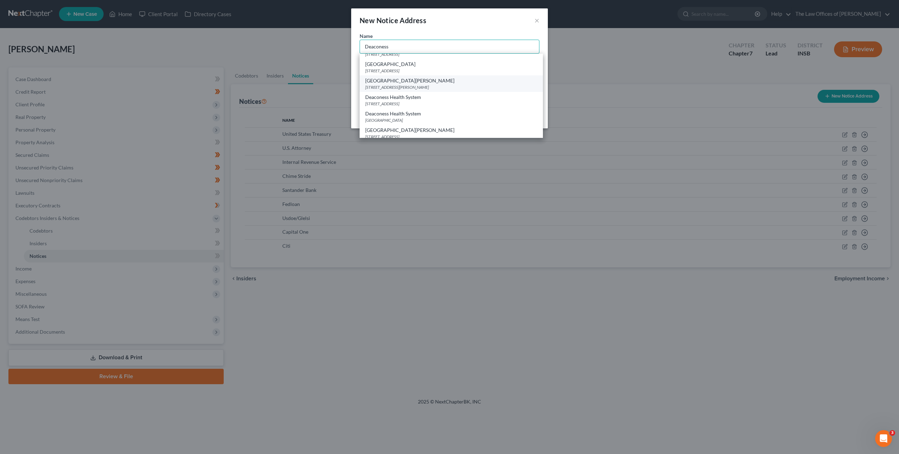
scroll to position [106, 0]
click at [439, 73] on div "4011 Gateway Blvd., Newburgh, IN 47630" at bounding box center [451, 76] width 172 height 6
type input "Deaconess Gateway Hospital"
type input "4011 Gateway Blvd."
type input "Newburgh"
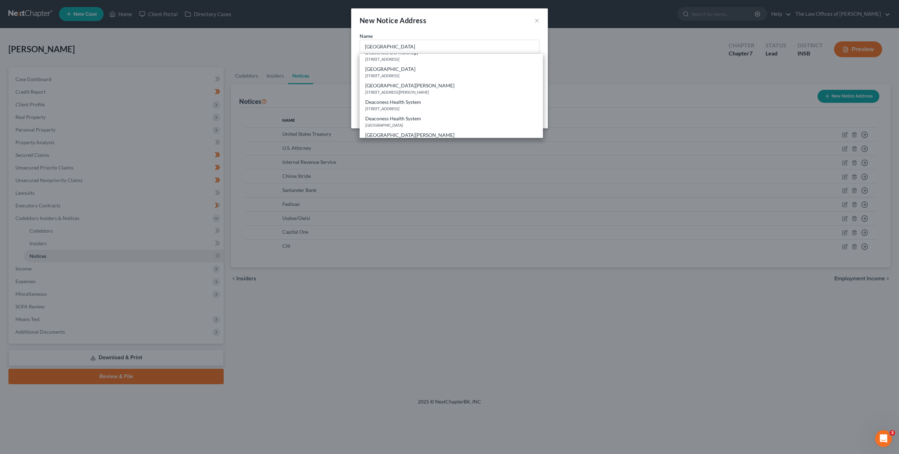
select select "15"
type input "47630"
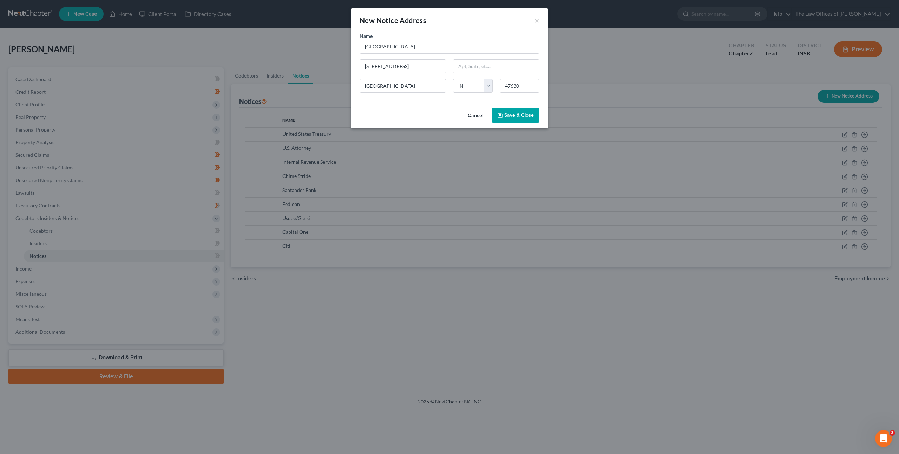
scroll to position [0, 0]
click at [512, 113] on span "Save & Close" at bounding box center [518, 115] width 29 height 6
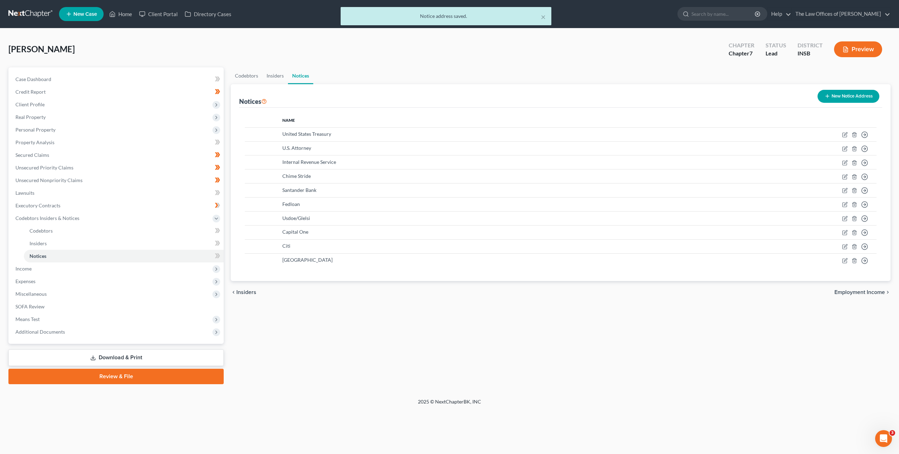
click at [828, 95] on icon "button" at bounding box center [827, 96] width 6 height 6
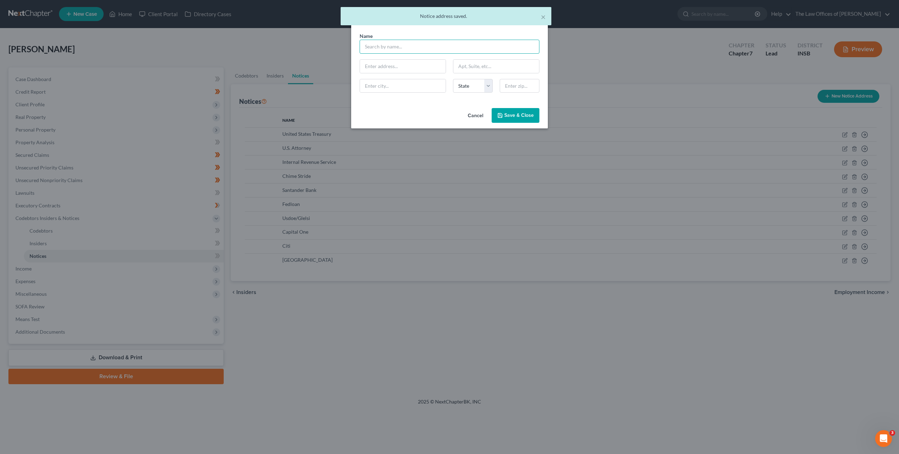
click at [453, 47] on input "text" at bounding box center [449, 47] width 180 height 14
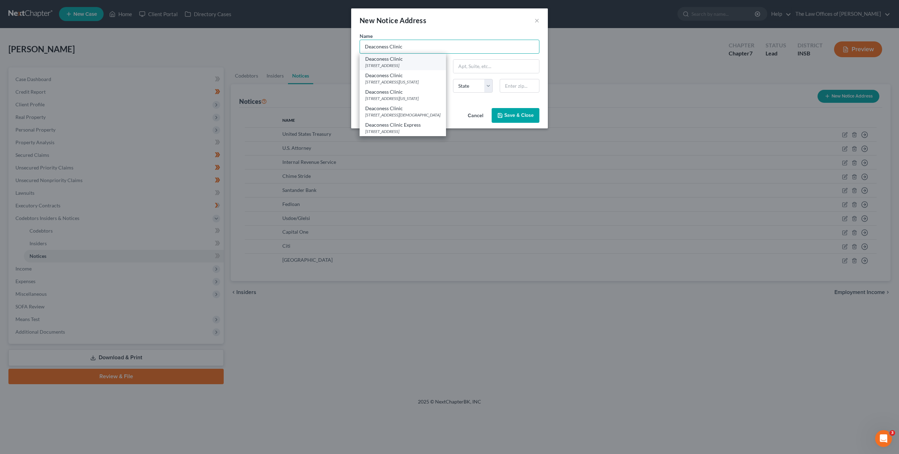
type input "Deaconess Clinic"
click at [424, 57] on div "Deaconess Clinic" at bounding box center [402, 58] width 75 height 7
type input "421 Chestnut St"
type input "[GEOGRAPHIC_DATA]"
select select "15"
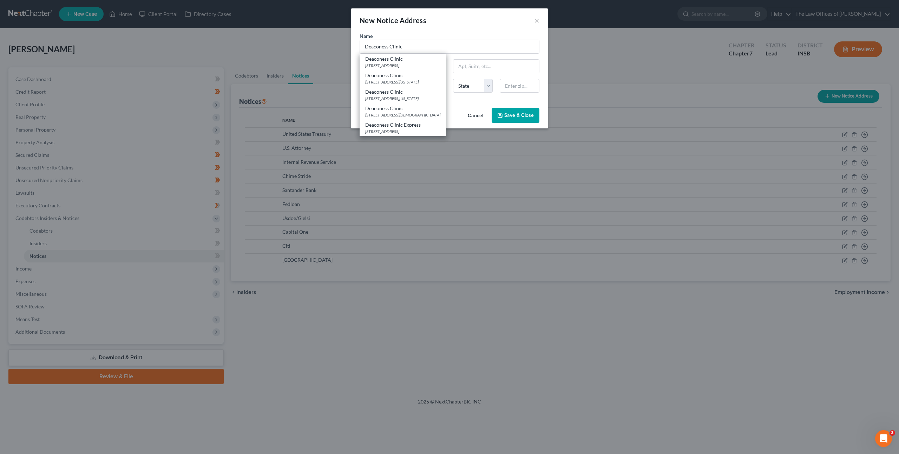
type input "47713"
click at [526, 121] on button "Save & Close" at bounding box center [515, 115] width 48 height 15
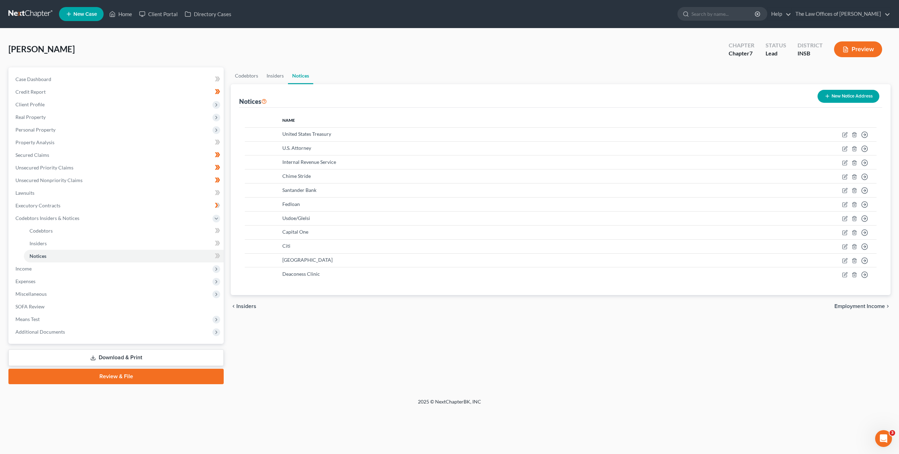
click at [830, 92] on button "New Notice Address" at bounding box center [848, 96] width 62 height 13
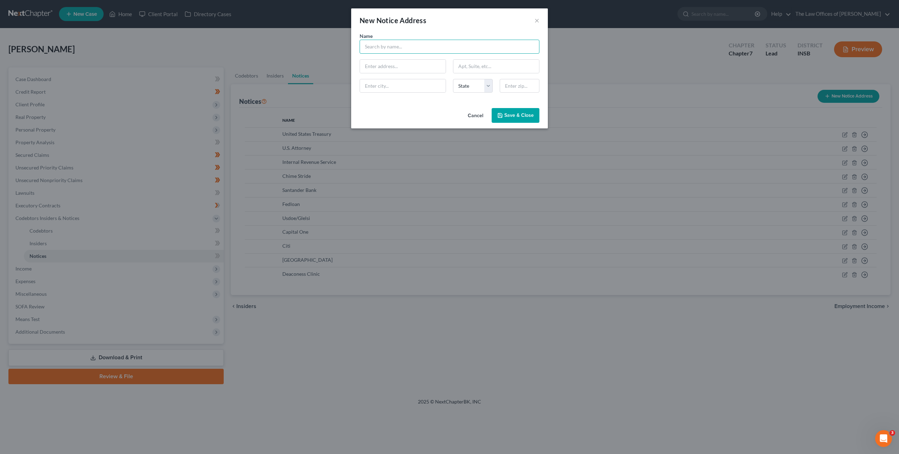
click at [442, 47] on input "text" at bounding box center [449, 47] width 180 height 14
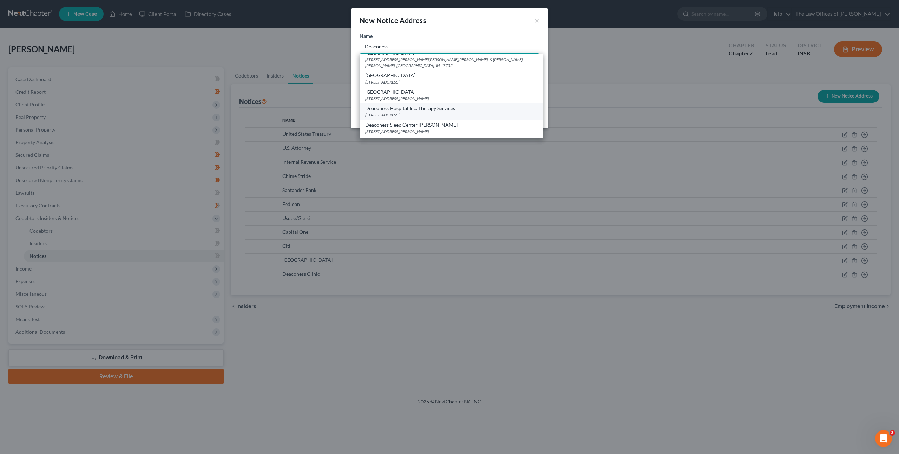
scroll to position [220, 0]
click at [481, 90] on div "Deaconess Hospital" at bounding box center [451, 93] width 172 height 7
type input "Deaconess Hospital"
type input "600 Mary St."
type input "[GEOGRAPHIC_DATA]"
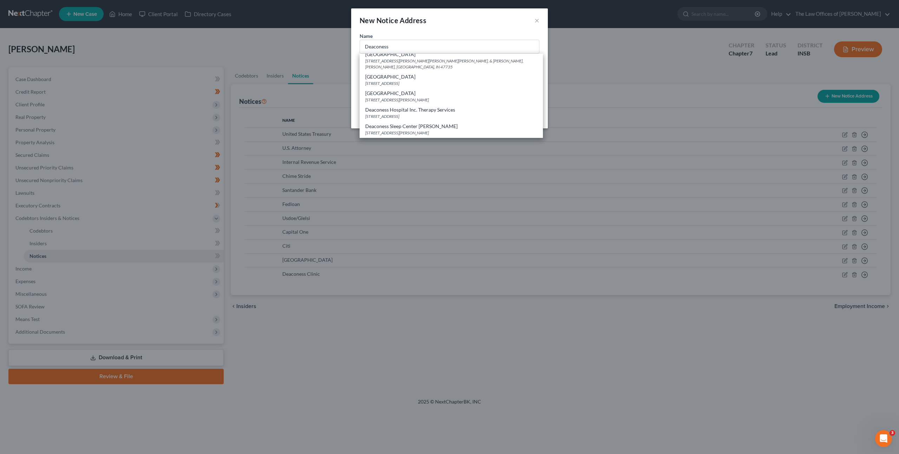
select select "15"
type input "47710"
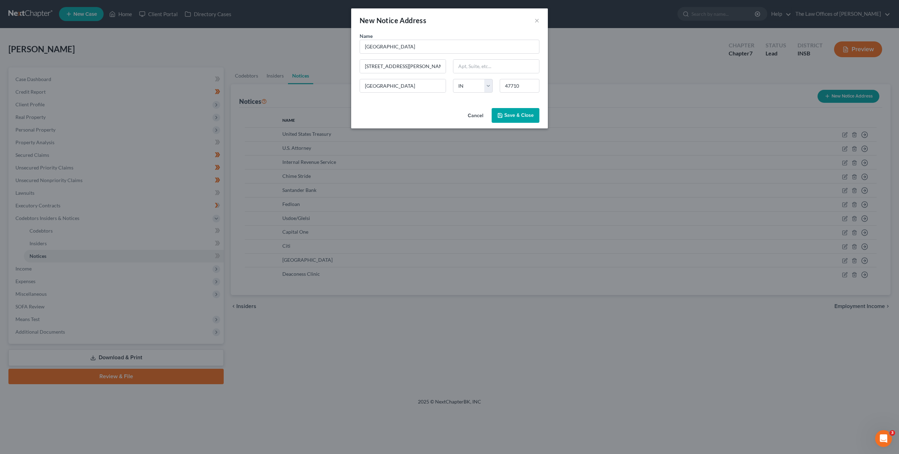
click at [525, 113] on span "Save & Close" at bounding box center [518, 115] width 29 height 6
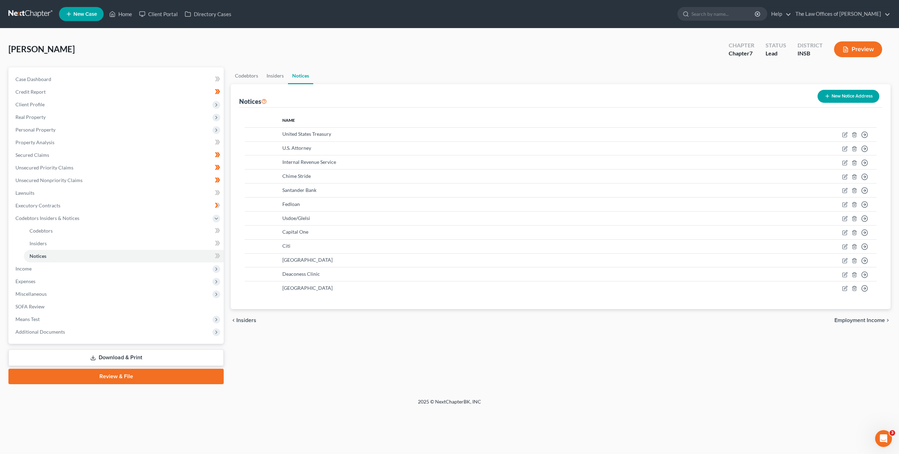
click at [833, 92] on button "New Notice Address" at bounding box center [848, 96] width 62 height 13
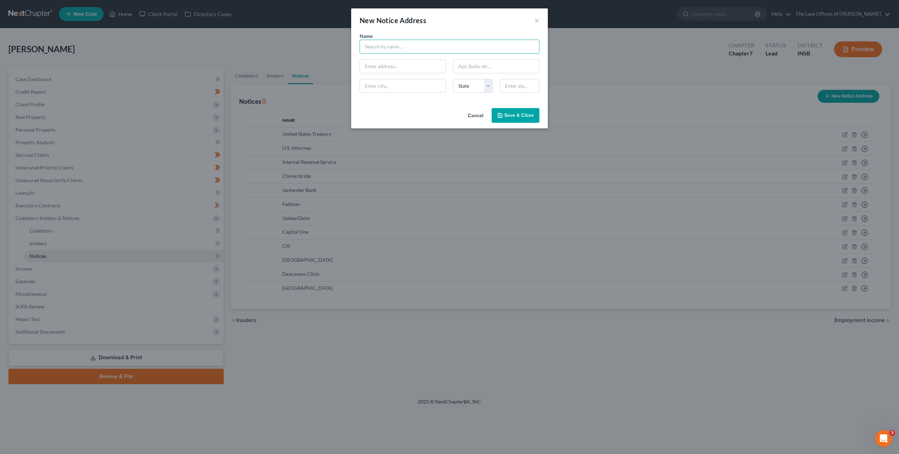
click at [431, 43] on input "text" at bounding box center [449, 47] width 180 height 14
click at [481, 119] on button "Cancel" at bounding box center [475, 116] width 27 height 14
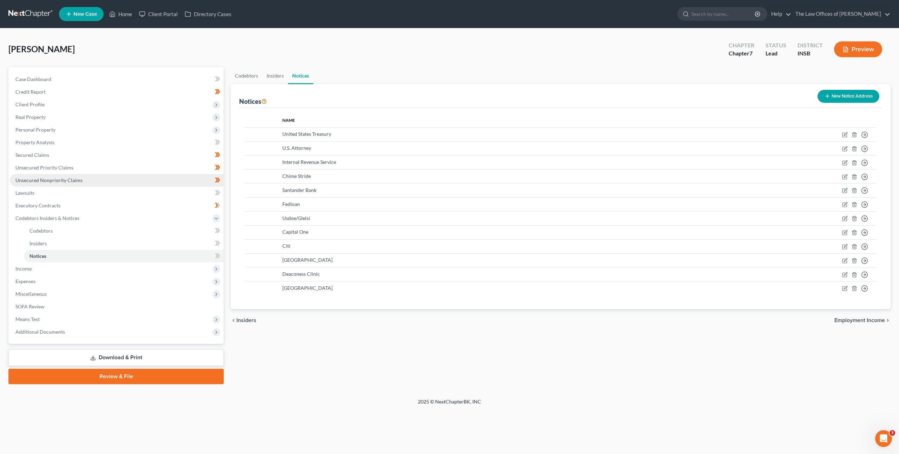
click at [83, 181] on link "Unsecured Nonpriority Claims" at bounding box center [117, 180] width 214 height 13
